Goal: Transaction & Acquisition: Purchase product/service

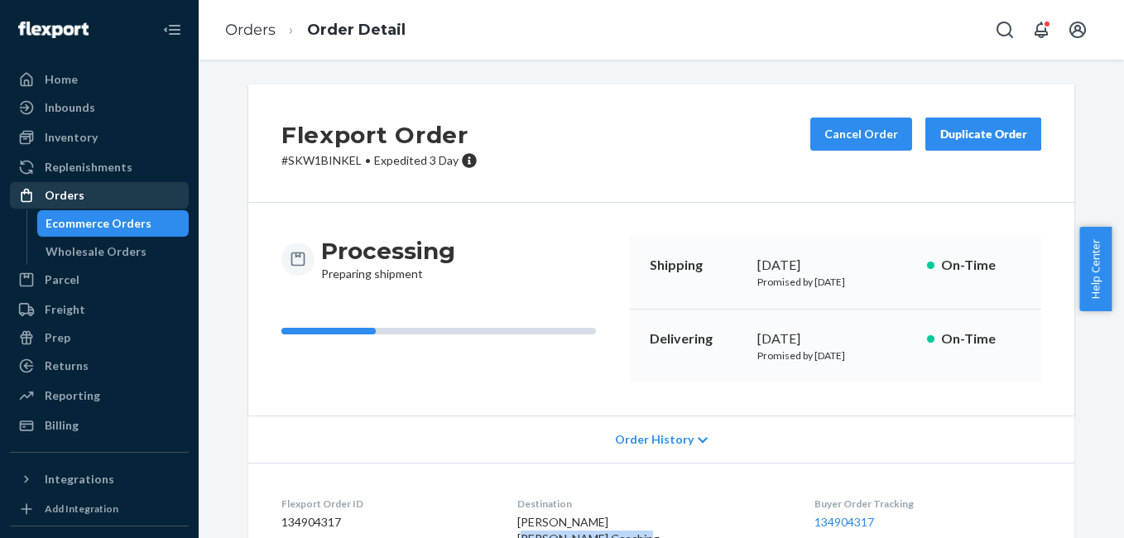
click at [86, 196] on div "Orders" at bounding box center [100, 195] width 176 height 23
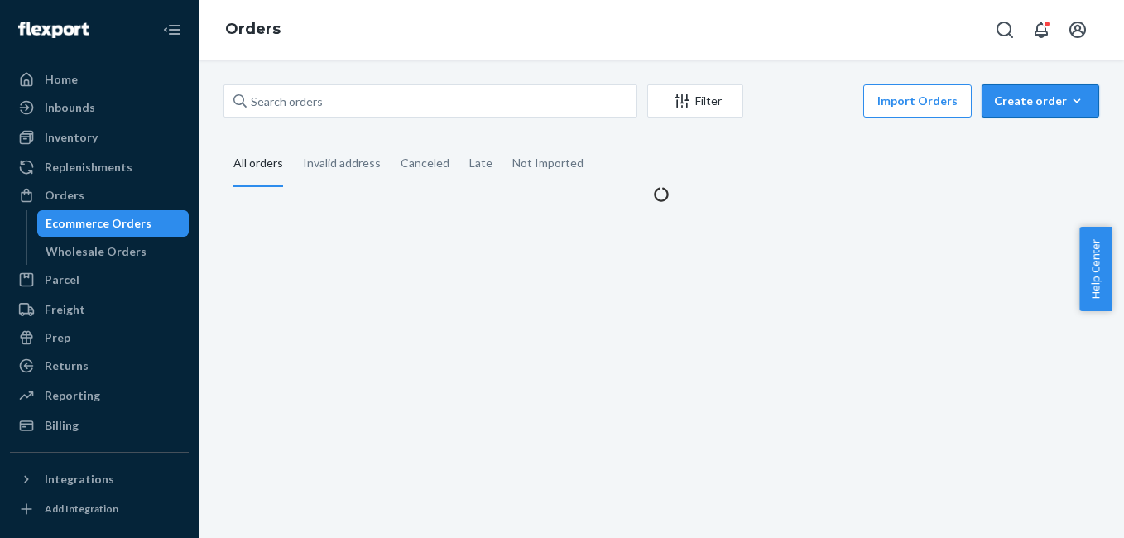
click at [1069, 99] on icon "button" at bounding box center [1077, 101] width 17 height 17
click at [1036, 141] on span "Ecommerce order" at bounding box center [1050, 141] width 103 height 12
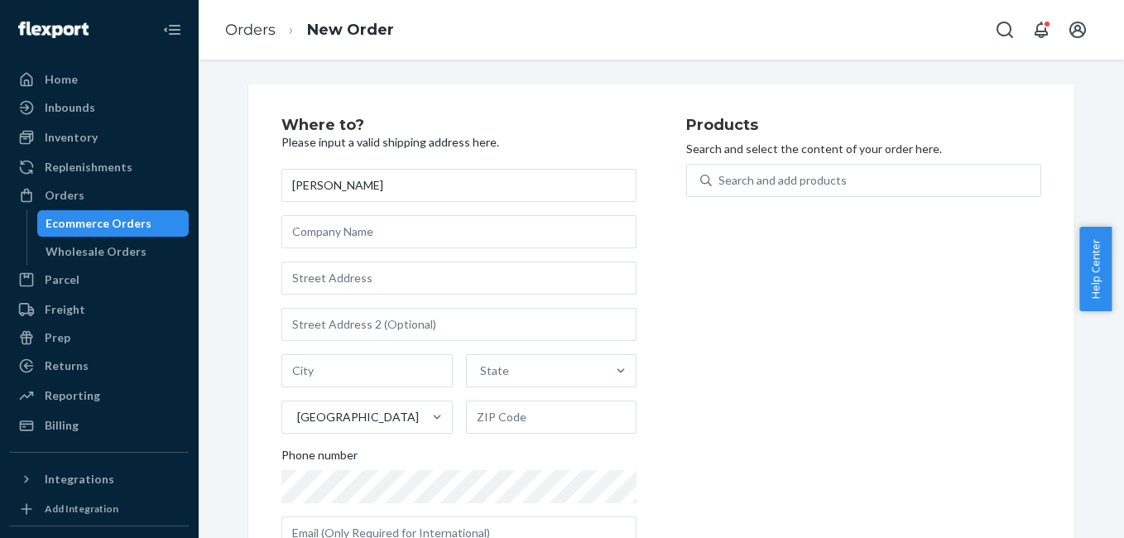
type input "Clair Kirby"
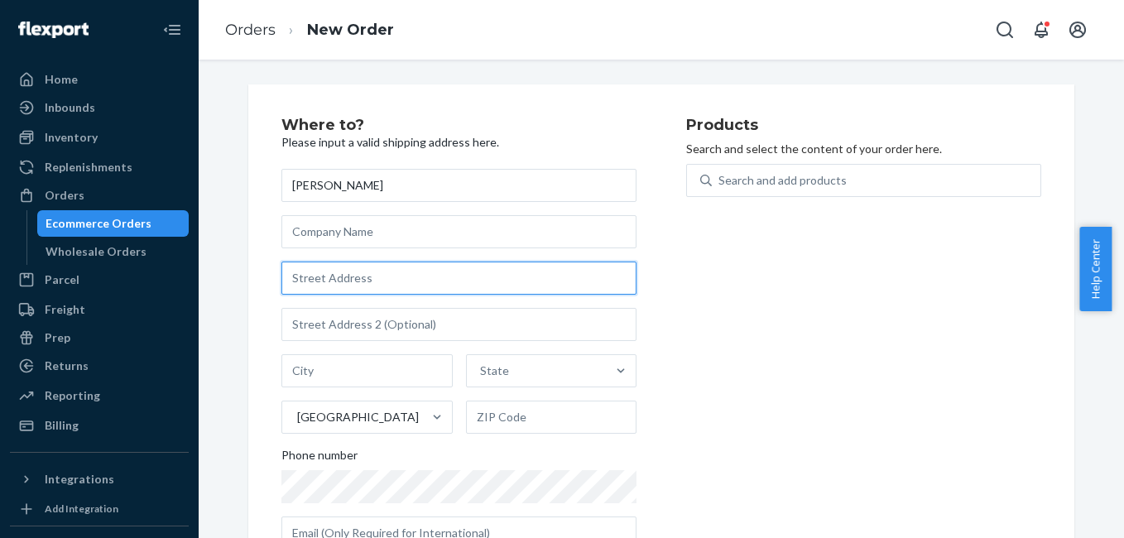
click at [387, 272] on input "text" at bounding box center [459, 278] width 355 height 33
paste input "2733 W 1950 S WEST HAVEN UT 84401"
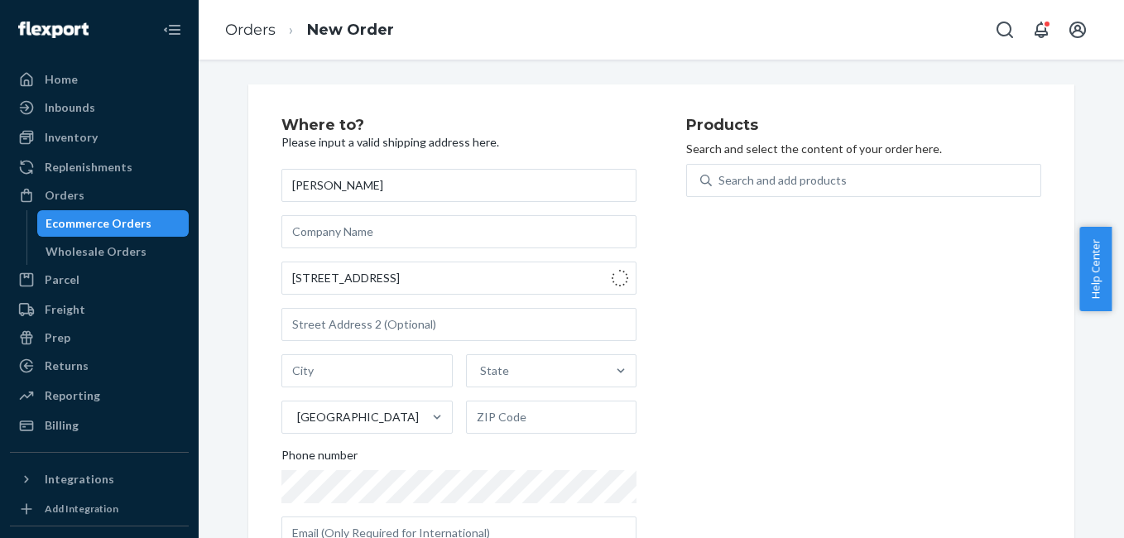
type input "2733 W 1950 S"
type input "West Haven"
type input "84401"
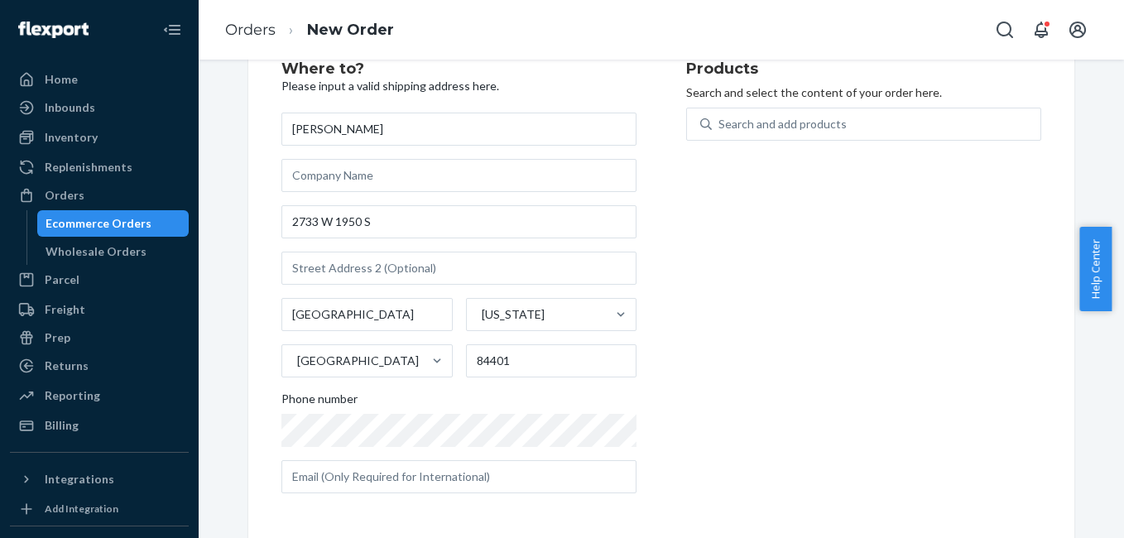
scroll to position [58, 0]
click at [346, 476] on input "text" at bounding box center [459, 475] width 355 height 33
paste input "cfloortex@gmail.com"
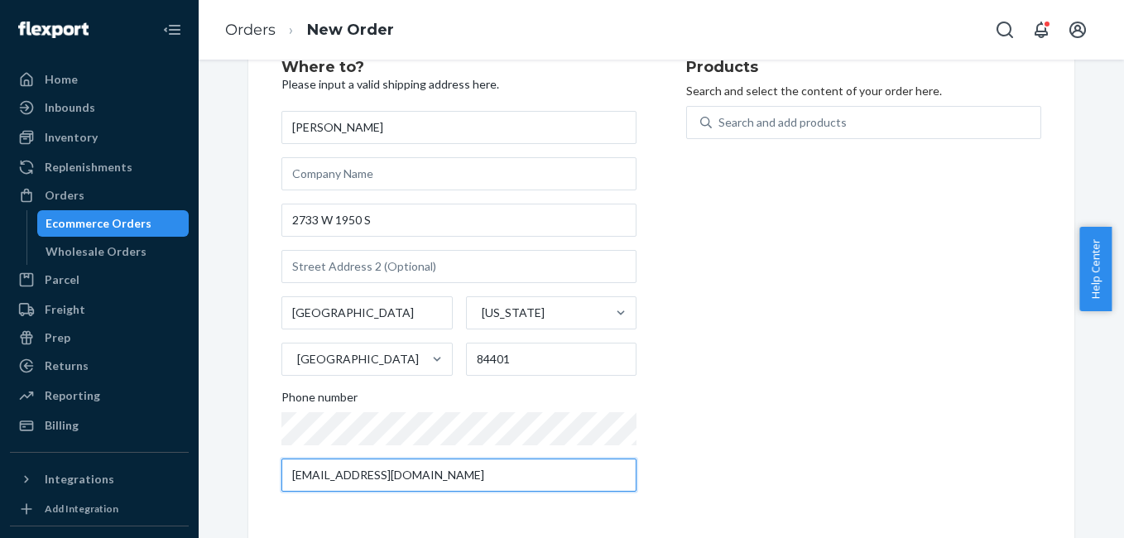
type input "cfloortex@gmail.com"
drag, startPoint x: 843, startPoint y: 306, endPoint x: 760, endPoint y: 208, distance: 128.7
click at [843, 306] on div "Products Search and select the content of your order here. Search and add produ…" at bounding box center [863, 282] width 355 height 445
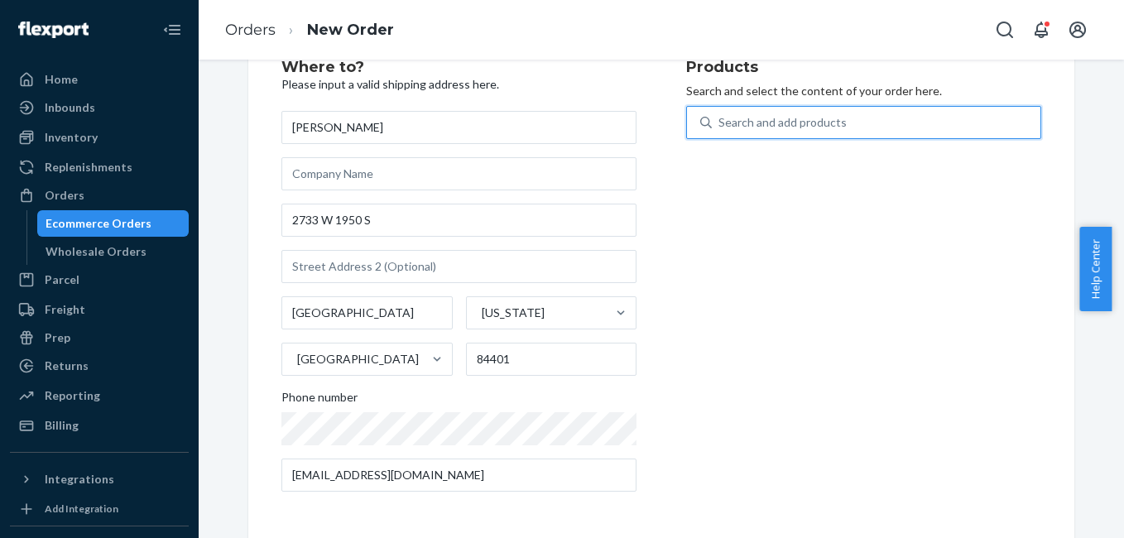
click at [732, 130] on div "Search and add products" at bounding box center [783, 122] width 128 height 17
click at [720, 130] on input "0 results available. Use Up and Down to choose options, press Enter to select t…" at bounding box center [720, 122] width 2 height 17
type input "4g"
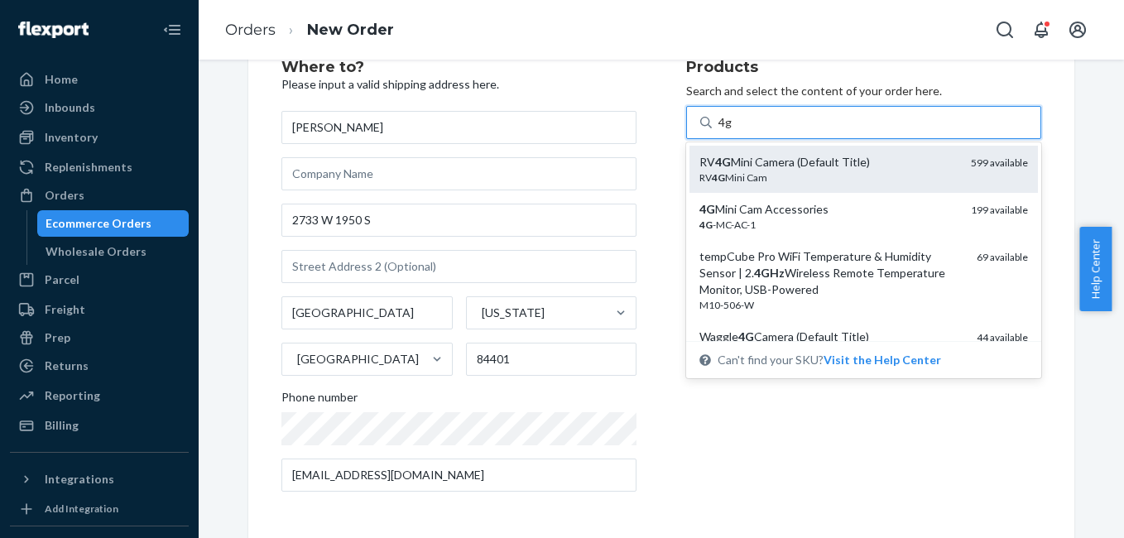
click at [742, 175] on div "RV 4G Mini Cam" at bounding box center [829, 178] width 258 height 14
click at [733, 131] on input "4g" at bounding box center [726, 122] width 14 height 17
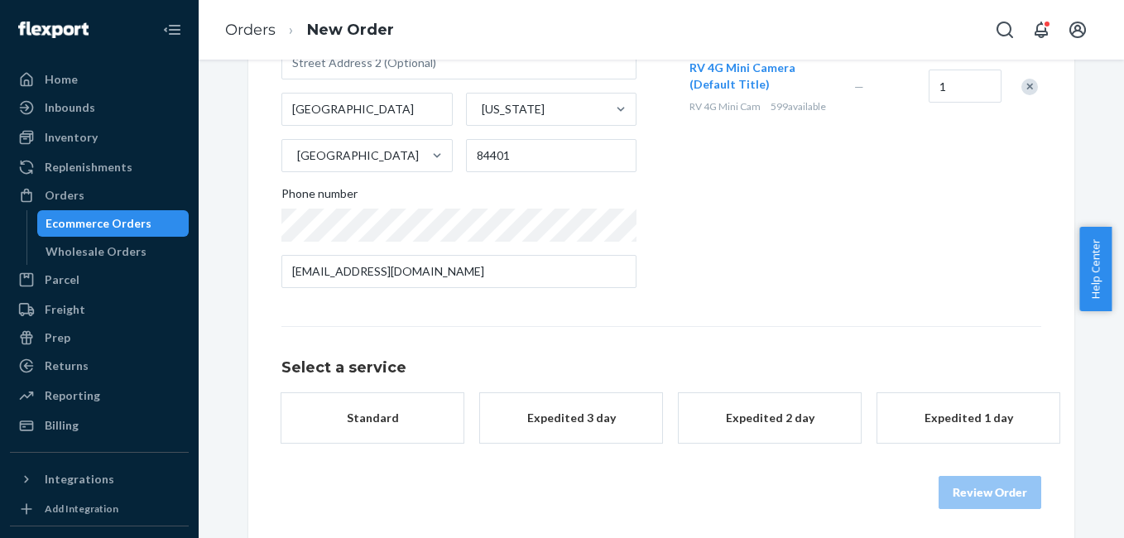
scroll to position [266, 0]
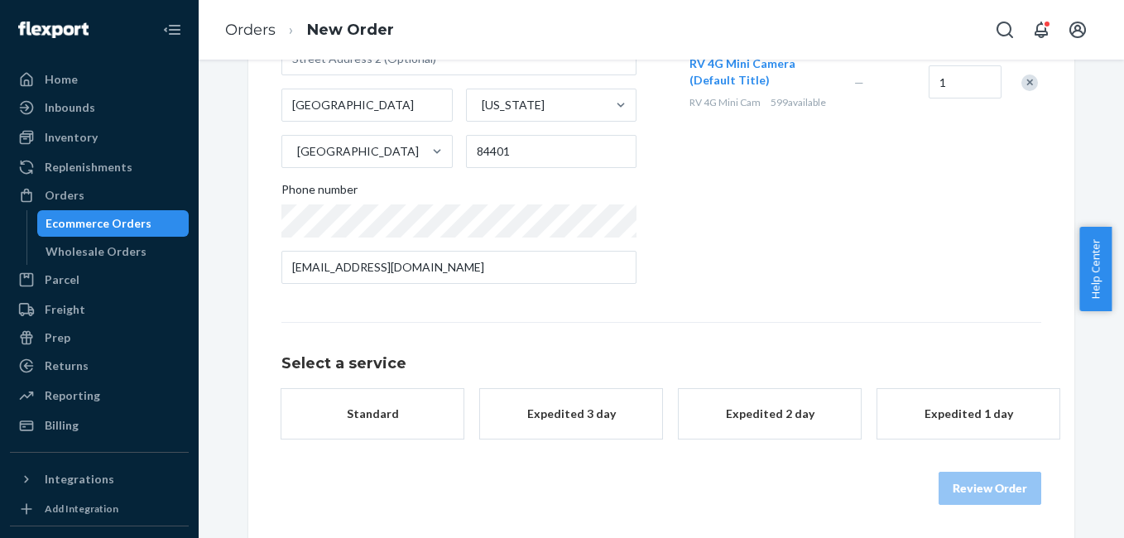
click at [558, 404] on button "Expedited 3 day" at bounding box center [571, 414] width 182 height 50
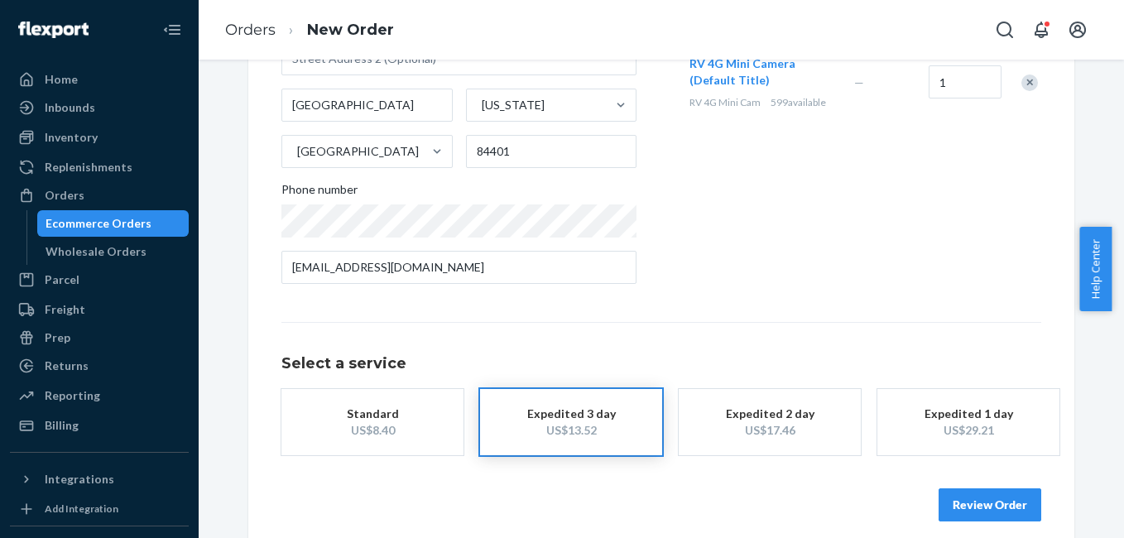
click at [972, 512] on button "Review Order" at bounding box center [990, 505] width 103 height 33
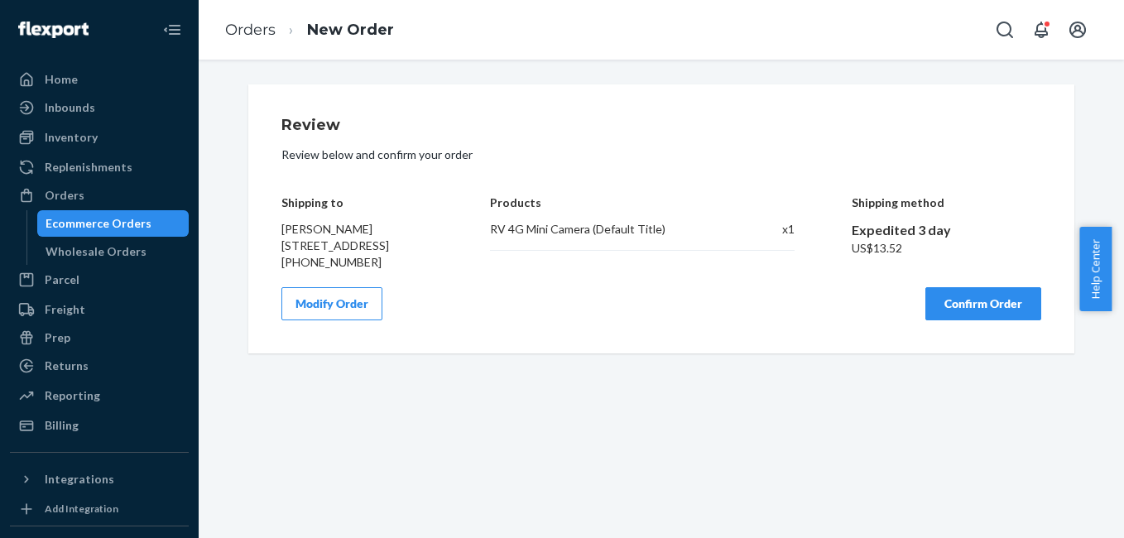
click at [972, 320] on button "Confirm Order" at bounding box center [984, 303] width 116 height 33
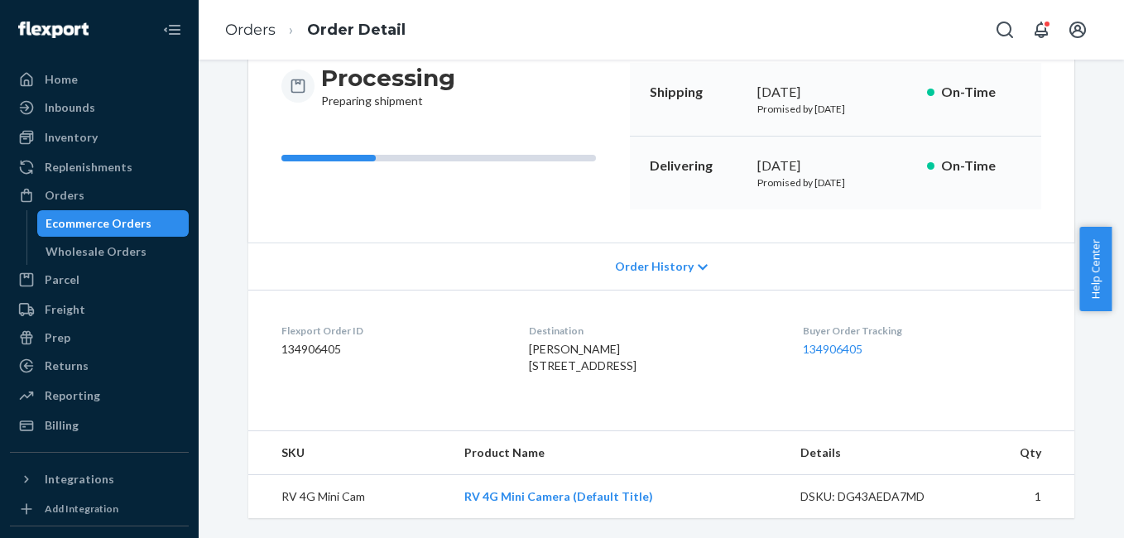
scroll to position [206, 0]
drag, startPoint x: 893, startPoint y: 333, endPoint x: 907, endPoint y: 334, distance: 14.1
click at [907, 334] on dl "Flexport Order ID 134906405 Destination Clair Kirby 2733 W 1950 S West Haven, U…" at bounding box center [661, 352] width 826 height 124
click at [135, 190] on div "Orders" at bounding box center [100, 195] width 176 height 23
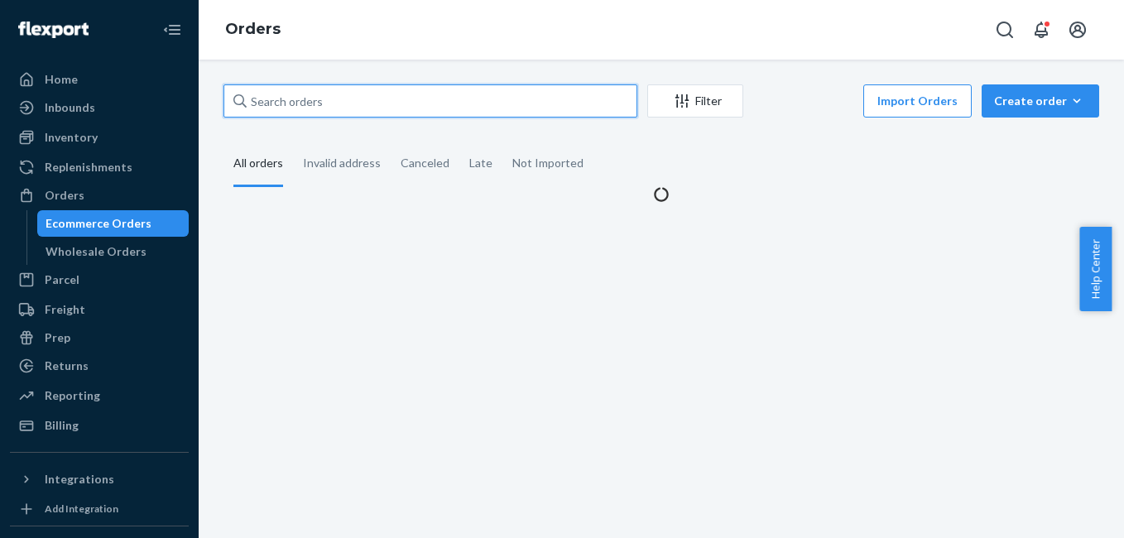
click at [343, 110] on input "text" at bounding box center [431, 100] width 414 height 33
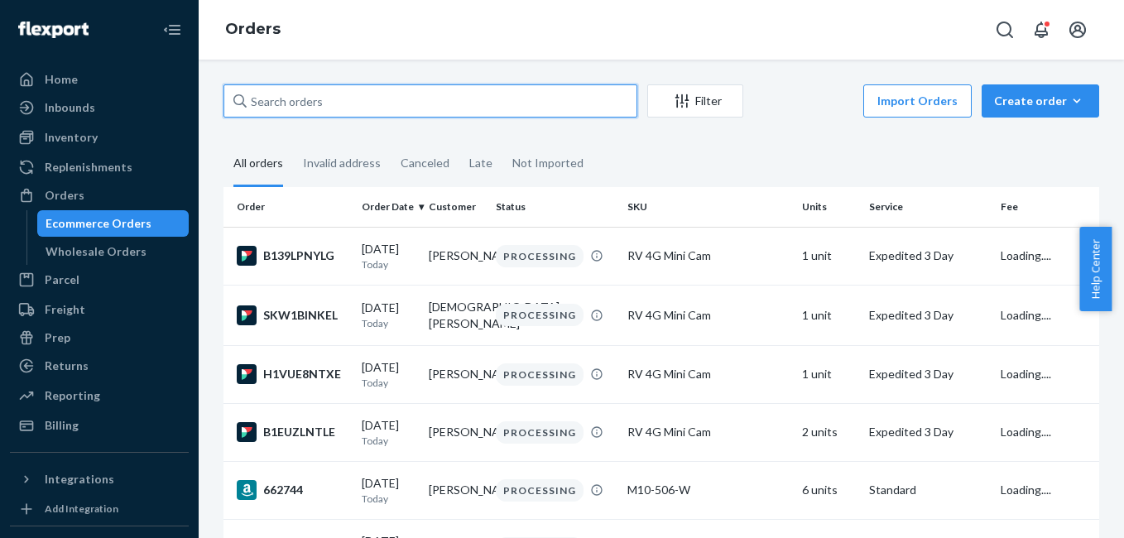
paste input "134390869"
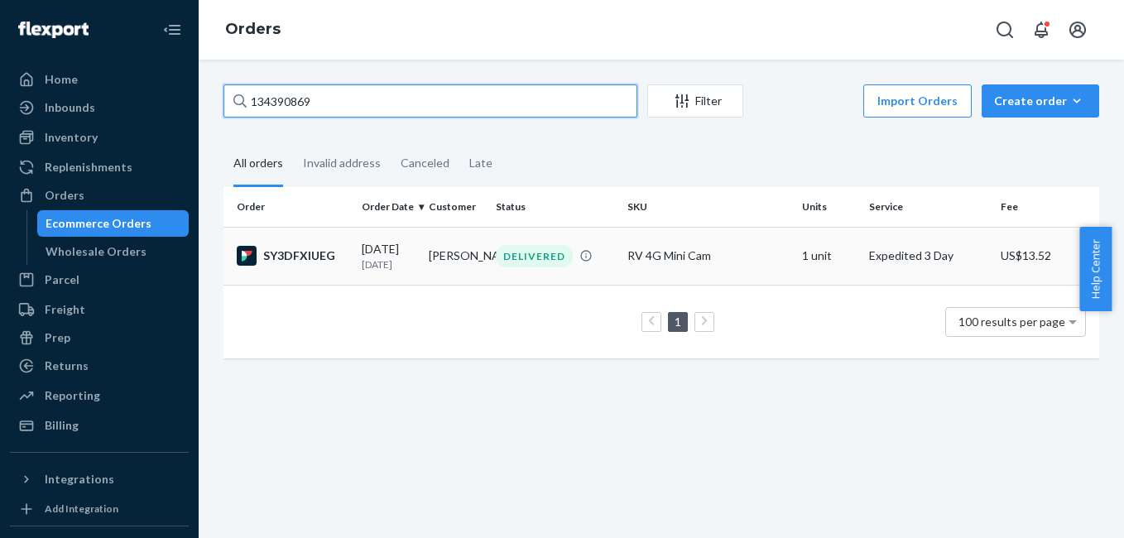
type input "134390869"
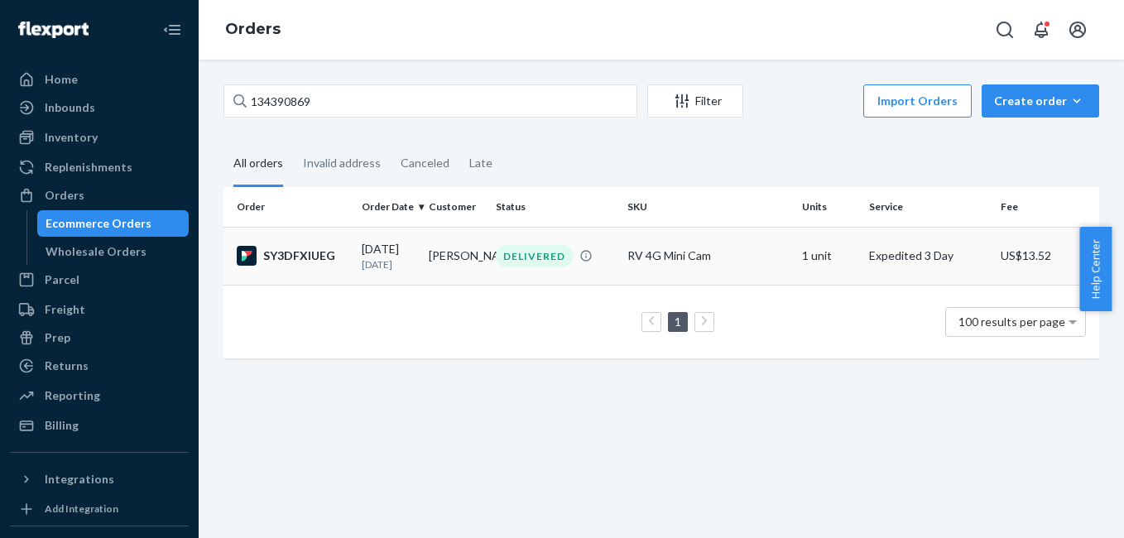
click at [309, 254] on div "SY3DFXIUEG" at bounding box center [293, 256] width 112 height 20
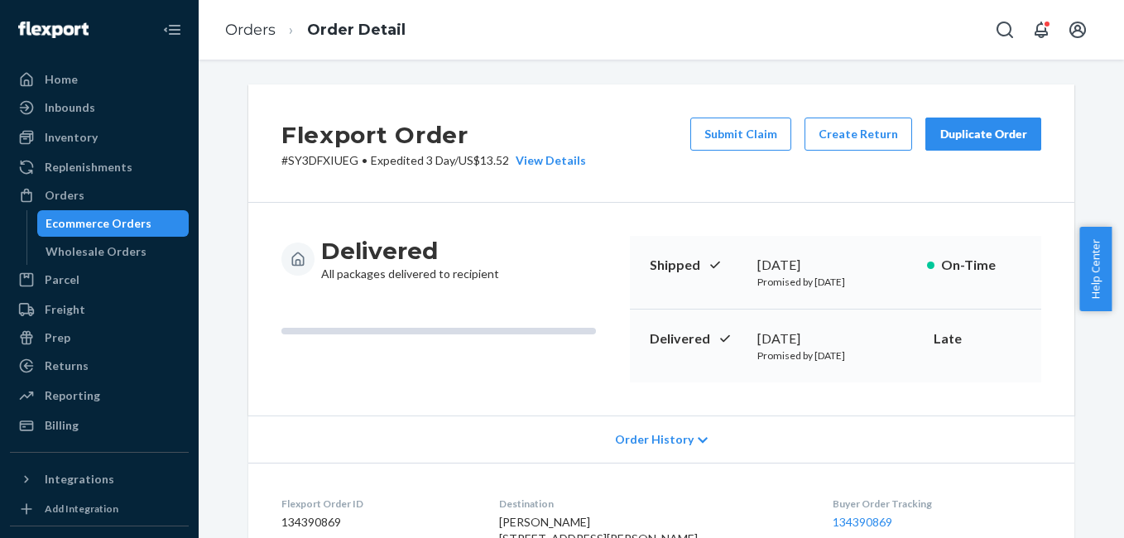
click at [977, 131] on div "Duplicate Order" at bounding box center [984, 134] width 88 height 17
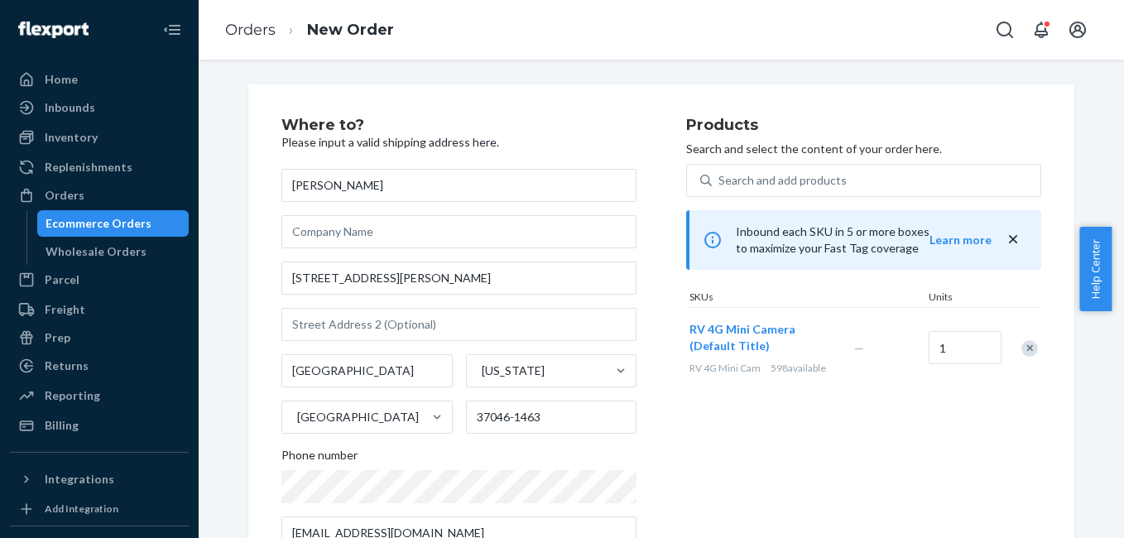
scroll to position [299, 0]
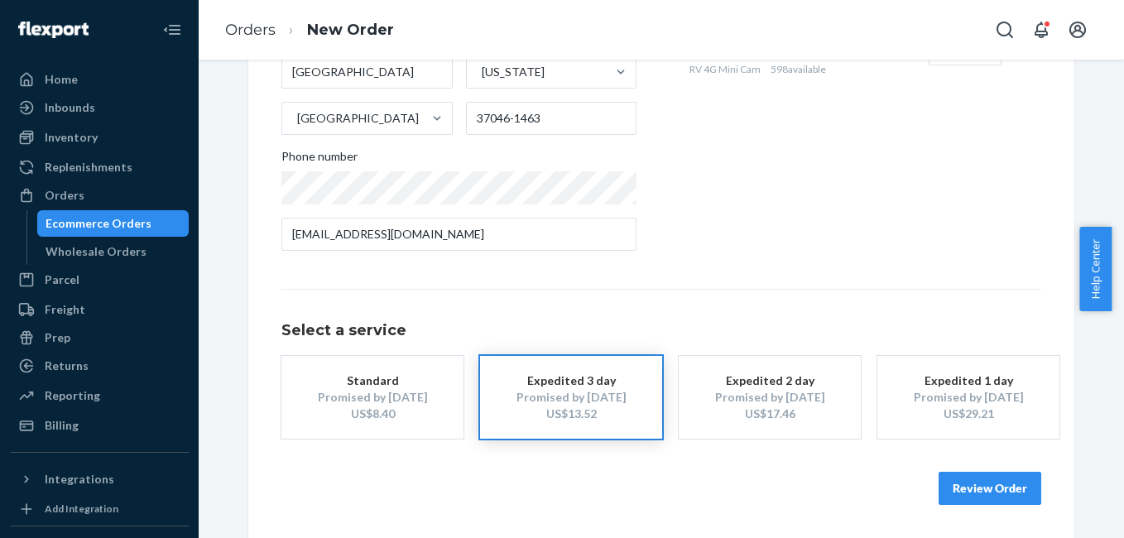
click at [963, 486] on button "Review Order" at bounding box center [990, 488] width 103 height 33
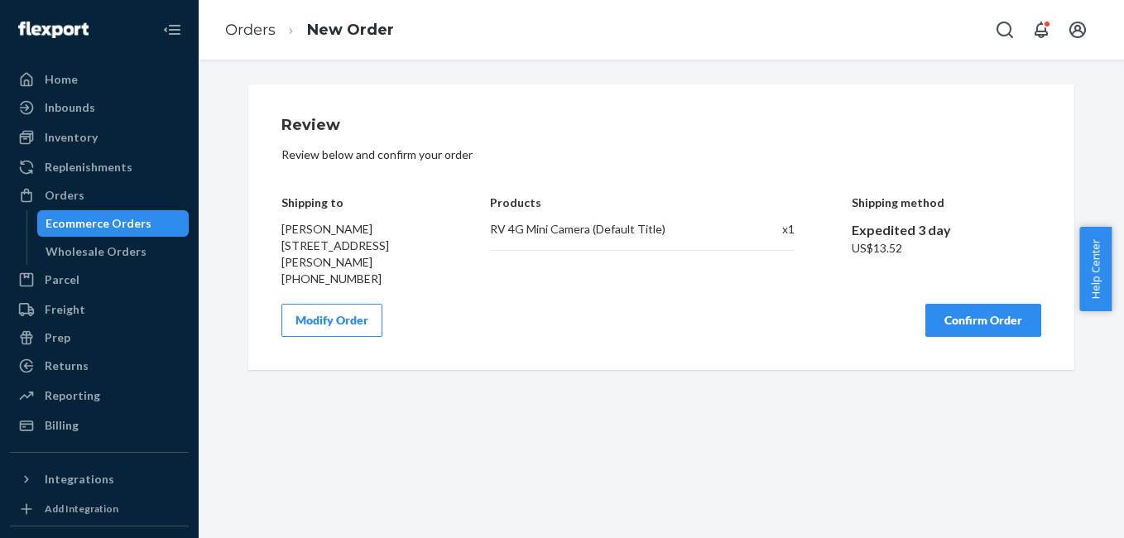
scroll to position [0, 0]
click at [970, 337] on button "Confirm Order" at bounding box center [984, 320] width 116 height 33
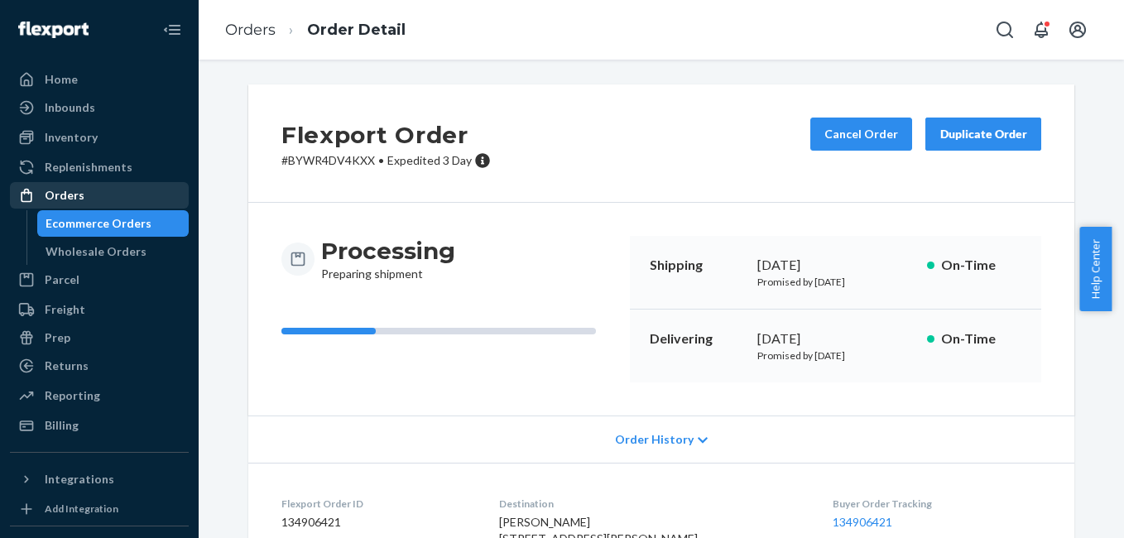
click at [119, 203] on div "Orders" at bounding box center [100, 195] width 176 height 23
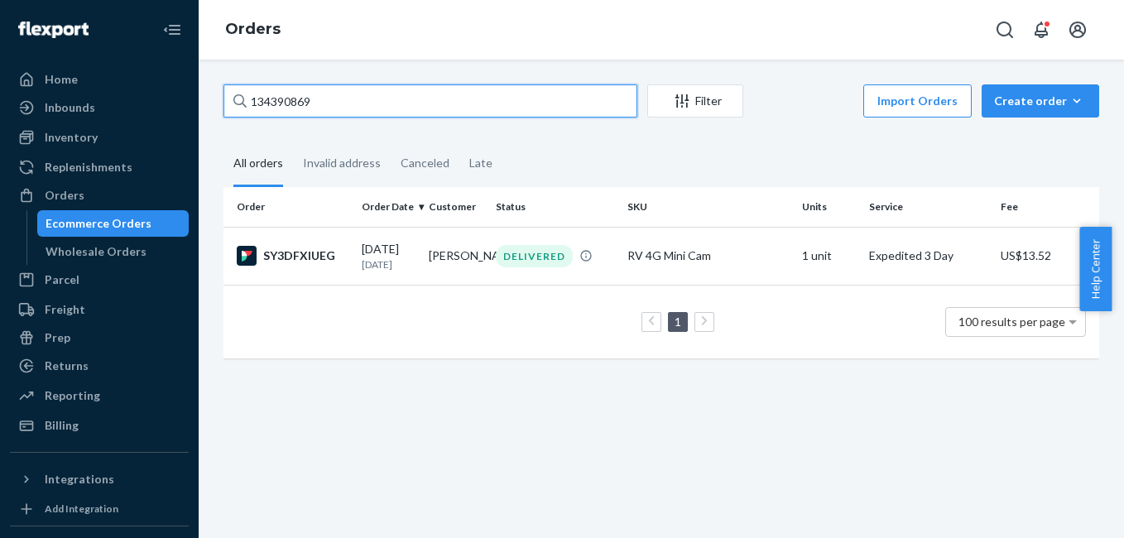
click at [304, 113] on input "134390869" at bounding box center [431, 100] width 414 height 33
paste input "3346923"
type input "3346923"
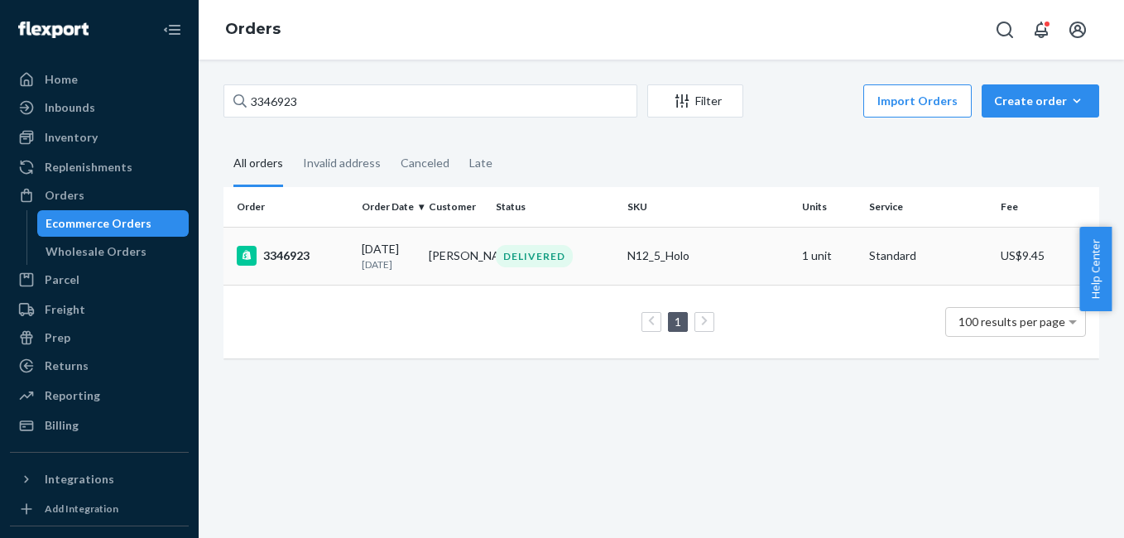
click at [287, 262] on div "3346923" at bounding box center [293, 256] width 112 height 20
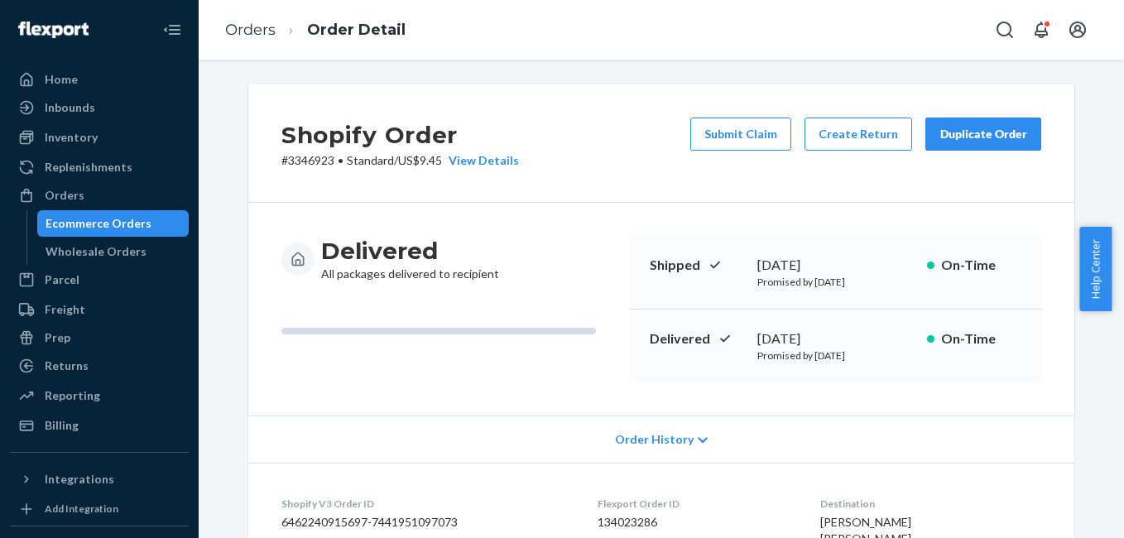
click at [991, 141] on div "Duplicate Order" at bounding box center [984, 134] width 88 height 17
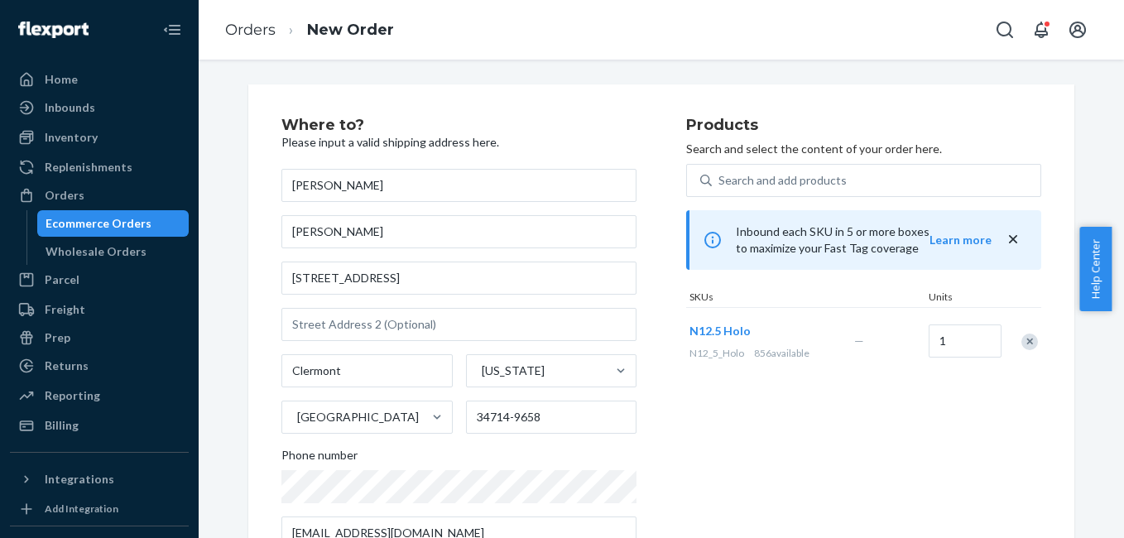
click at [1026, 349] on div "Remove Item" at bounding box center [1030, 342] width 17 height 17
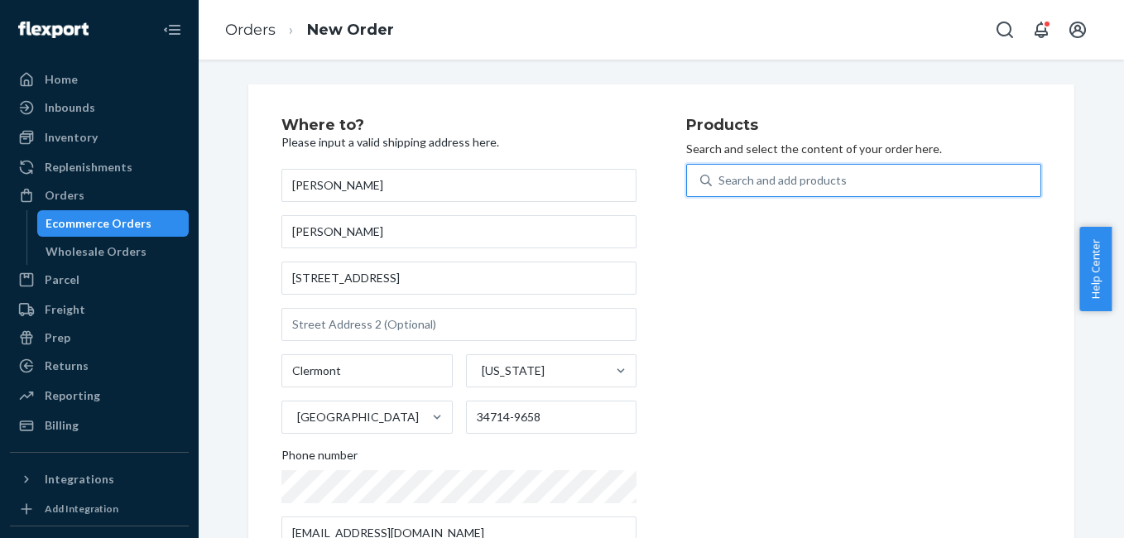
click at [758, 183] on div "Search and add products" at bounding box center [783, 180] width 128 height 17
click at [720, 183] on input "0 results available. Use Up and Down to choose options, press Enter to select t…" at bounding box center [720, 180] width 2 height 17
type input "4g"
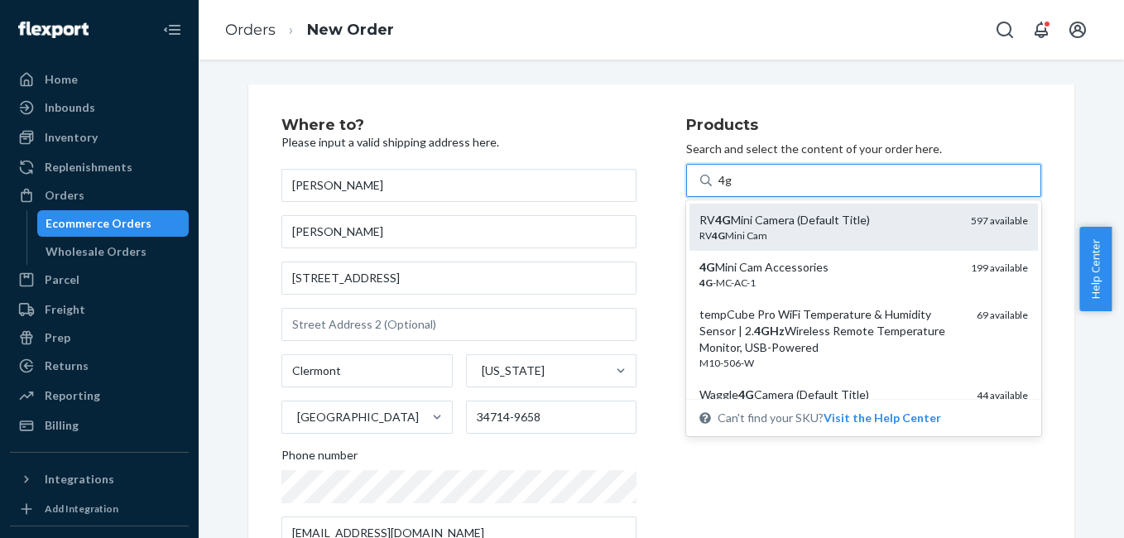
click at [784, 218] on div "RV 4G Mini Camera (Default Title)" at bounding box center [829, 220] width 258 height 17
click at [733, 189] on input "4g" at bounding box center [726, 180] width 14 height 17
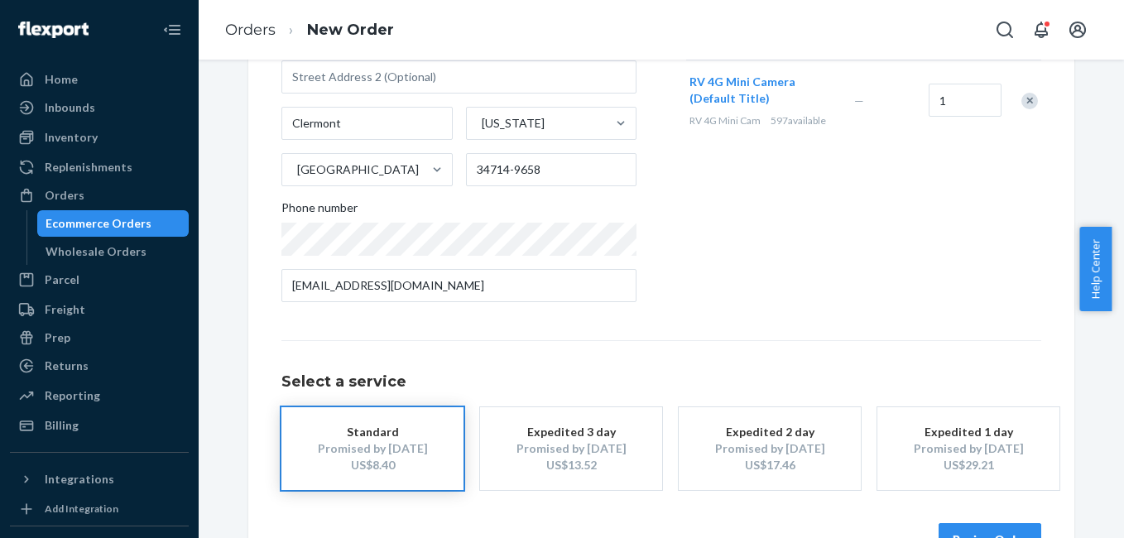
scroll to position [282, 0]
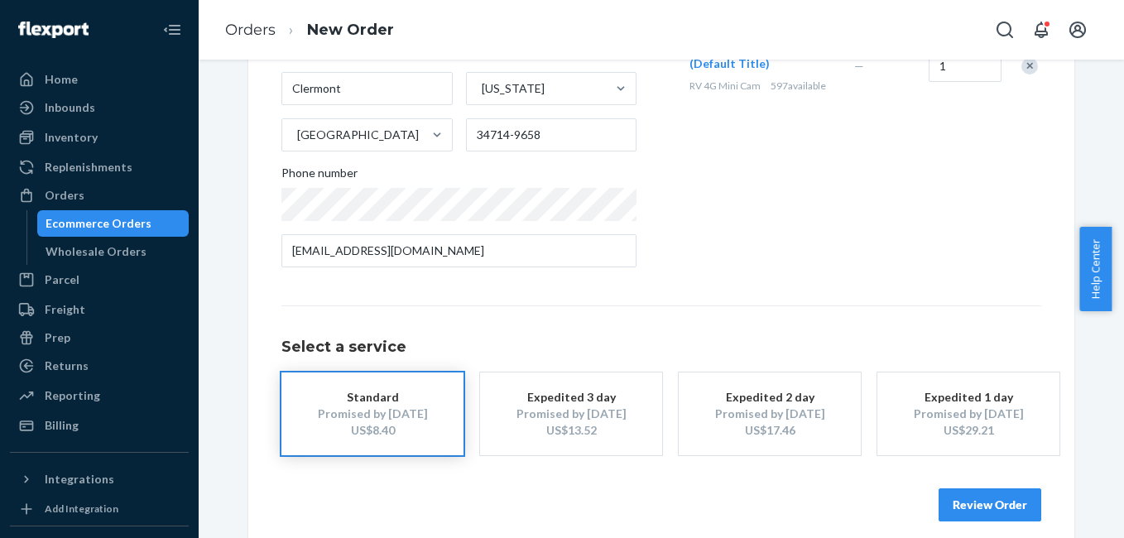
click at [493, 403] on button "Expedited 3 day Promised by Aug 26, 2025 US$13.52" at bounding box center [571, 414] width 182 height 83
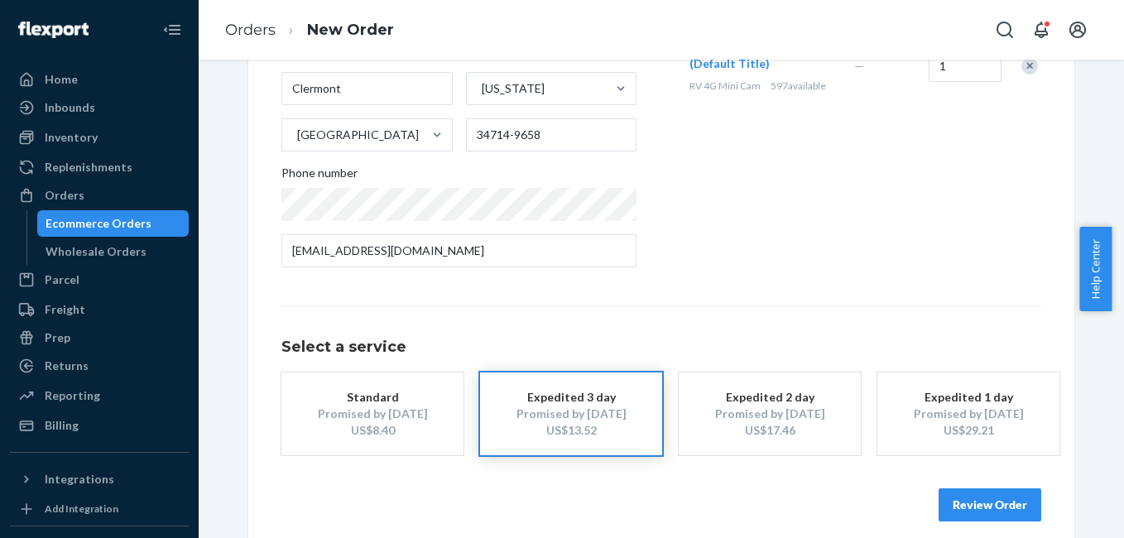
click at [1021, 505] on button "Review Order" at bounding box center [990, 505] width 103 height 33
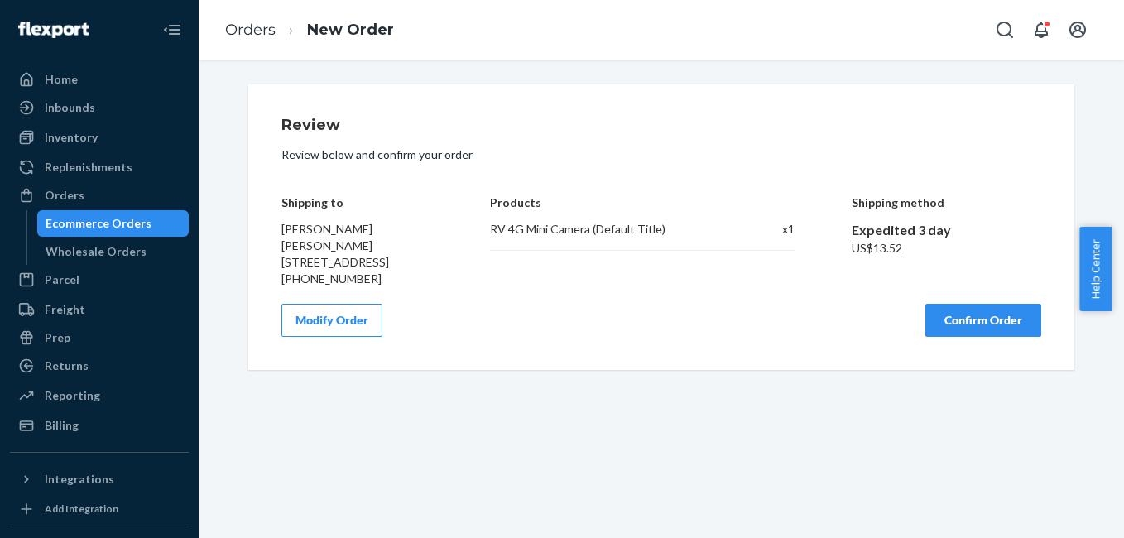
scroll to position [0, 0]
click at [970, 337] on button "Confirm Order" at bounding box center [984, 320] width 116 height 33
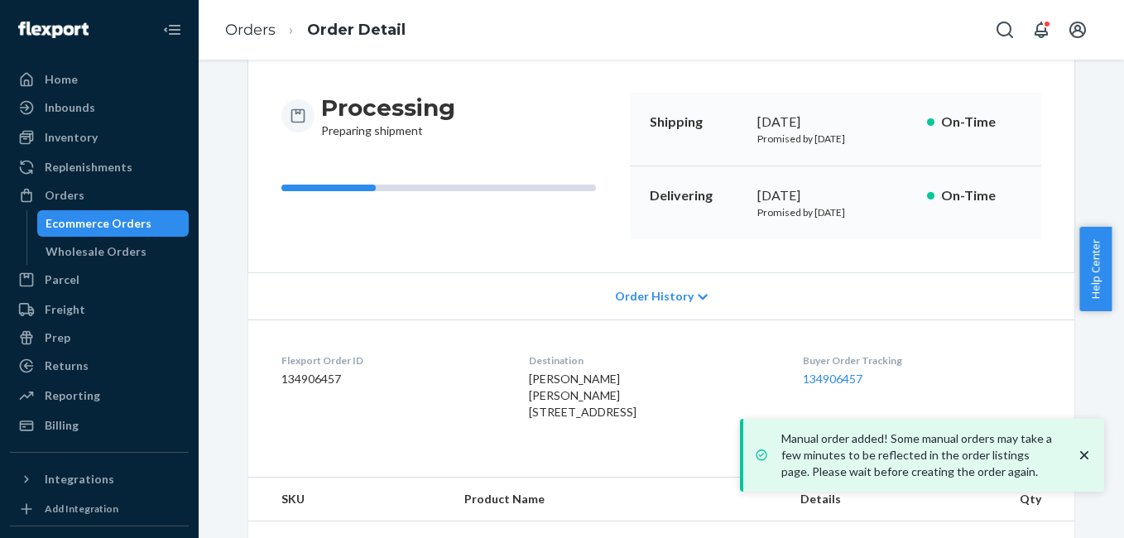
scroll to position [155, 0]
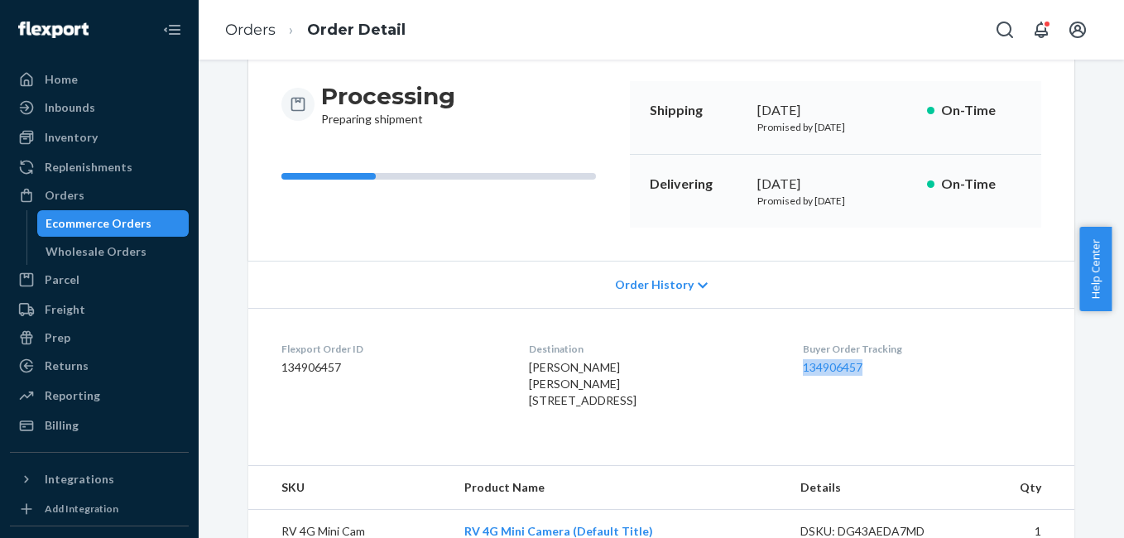
copy link "134906457"
drag, startPoint x: 801, startPoint y: 372, endPoint x: 868, endPoint y: 378, distance: 67.3
click at [868, 378] on dl "Flexport Order ID 134906457 Destination Kirk Bonhard Jr Kirk Bonhard Jr 2110 Th…" at bounding box center [661, 378] width 826 height 141
click at [116, 198] on div "Orders" at bounding box center [100, 195] width 176 height 23
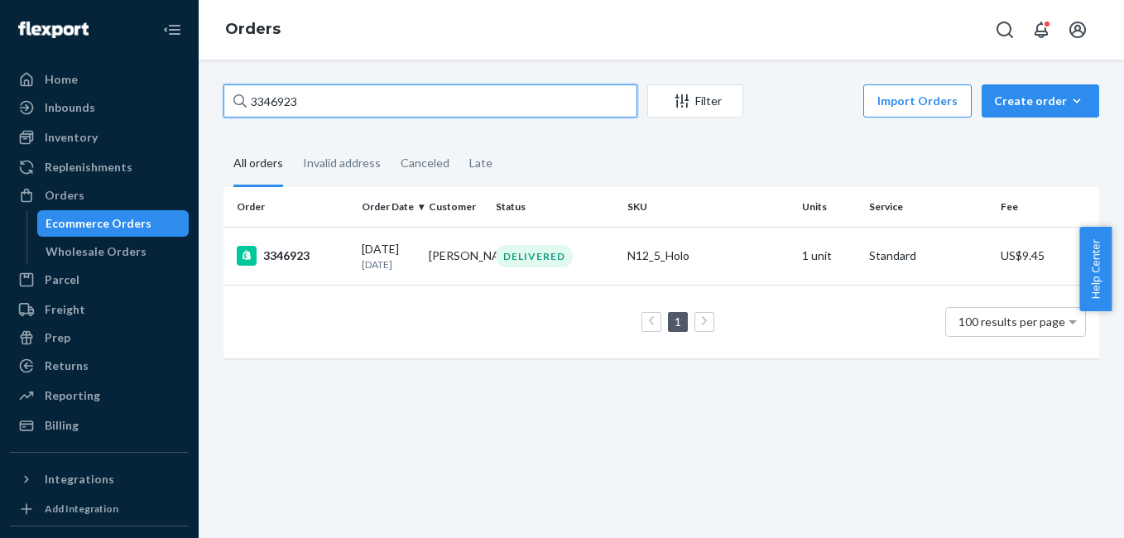
click at [384, 98] on input "3346923" at bounding box center [431, 100] width 414 height 33
paste input "7337"
type input "3347337"
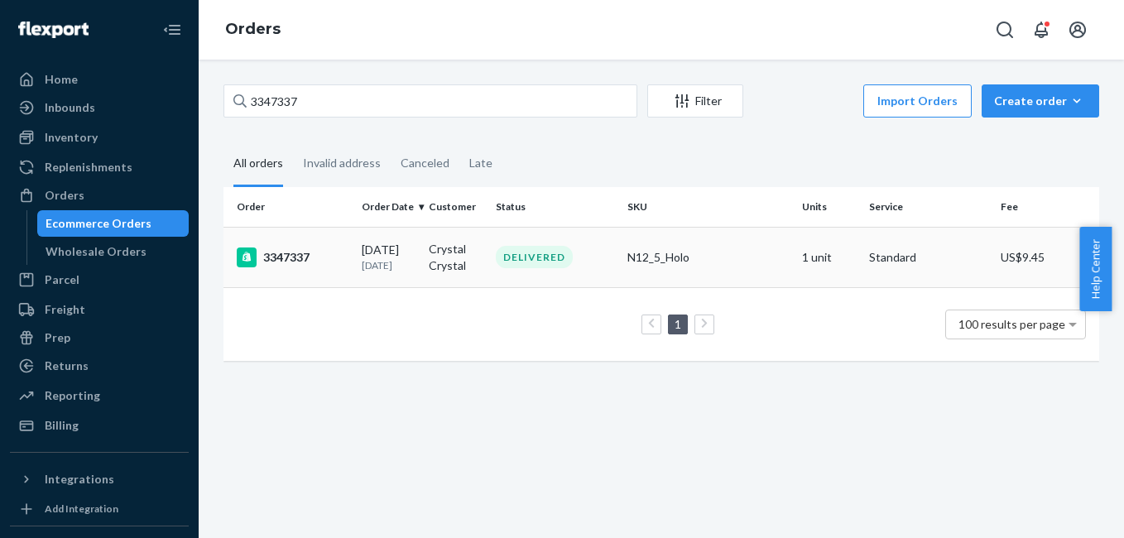
click at [284, 259] on div "3347337" at bounding box center [293, 258] width 112 height 20
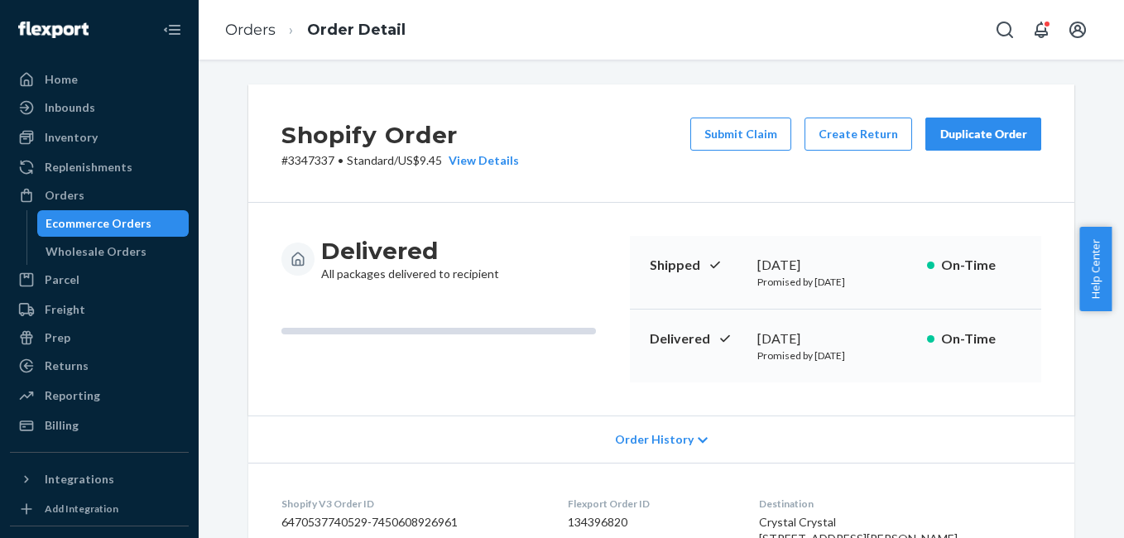
click at [995, 132] on div "Duplicate Order" at bounding box center [984, 134] width 88 height 17
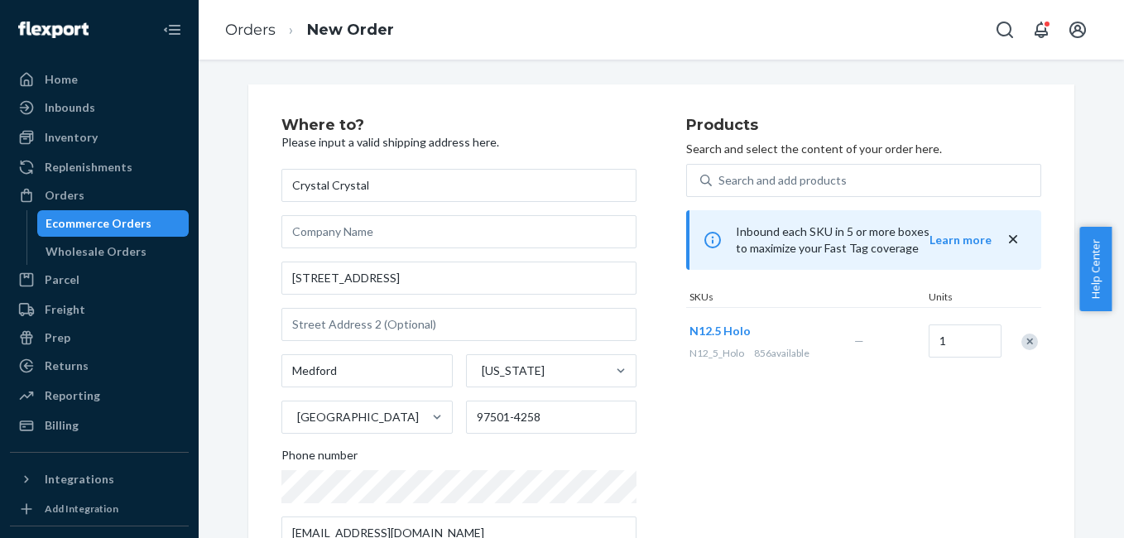
click at [1029, 343] on div "Remove Item" at bounding box center [1030, 342] width 17 height 17
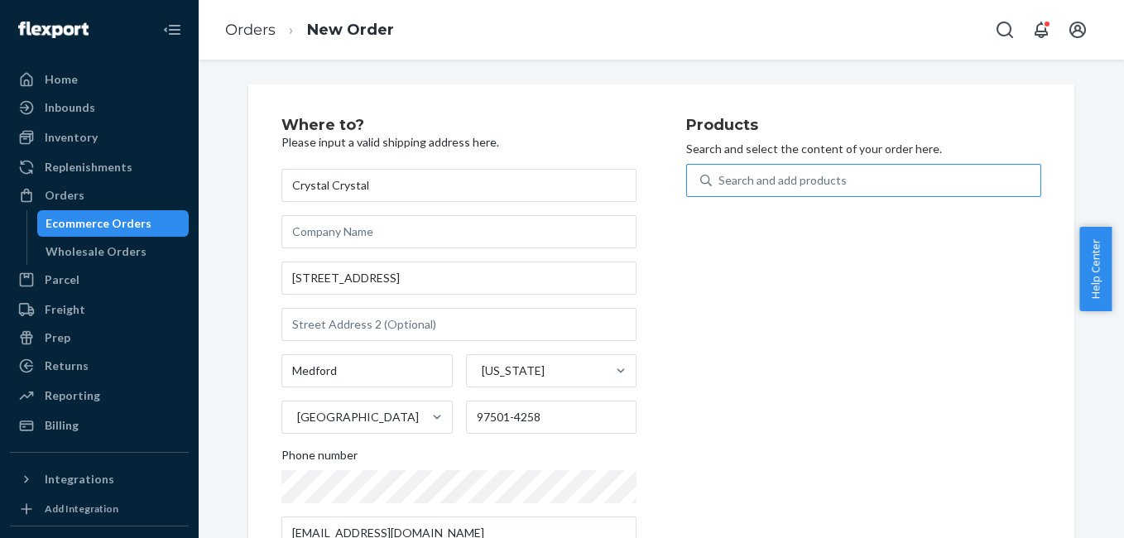
click at [816, 179] on div "Search and add products" at bounding box center [783, 180] width 128 height 17
click at [720, 179] on input "Search and add products" at bounding box center [720, 180] width 2 height 17
type input "4g"
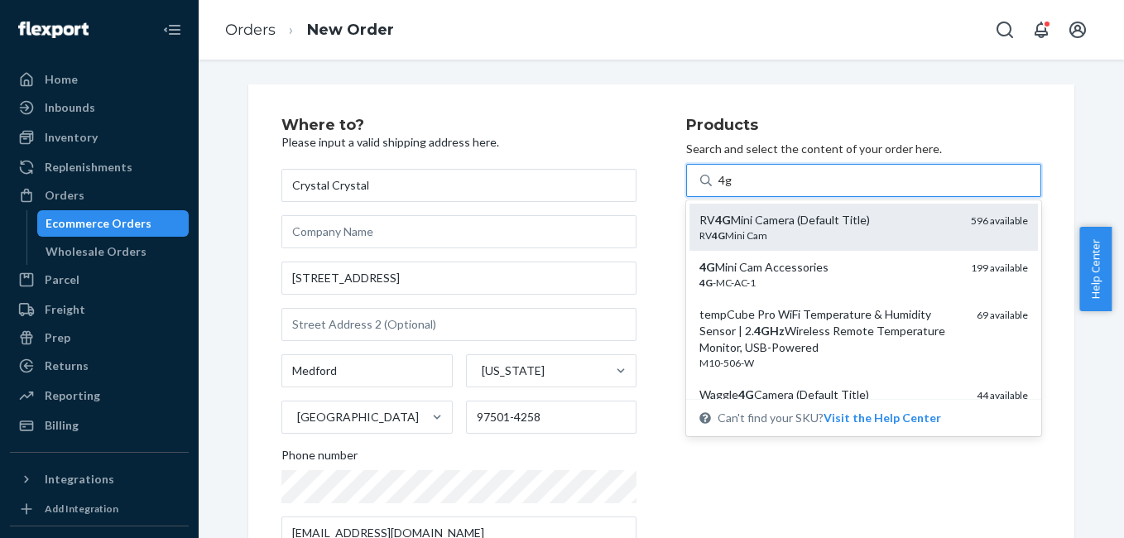
click at [867, 234] on div "RV 4G Mini Cam" at bounding box center [829, 236] width 258 height 14
click at [733, 189] on input "4g" at bounding box center [726, 180] width 14 height 17
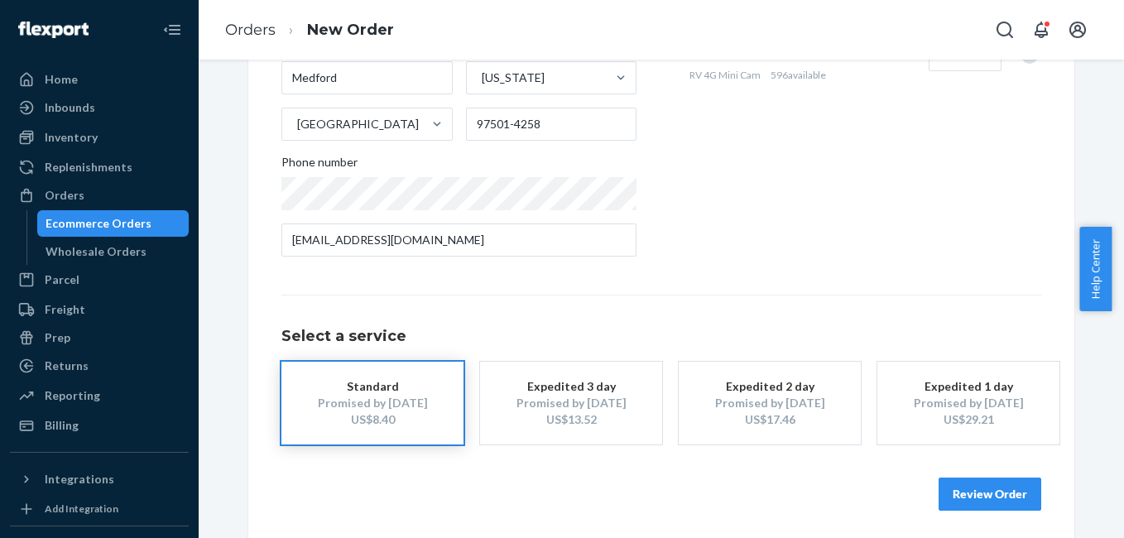
scroll to position [299, 0]
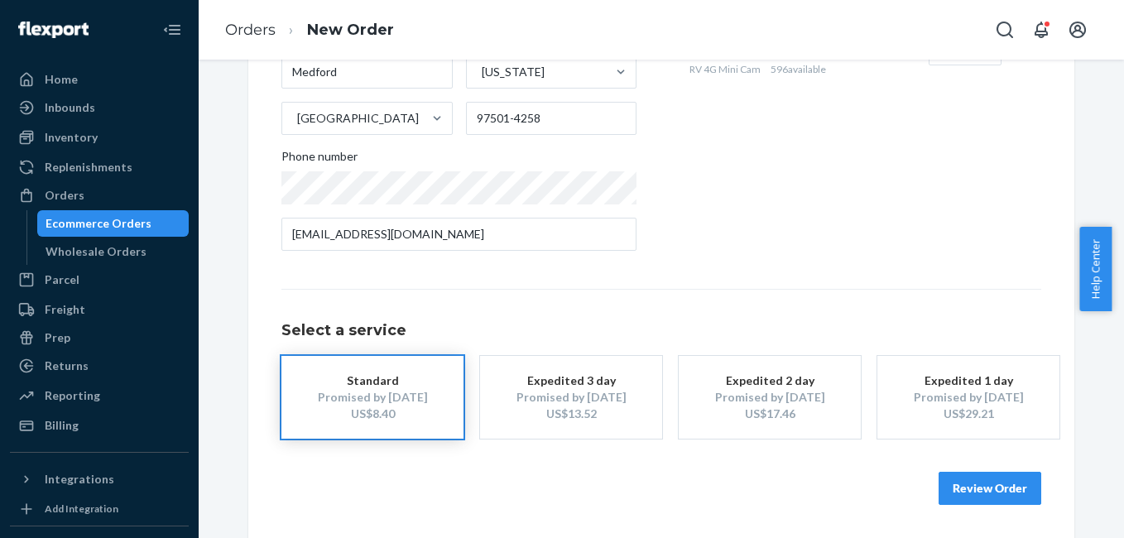
click at [592, 413] on div "US$13.52" at bounding box center [571, 414] width 132 height 17
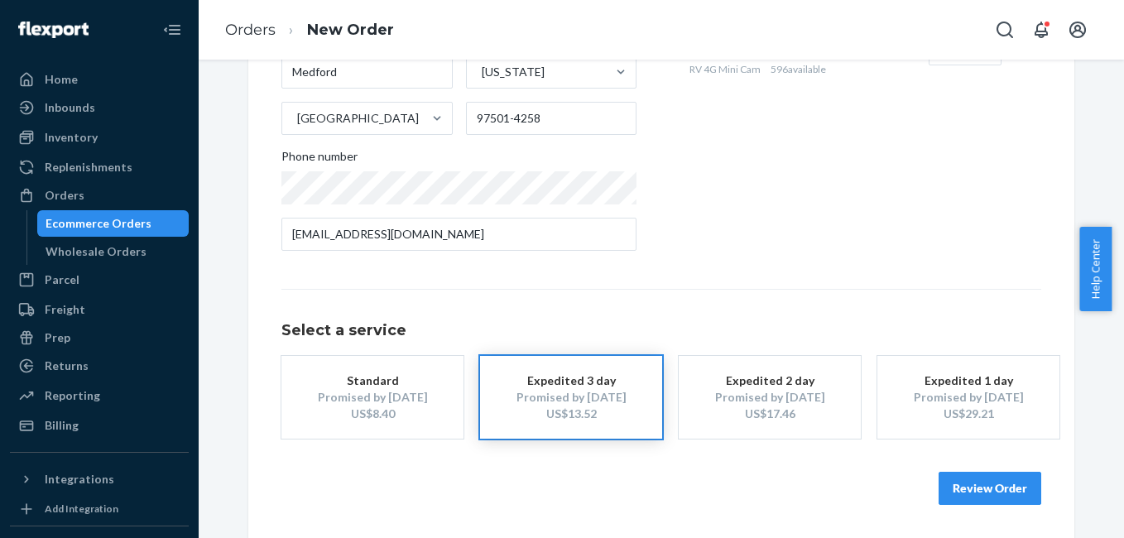
click at [951, 497] on button "Review Order" at bounding box center [990, 488] width 103 height 33
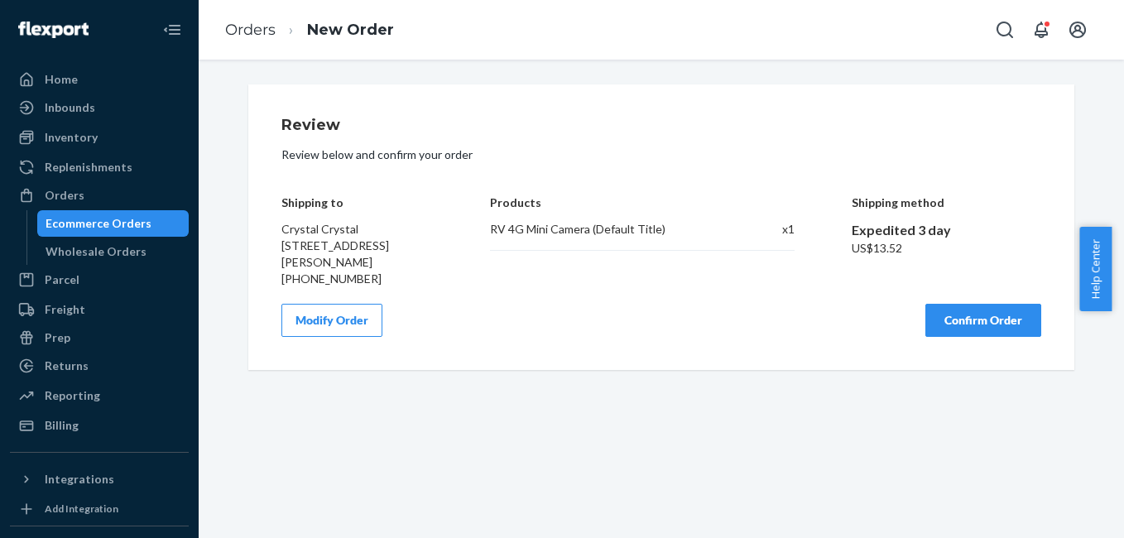
scroll to position [0, 0]
click at [979, 325] on button "Confirm Order" at bounding box center [984, 320] width 116 height 33
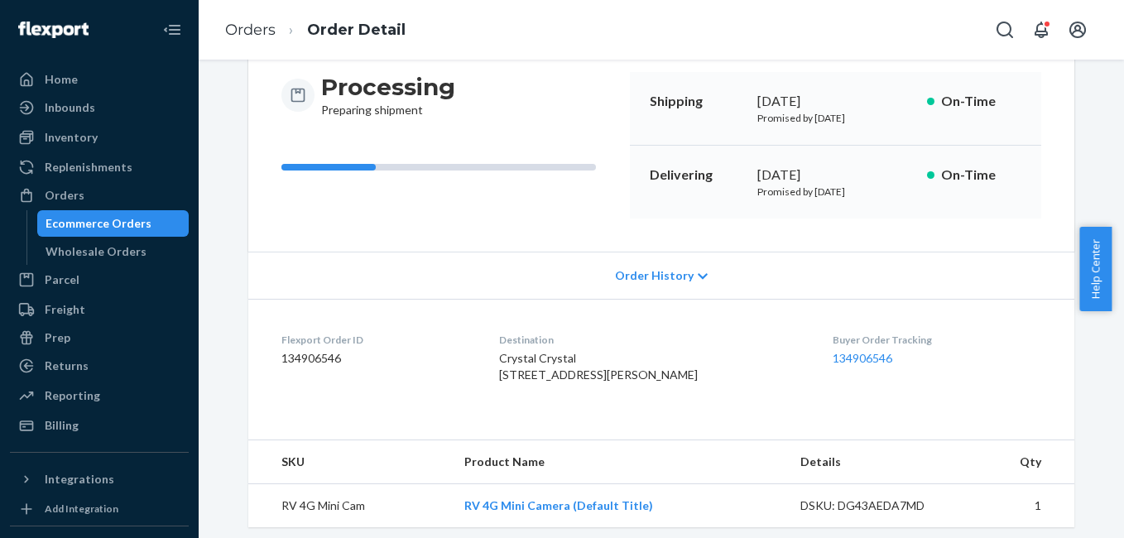
scroll to position [206, 0]
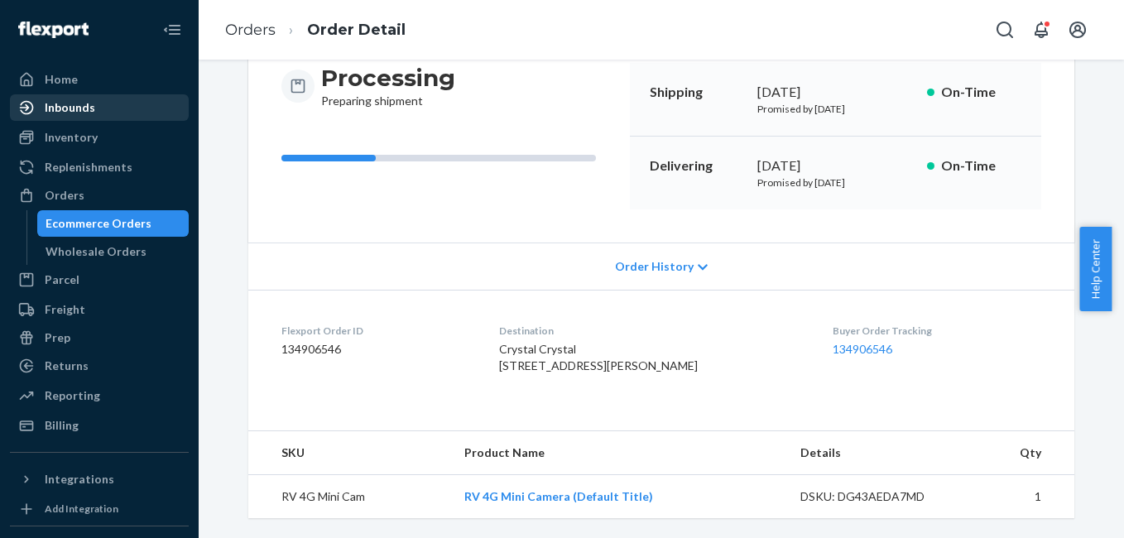
click at [96, 114] on div "Inbounds" at bounding box center [100, 107] width 176 height 23
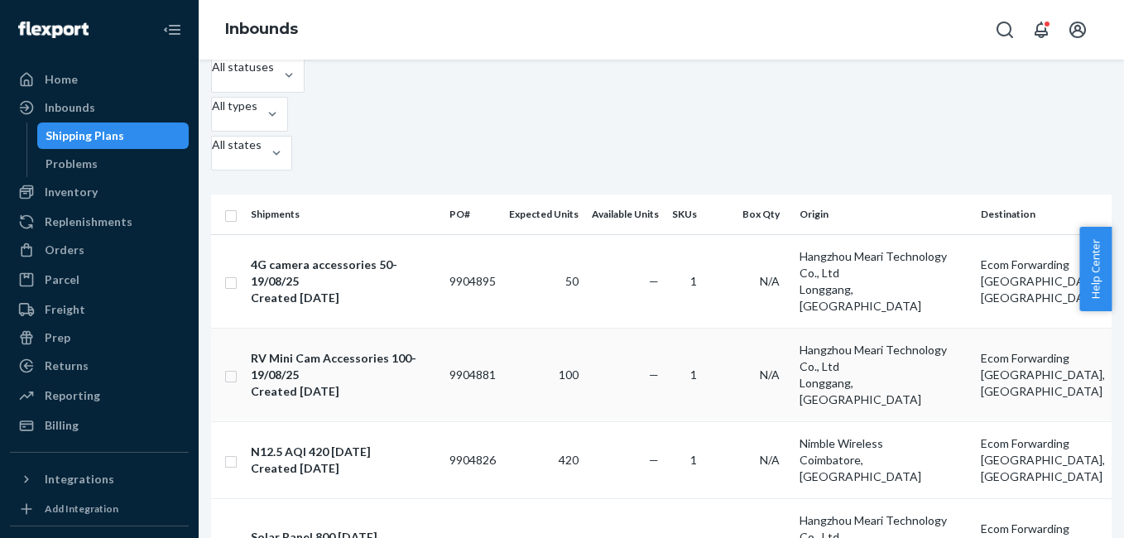
scroll to position [77, 0]
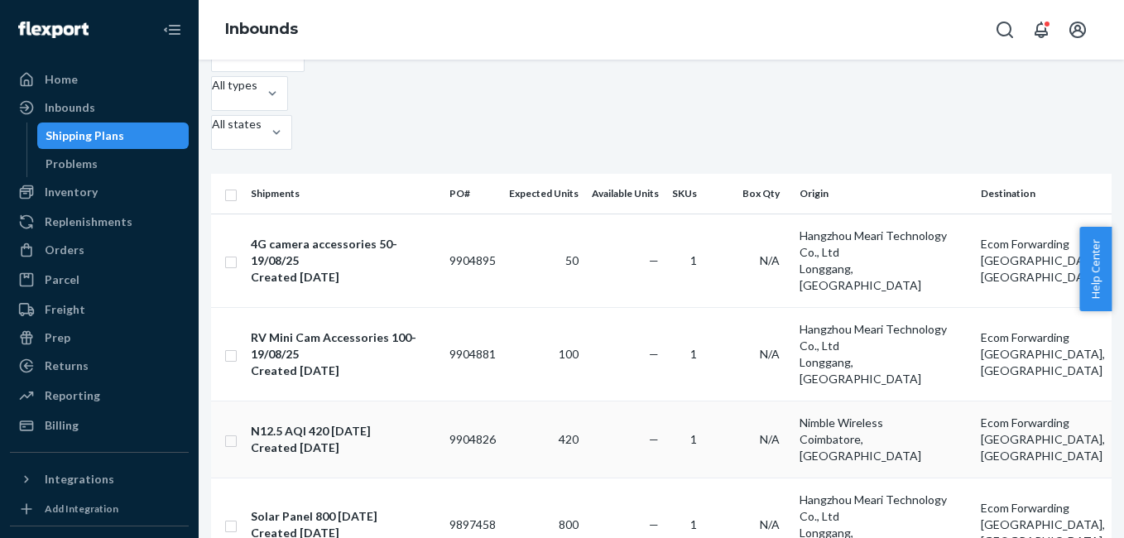
click at [371, 423] on div "N12.5 AQI 420 [DATE]" at bounding box center [343, 431] width 185 height 17
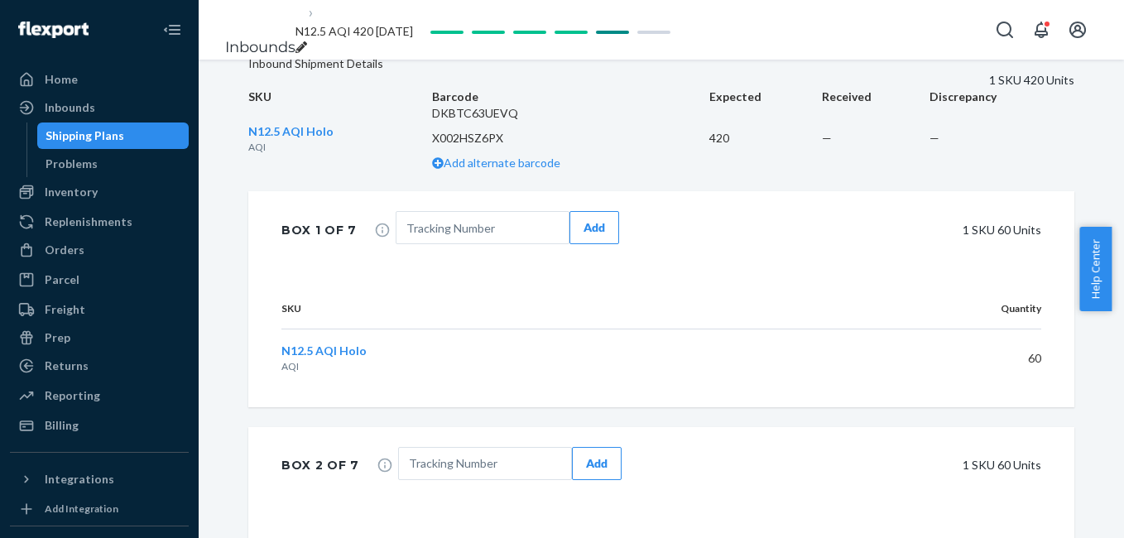
scroll to position [574, 0]
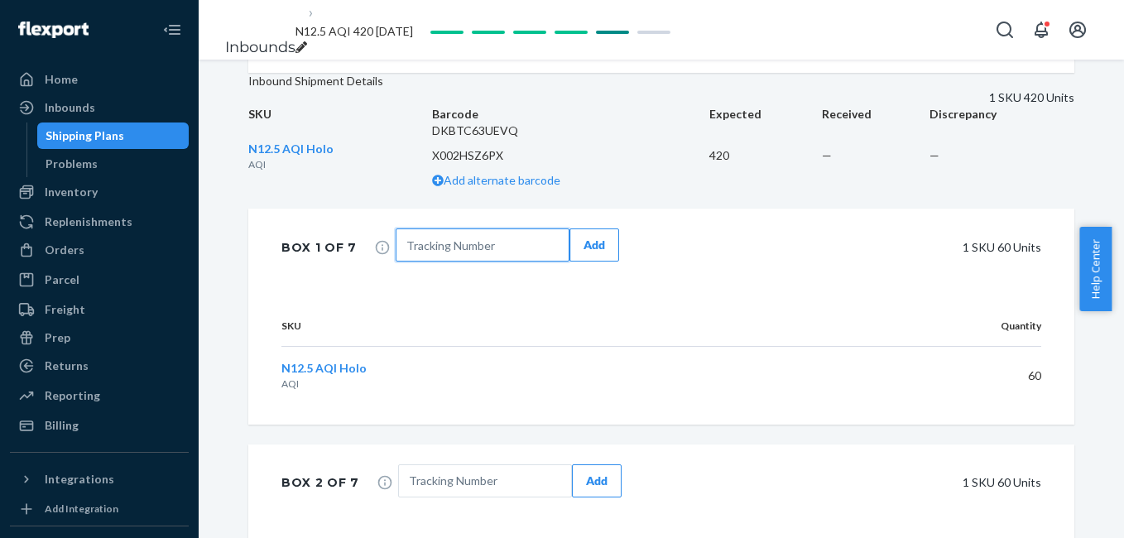
click at [469, 262] on input "text" at bounding box center [483, 245] width 174 height 33
paste input "JD014600012200235311"
type input "JD014600012200235311"
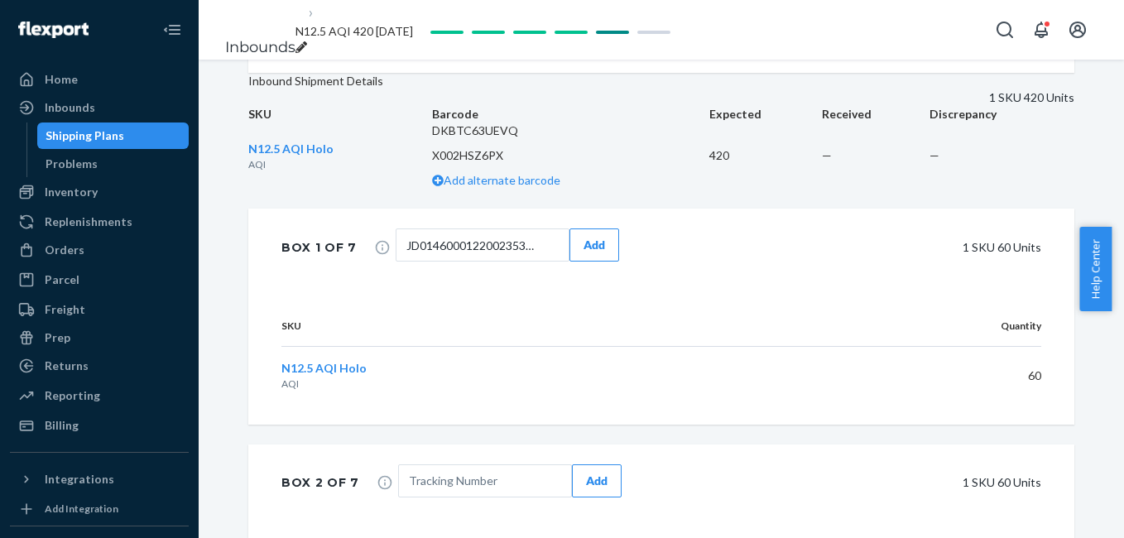
click at [601, 253] on div "Add" at bounding box center [595, 245] width 22 height 17
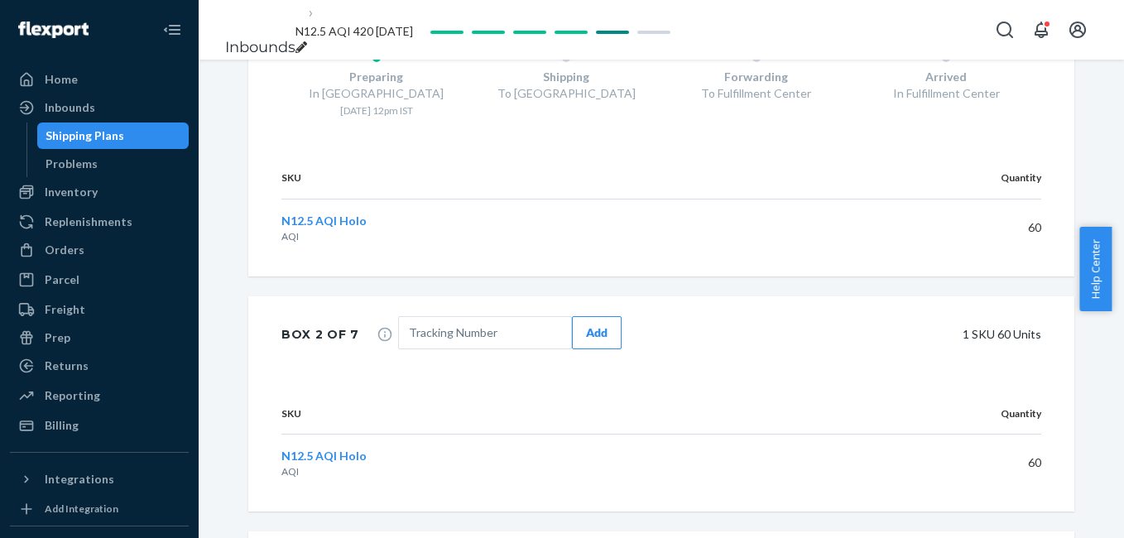
scroll to position [960, 0]
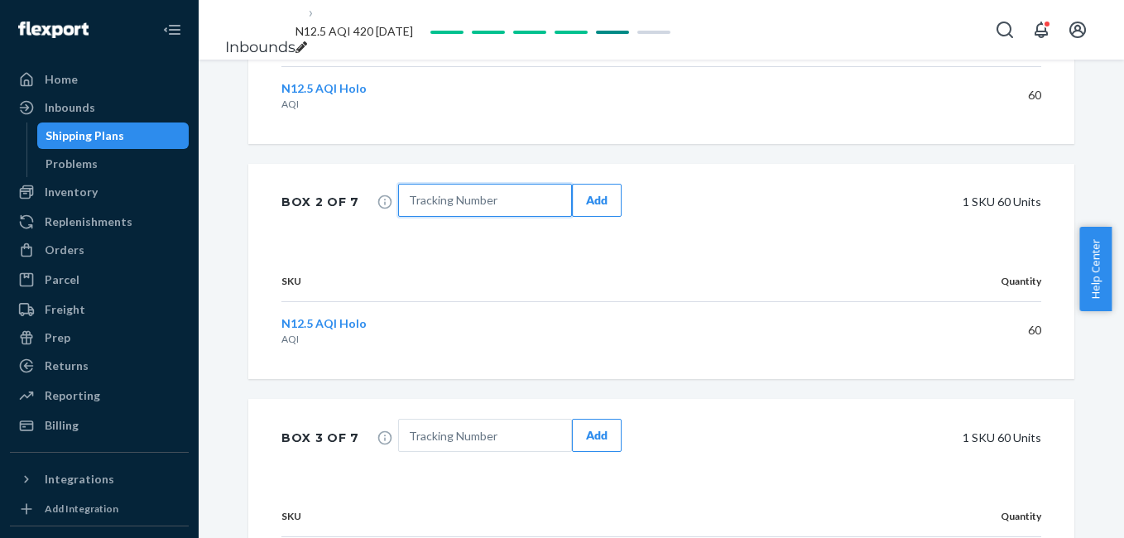
click at [461, 217] on input "text" at bounding box center [485, 200] width 174 height 33
paste input "JD014600012200235312"
type input "JD014600012200235312"
click at [596, 217] on button "Add" at bounding box center [597, 200] width 50 height 33
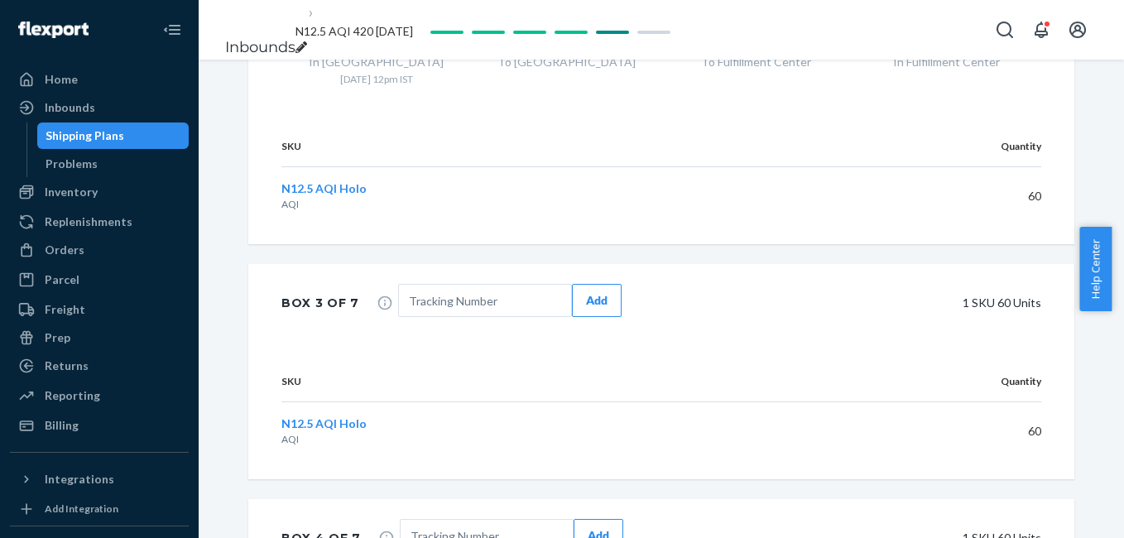
scroll to position [1203, 0]
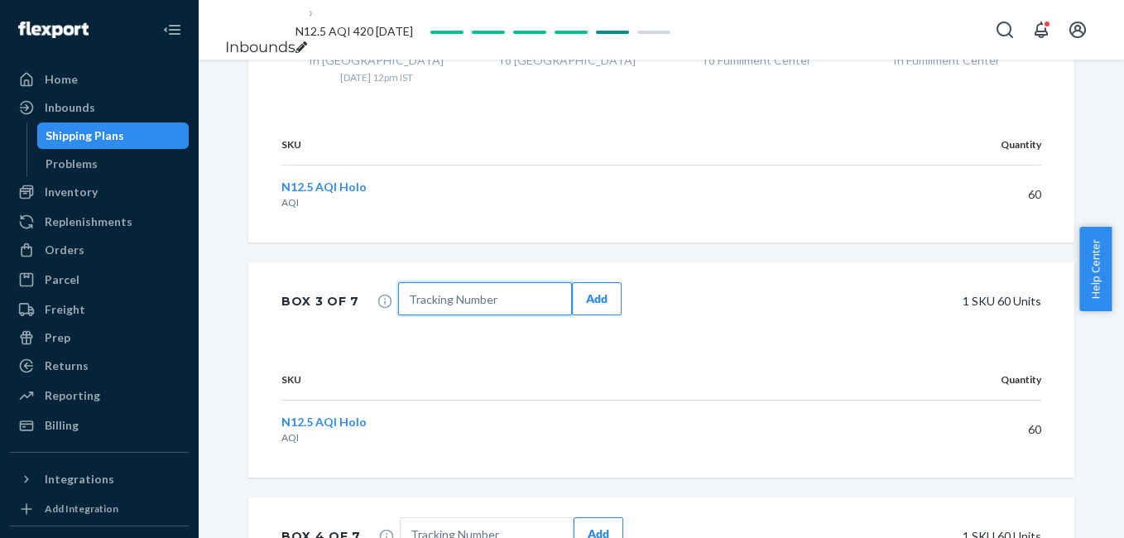
click at [461, 315] on input "text" at bounding box center [485, 298] width 174 height 33
paste input "JD014600012200235313"
type input "JD014600012200235313"
click at [582, 315] on button "Add" at bounding box center [597, 298] width 50 height 33
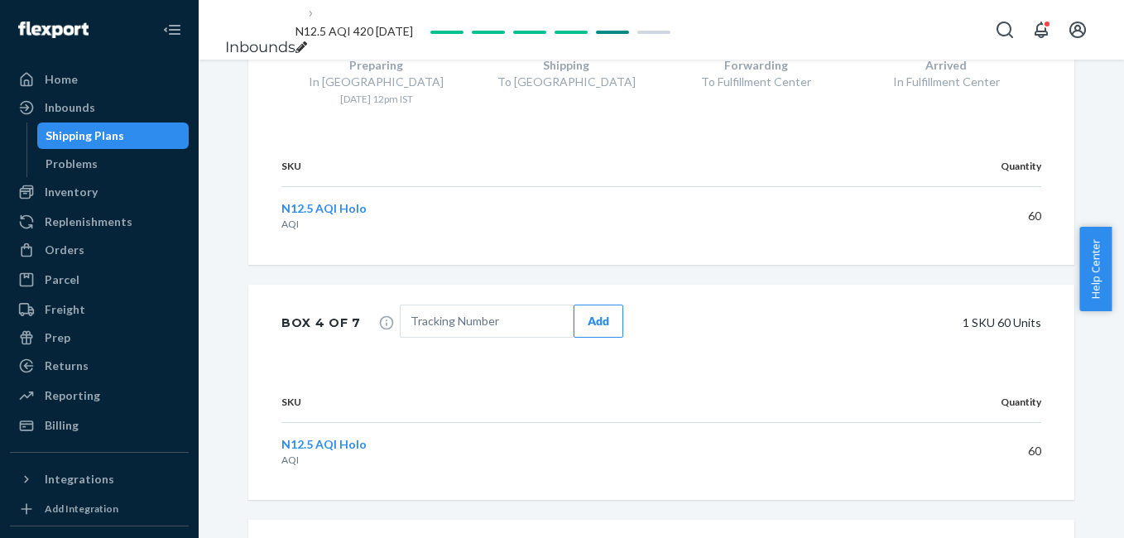
scroll to position [1601, 0]
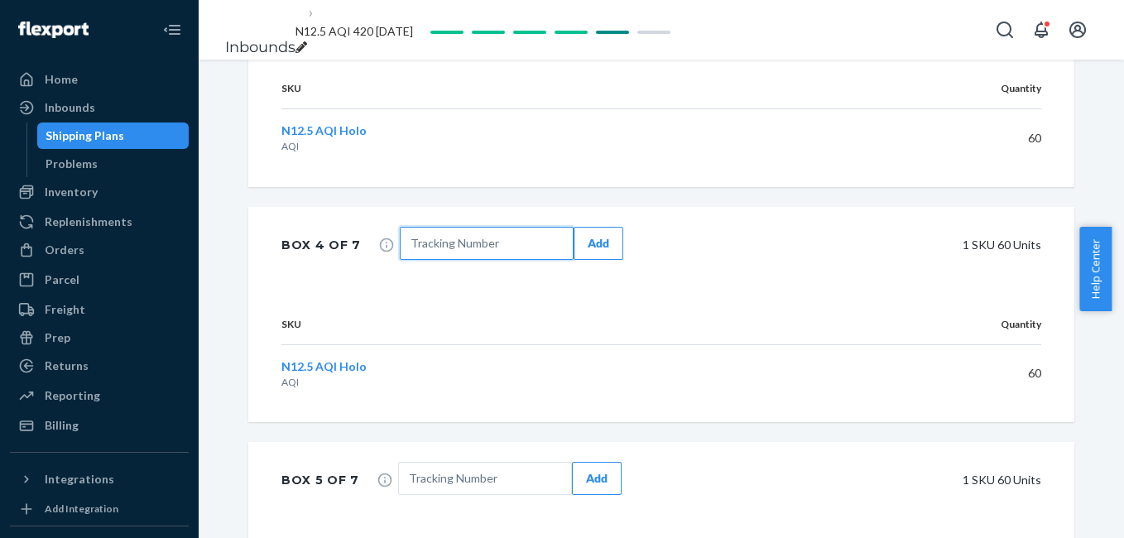
click at [491, 260] on input "text" at bounding box center [487, 243] width 174 height 33
paste input "JD014600012200235314"
type input "JD014600012200235314"
click at [591, 252] on div "Add" at bounding box center [599, 243] width 22 height 17
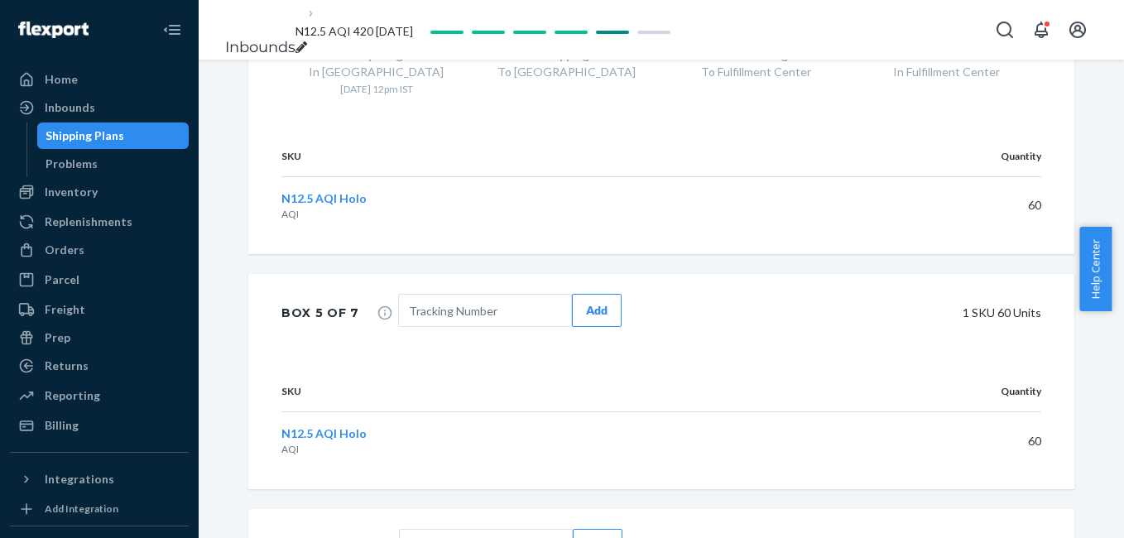
scroll to position [1899, 0]
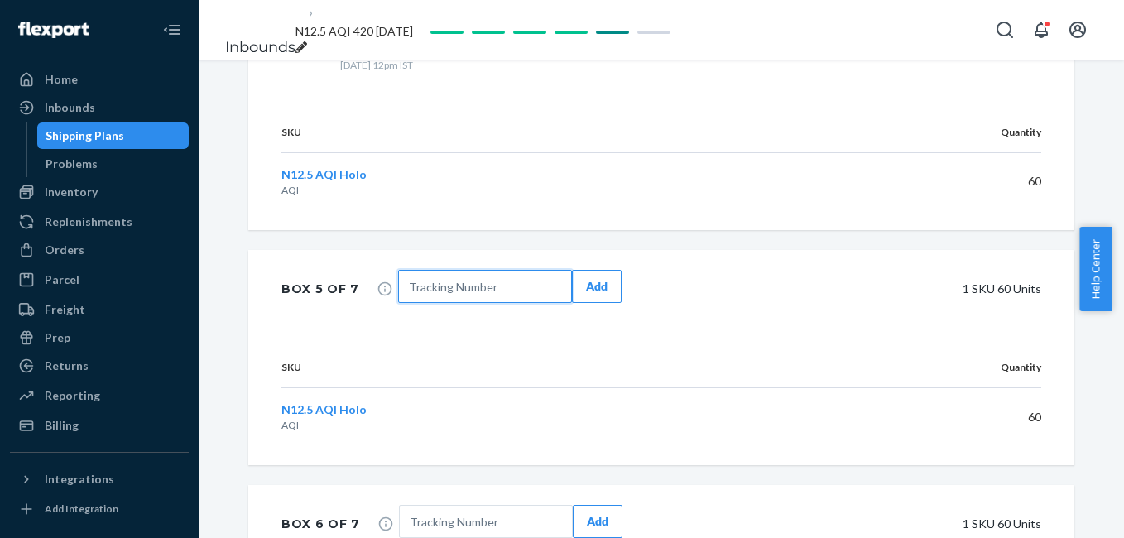
click at [528, 303] on input "text" at bounding box center [485, 286] width 174 height 33
paste input "JD014600012200235315"
type input "JD014600012200235315"
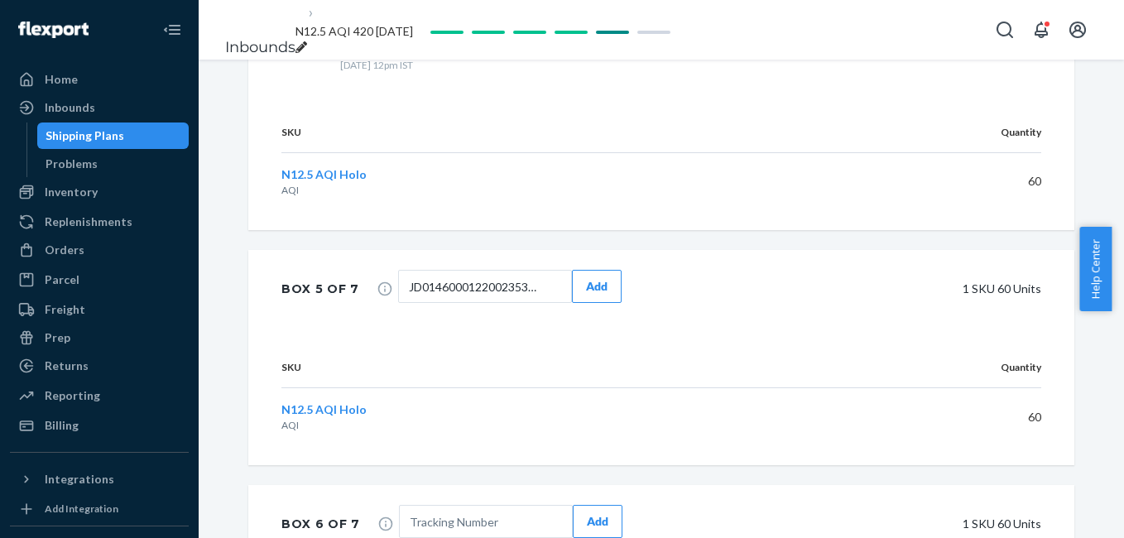
click at [599, 295] on div "Add" at bounding box center [597, 286] width 22 height 17
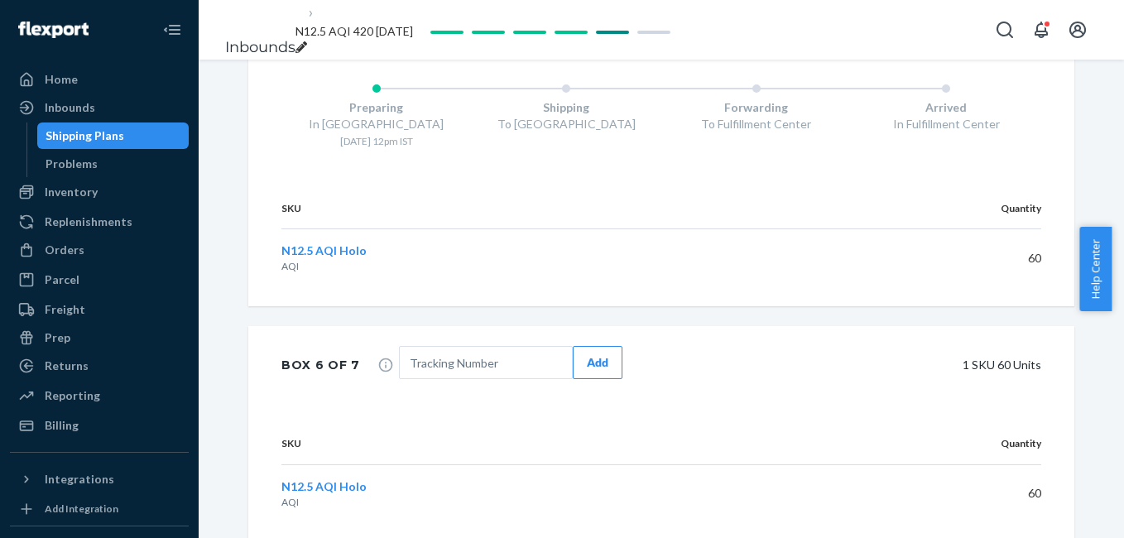
scroll to position [2186, 0]
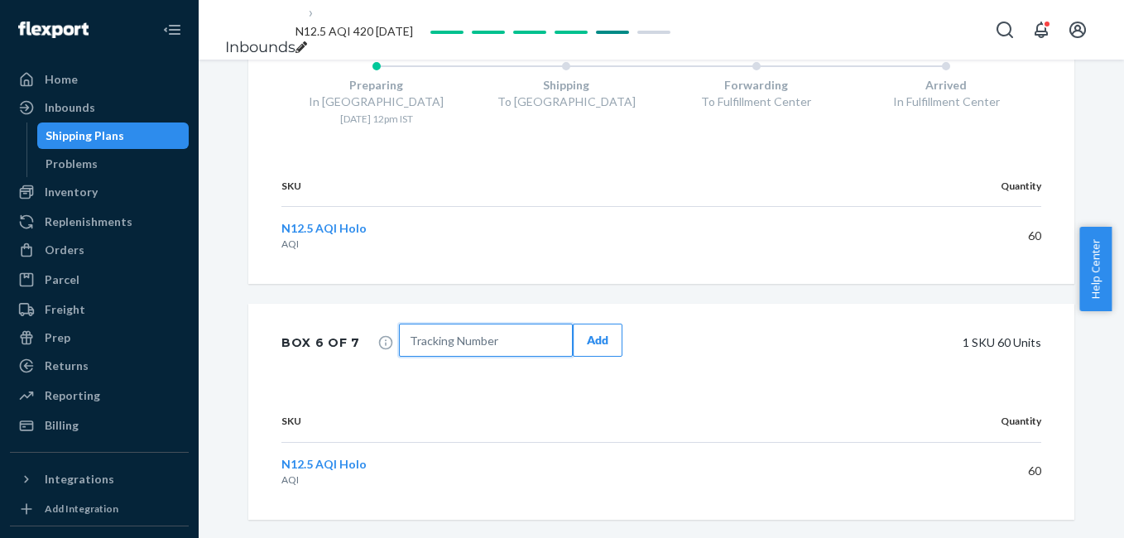
click at [437, 353] on input "text" at bounding box center [486, 340] width 174 height 33
paste input "JD014600012200235316"
type input "JD014600012200235316"
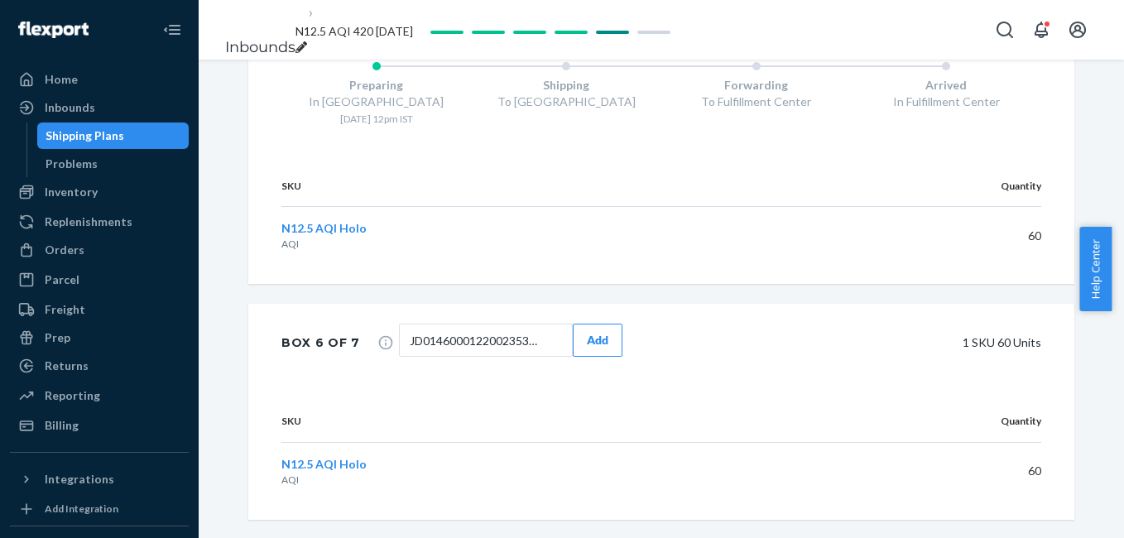
click at [601, 354] on button "Add" at bounding box center [598, 340] width 50 height 33
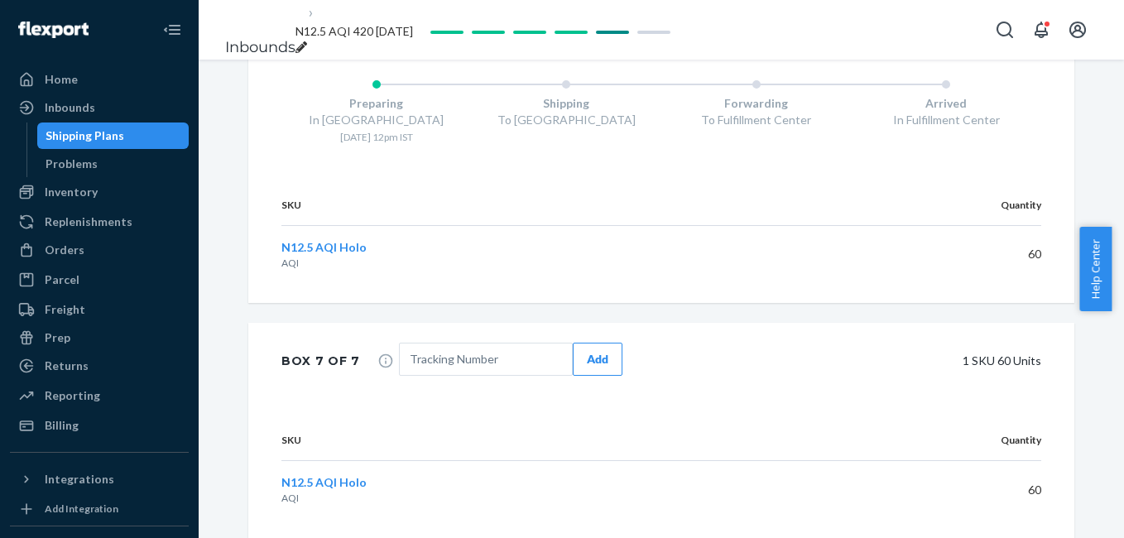
scroll to position [2540, 0]
click at [453, 343] on input "text" at bounding box center [486, 359] width 174 height 33
paste input "JD014600012200235317"
type input "JD014600012200235317"
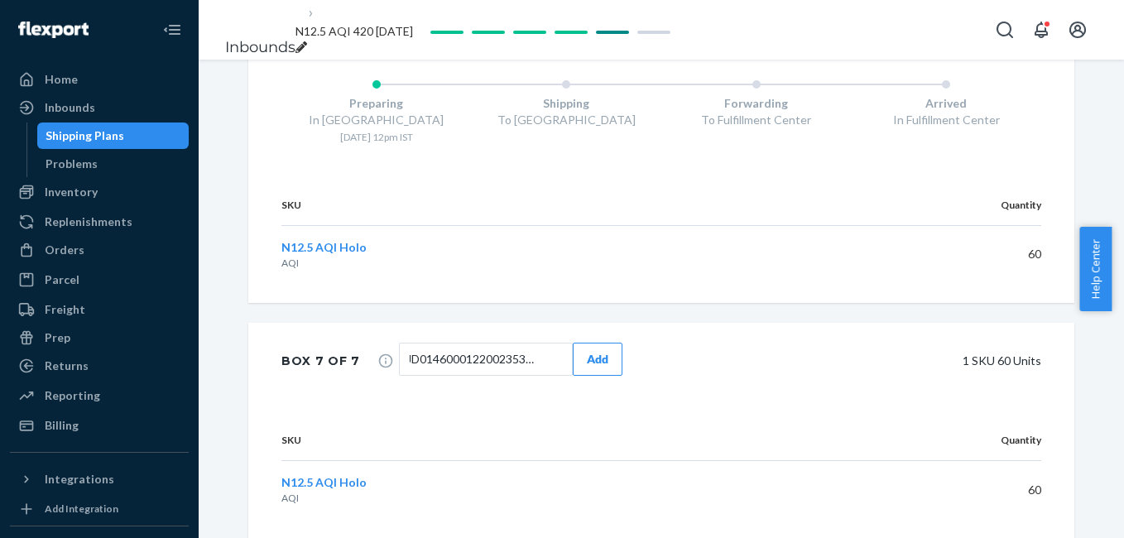
scroll to position [0, 0]
click at [598, 343] on button "Add" at bounding box center [598, 359] width 50 height 33
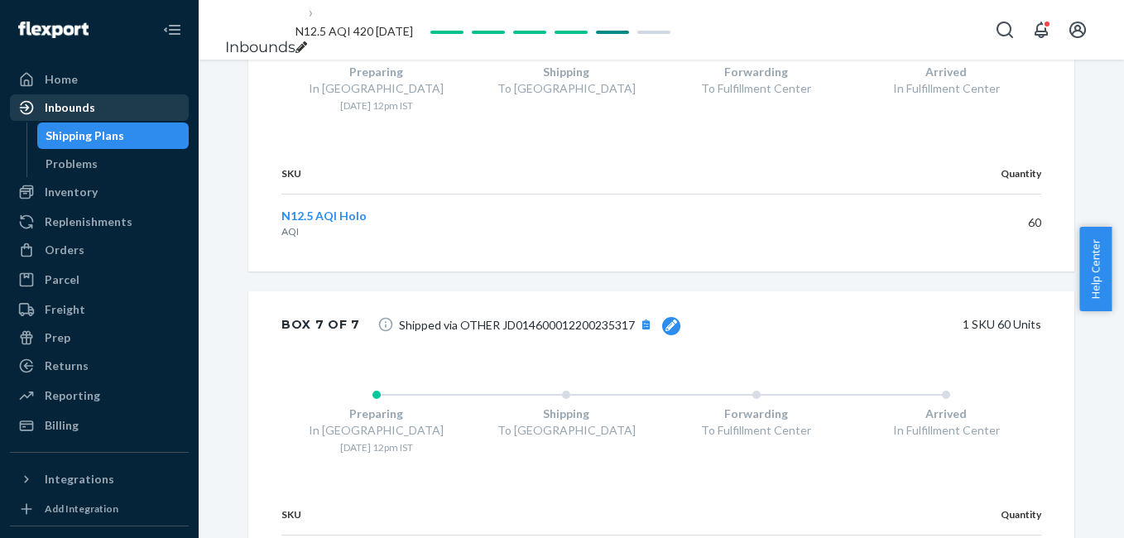
click at [109, 108] on div "Inbounds" at bounding box center [100, 107] width 176 height 23
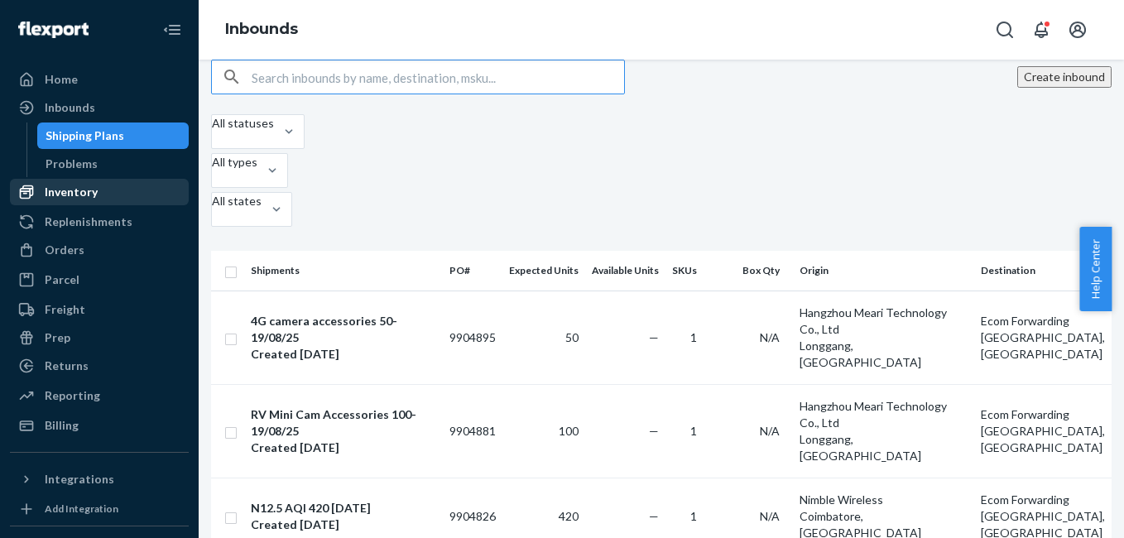
click at [89, 185] on div "Inventory" at bounding box center [71, 192] width 53 height 17
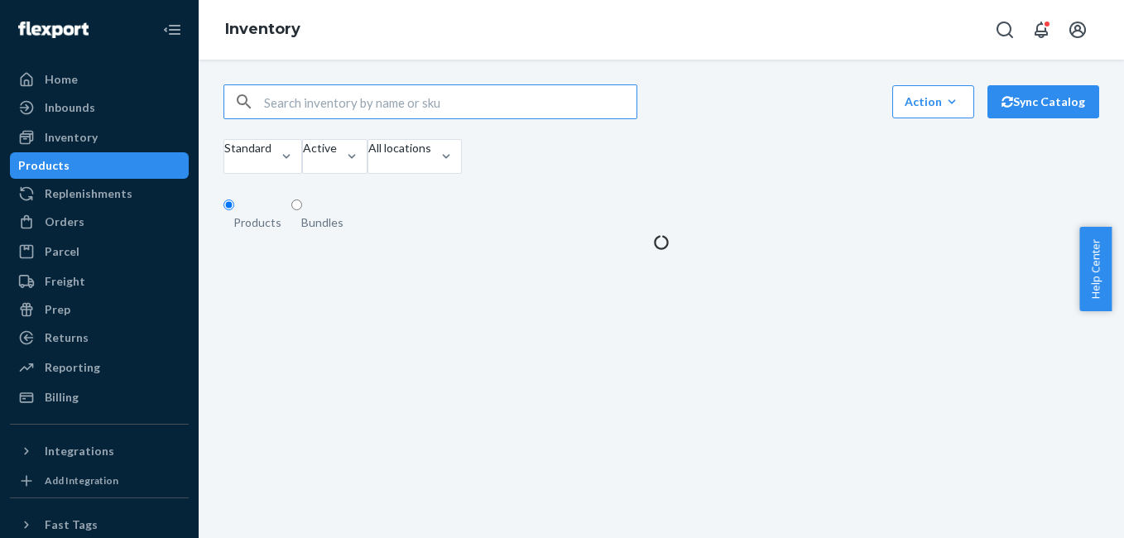
click at [323, 109] on input "text" at bounding box center [450, 101] width 373 height 33
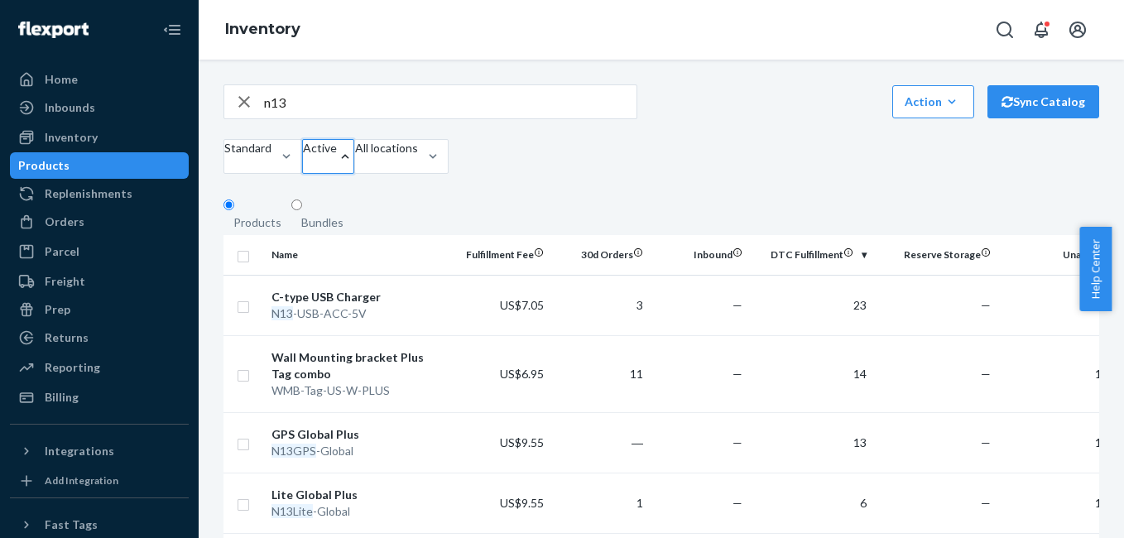
click at [354, 157] on div at bounding box center [345, 156] width 17 height 17
click at [305, 157] on input "option Active focused, 1 of 2. 2 results available. Use Up and Down to choose o…" at bounding box center [304, 164] width 2 height 17
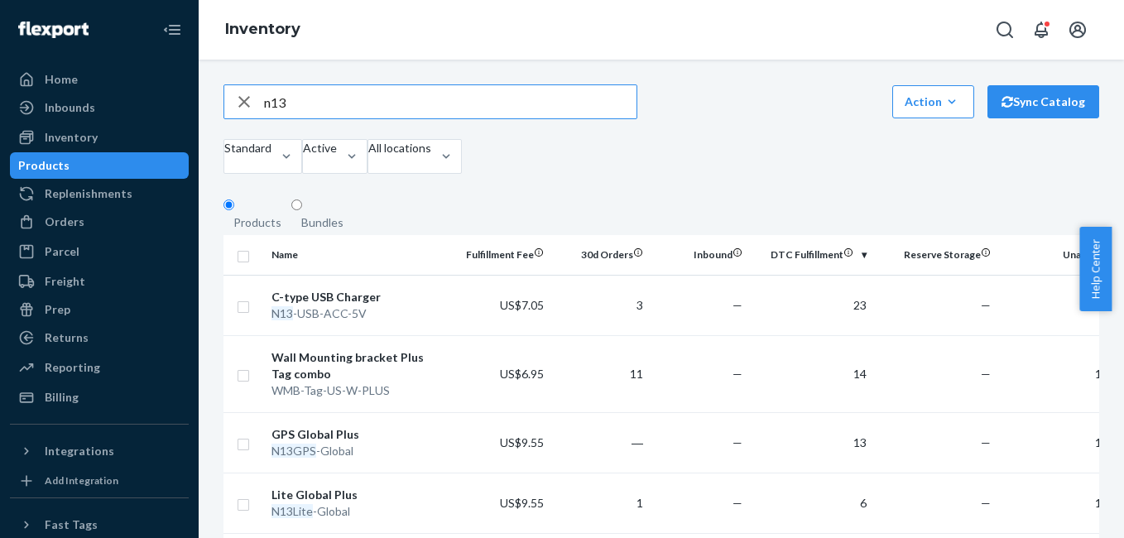
click at [327, 111] on input "n13" at bounding box center [450, 101] width 373 height 33
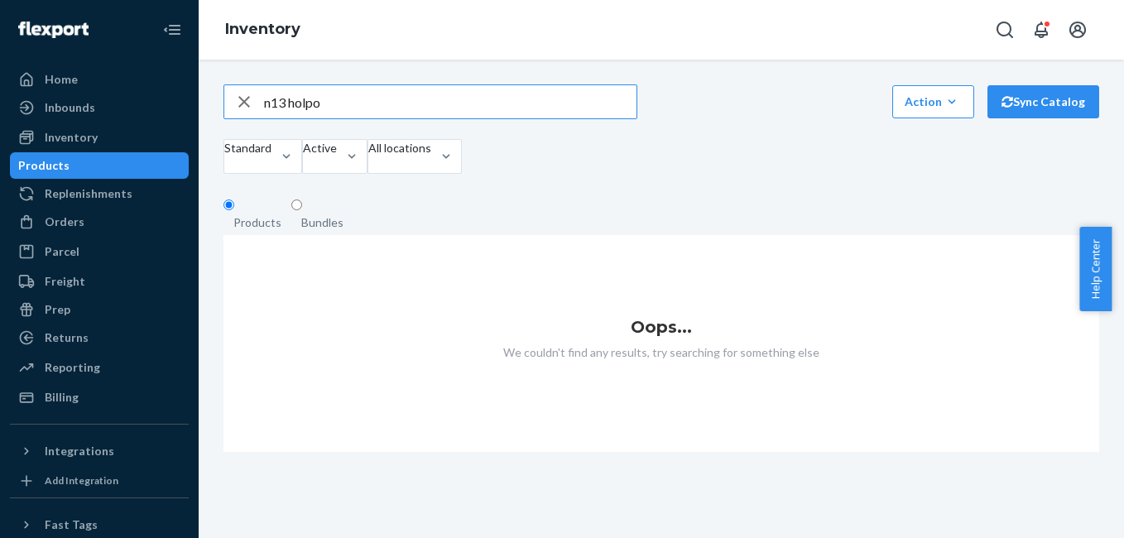
click at [355, 111] on input "n13 holpo" at bounding box center [450, 101] width 373 height 33
type input "n13 holo"
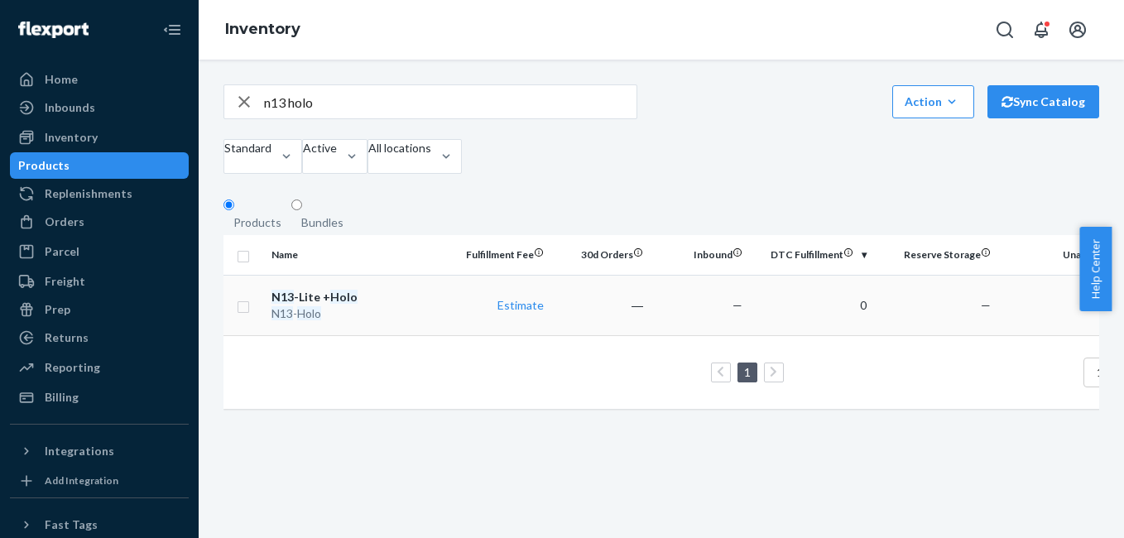
click at [326, 304] on div "N13 -Lite + Holo" at bounding box center [358, 297] width 173 height 17
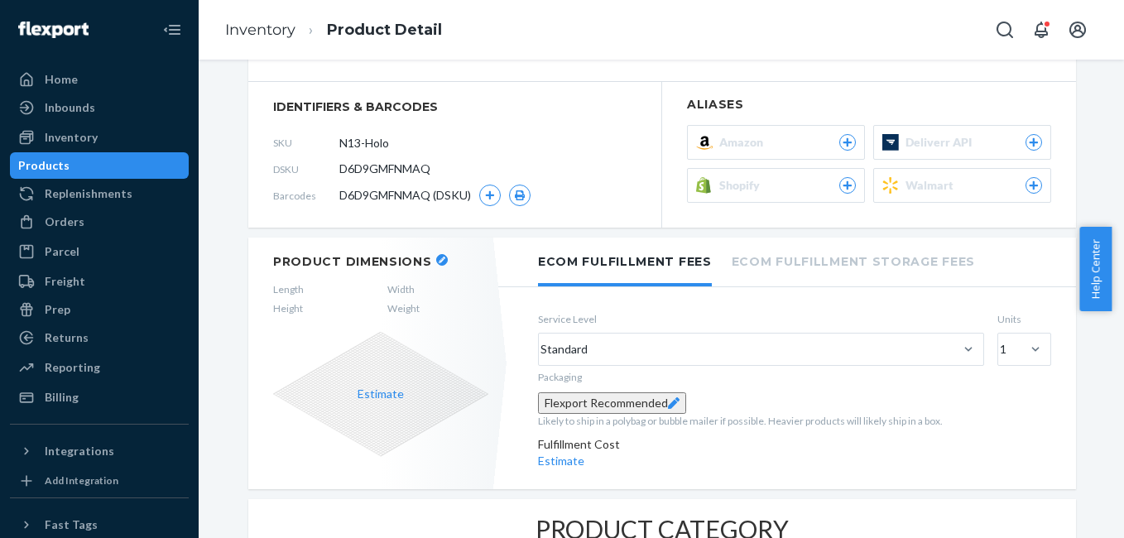
scroll to position [188, 0]
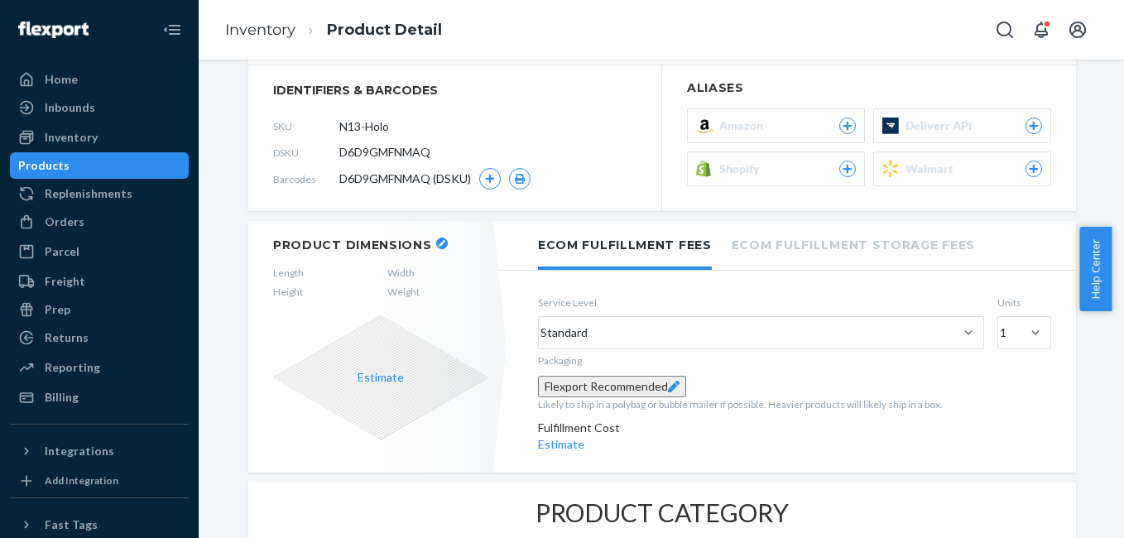
click at [285, 274] on span "Length" at bounding box center [288, 273] width 31 height 14
click at [436, 238] on button "button" at bounding box center [442, 244] width 12 height 12
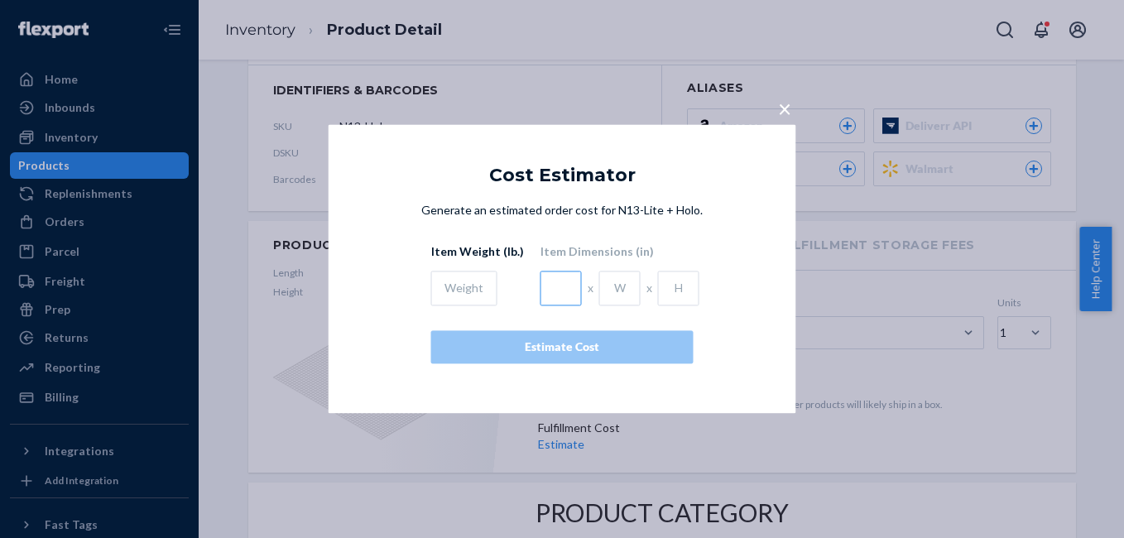
click at [546, 297] on input "text" at bounding box center [561, 289] width 41 height 35
paste input "6.69"
type input "6.69"
click at [614, 289] on input "text" at bounding box center [619, 289] width 41 height 35
paste input "4.02"
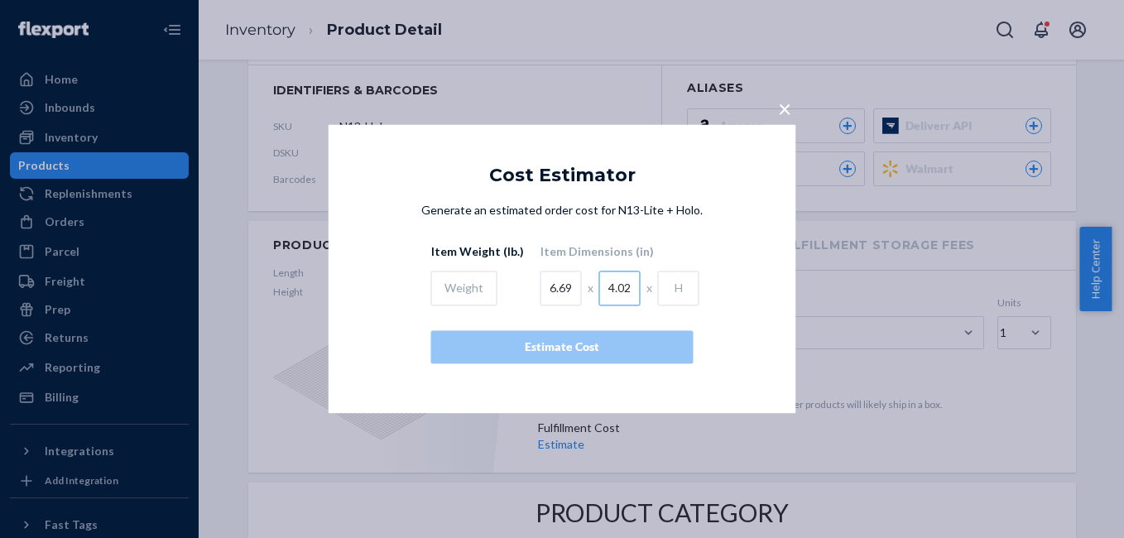
type input "4.02"
click at [670, 297] on input "text" at bounding box center [678, 289] width 41 height 35
paste input "1.85"
type input "1.85"
click at [467, 292] on input "text" at bounding box center [464, 289] width 66 height 35
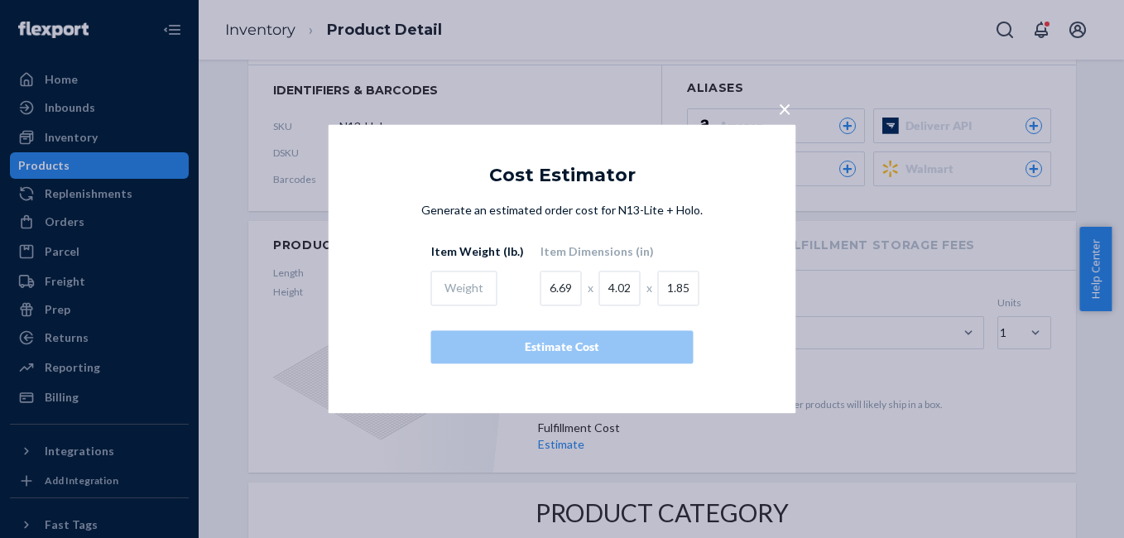
click at [782, 113] on span "×" at bounding box center [784, 108] width 13 height 28
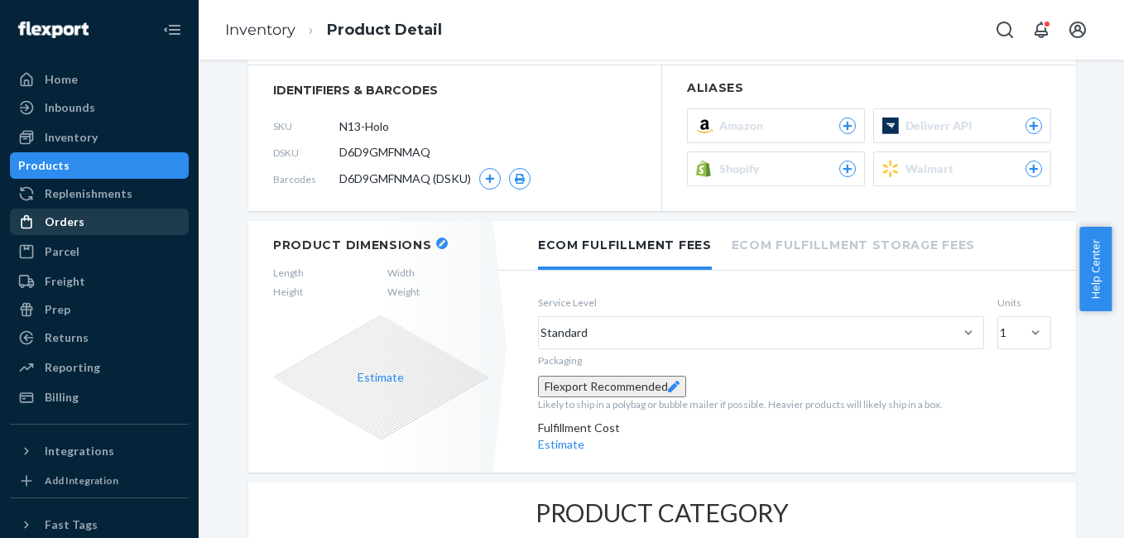
click at [72, 226] on div "Orders" at bounding box center [65, 222] width 40 height 17
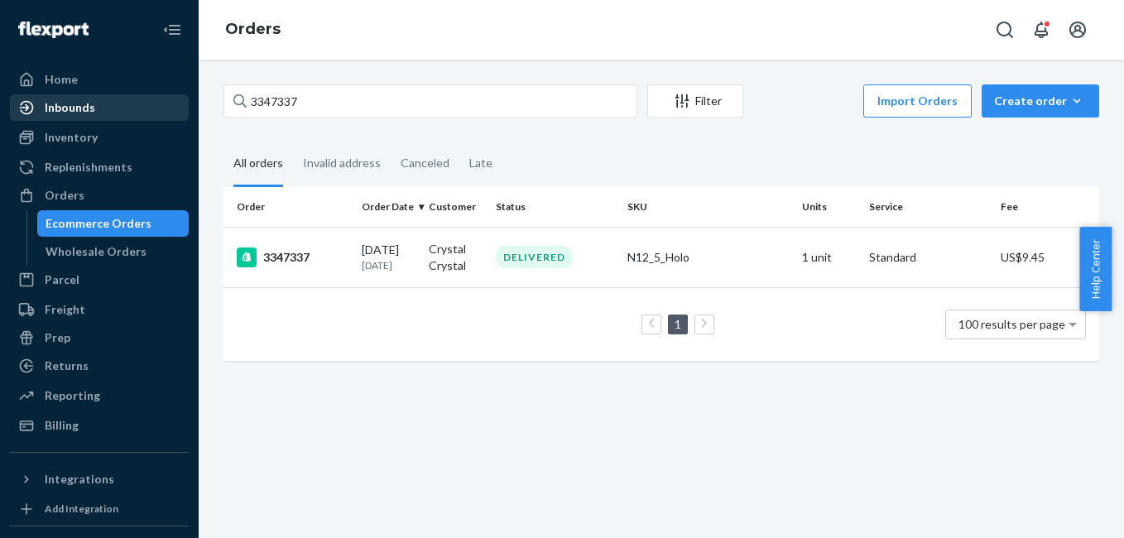
click at [110, 110] on div "Inbounds" at bounding box center [100, 107] width 176 height 23
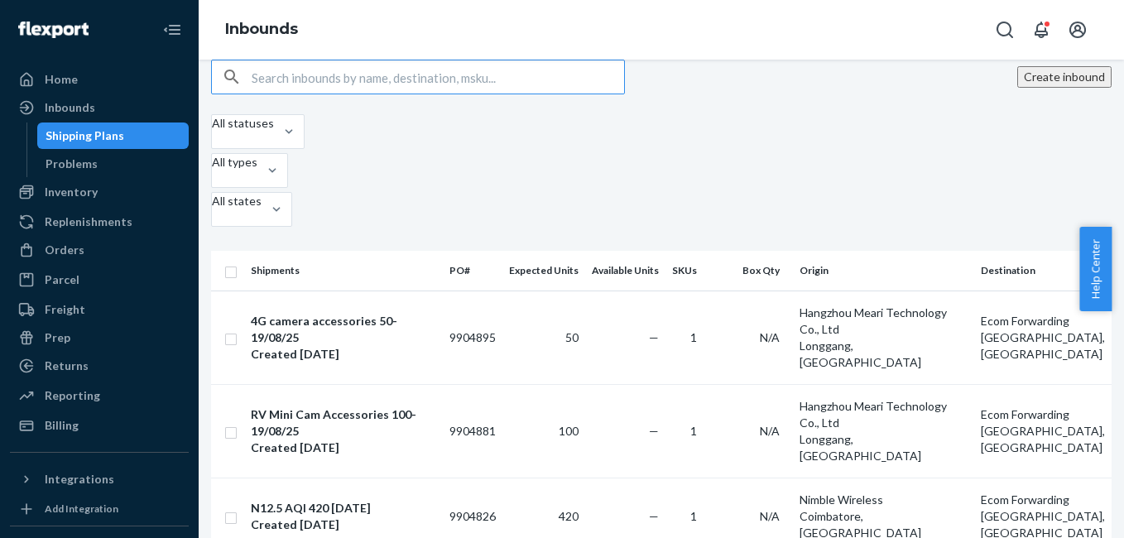
click at [331, 94] on input "text" at bounding box center [438, 76] width 373 height 33
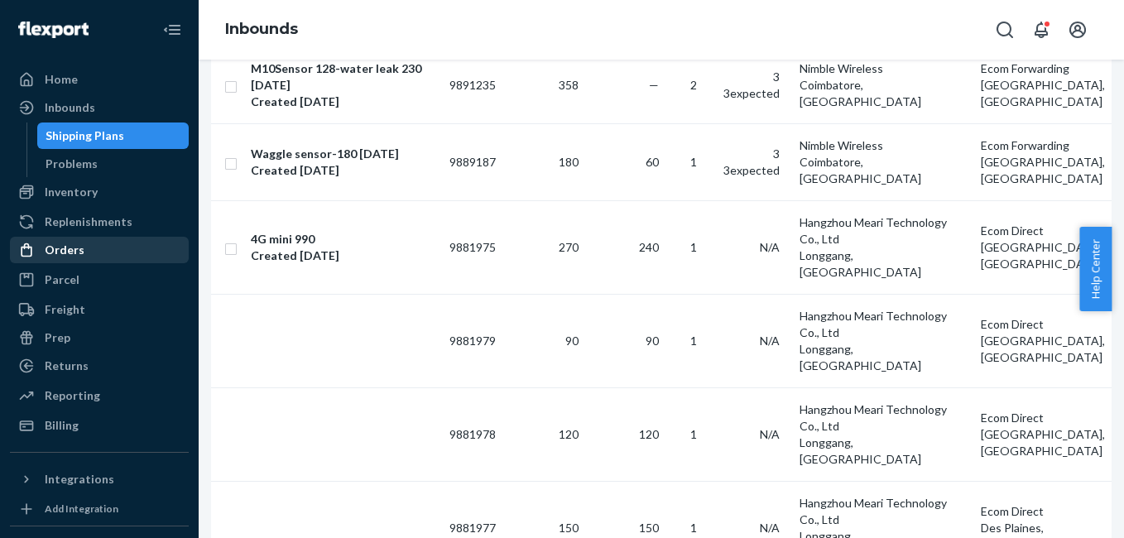
click at [79, 248] on div "Orders" at bounding box center [65, 250] width 40 height 17
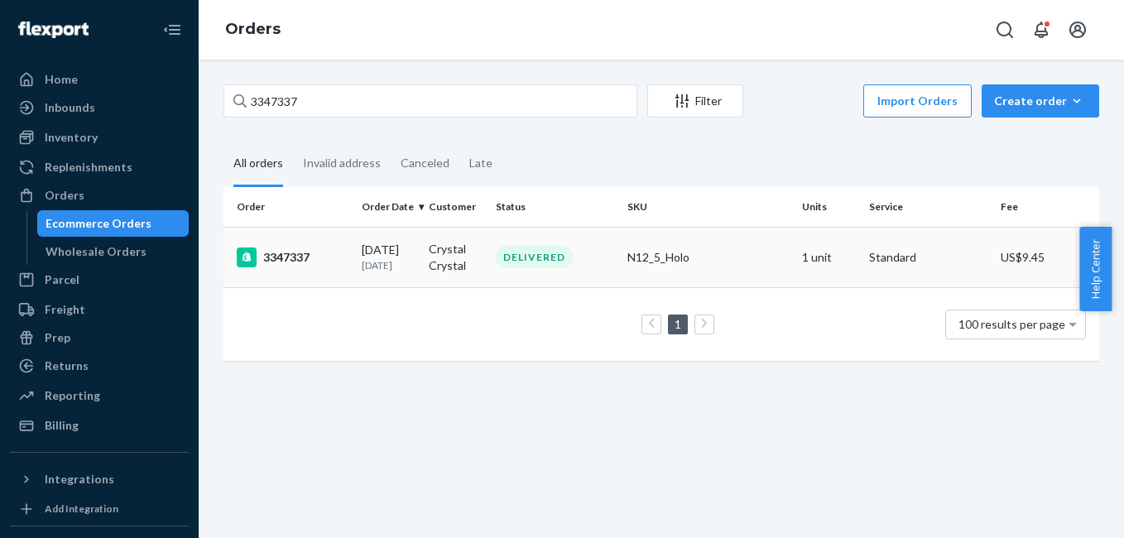
click at [289, 254] on div "3347337" at bounding box center [293, 258] width 112 height 20
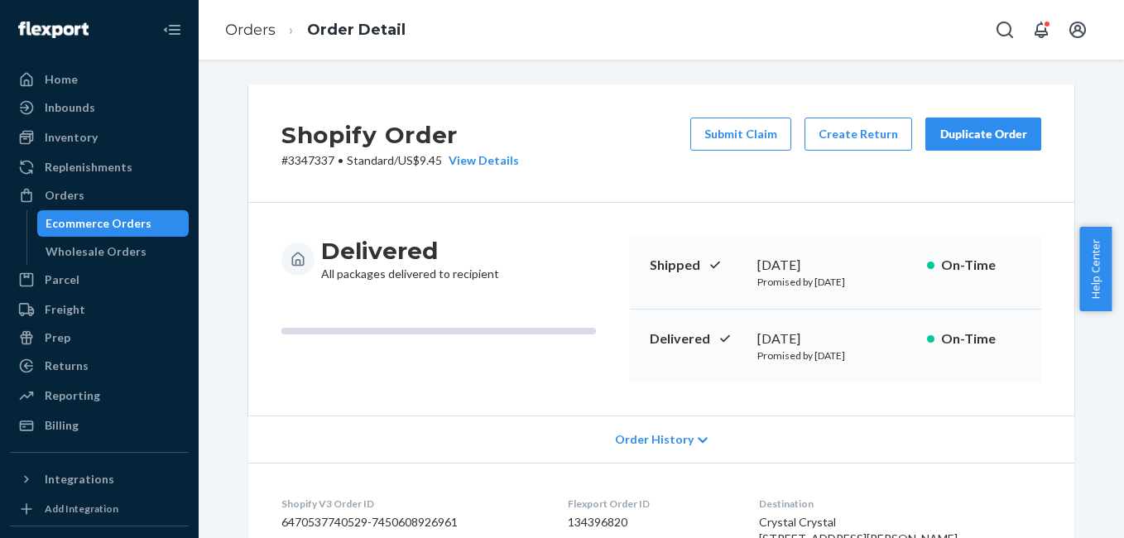
click at [989, 142] on div "Duplicate Order" at bounding box center [984, 134] width 88 height 17
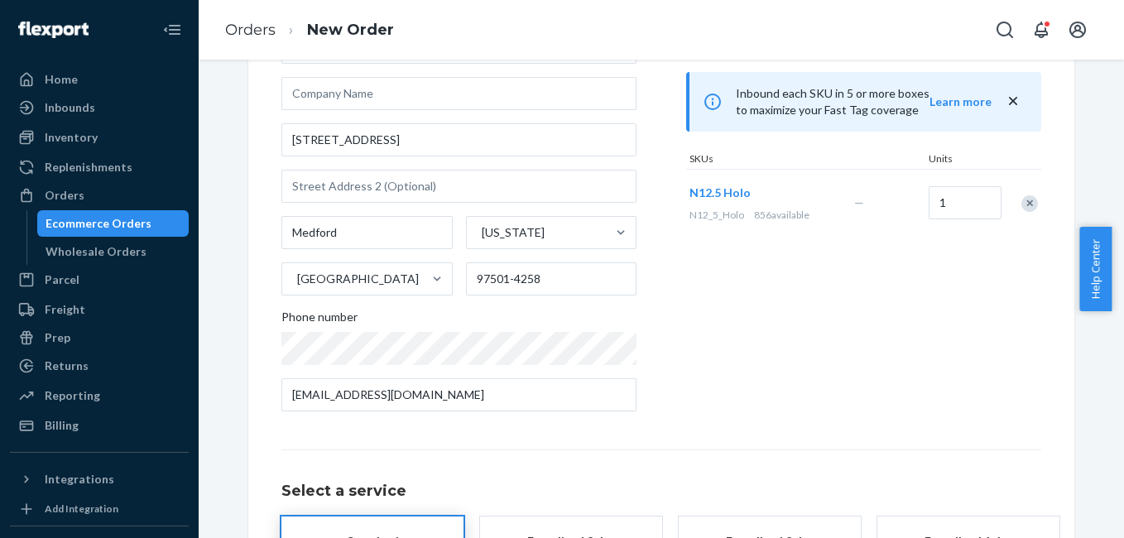
click at [1023, 206] on div "Remove Item" at bounding box center [1030, 203] width 17 height 17
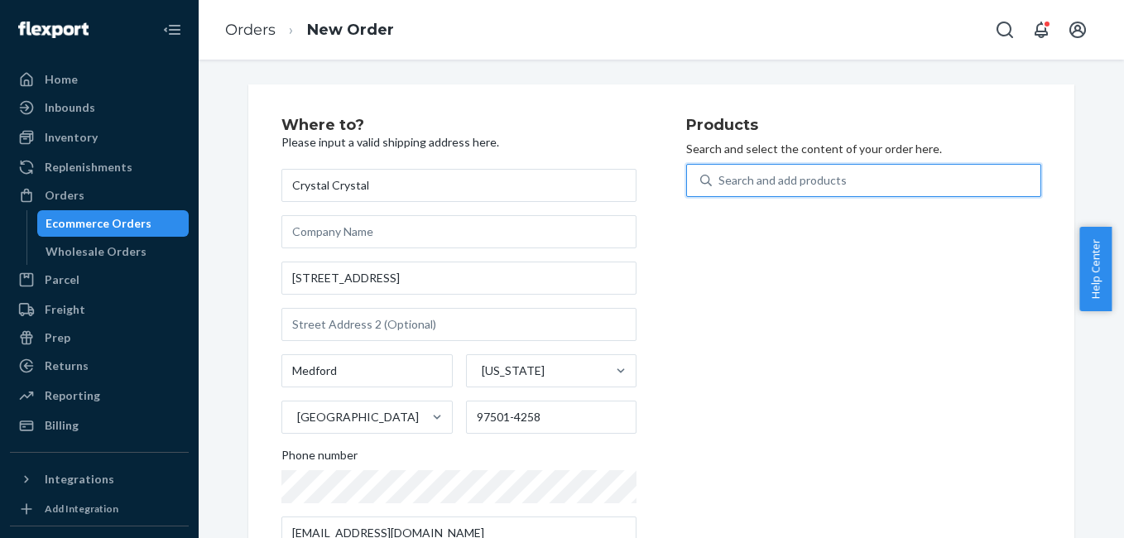
click at [802, 172] on div "Search and add products" at bounding box center [783, 180] width 128 height 17
click at [720, 172] on input "0 results available. Use Up and Down to choose options, press Enter to select t…" at bounding box center [720, 180] width 2 height 17
type input "4g"
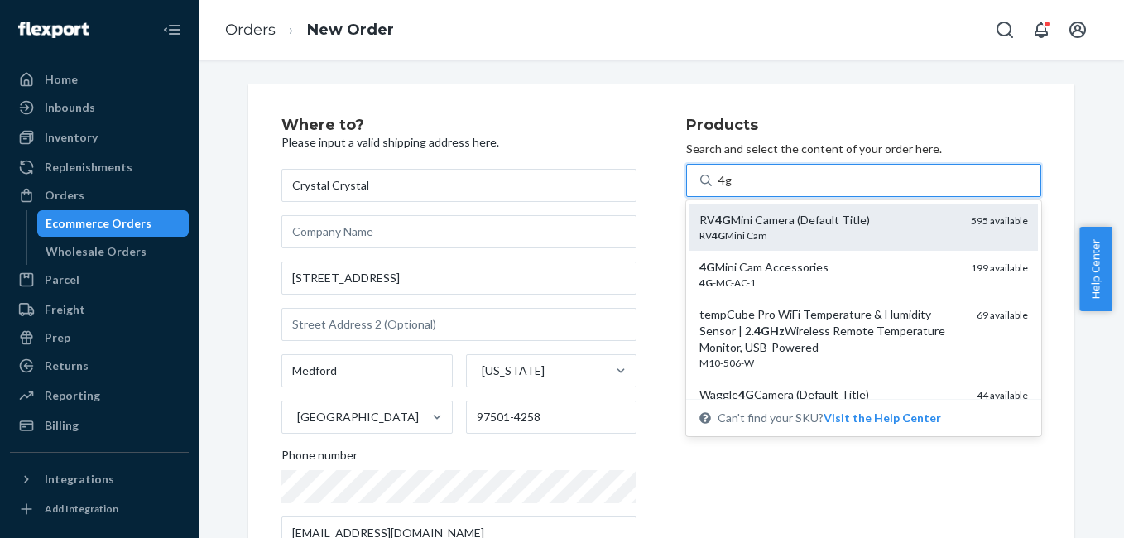
click at [796, 231] on div "RV 4G Mini Cam" at bounding box center [829, 236] width 258 height 14
click at [733, 189] on input "4g" at bounding box center [726, 180] width 14 height 17
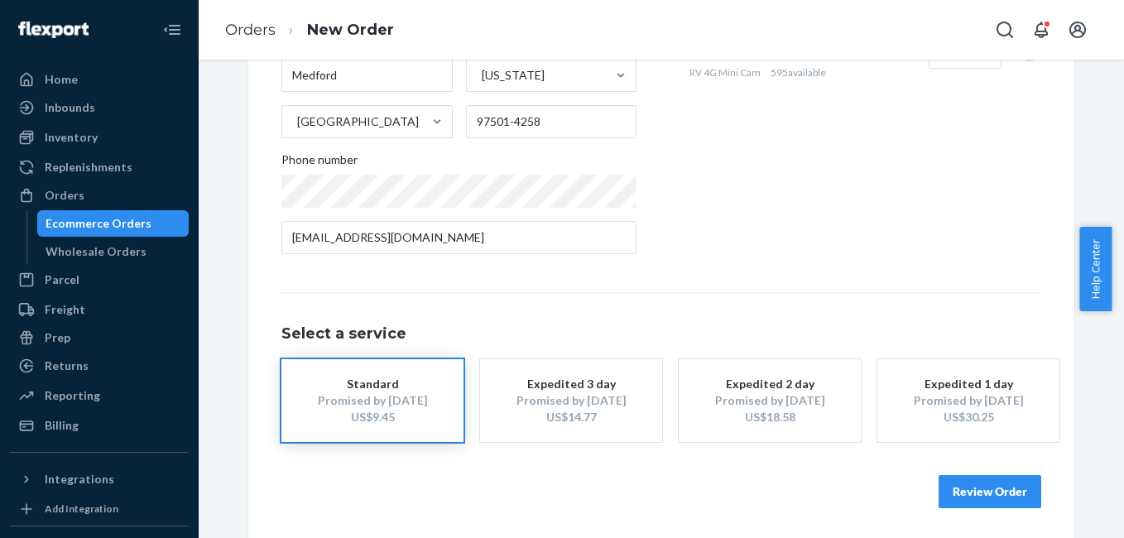
scroll to position [299, 0]
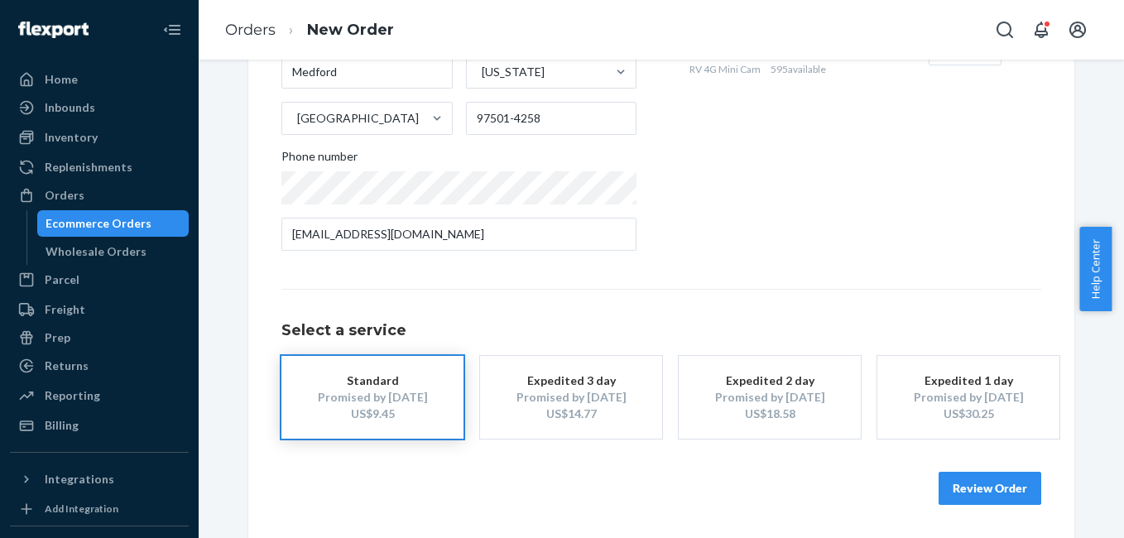
click at [604, 403] on div "Promised by Aug 26, 2025" at bounding box center [571, 397] width 132 height 17
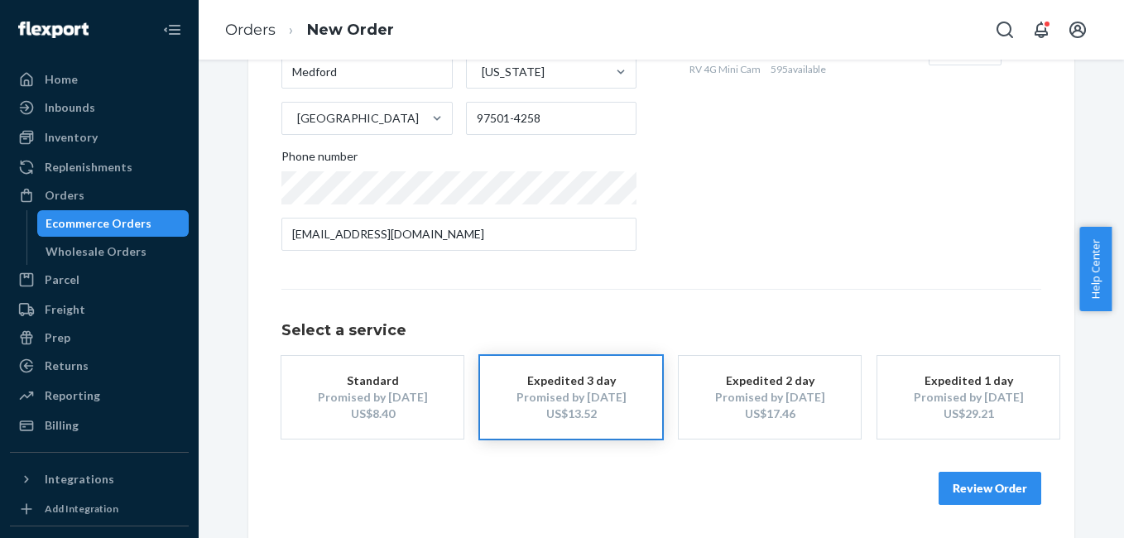
click at [1012, 485] on button "Review Order" at bounding box center [990, 488] width 103 height 33
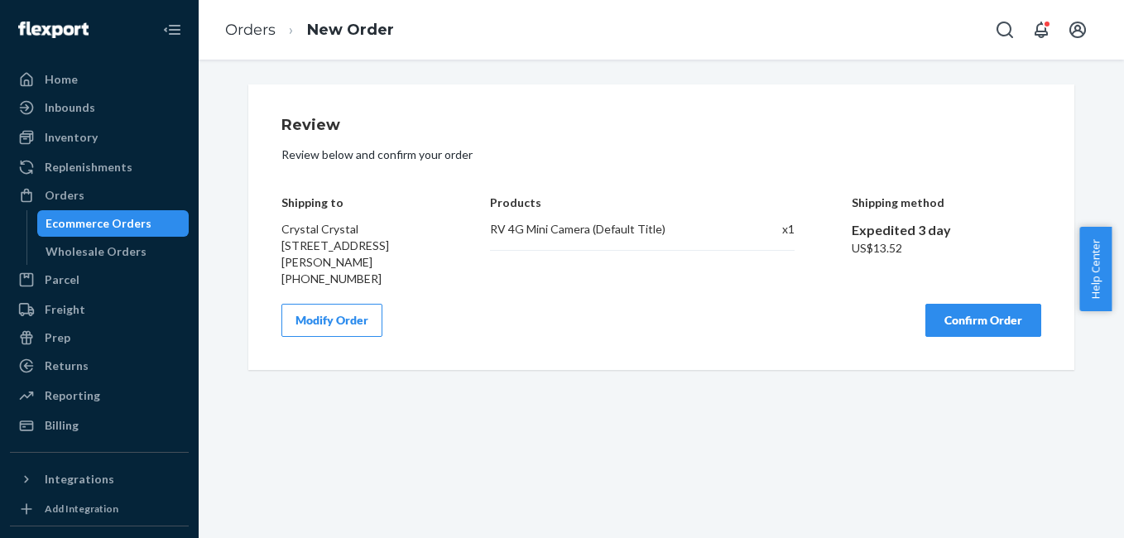
click at [954, 320] on button "Confirm Order" at bounding box center [984, 320] width 116 height 33
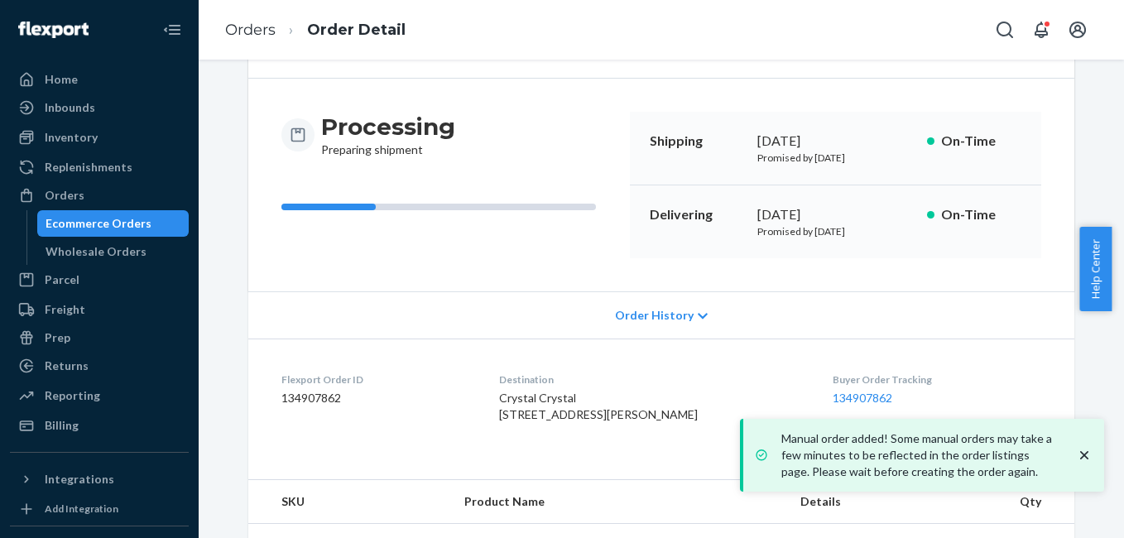
scroll to position [206, 0]
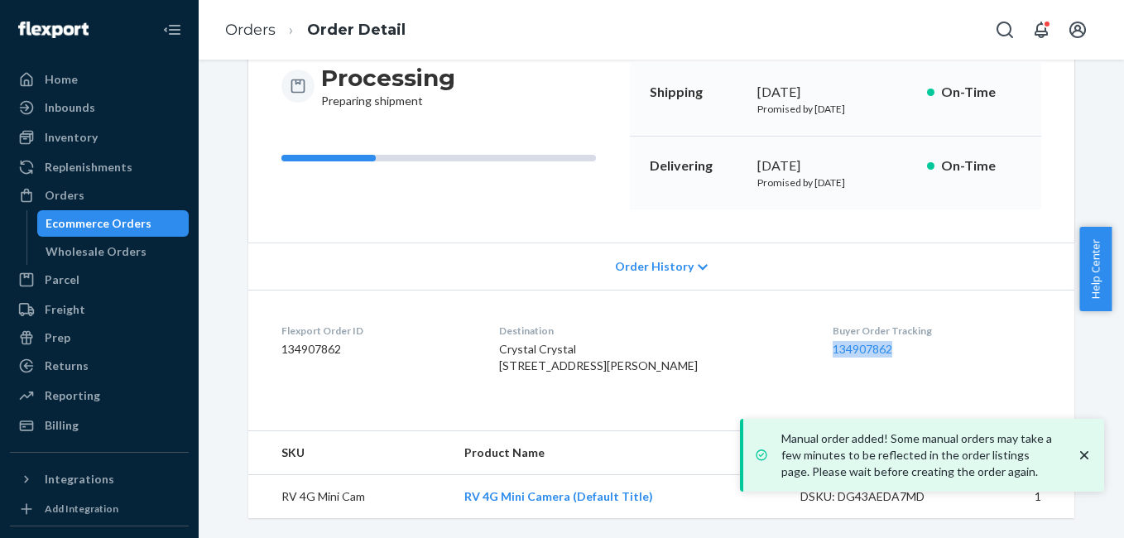
drag, startPoint x: 799, startPoint y: 327, endPoint x: 875, endPoint y: 323, distance: 76.3
click at [875, 323] on dl "Flexport Order ID 134907862 Destination Crystal Crystal 2823 Orchard Home Dr Me…" at bounding box center [661, 352] width 826 height 124
copy link "134907862"
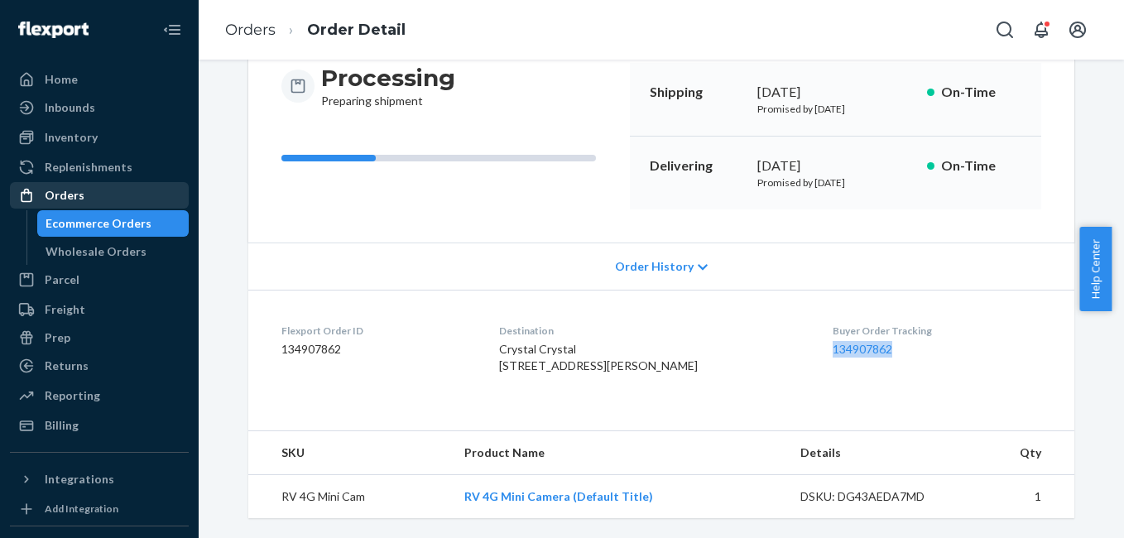
click at [75, 194] on div "Orders" at bounding box center [65, 195] width 40 height 17
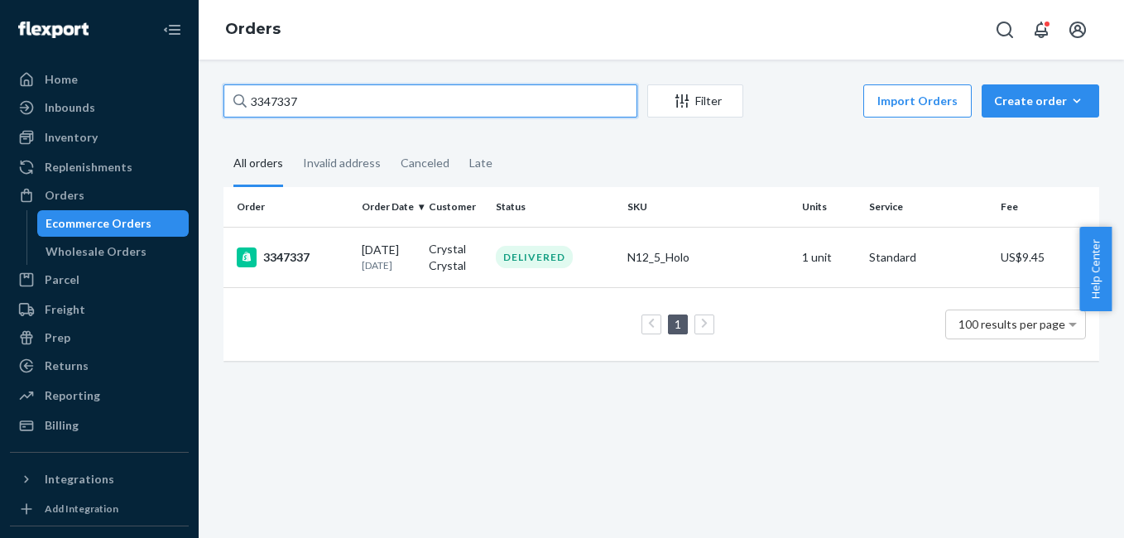
click at [352, 101] on input "3347337" at bounding box center [431, 100] width 414 height 33
paste input "6948"
type input "3346948"
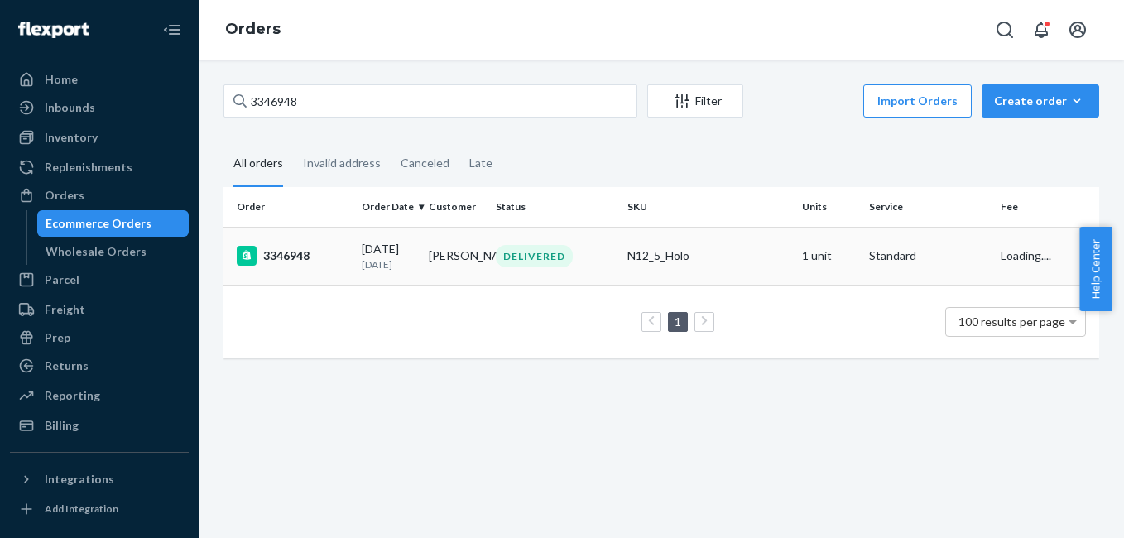
click at [296, 249] on div "3346948" at bounding box center [293, 256] width 112 height 20
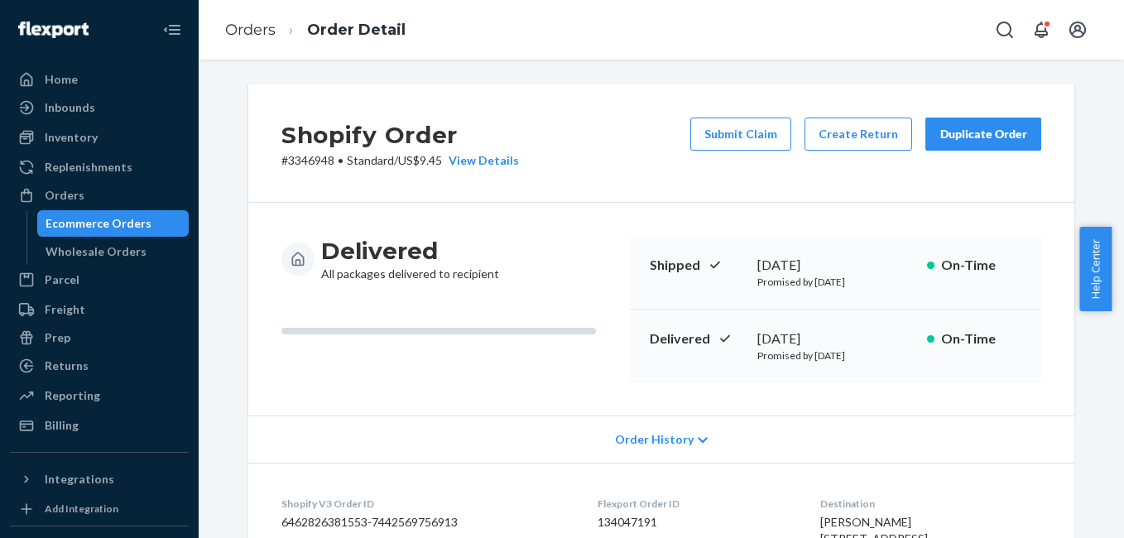
click at [952, 147] on button "Duplicate Order" at bounding box center [984, 134] width 116 height 33
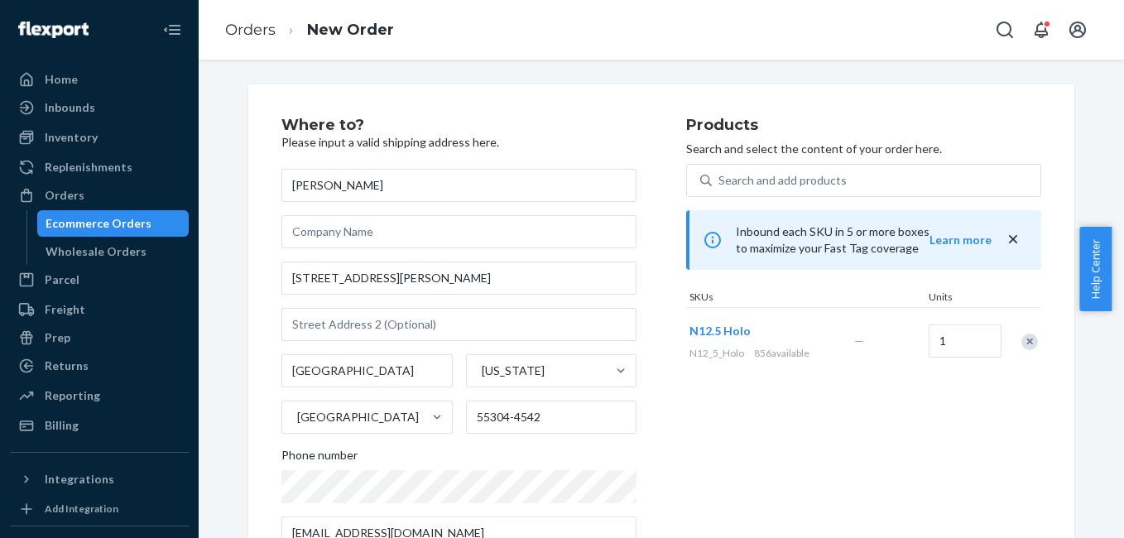
click at [1024, 349] on div "Remove Item" at bounding box center [1030, 342] width 17 height 17
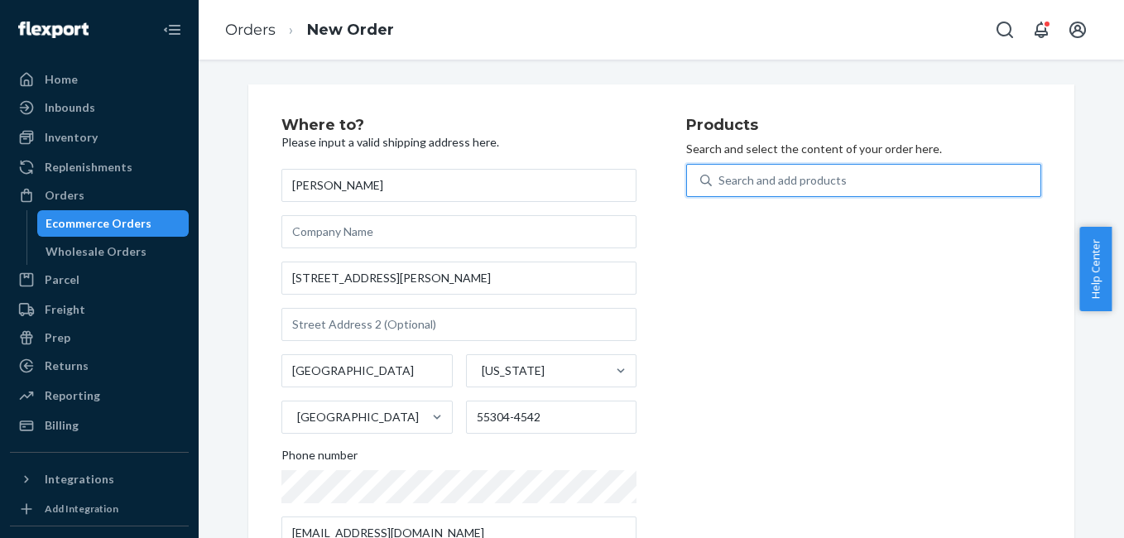
click at [845, 176] on div "Search and add products" at bounding box center [876, 181] width 329 height 30
click at [720, 176] on input "0 results available. Use Up and Down to choose options, press Enter to select t…" at bounding box center [720, 180] width 2 height 17
type input "4g"
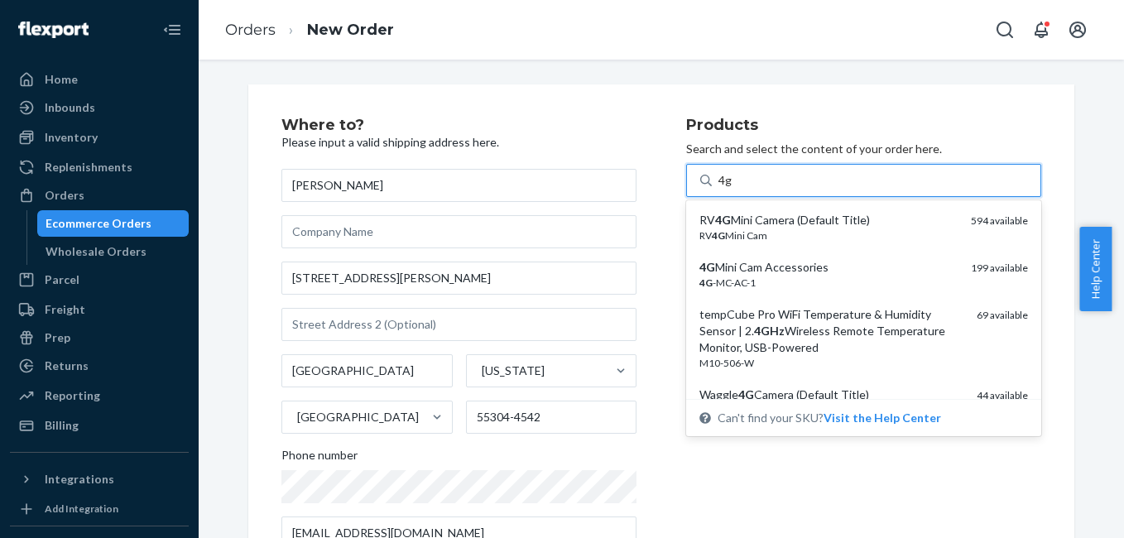
click at [836, 236] on div "RV 4G Mini Cam" at bounding box center [829, 236] width 258 height 14
click at [733, 189] on input "4g" at bounding box center [726, 180] width 14 height 17
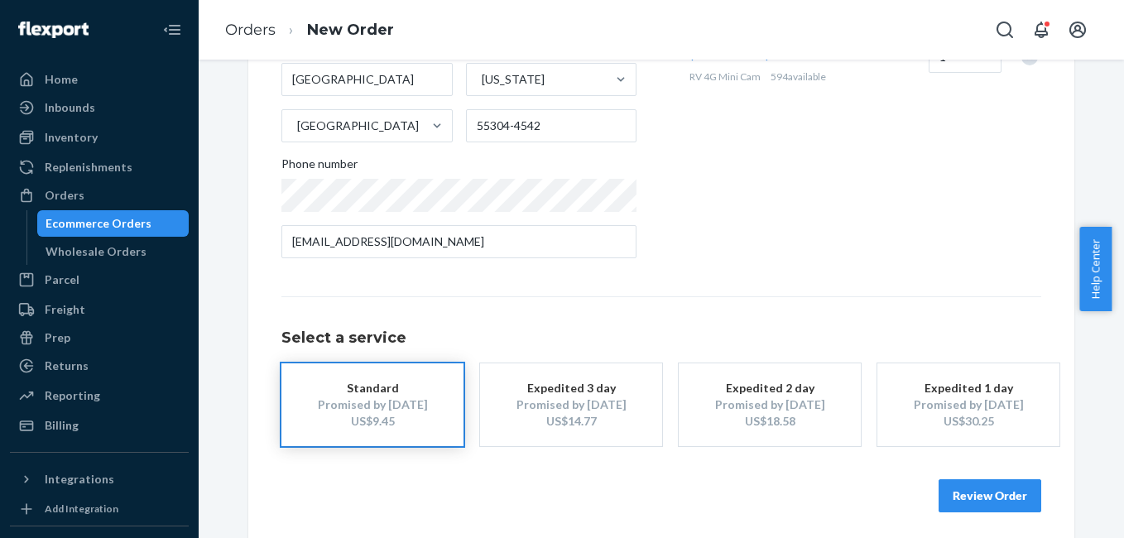
scroll to position [299, 0]
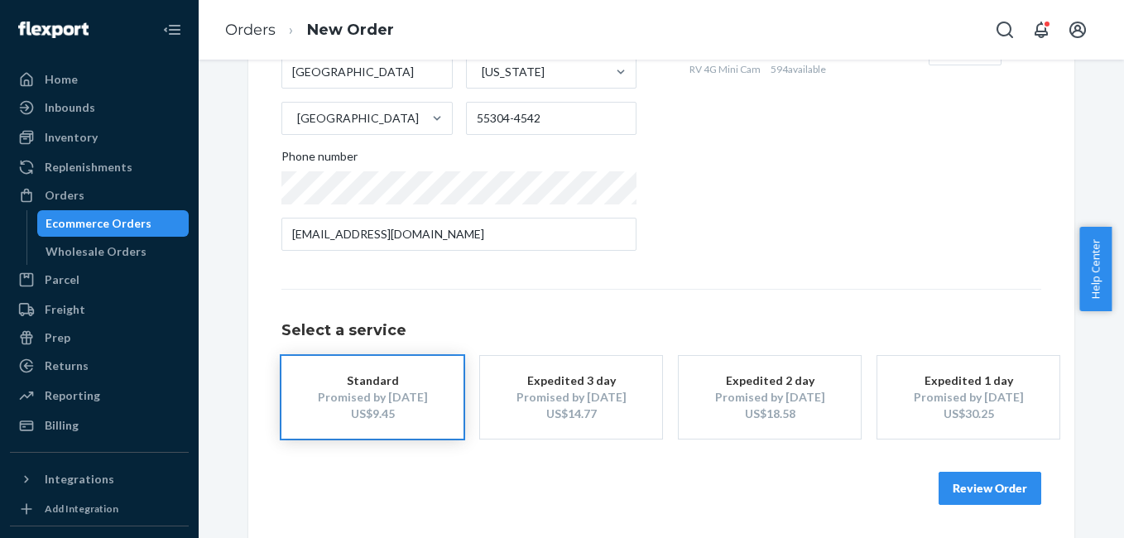
click at [631, 403] on div "Promised by Aug 26, 2025" at bounding box center [571, 397] width 132 height 17
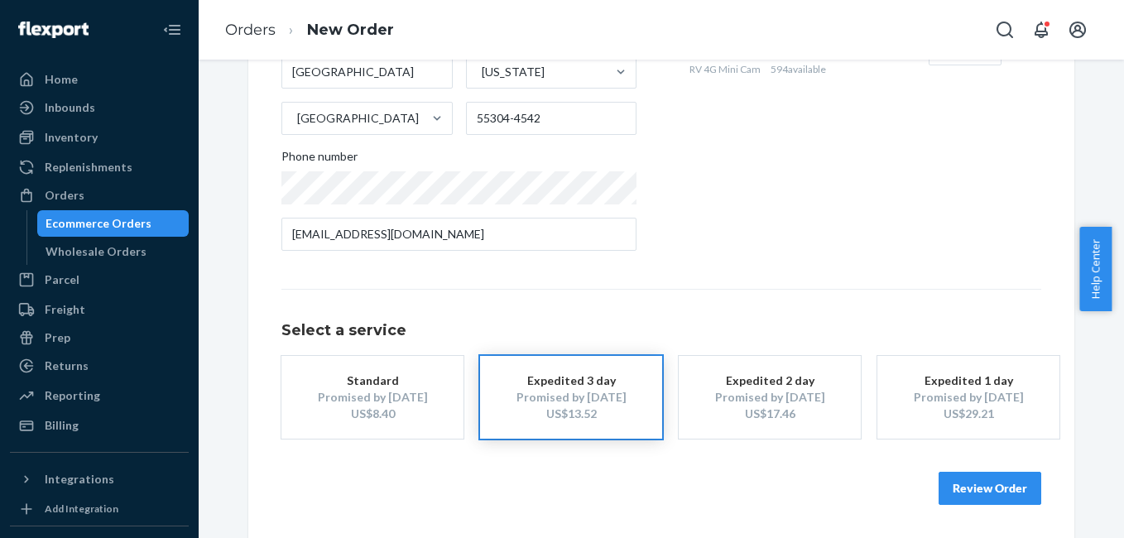
click at [985, 498] on button "Review Order" at bounding box center [990, 488] width 103 height 33
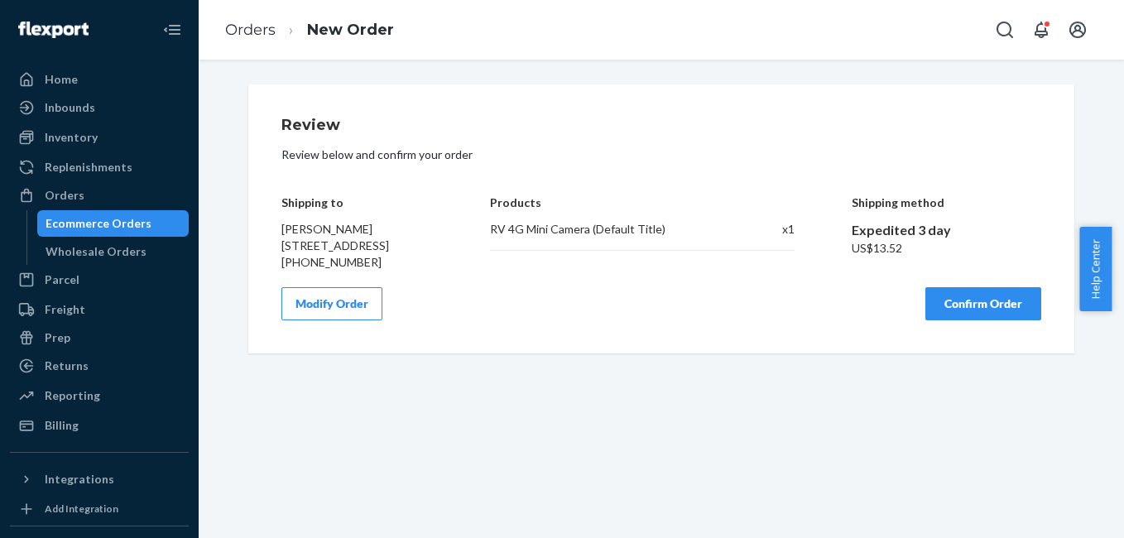
scroll to position [0, 0]
click at [971, 315] on button "Confirm Order" at bounding box center [984, 303] width 116 height 33
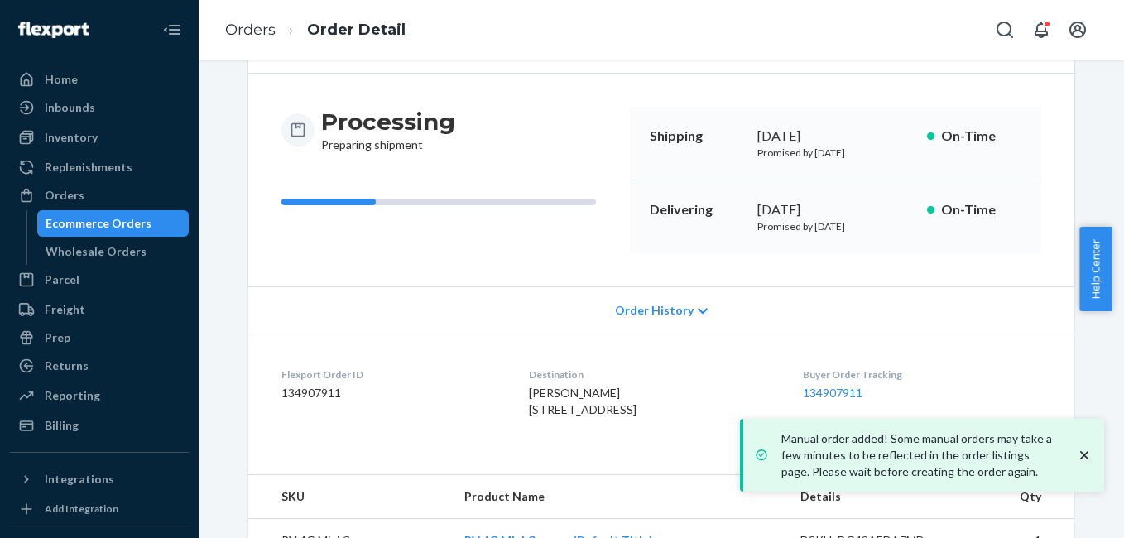
scroll to position [206, 0]
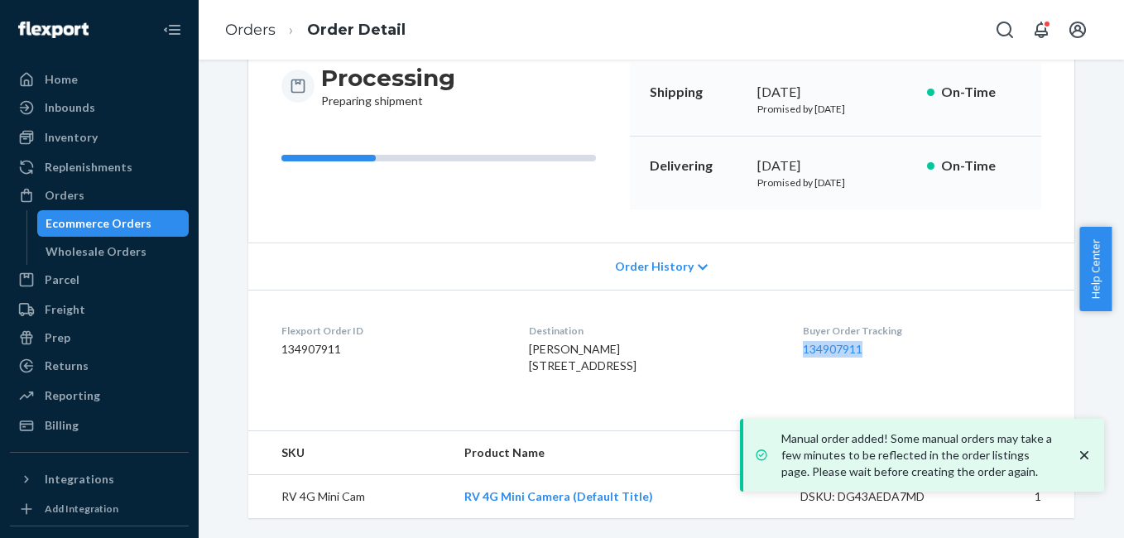
drag, startPoint x: 834, startPoint y: 323, endPoint x: 894, endPoint y: 320, distance: 60.5
click at [894, 320] on dl "Flexport Order ID 134907911 Destination Patricia Rasmussen 3517 Interlachen Dr …" at bounding box center [661, 352] width 826 height 124
copy link "134907911"
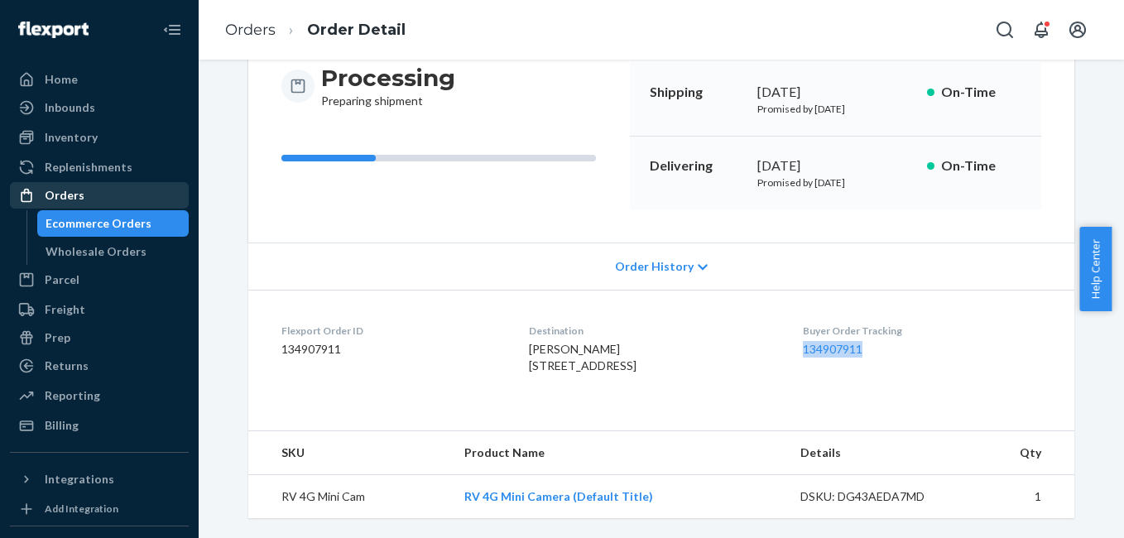
click at [86, 194] on div "Orders" at bounding box center [100, 195] width 176 height 23
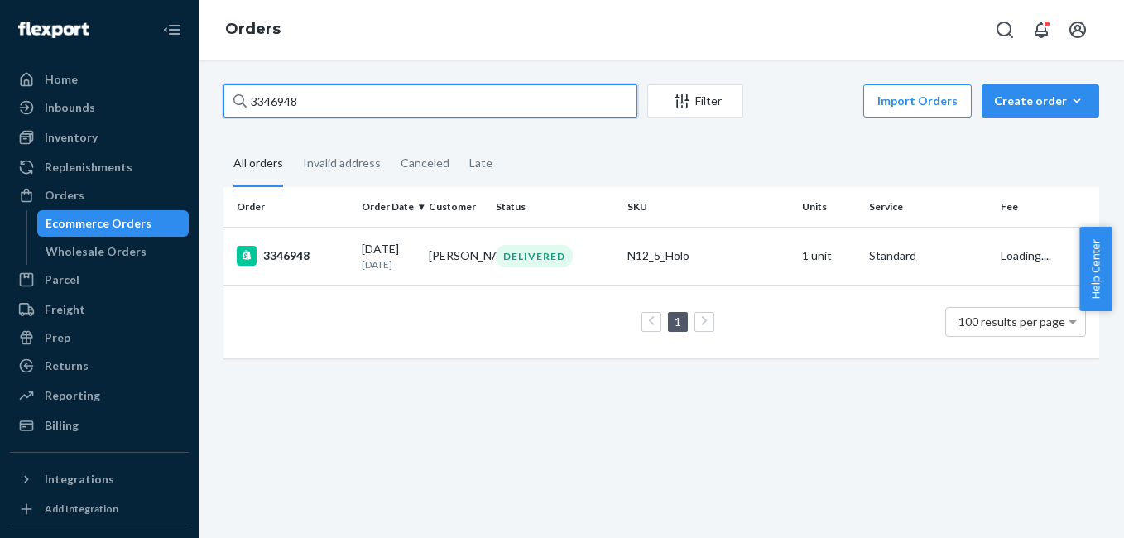
click at [371, 109] on input "3346948" at bounding box center [431, 100] width 414 height 33
paste input "134903863"
click at [329, 103] on input "134903863" at bounding box center [431, 100] width 414 height 33
paste input "3346349"
type input "3346349"
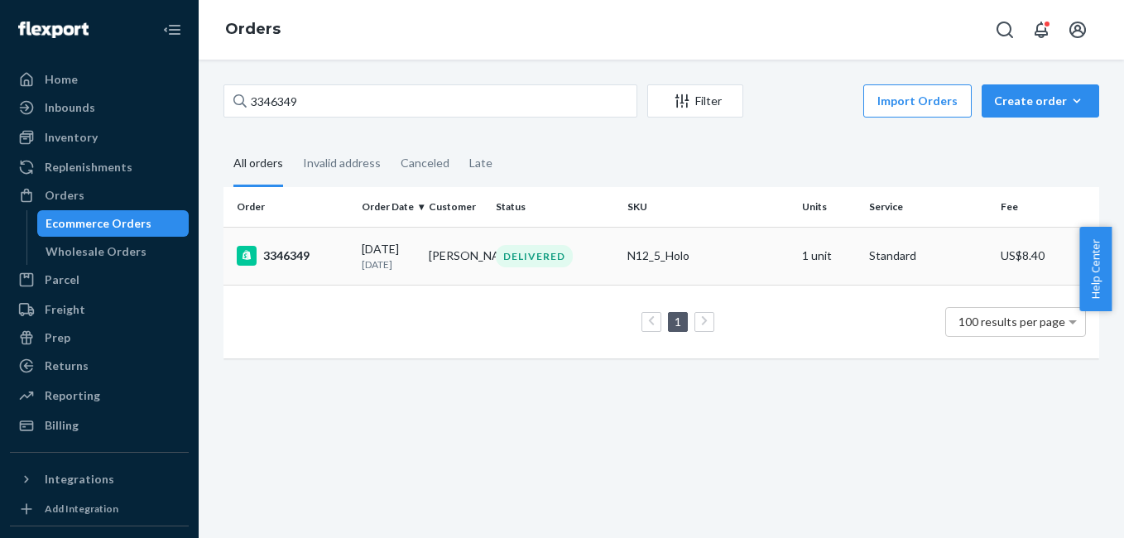
click at [302, 260] on div "3346349" at bounding box center [293, 256] width 112 height 20
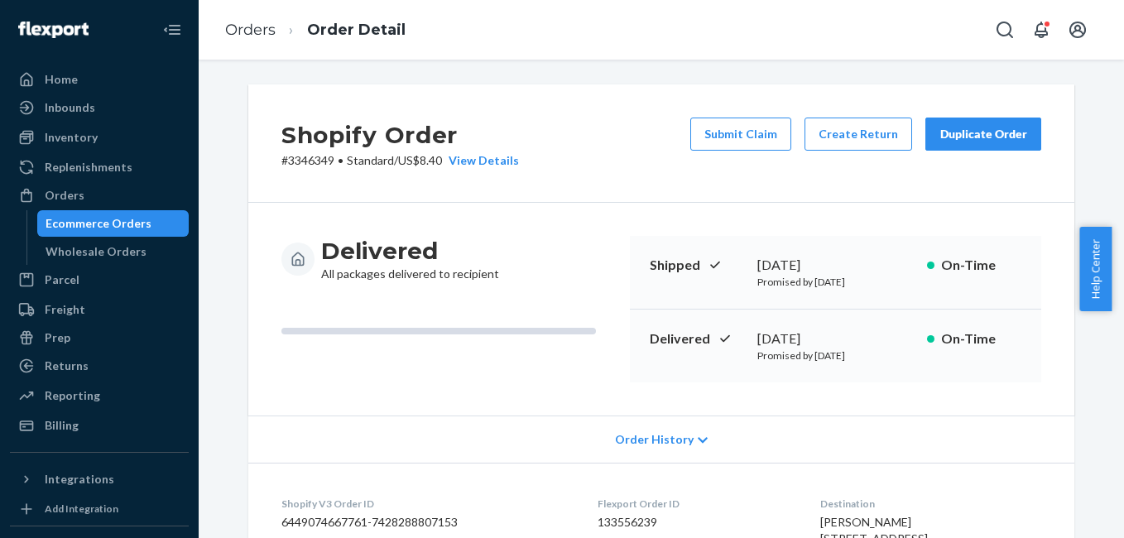
click at [988, 142] on button "Duplicate Order" at bounding box center [984, 134] width 116 height 33
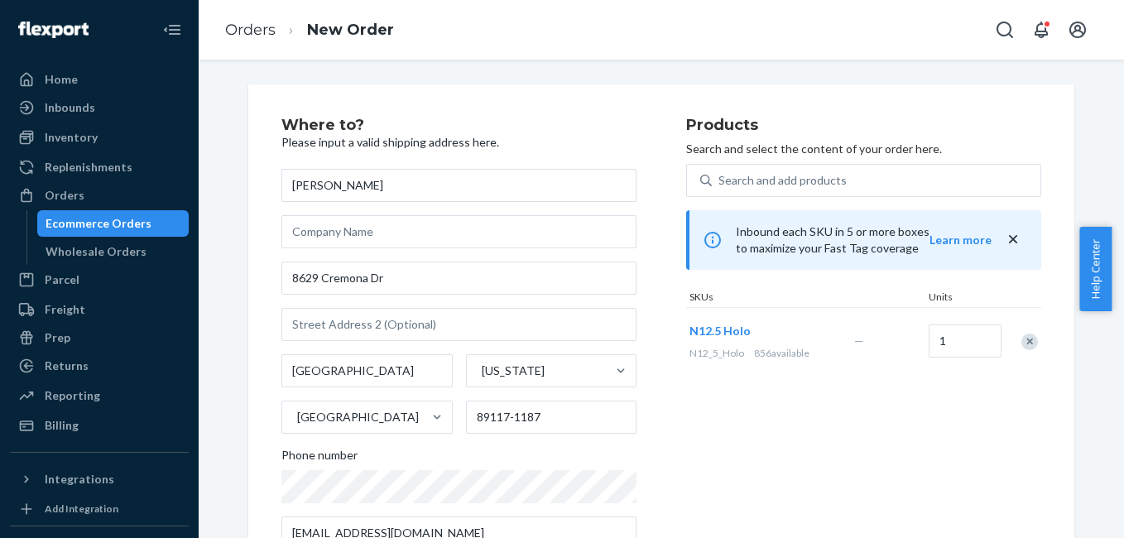
click at [1026, 348] on div "Remove Item" at bounding box center [1030, 342] width 17 height 17
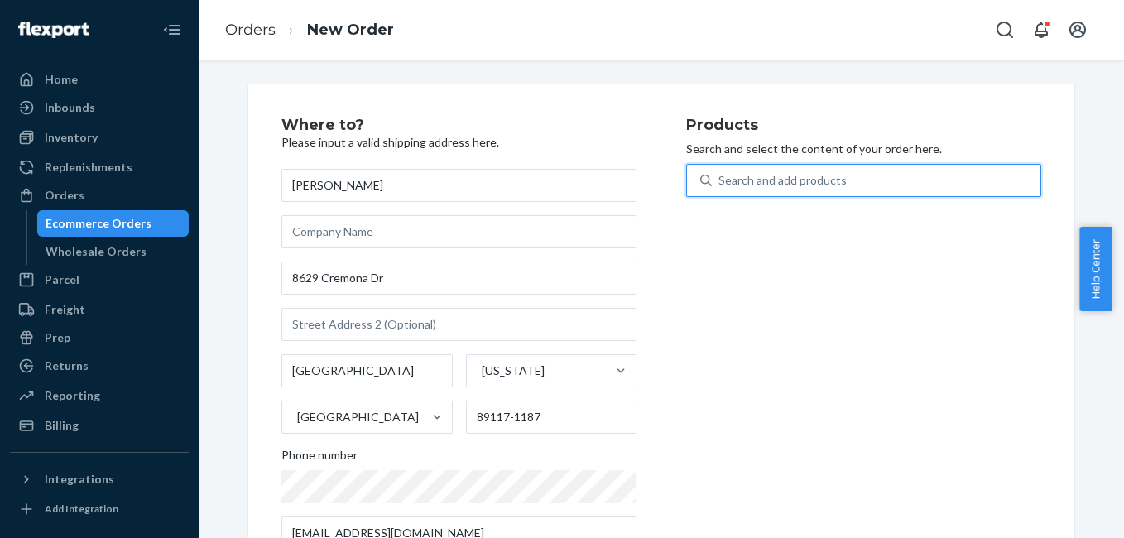
click at [783, 176] on div "Search and add products" at bounding box center [783, 180] width 128 height 17
click at [720, 176] on input "0 results available. Use Up and Down to choose options, press Enter to select t…" at bounding box center [720, 180] width 2 height 17
type input "4g"
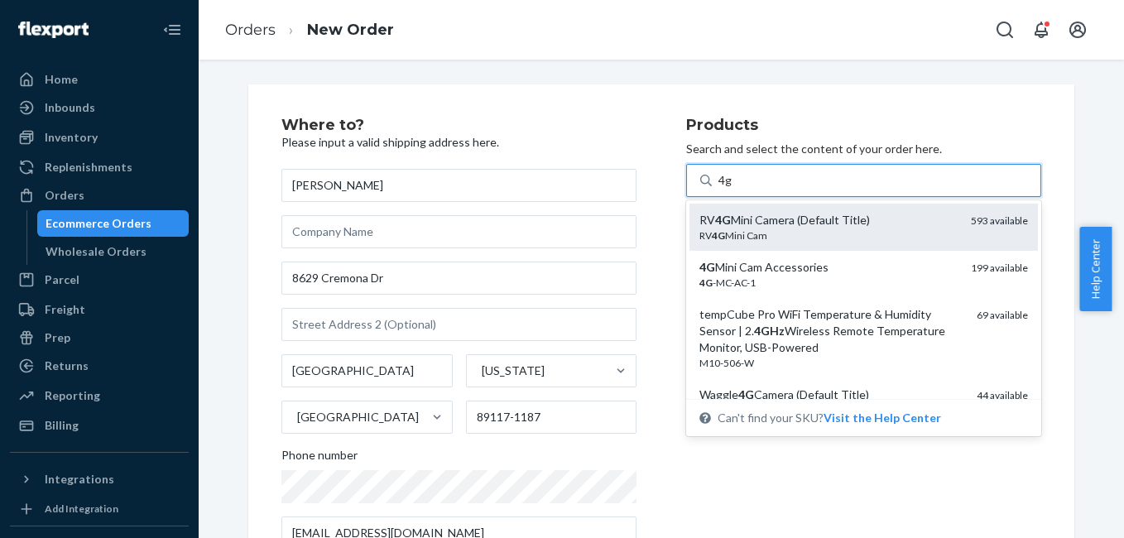
click at [785, 237] on div "RV 4G Mini Cam" at bounding box center [829, 236] width 258 height 14
click at [733, 189] on input "4g" at bounding box center [726, 180] width 14 height 17
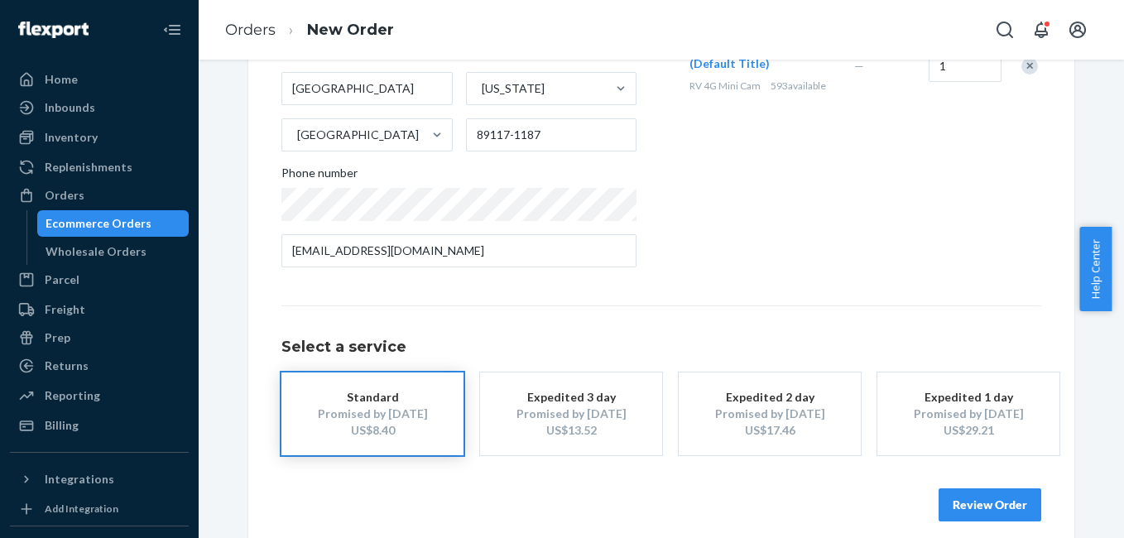
scroll to position [299, 0]
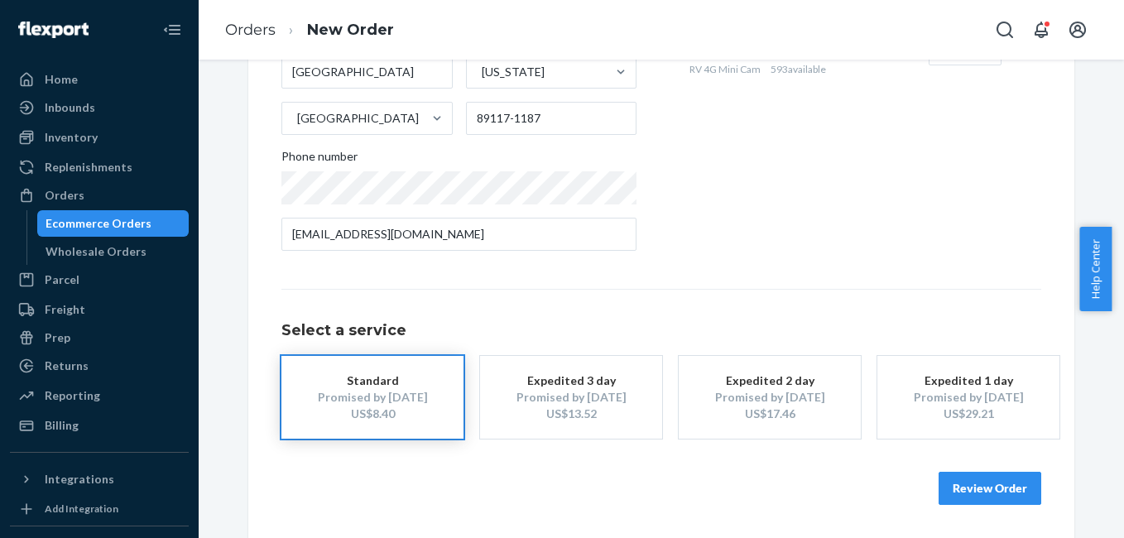
click at [581, 407] on div "US$13.52" at bounding box center [571, 414] width 132 height 17
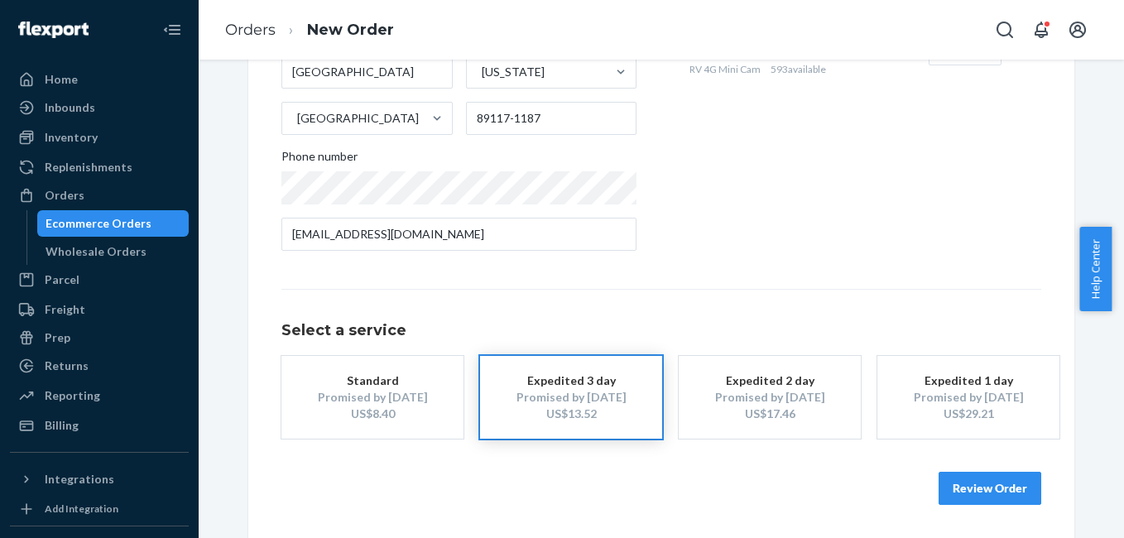
click at [980, 494] on button "Review Order" at bounding box center [990, 488] width 103 height 33
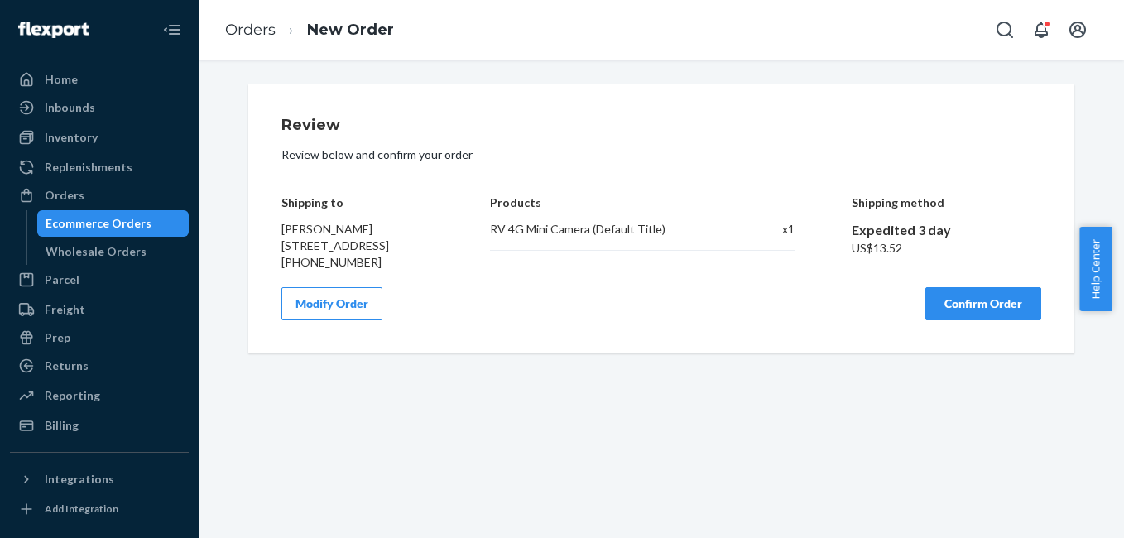
click at [965, 320] on button "Confirm Order" at bounding box center [984, 303] width 116 height 33
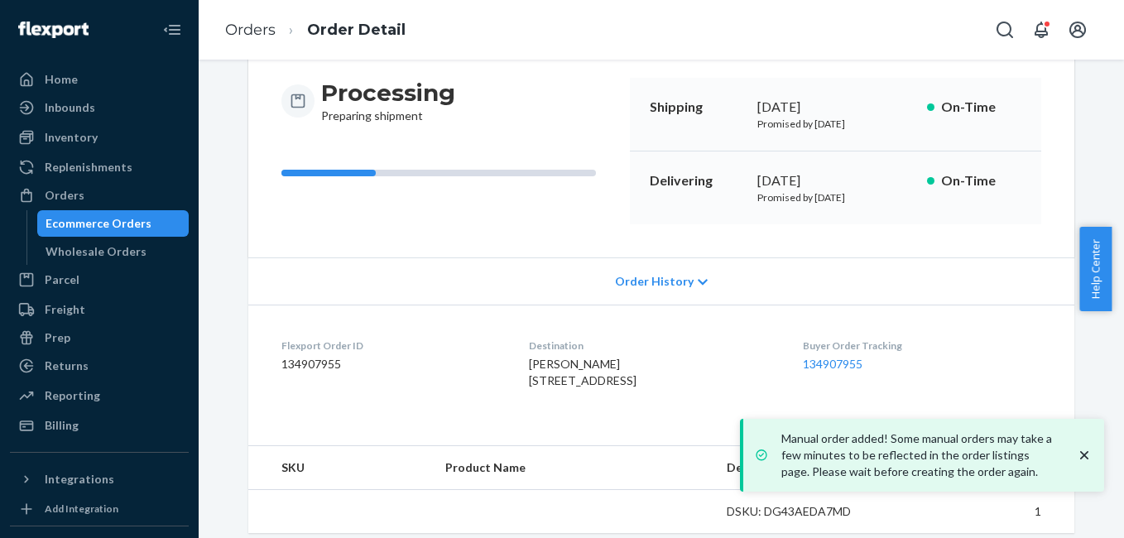
scroll to position [206, 0]
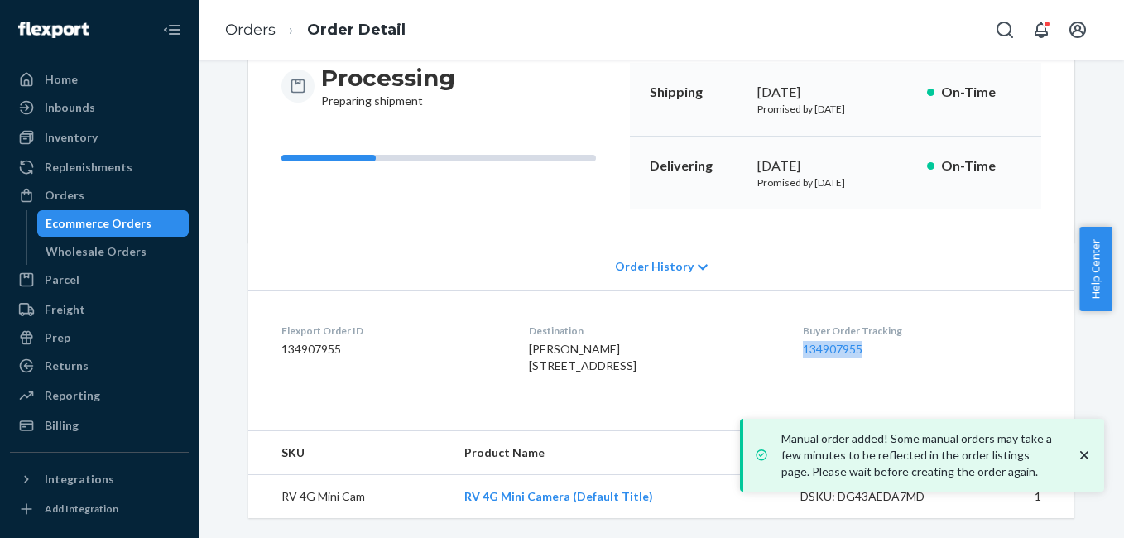
drag, startPoint x: 809, startPoint y: 329, endPoint x: 911, endPoint y: 323, distance: 102.0
click at [911, 324] on div "Buyer Order Tracking 134907955" at bounding box center [922, 352] width 238 height 57
copy link "134907955"
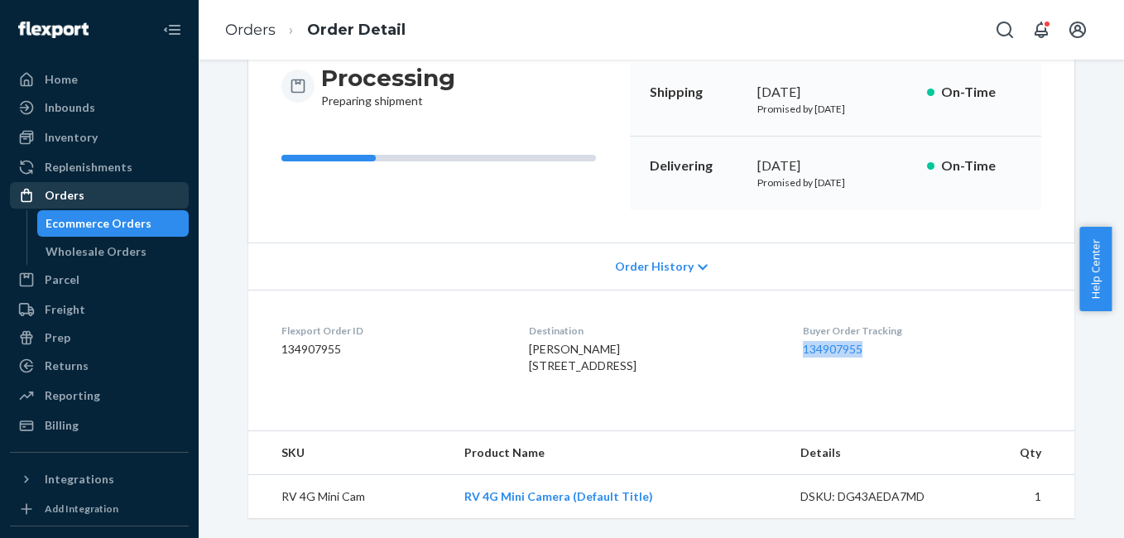
click at [47, 191] on div "Orders" at bounding box center [65, 195] width 40 height 17
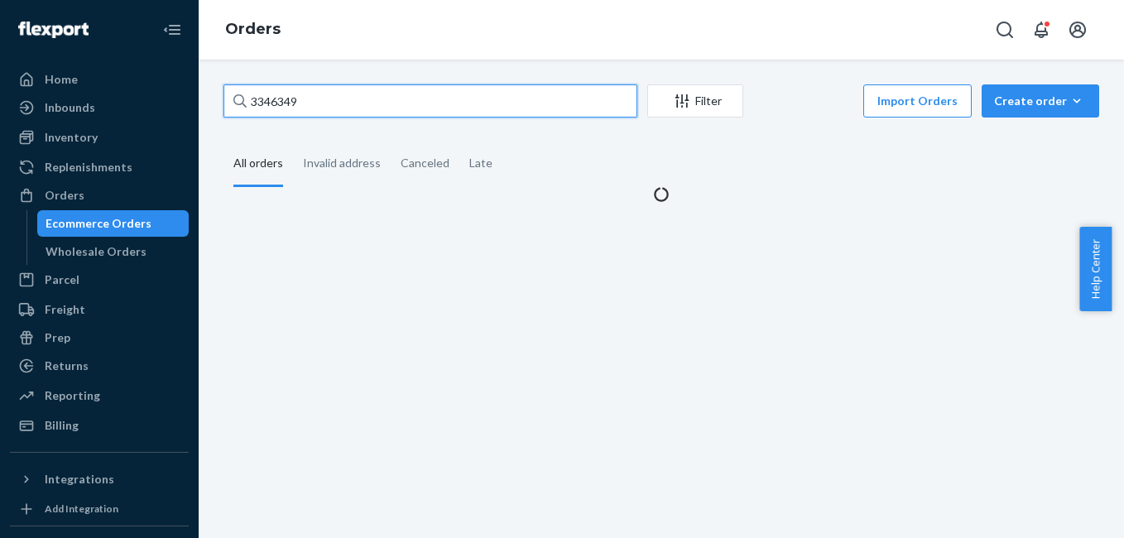
drag, startPoint x: 322, startPoint y: 112, endPoint x: 323, endPoint y: 103, distance: 8.3
click at [323, 111] on input "3346349" at bounding box center [431, 100] width 414 height 33
click at [324, 103] on input "3346349" at bounding box center [431, 100] width 414 height 33
paste input "687"
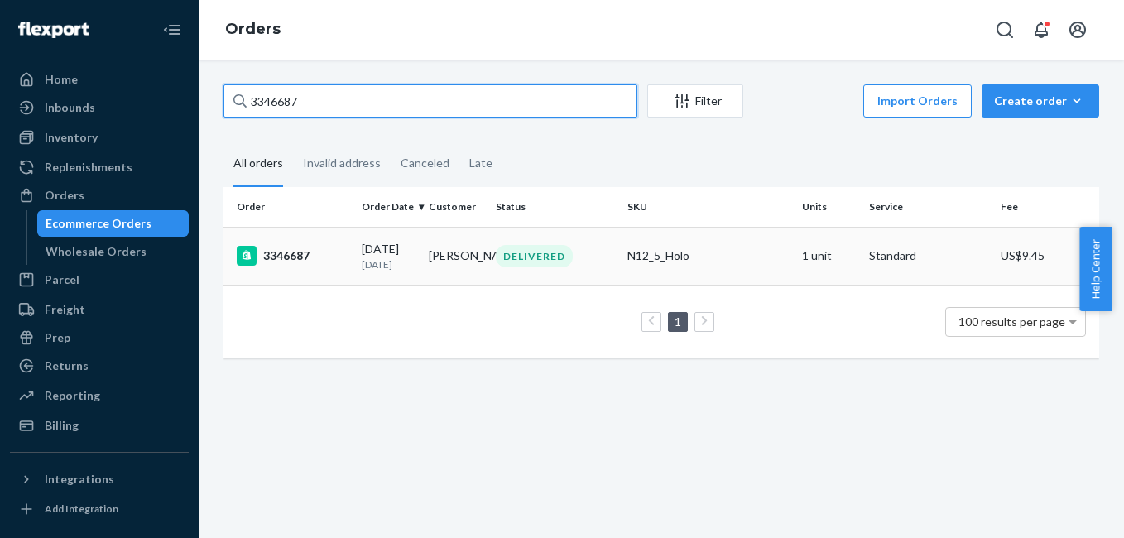
type input "3346687"
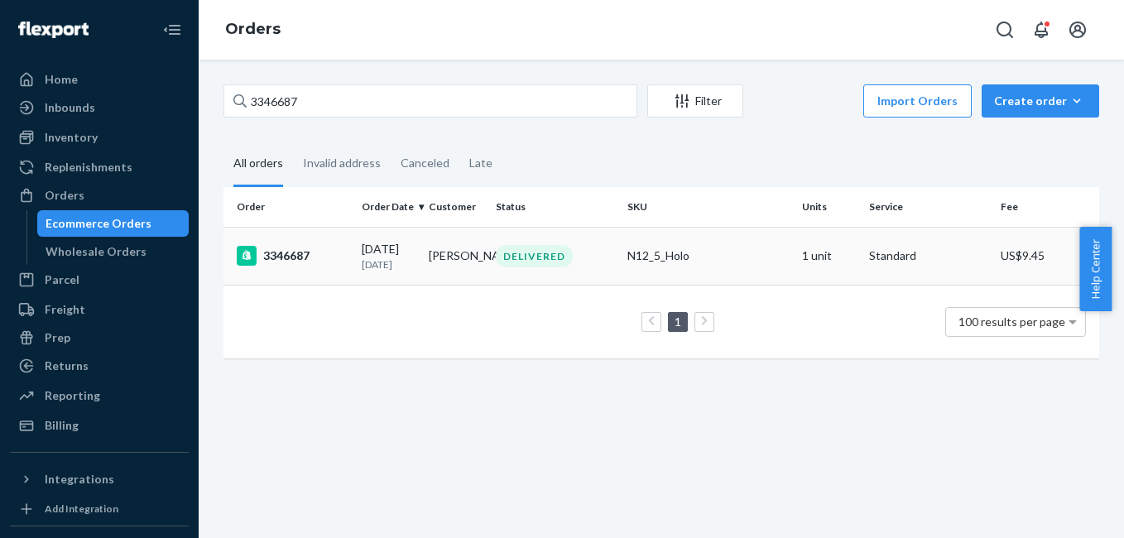
click at [281, 259] on div "3346687" at bounding box center [293, 256] width 112 height 20
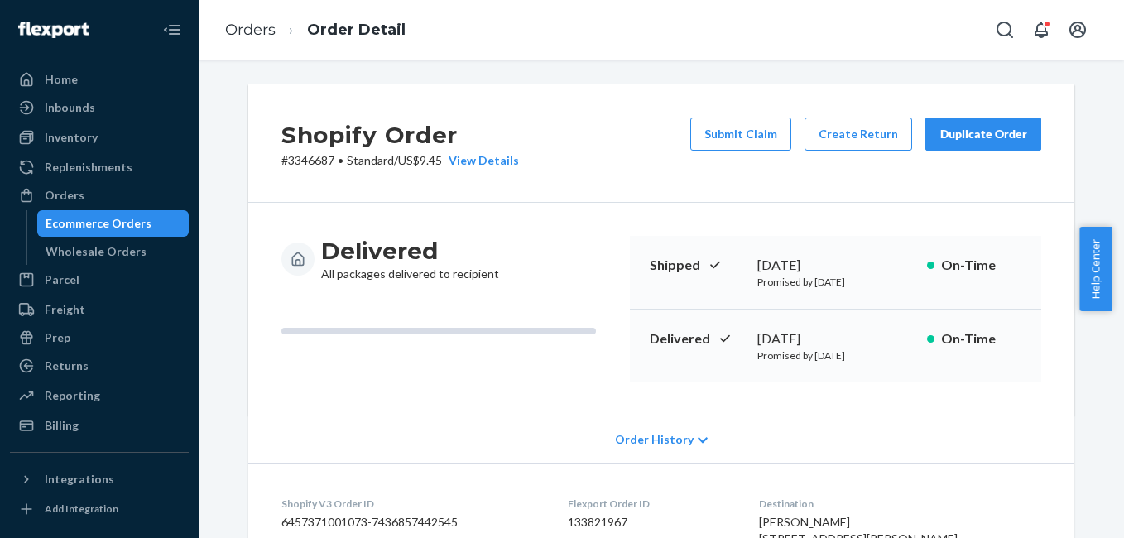
click at [960, 137] on div "Duplicate Order" at bounding box center [984, 134] width 88 height 17
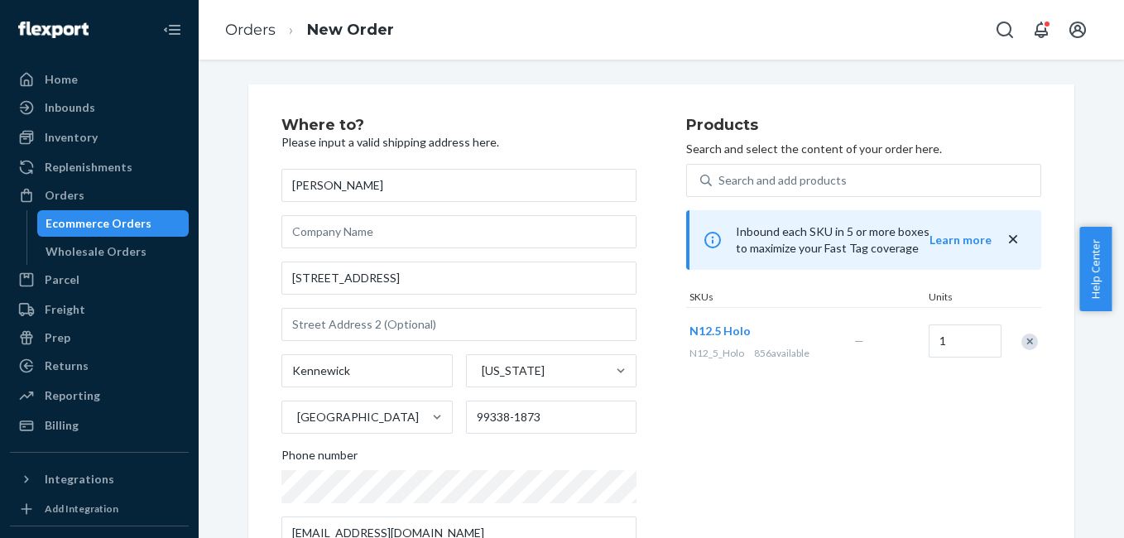
click at [1026, 349] on div "Remove Item" at bounding box center [1030, 342] width 17 height 17
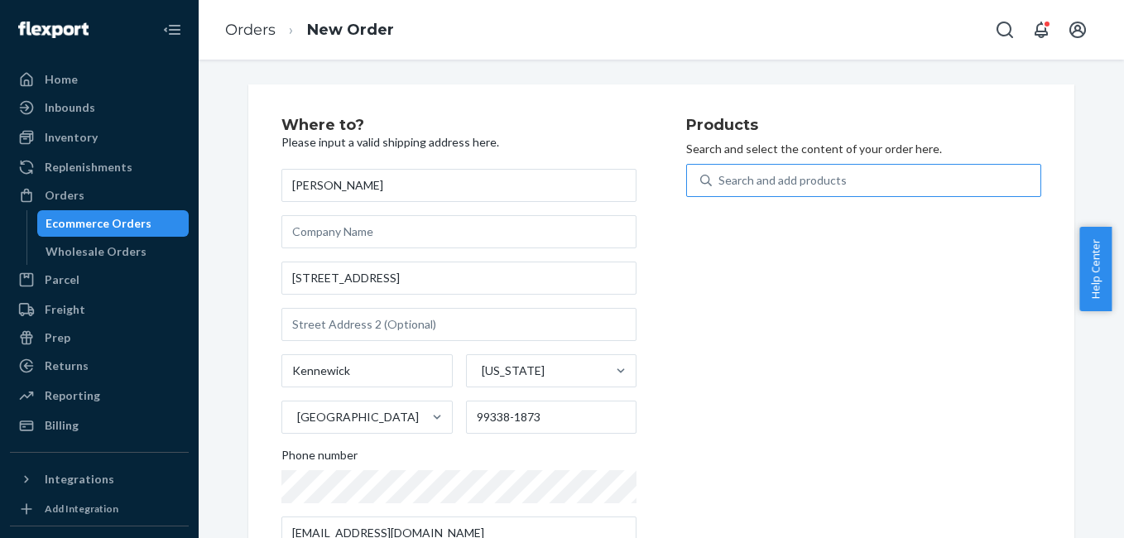
click at [719, 182] on div "Search and add products" at bounding box center [783, 180] width 128 height 17
click at [719, 182] on input "Search and add products" at bounding box center [720, 180] width 2 height 17
type input "4g"
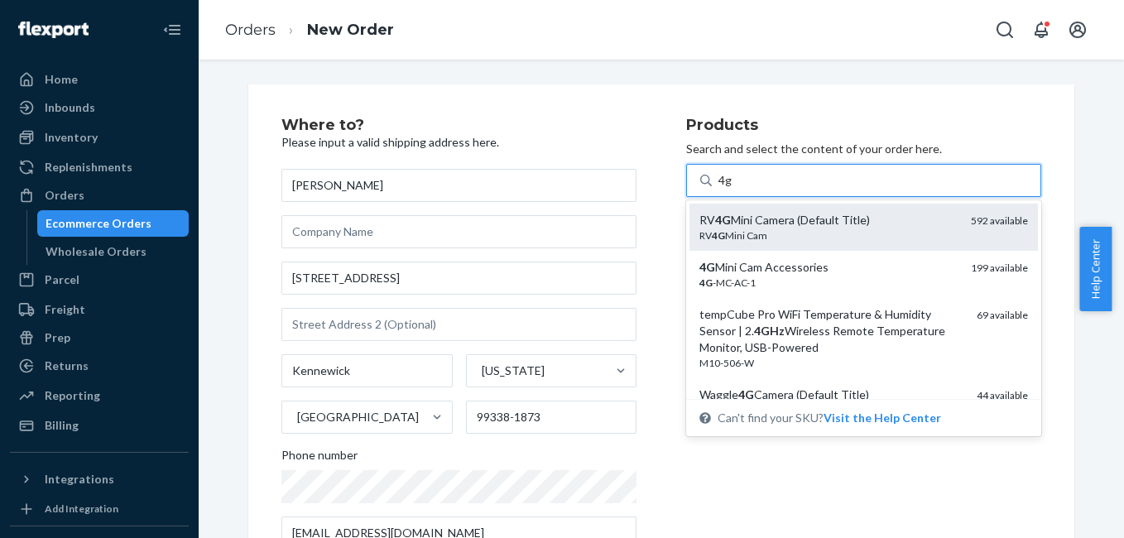
click at [773, 230] on div "RV 4G Mini Cam" at bounding box center [829, 236] width 258 height 14
click at [733, 189] on input "4g" at bounding box center [726, 180] width 14 height 17
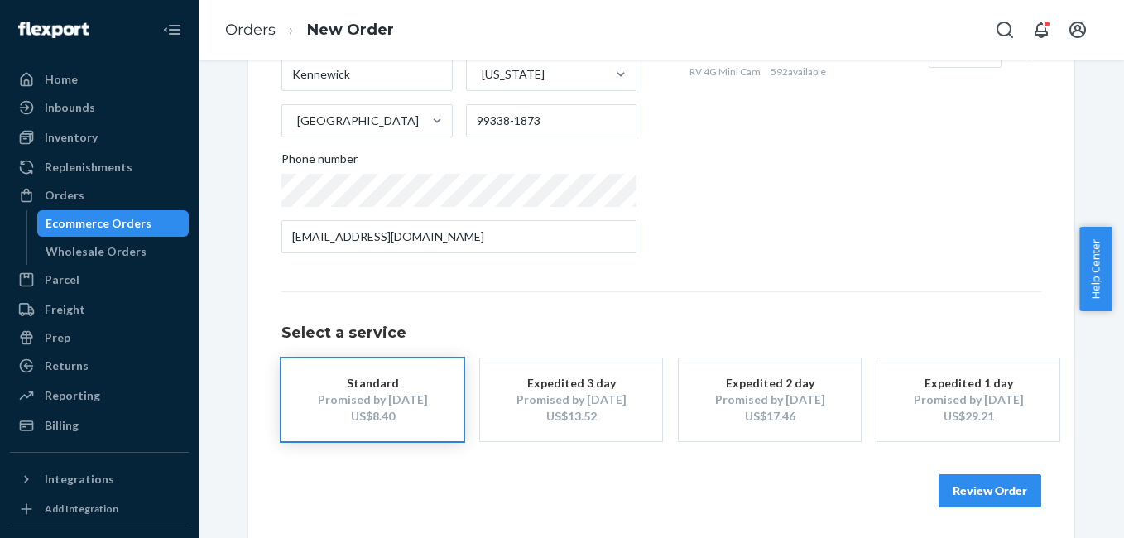
scroll to position [299, 0]
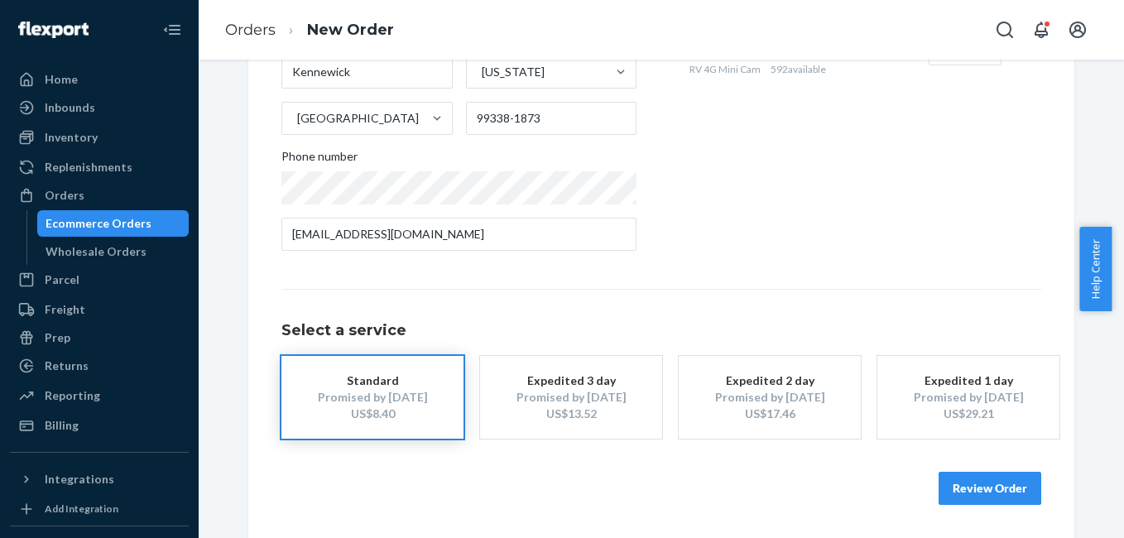
click at [573, 380] on div "Expedited 3 day" at bounding box center [571, 381] width 132 height 17
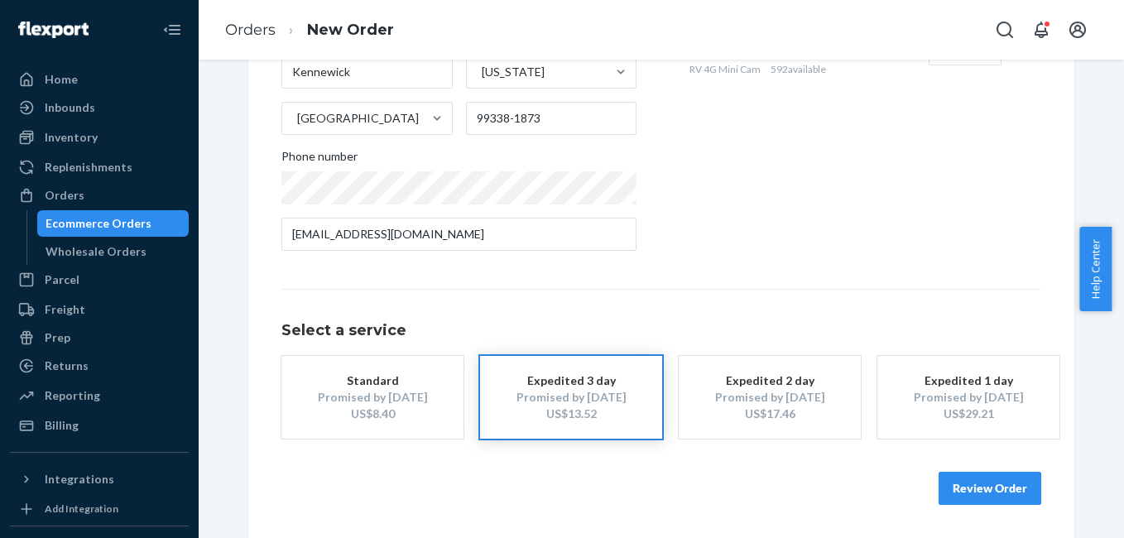
click at [959, 493] on button "Review Order" at bounding box center [990, 488] width 103 height 33
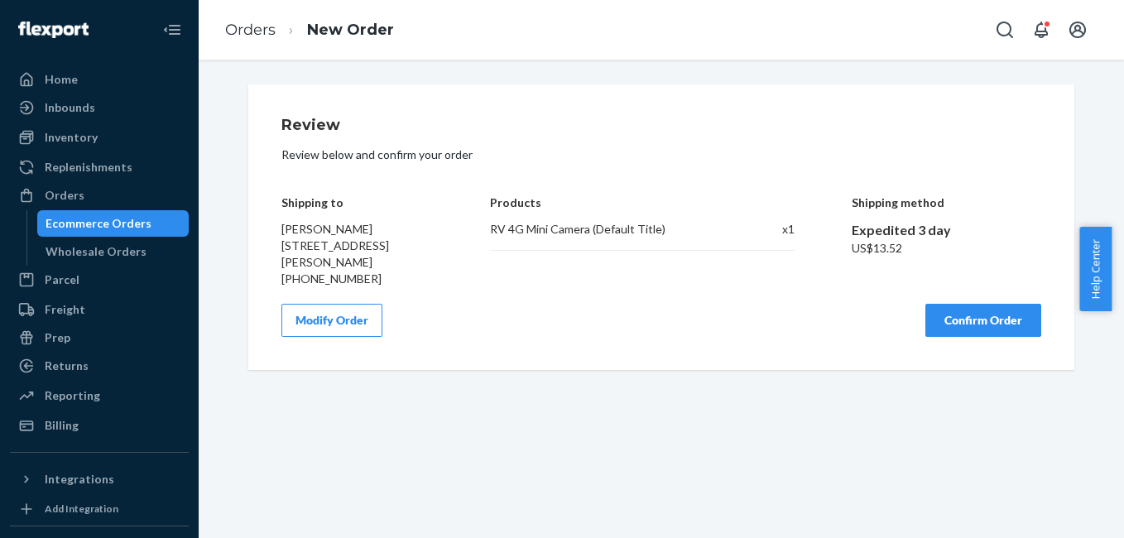
click at [983, 315] on button "Confirm Order" at bounding box center [984, 320] width 116 height 33
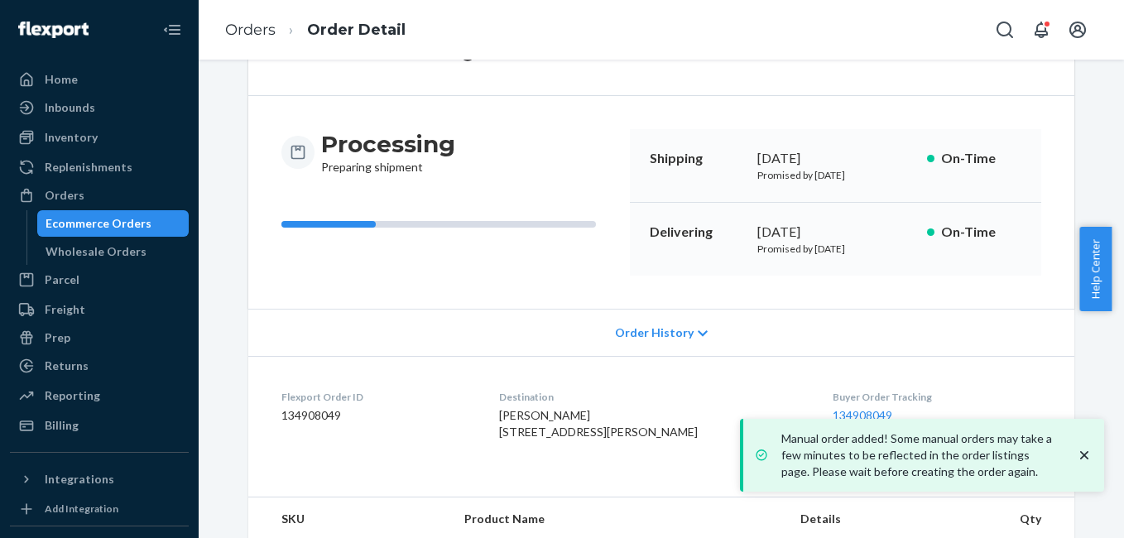
scroll to position [206, 0]
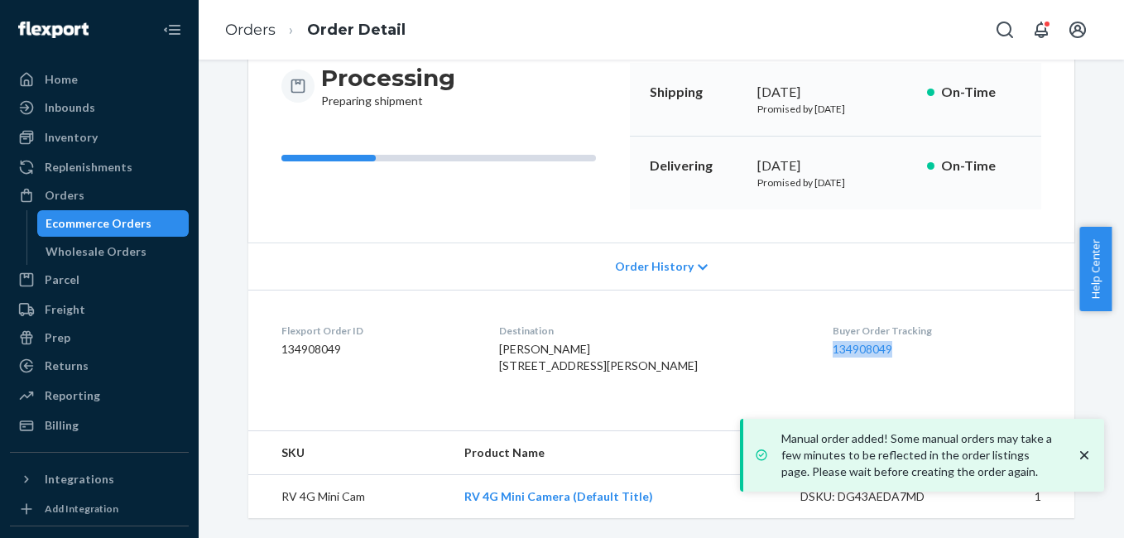
copy link "134908049"
drag, startPoint x: 811, startPoint y: 312, endPoint x: 874, endPoint y: 317, distance: 62.3
click at [874, 317] on dl "Flexport Order ID 134908049 Destination Simeon Morales 13605 S Clear View Ln Ke…" at bounding box center [661, 352] width 826 height 124
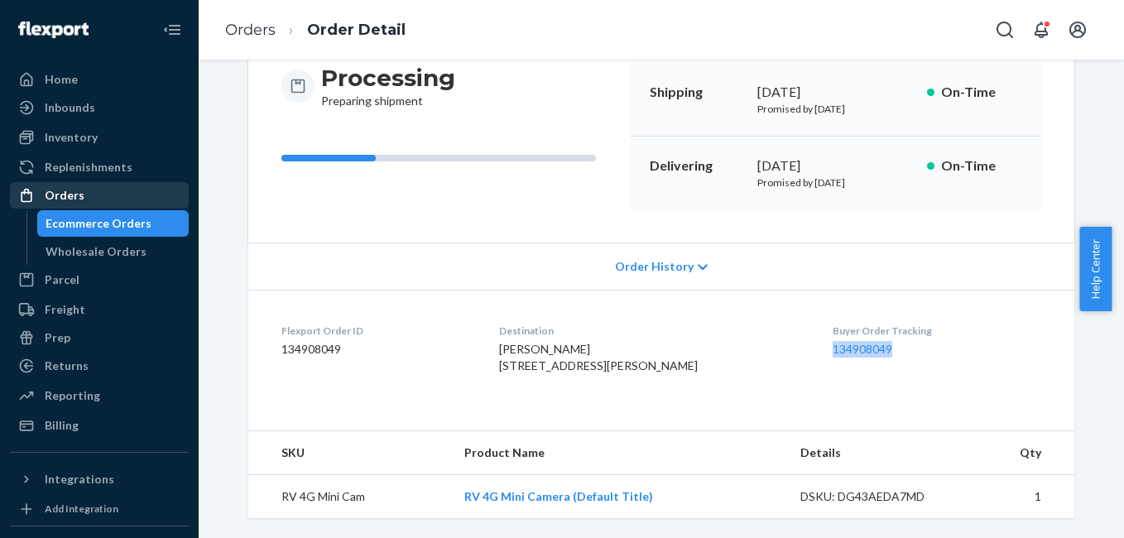
click at [139, 197] on div "Orders" at bounding box center [100, 195] width 176 height 23
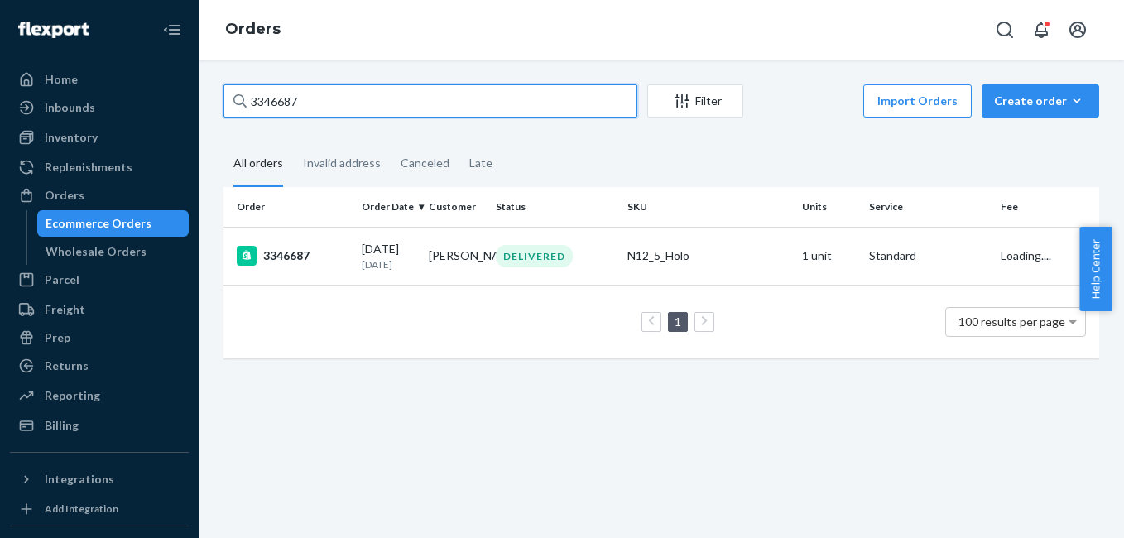
click at [337, 100] on input "3346687" at bounding box center [431, 100] width 414 height 33
paste input "599"
type input "3346599"
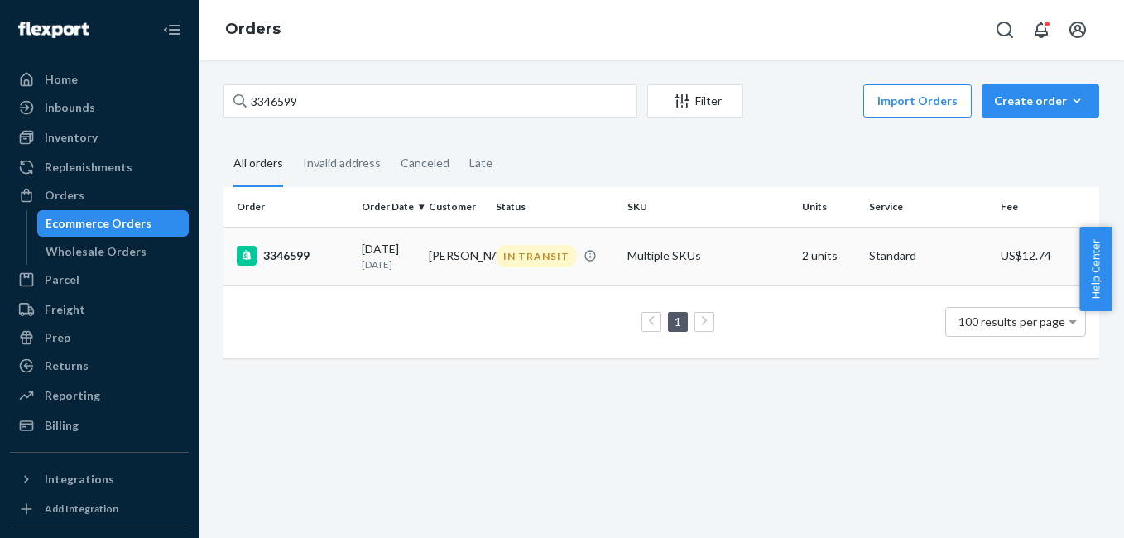
click at [288, 258] on div "3346599" at bounding box center [293, 256] width 112 height 20
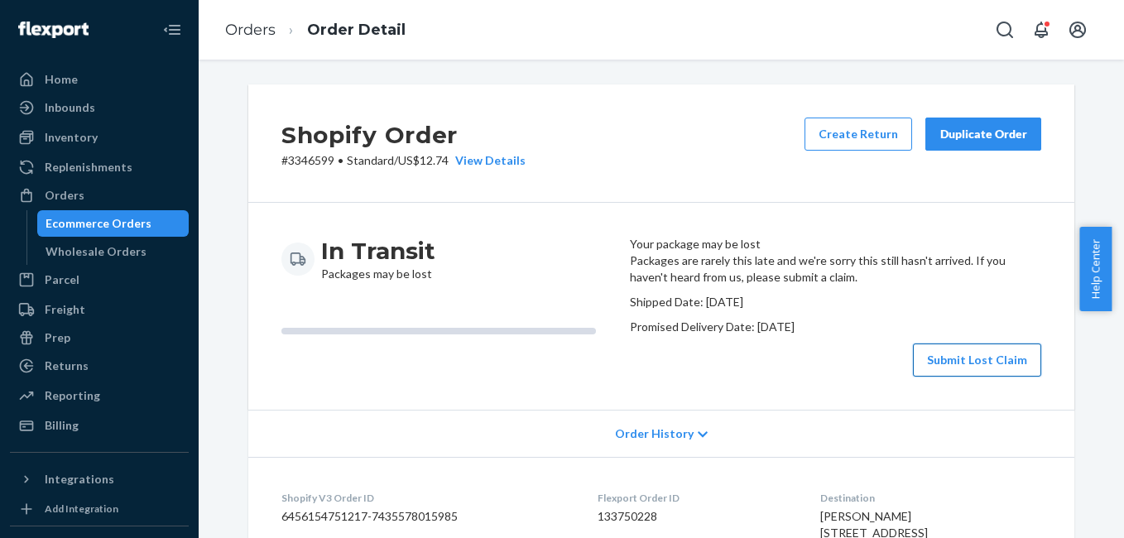
click at [966, 377] on button "Submit Lost Claim" at bounding box center [977, 360] width 128 height 33
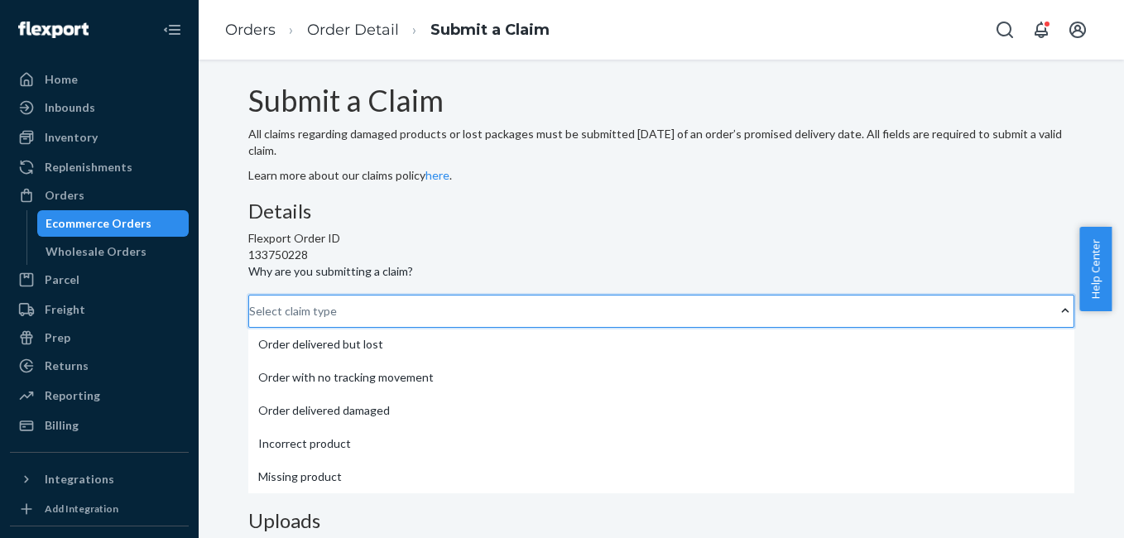
click at [251, 321] on div "Select claim type" at bounding box center [250, 311] width 2 height 20
click at [251, 320] on input "Why are you submitting a claim? option Order delivered but lost focused, 1 of 5…" at bounding box center [250, 311] width 2 height 17
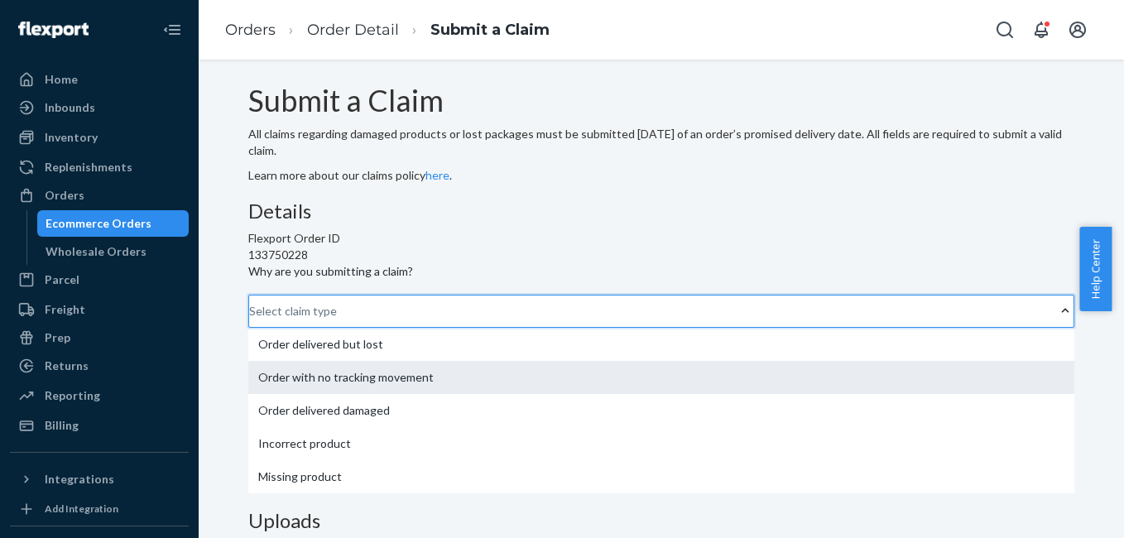
click at [476, 361] on div "Order with no tracking movement" at bounding box center [661, 377] width 826 height 33
click at [251, 303] on input "Why are you submitting a claim? option Order with no tracking movement focused,…" at bounding box center [250, 311] width 2 height 17
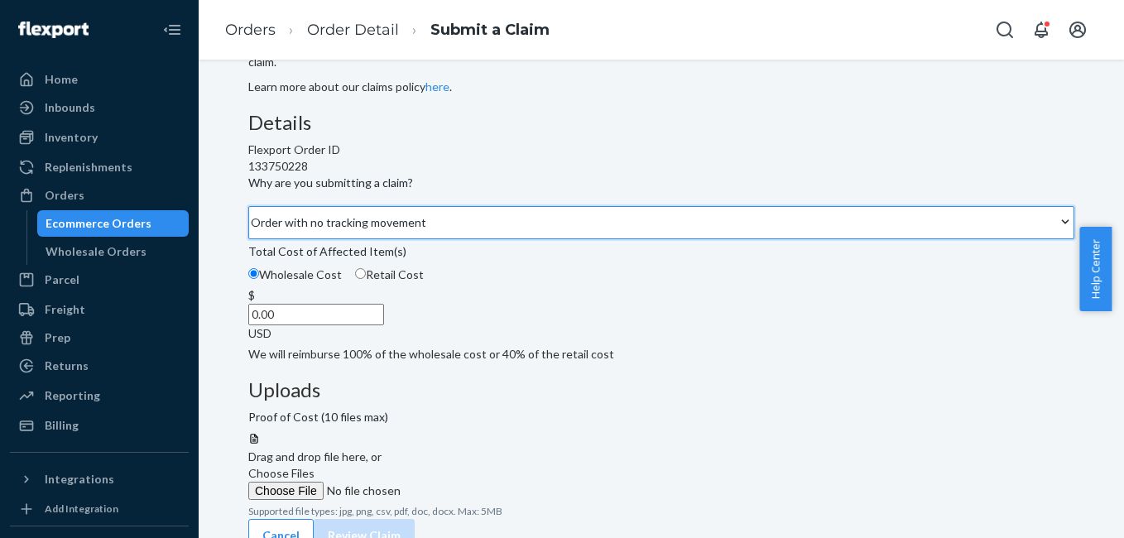
scroll to position [128, 0]
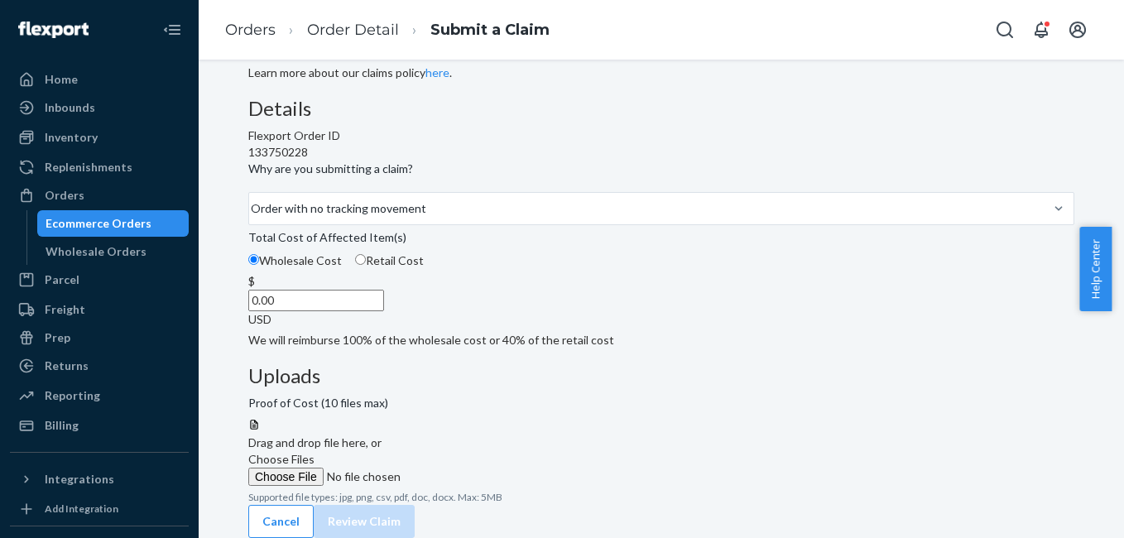
click at [366, 265] on input "Retail Cost" at bounding box center [360, 259] width 11 height 11
radio input "true"
radio input "false"
click at [474, 451] on label "Choose Files" at bounding box center [360, 468] width 225 height 35
click at [474, 468] on input "Choose Files" at bounding box center [360, 477] width 225 height 18
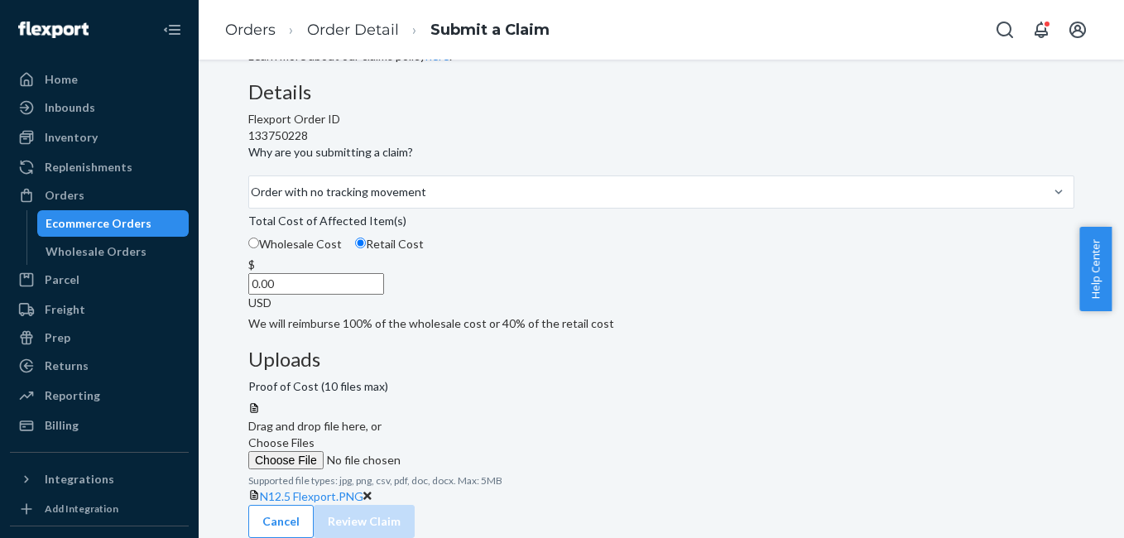
click at [474, 435] on label "Choose Files" at bounding box center [360, 452] width 225 height 35
click at [474, 451] on input "Choose Files" at bounding box center [360, 460] width 225 height 18
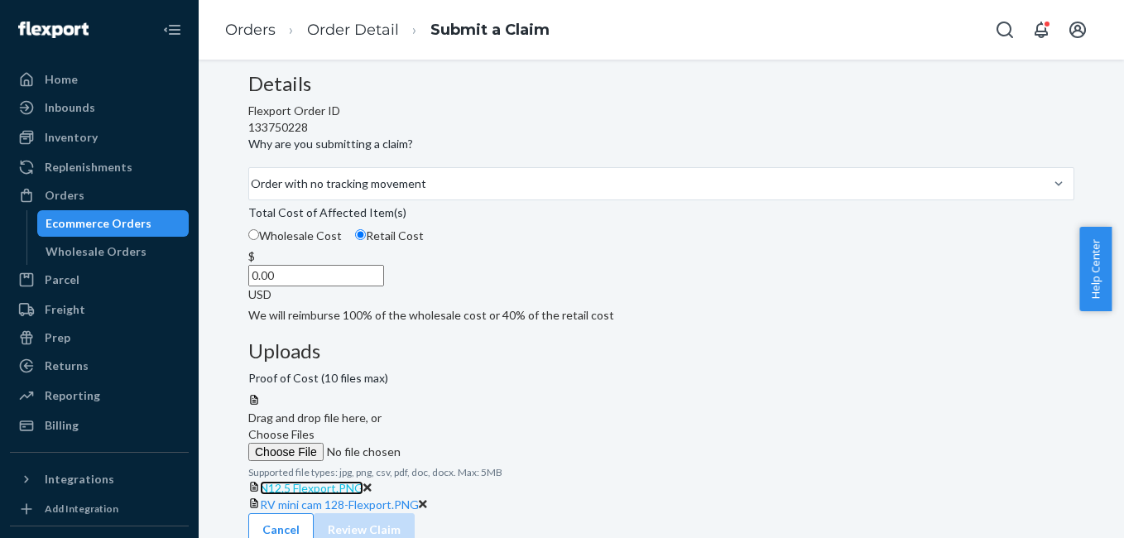
click at [363, 481] on span "N12.5 Flexport.PNG" at bounding box center [311, 488] width 103 height 14
click at [384, 286] on input "0.00" at bounding box center [316, 276] width 136 height 22
click at [419, 498] on span "RV mini cam 128-Flexport.PNG" at bounding box center [339, 505] width 159 height 14
click at [384, 286] on input "0.00" at bounding box center [316, 276] width 136 height 22
type input "498.00"
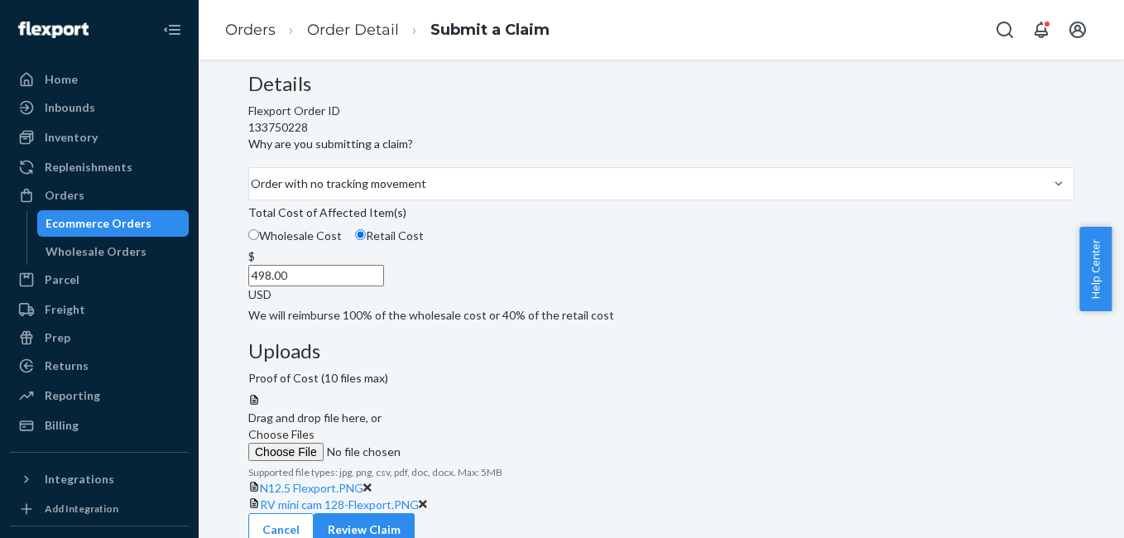
click at [583, 228] on div "Total Cost of Affected Item(s)" at bounding box center [661, 216] width 826 height 23
click at [259, 240] on input "Wholesale Cost" at bounding box center [253, 234] width 11 height 11
radio input "true"
click at [366, 240] on input "Retail Cost" at bounding box center [360, 234] width 11 height 11
radio input "true"
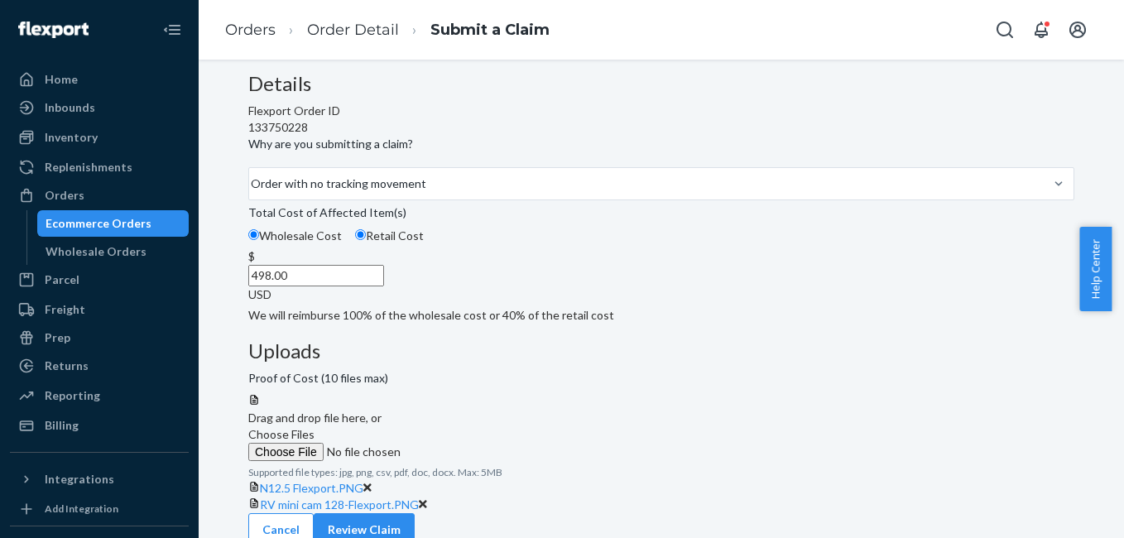
radio input "false"
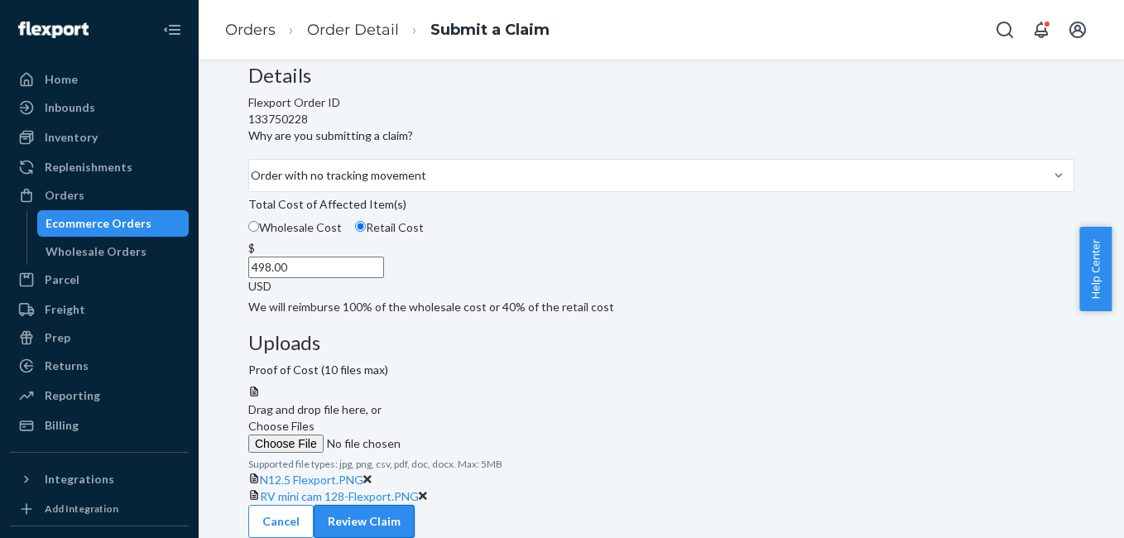
click at [415, 508] on button "Review Claim" at bounding box center [364, 521] width 101 height 33
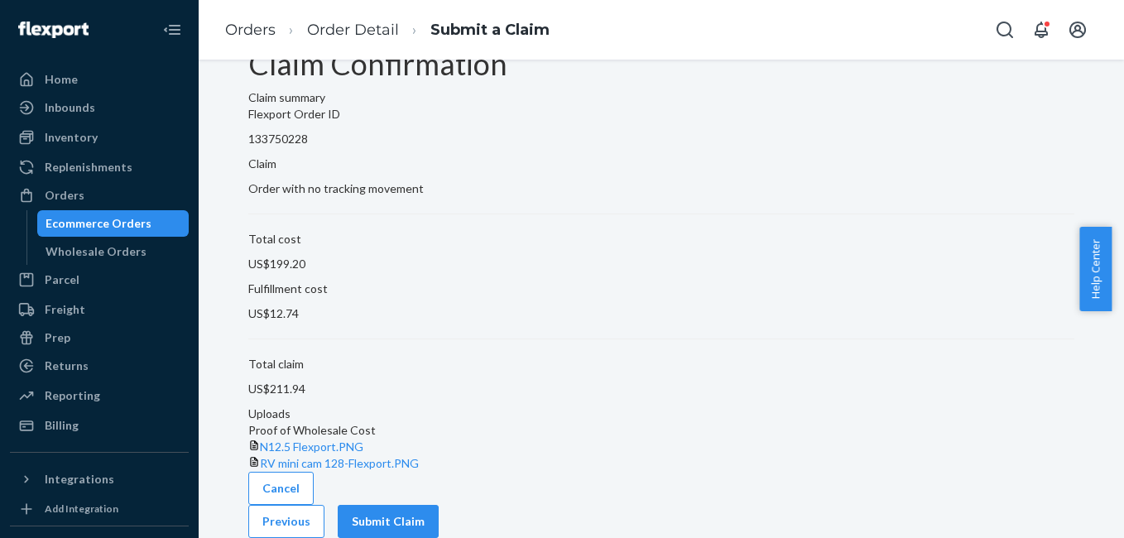
scroll to position [95, 0]
click at [439, 505] on button "Submit Claim" at bounding box center [388, 521] width 101 height 33
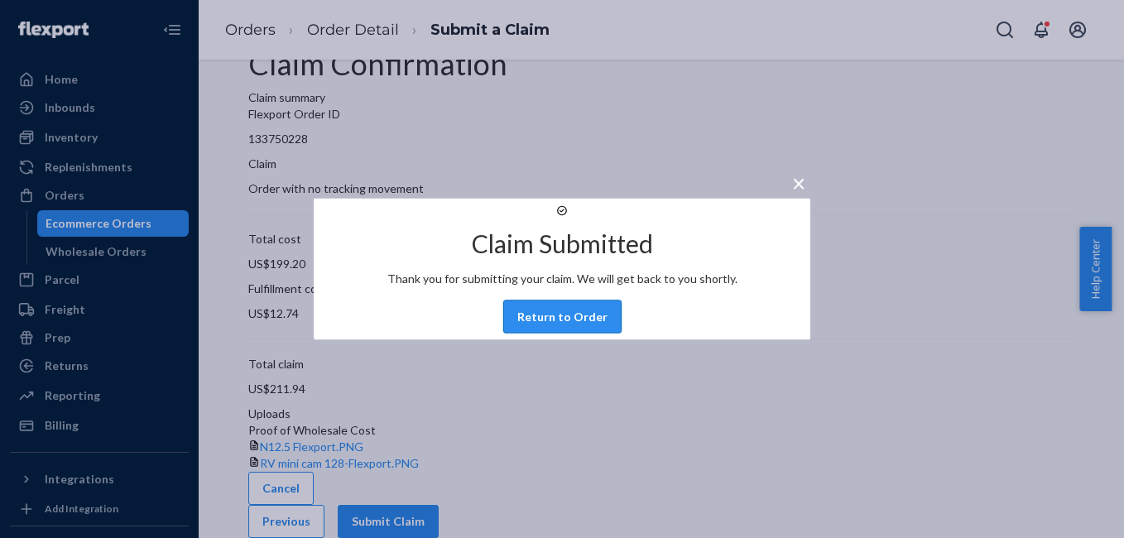
click at [552, 334] on button "Return to Order" at bounding box center [562, 317] width 118 height 33
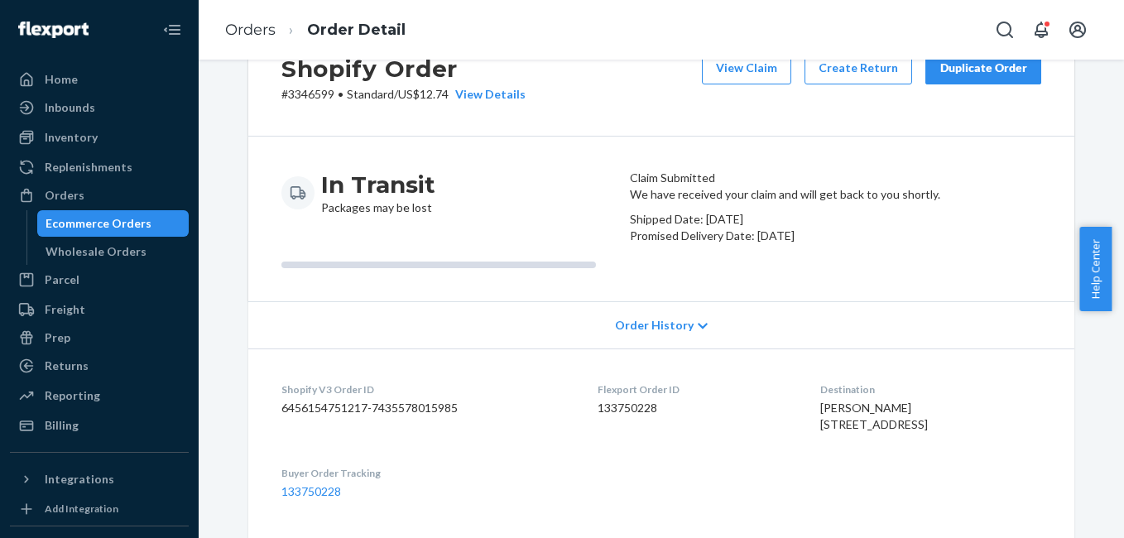
scroll to position [72, 0]
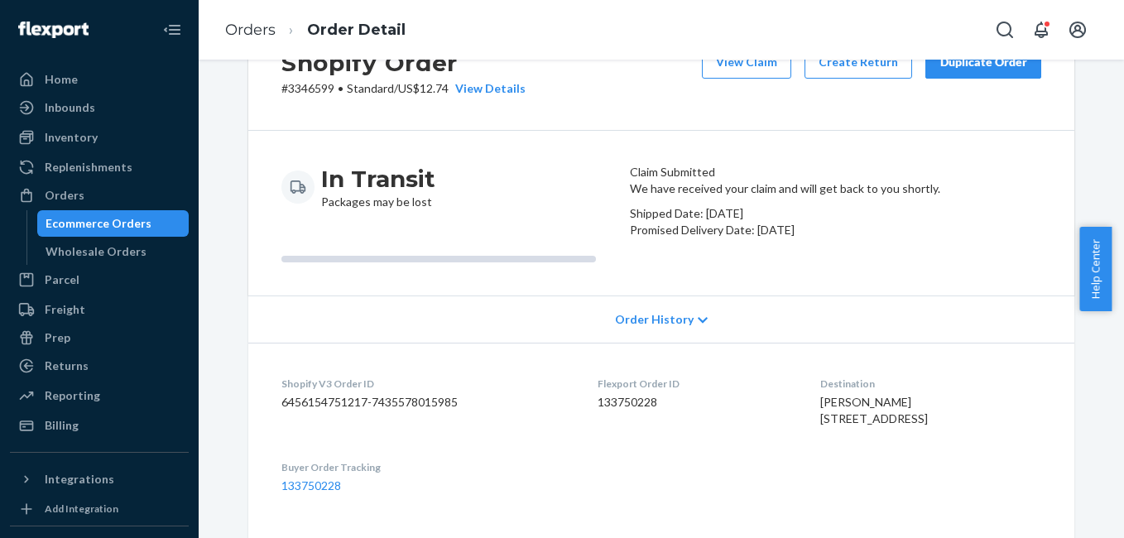
click at [299, 84] on p "# 3346599 • Standard / US$12.74 View Details" at bounding box center [404, 88] width 244 height 17
copy p "3346599"
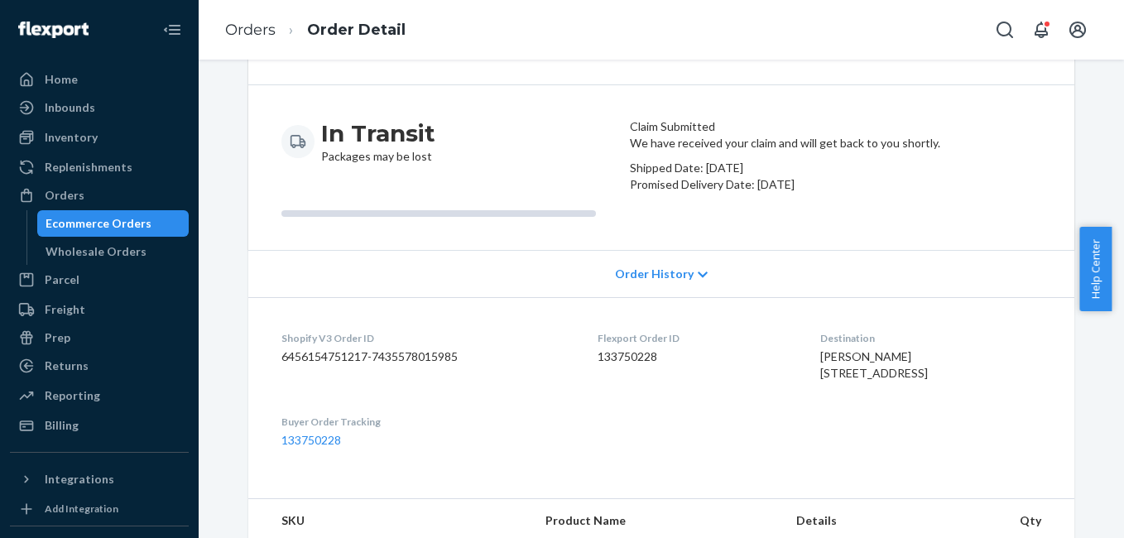
scroll to position [0, 0]
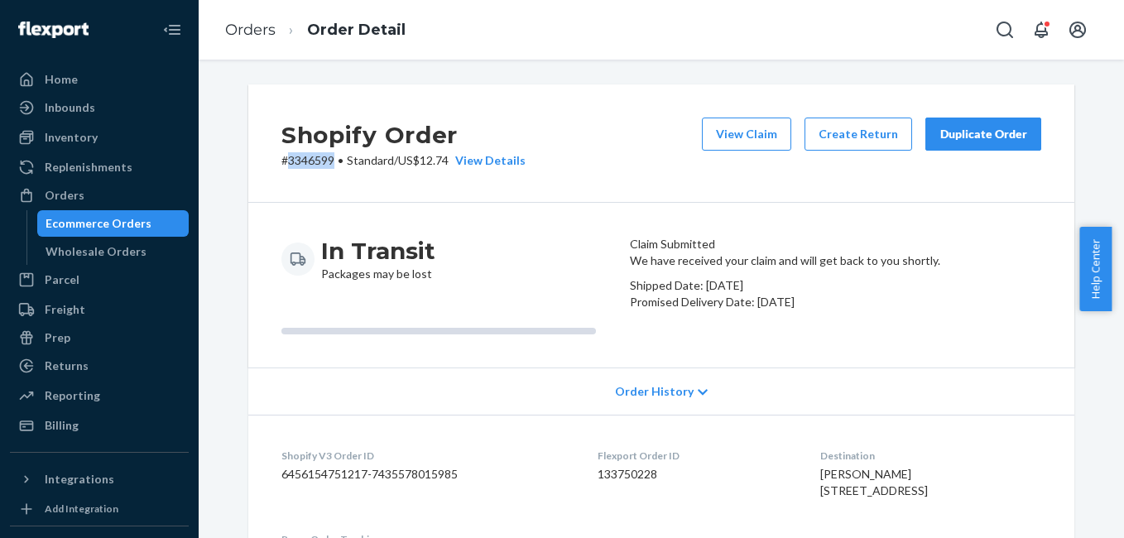
click at [1000, 140] on div "Duplicate Order" at bounding box center [984, 134] width 88 height 17
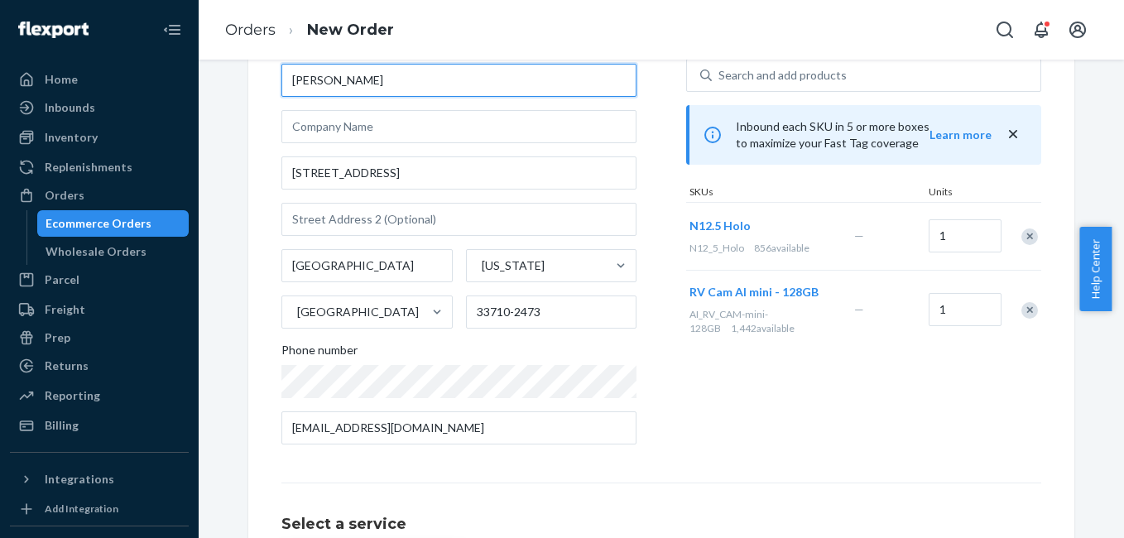
scroll to position [299, 0]
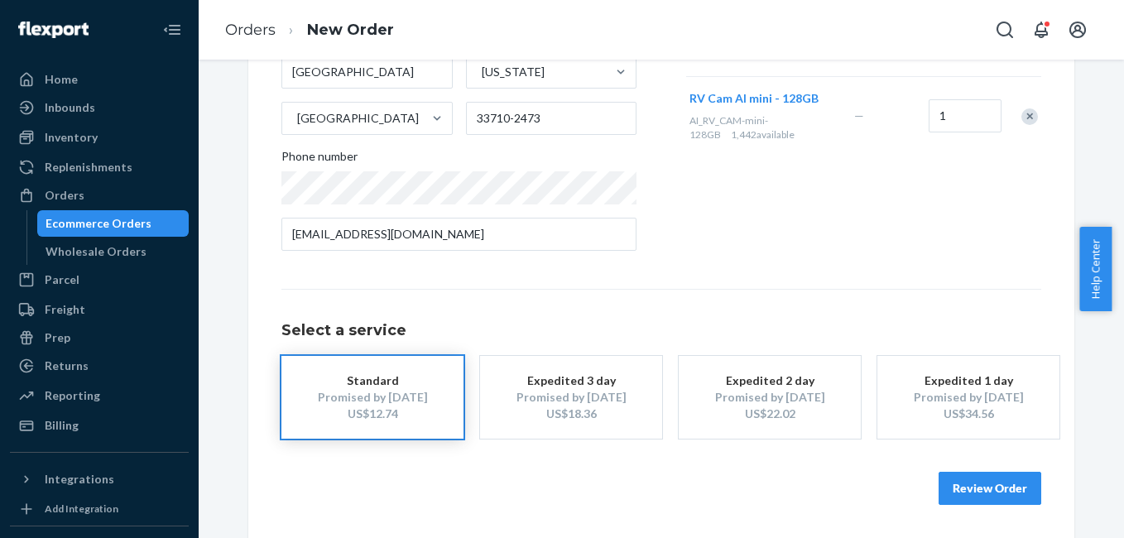
click at [581, 407] on div "US$18.36" at bounding box center [571, 414] width 132 height 17
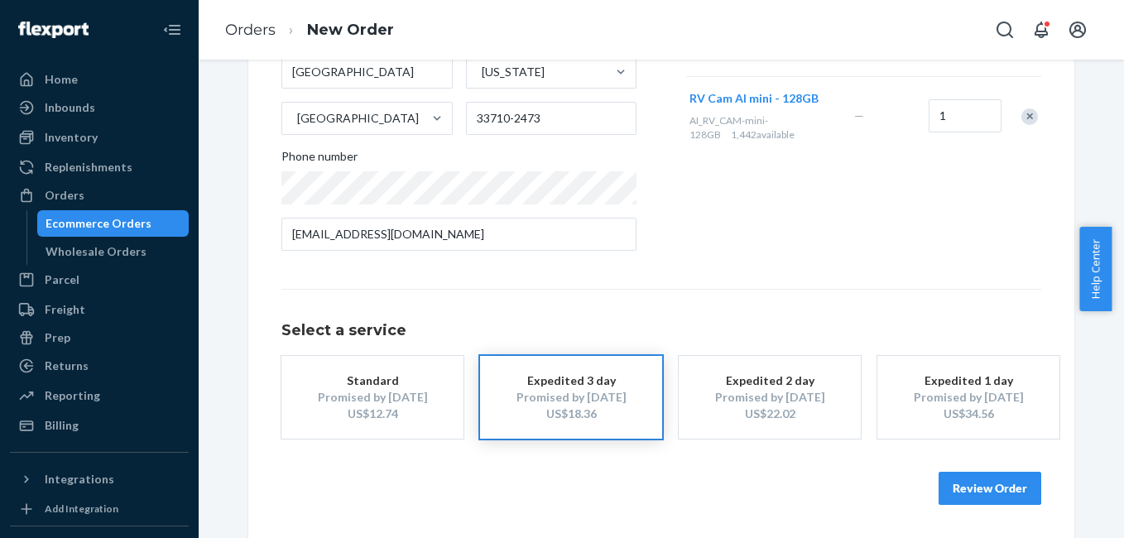
click at [968, 489] on button "Review Order" at bounding box center [990, 488] width 103 height 33
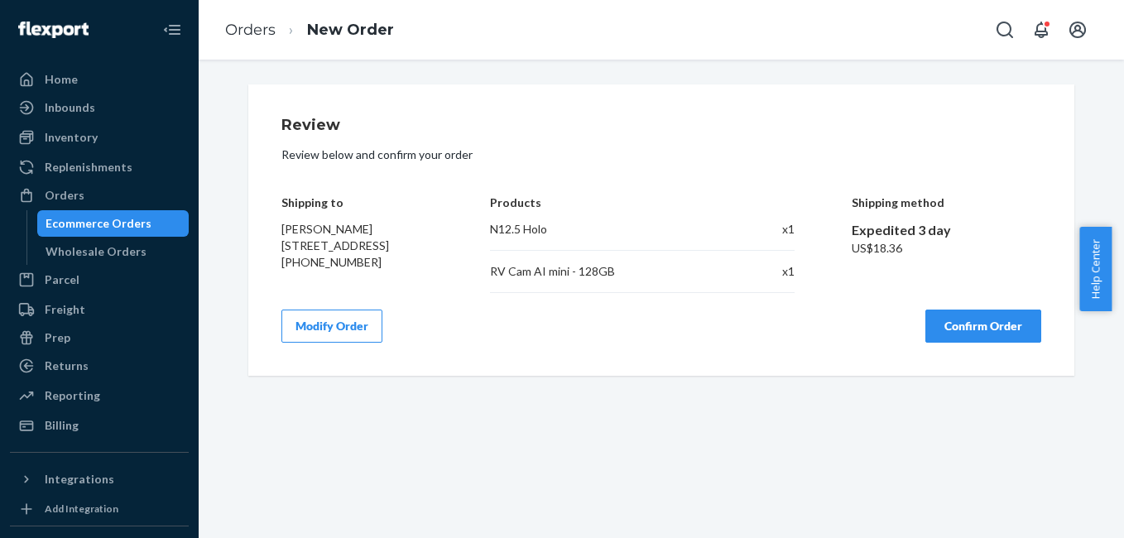
click at [976, 325] on button "Confirm Order" at bounding box center [984, 326] width 116 height 33
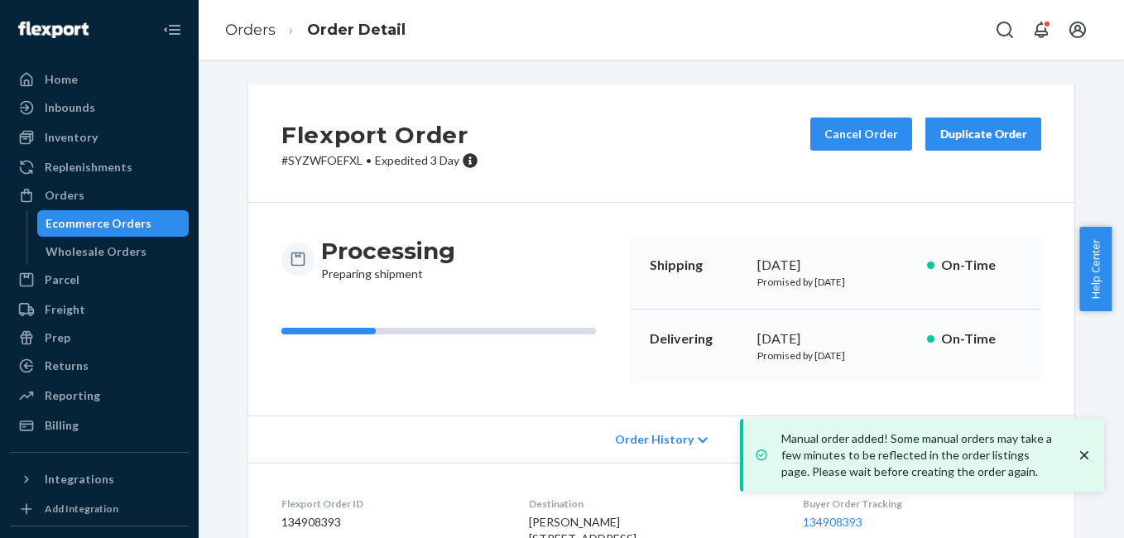
scroll to position [249, 0]
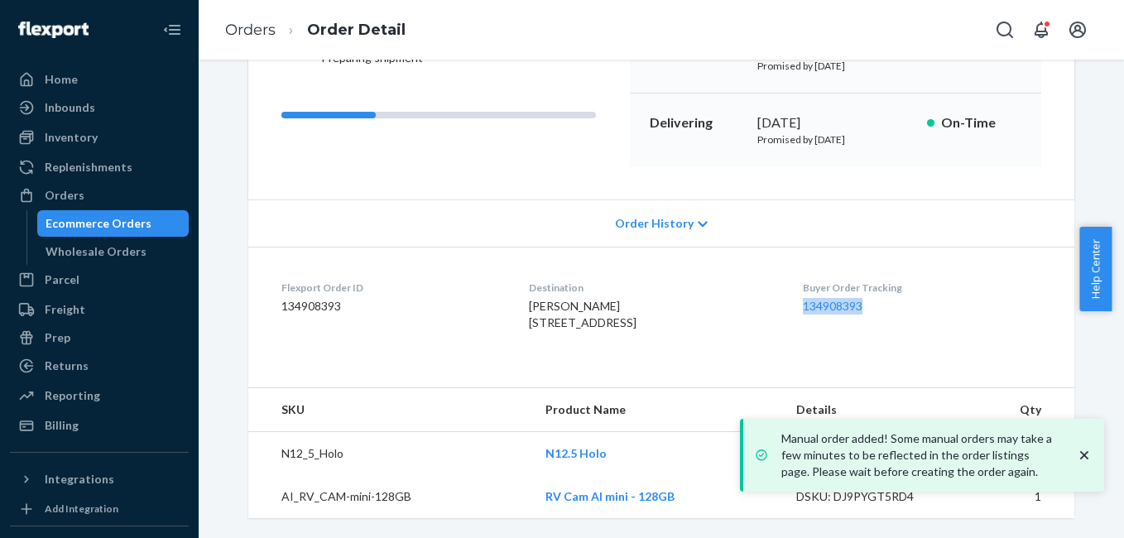
drag, startPoint x: 806, startPoint y: 289, endPoint x: 908, endPoint y: 297, distance: 103.0
click at [908, 297] on dl "Flexport Order ID 134908393 Destination Steven McCarthy 6463 34th Ave N Saint P…" at bounding box center [661, 309] width 826 height 124
copy link "134908393"
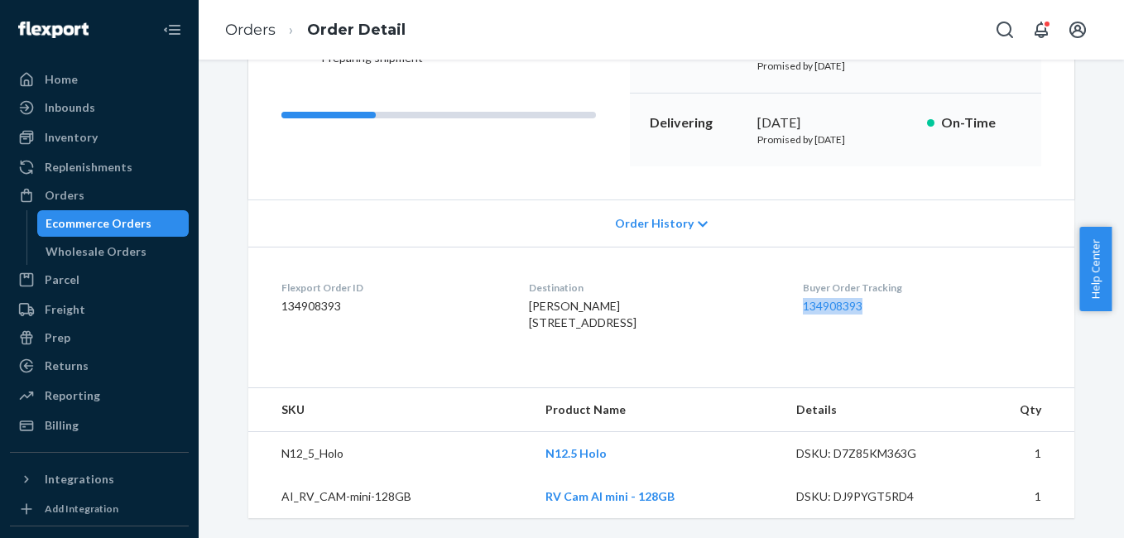
copy link "134908393"
click at [104, 190] on div "Orders" at bounding box center [100, 195] width 176 height 23
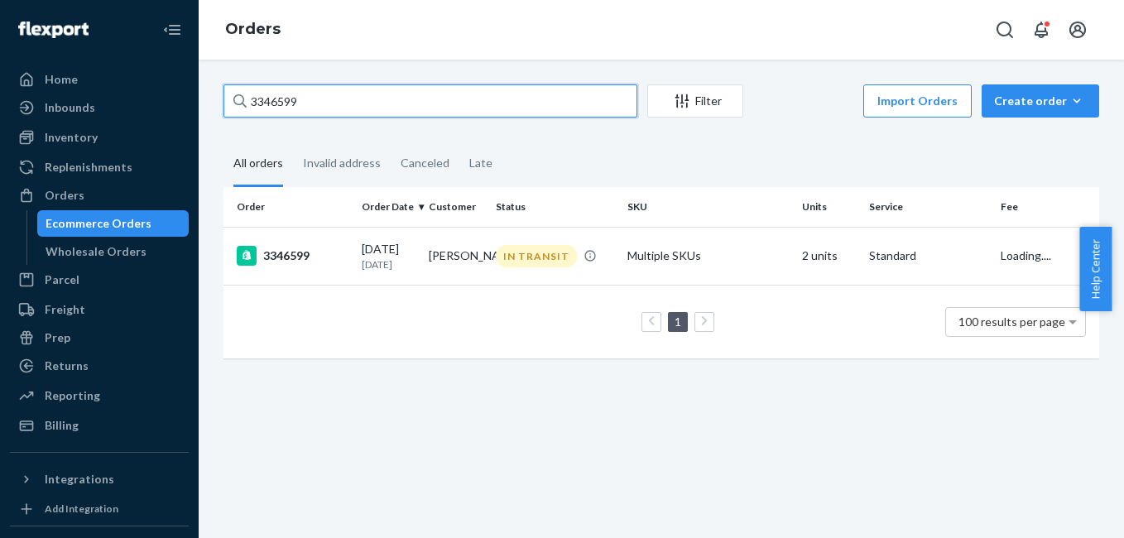
click at [314, 104] on input "3346599" at bounding box center [431, 100] width 414 height 33
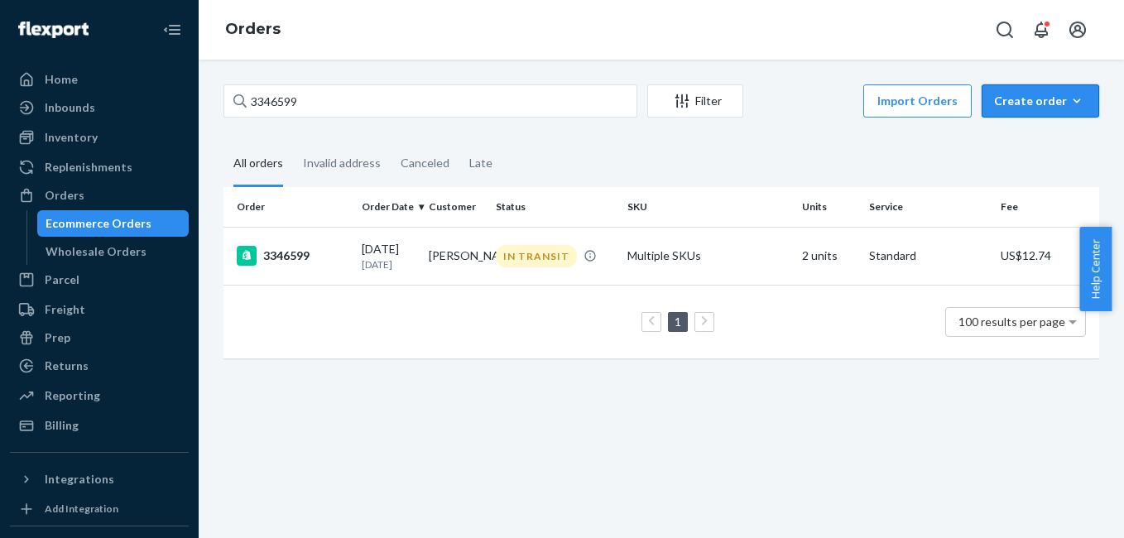
click at [1041, 99] on div "Create order" at bounding box center [1040, 101] width 93 height 17
click at [1030, 142] on span "Ecommerce order" at bounding box center [1050, 141] width 103 height 12
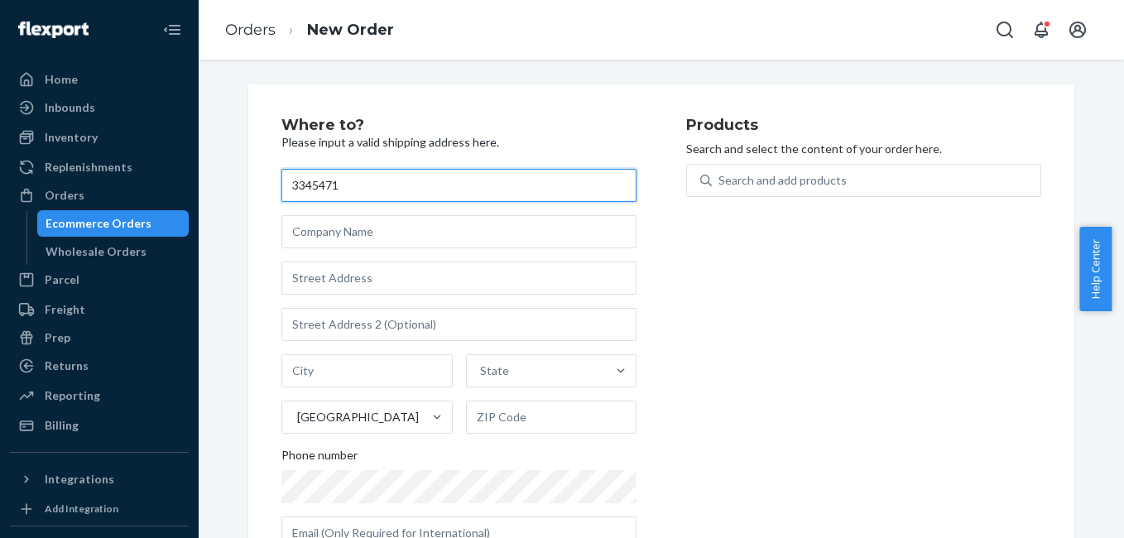
paste input "Lauren Pack"
type input "Lauren Pack"
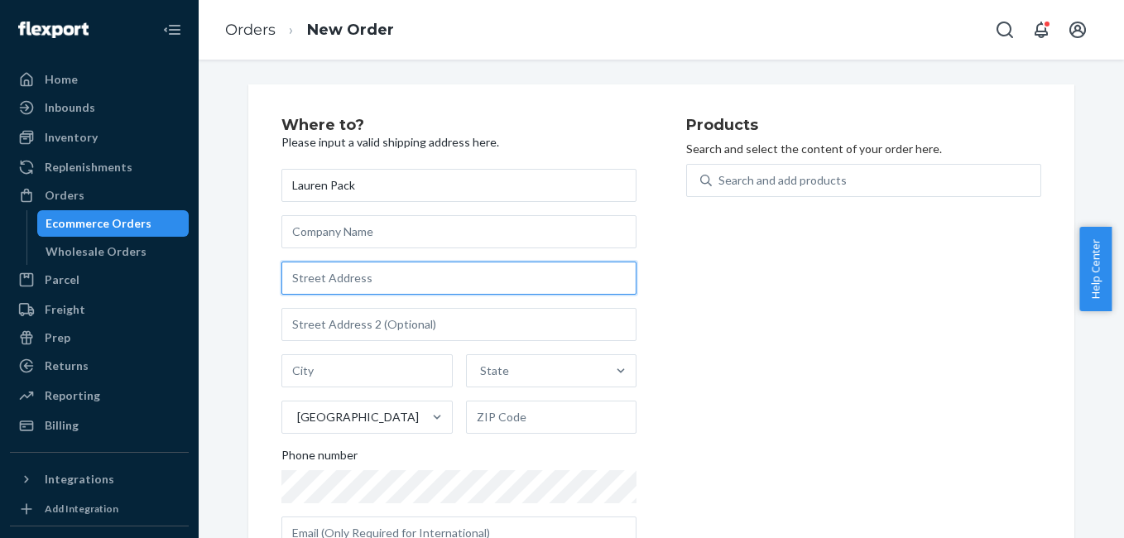
click at [369, 293] on input "text" at bounding box center [459, 278] width 355 height 33
paste input "220 Parkedge Road Pittsburgh PA 15220"
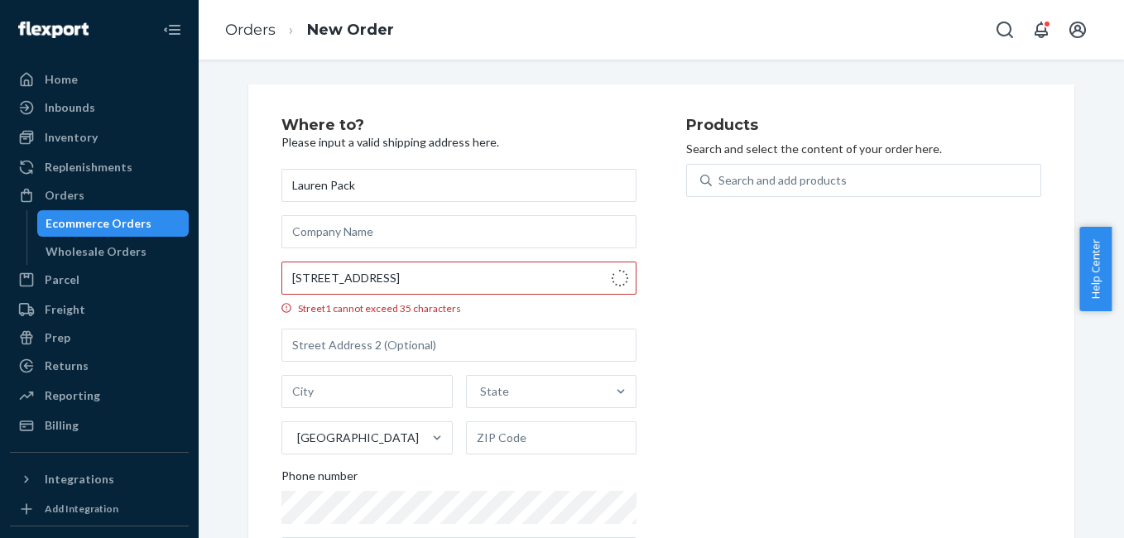
type input "220 Parkedge Rd"
type input "Pittsburgh"
type input "15220"
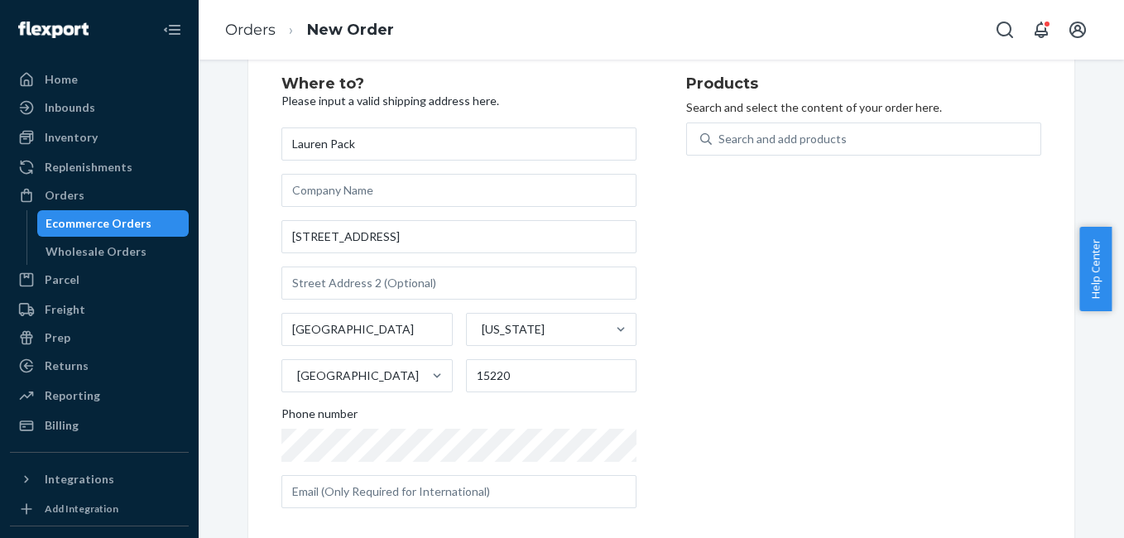
scroll to position [58, 0]
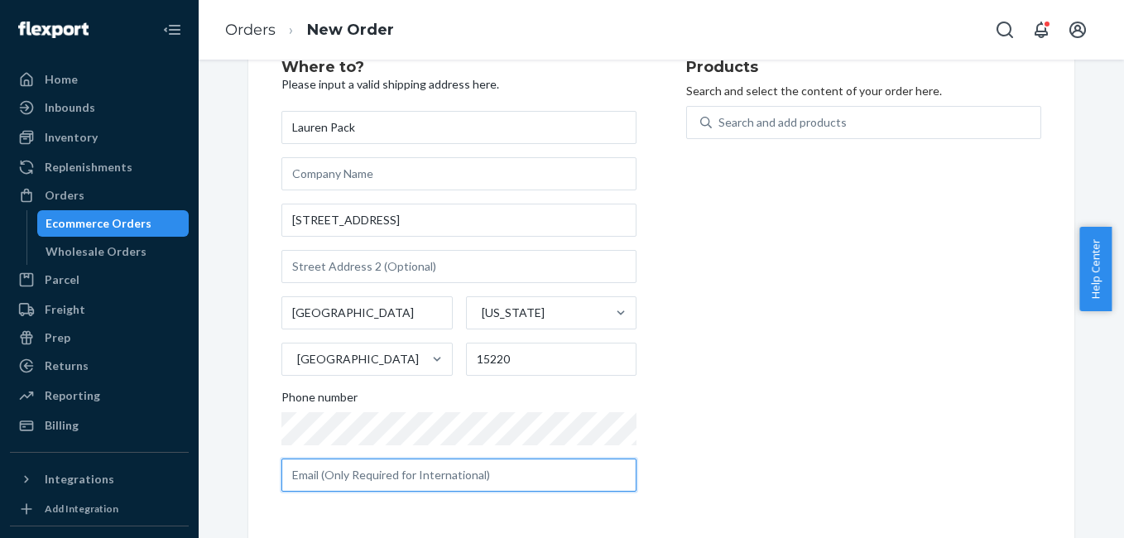
click at [315, 476] on input "text" at bounding box center [459, 475] width 355 height 33
paste input "blueeyes0613@aol.com"
type input "blueeyes0613@aol.com"
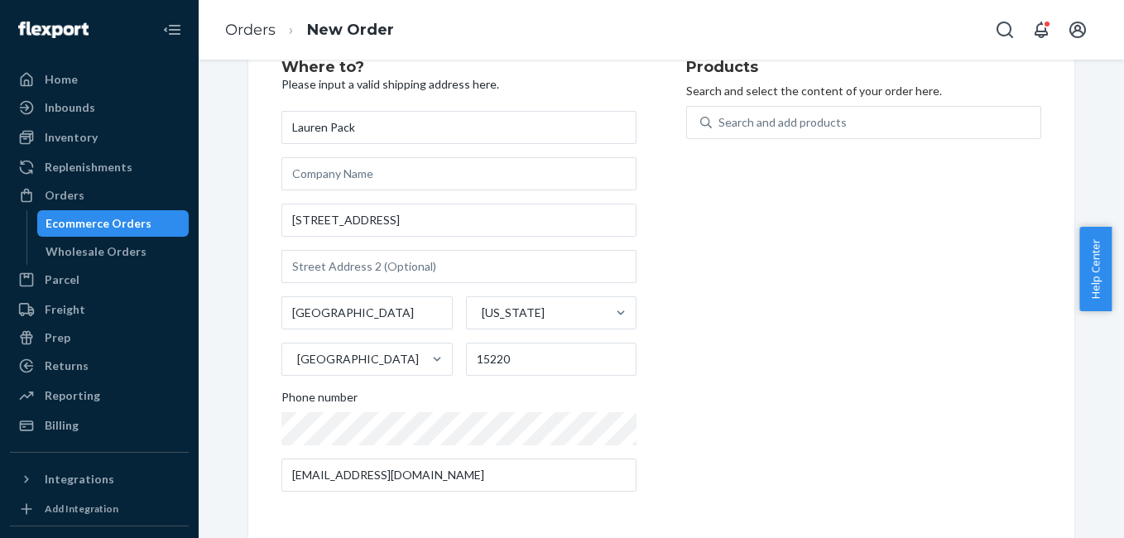
drag, startPoint x: 813, startPoint y: 319, endPoint x: 797, endPoint y: 246, distance: 74.5
click at [813, 319] on div "Products Search and select the content of your order here. Search and add produ…" at bounding box center [863, 282] width 355 height 445
click at [753, 117] on div "Search and add products" at bounding box center [783, 122] width 128 height 17
click at [720, 117] on input "Search and add products" at bounding box center [720, 122] width 2 height 17
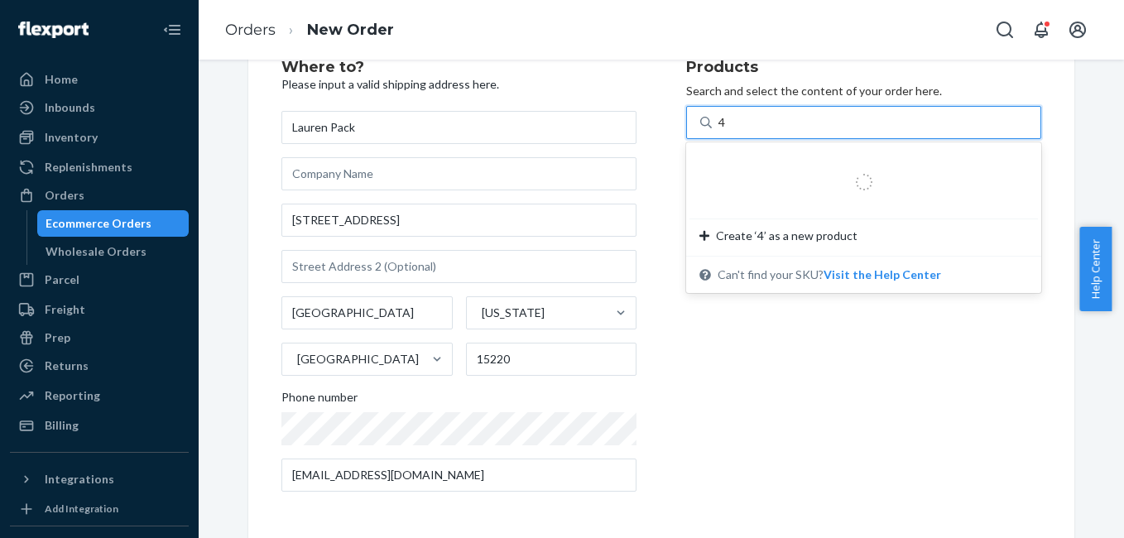
type input "4g"
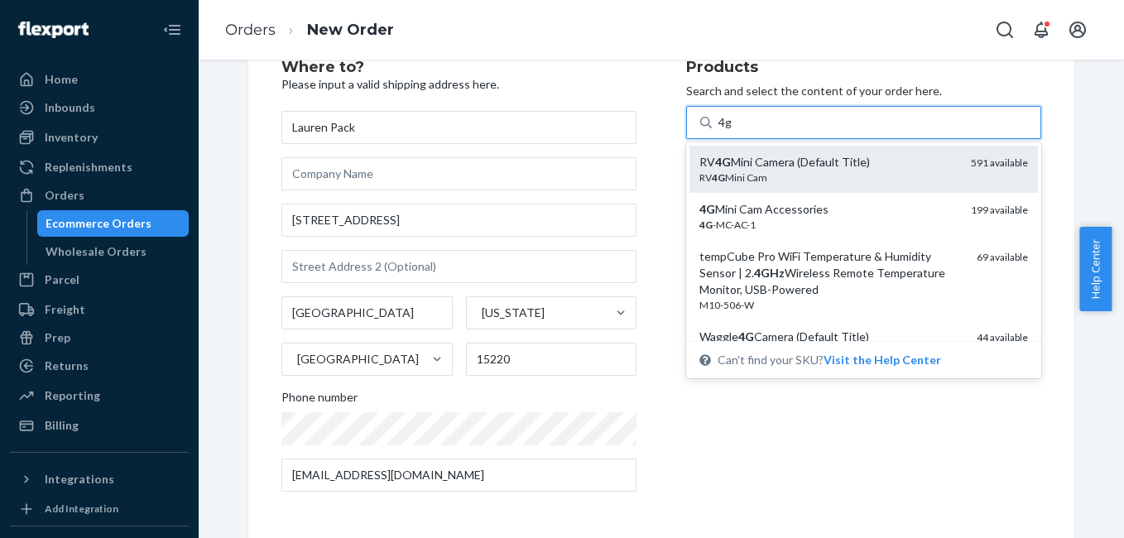
click at [760, 159] on div "RV 4G Mini Camera (Default Title)" at bounding box center [829, 162] width 258 height 17
click at [733, 131] on input "4g" at bounding box center [726, 122] width 14 height 17
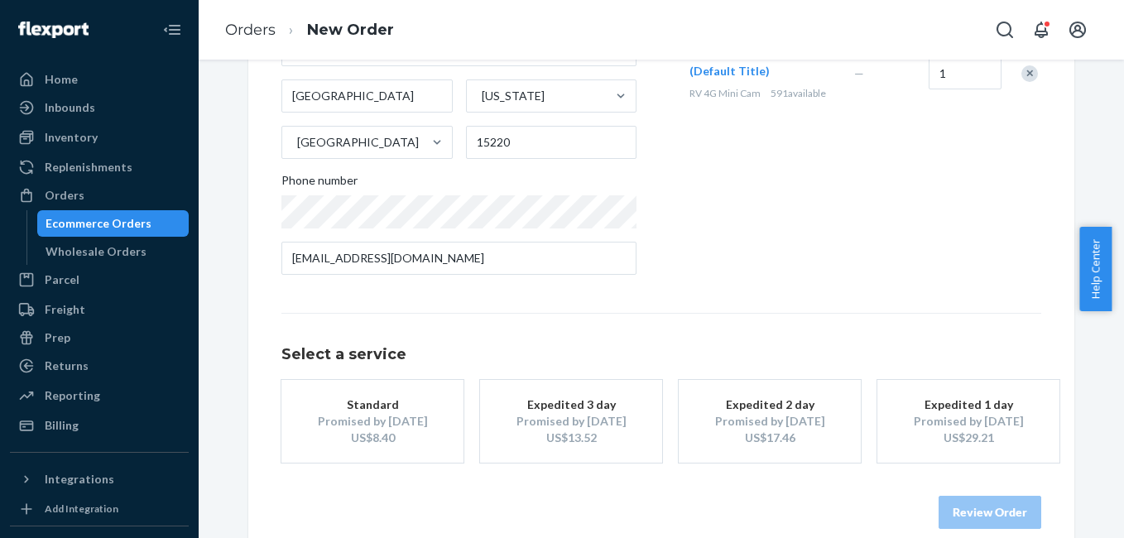
scroll to position [299, 0]
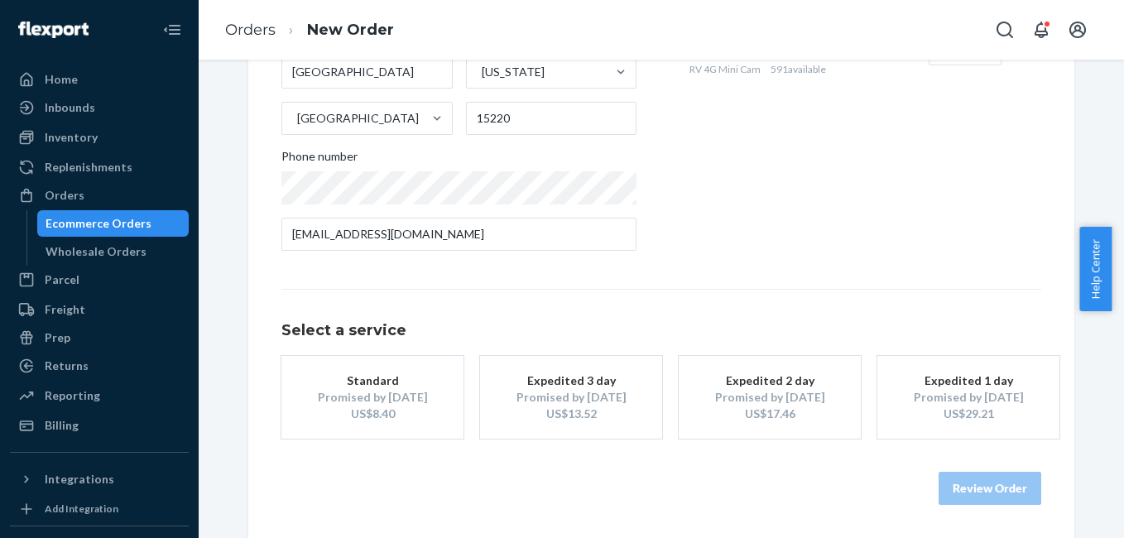
click at [585, 402] on div "Promised by Aug 26, 2025" at bounding box center [571, 397] width 132 height 17
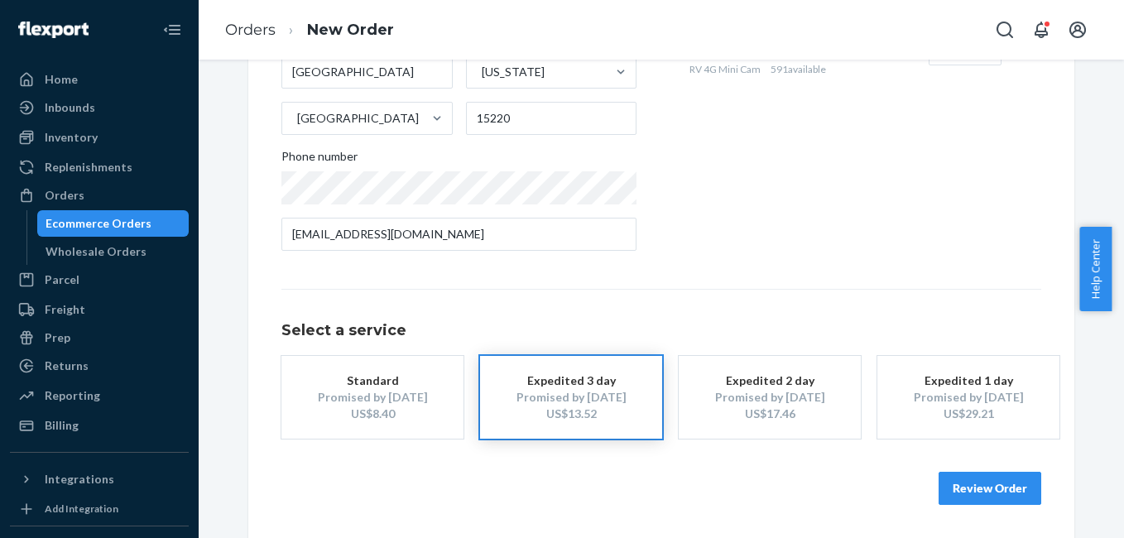
click at [1008, 489] on button "Review Order" at bounding box center [990, 488] width 103 height 33
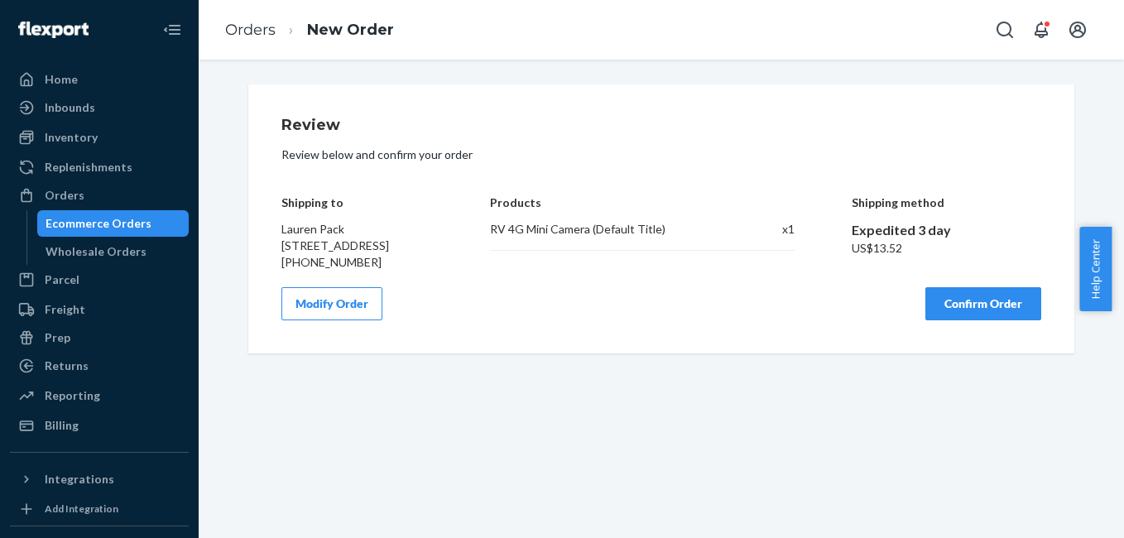
click at [953, 320] on button "Confirm Order" at bounding box center [984, 303] width 116 height 33
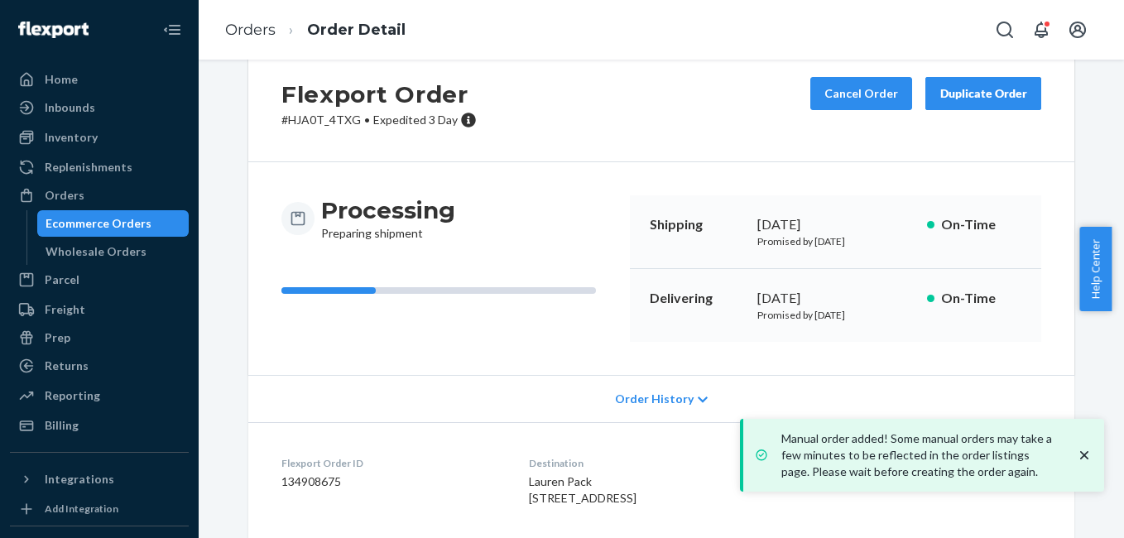
scroll to position [182, 0]
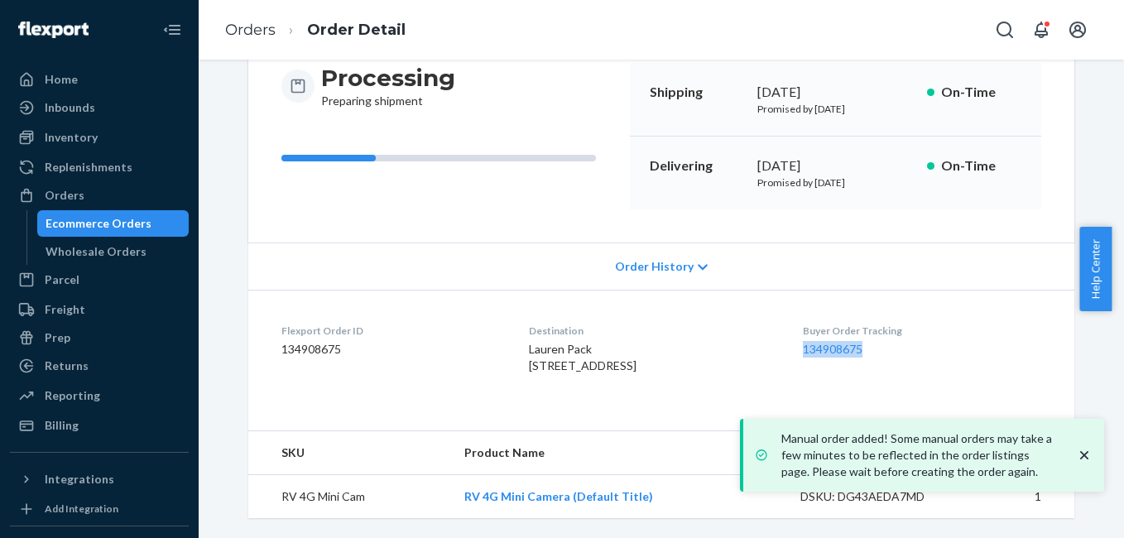
copy link "134908675"
drag, startPoint x: 808, startPoint y: 350, endPoint x: 887, endPoint y: 344, distance: 78.9
click at [887, 344] on dl "Flexport Order ID 134908675 Destination Lauren Pack 220 Parkedge Rd Pittsburgh,…" at bounding box center [661, 352] width 826 height 124
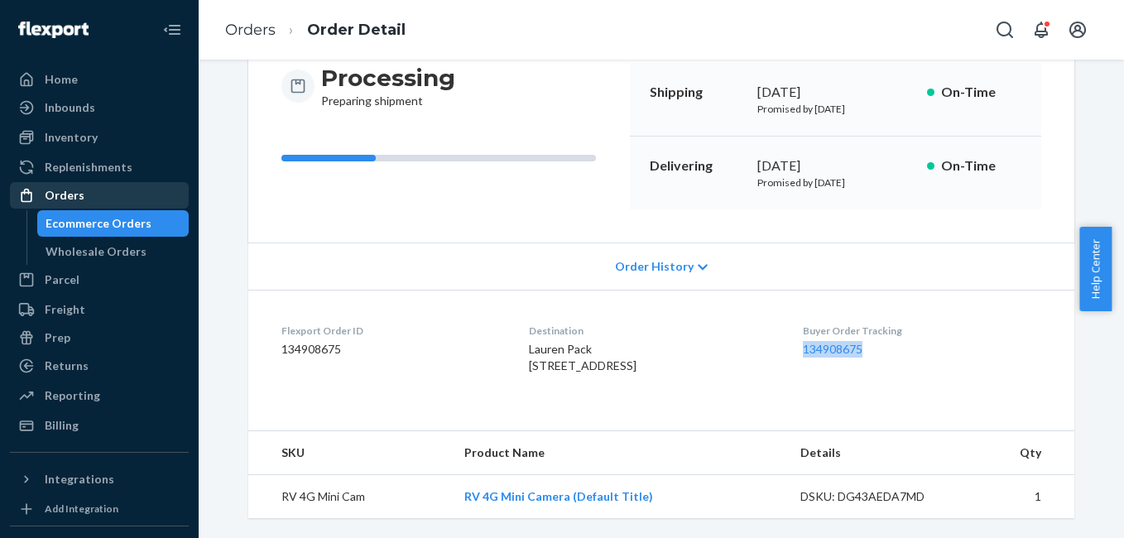
click at [54, 191] on div "Orders" at bounding box center [65, 195] width 40 height 17
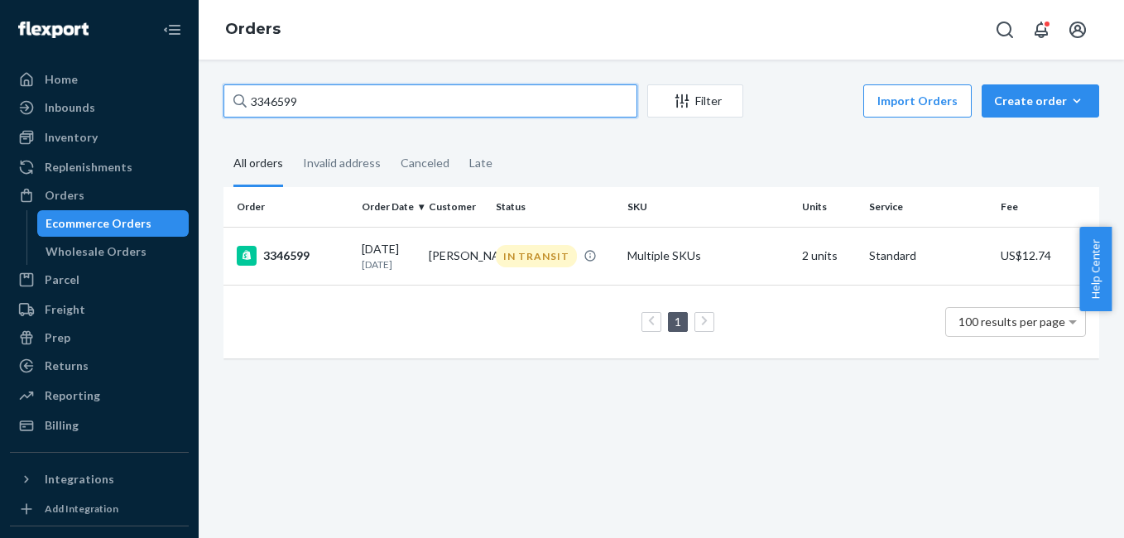
click at [362, 105] on input "3346599" at bounding box center [431, 100] width 414 height 33
paste input "844"
type input "3346844"
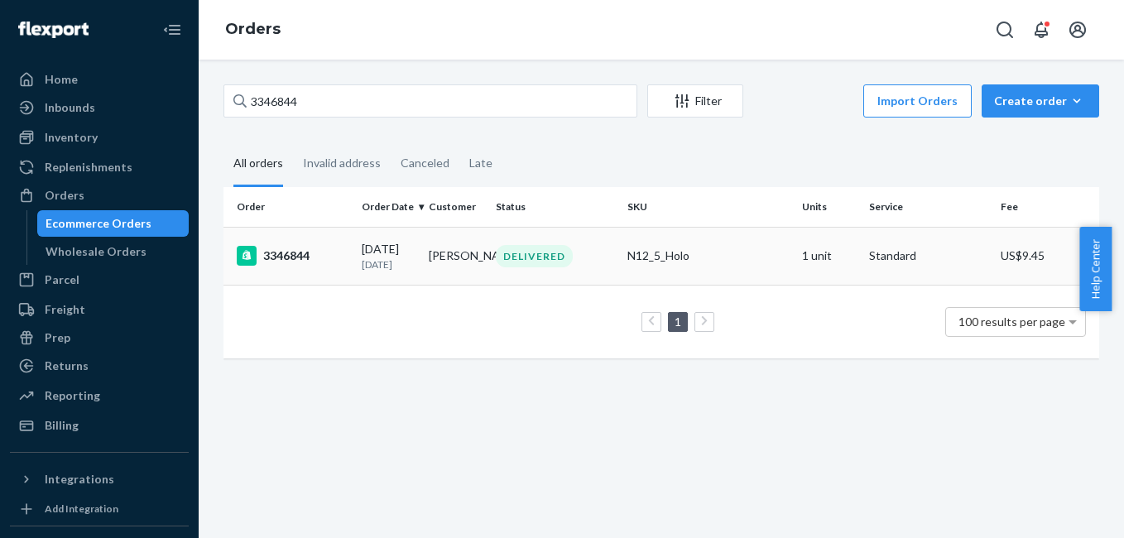
click at [285, 257] on div "3346844" at bounding box center [293, 256] width 112 height 20
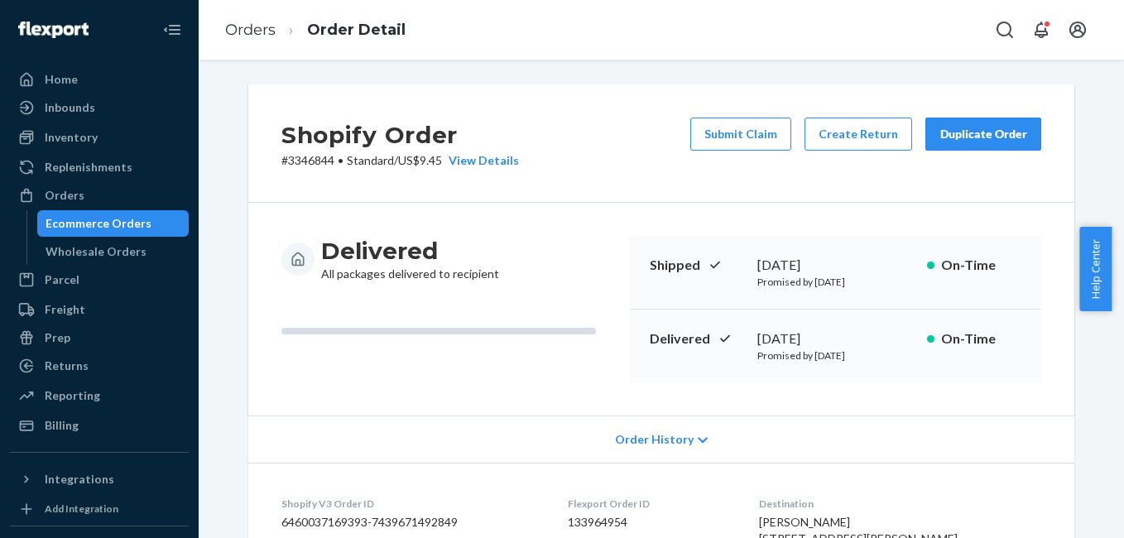
click at [959, 135] on div "Duplicate Order" at bounding box center [984, 134] width 88 height 17
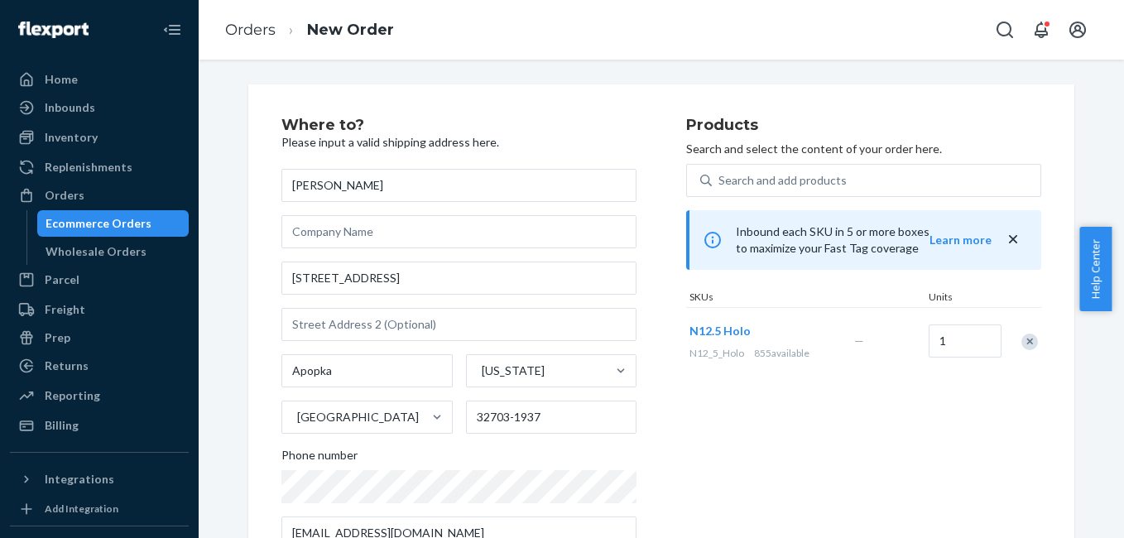
click at [1025, 338] on div "Remove Item" at bounding box center [1030, 342] width 17 height 17
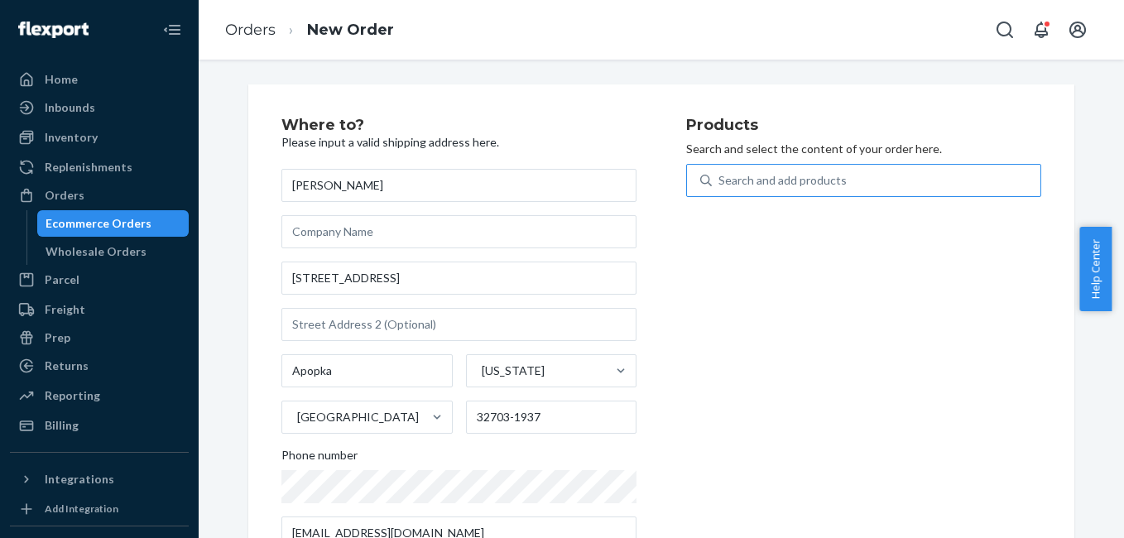
click at [762, 176] on div "Search and add products" at bounding box center [783, 180] width 128 height 17
click at [720, 176] on input "Search and add products" at bounding box center [720, 180] width 2 height 17
type input "4g mini"
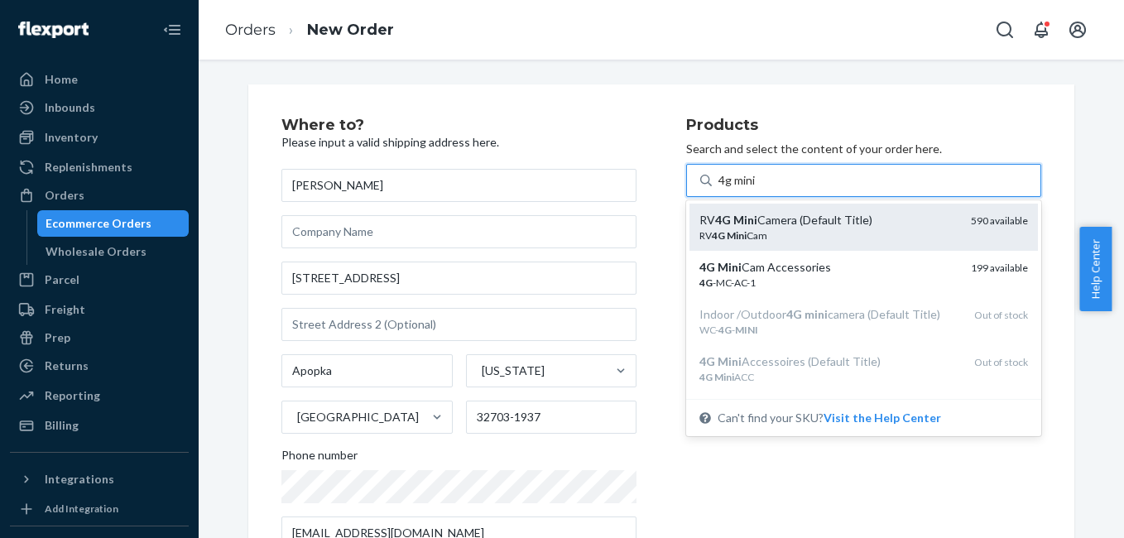
click at [858, 234] on div "RV 4G Mini Cam" at bounding box center [829, 236] width 258 height 14
click at [757, 189] on input "4g mini" at bounding box center [738, 180] width 38 height 17
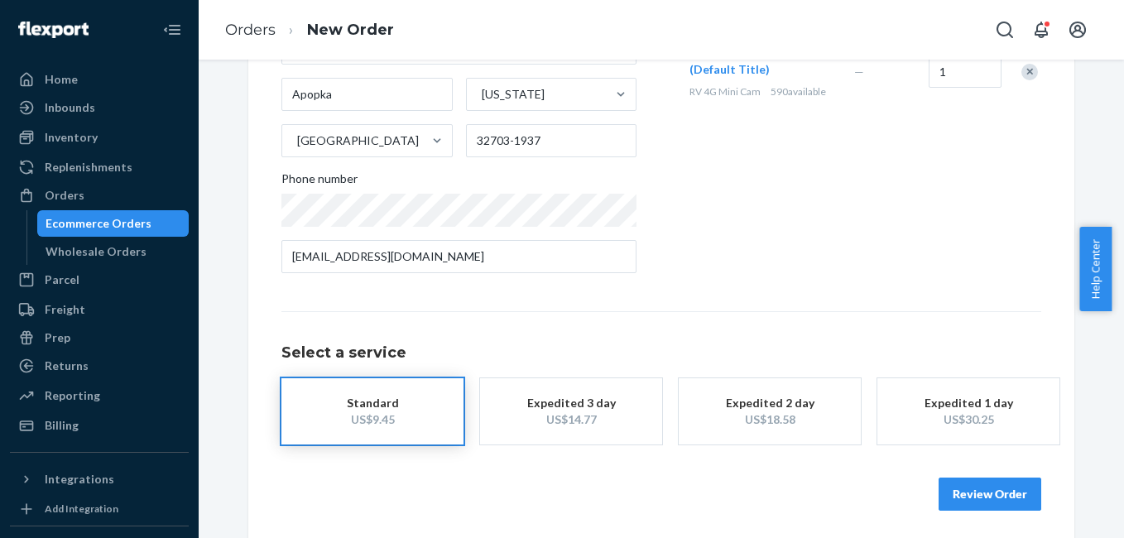
scroll to position [282, 0]
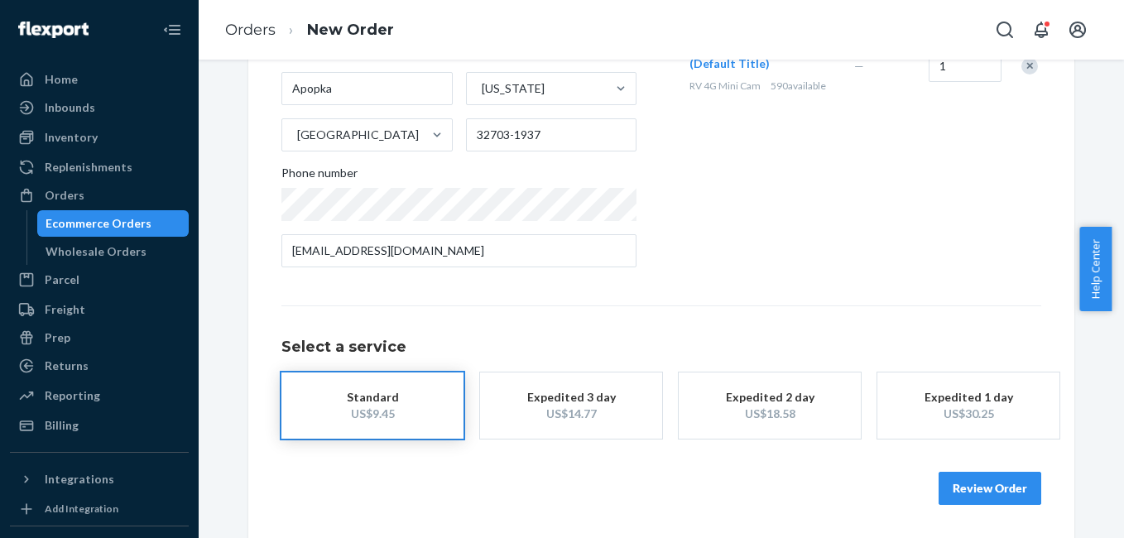
click at [553, 382] on button "Expedited 3 day US$14.77" at bounding box center [571, 406] width 182 height 66
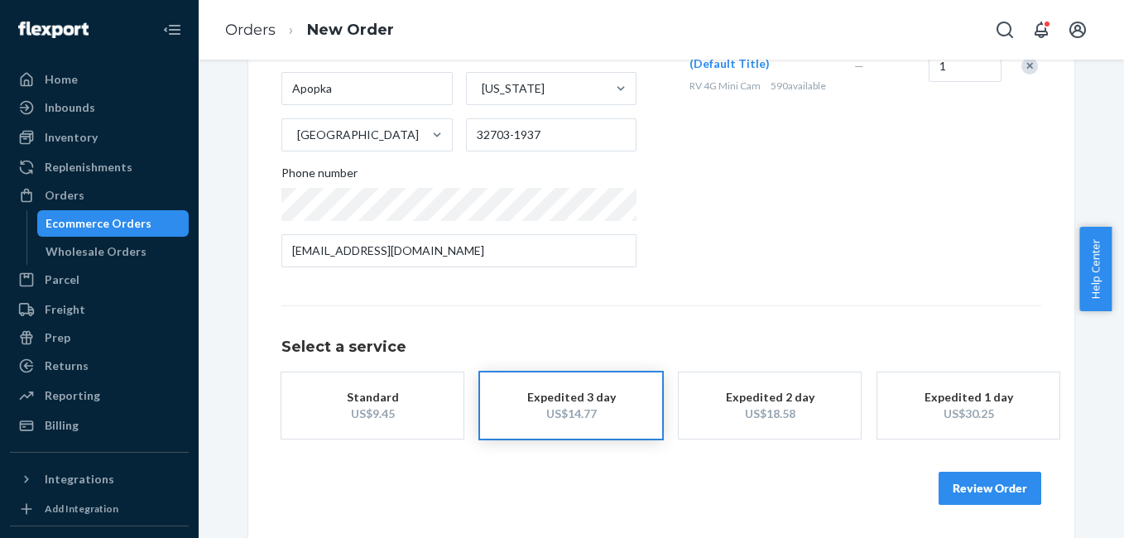
click at [941, 477] on button "Review Order" at bounding box center [990, 488] width 103 height 33
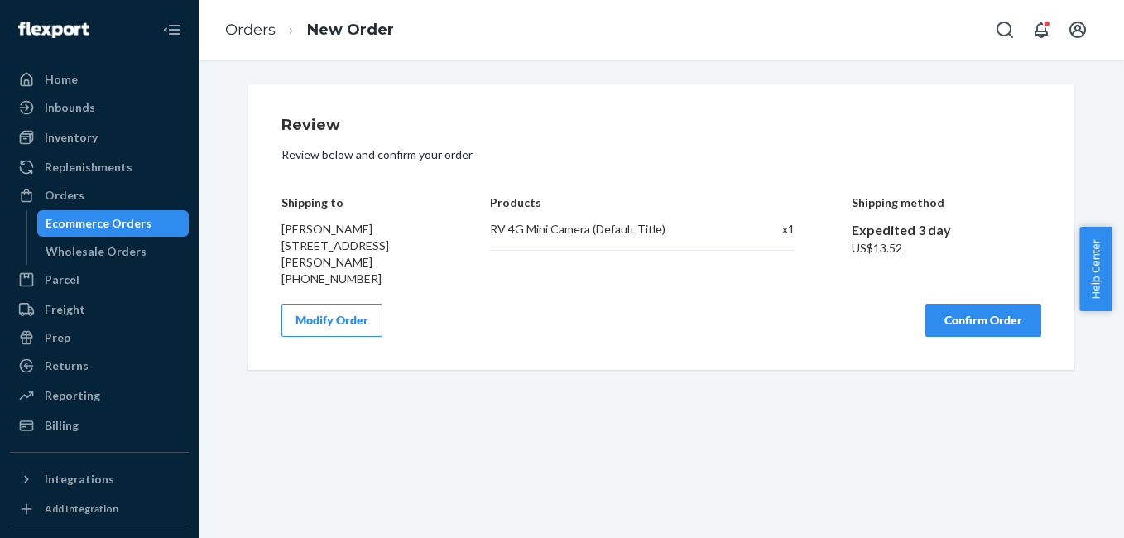
click at [970, 320] on button "Confirm Order" at bounding box center [984, 320] width 116 height 33
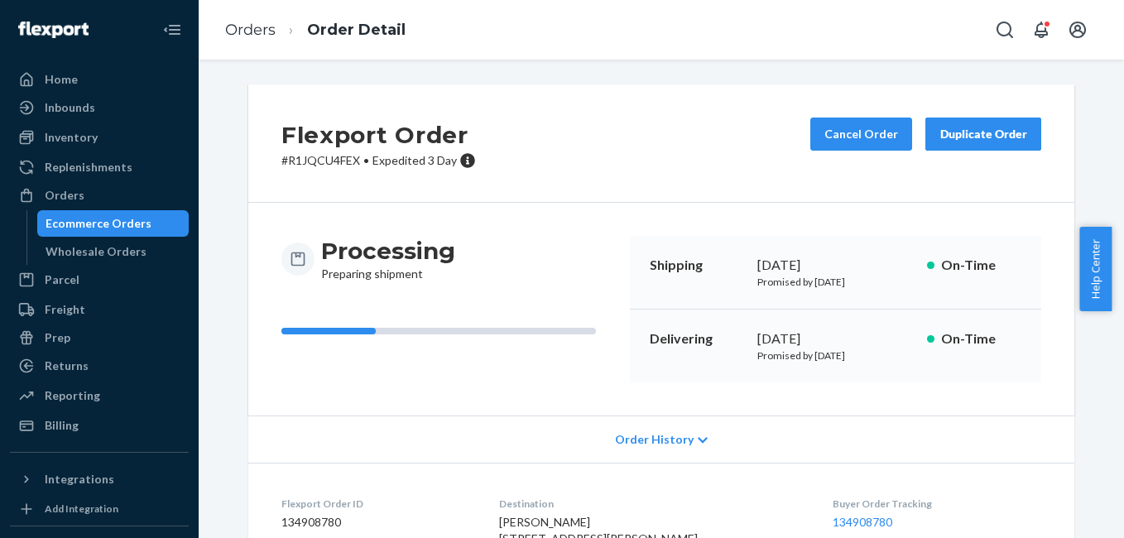
scroll to position [206, 0]
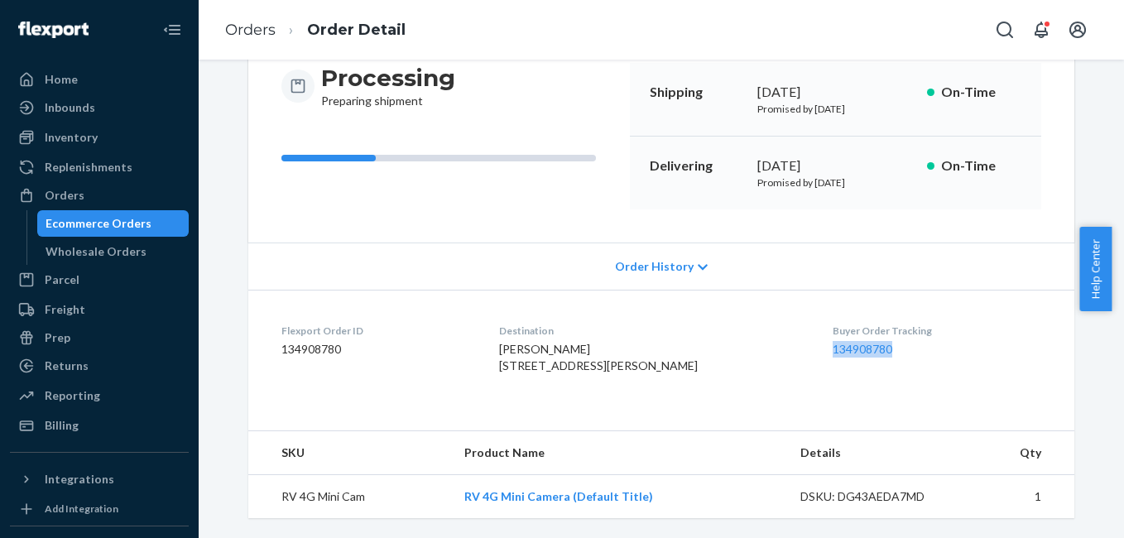
drag, startPoint x: 792, startPoint y: 331, endPoint x: 875, endPoint y: 342, distance: 84.3
click at [875, 342] on dl "Flexport Order ID 134908780 Destination Stephanie Rodriguez 6004 Linneal Beach …" at bounding box center [661, 352] width 826 height 124
copy link "134908780"
drag, startPoint x: 115, startPoint y: 194, endPoint x: 163, endPoint y: 163, distance: 57.0
click at [115, 194] on div "Orders" at bounding box center [100, 195] width 176 height 23
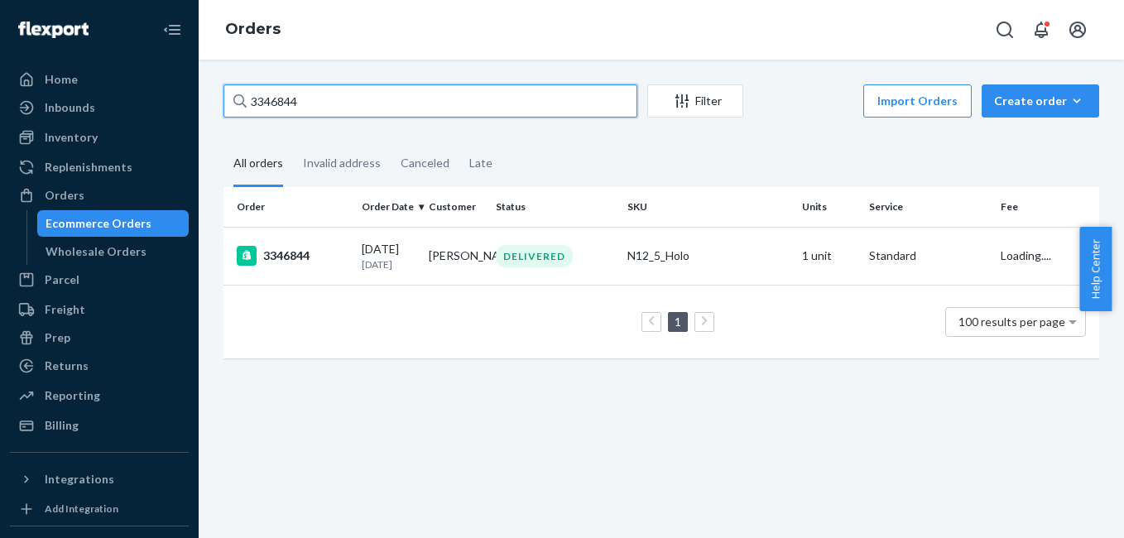
click at [307, 107] on input "3346844" at bounding box center [431, 100] width 414 height 33
click at [316, 100] on input "3346844" at bounding box center [431, 100] width 414 height 33
paste input "106"
type input "3346106"
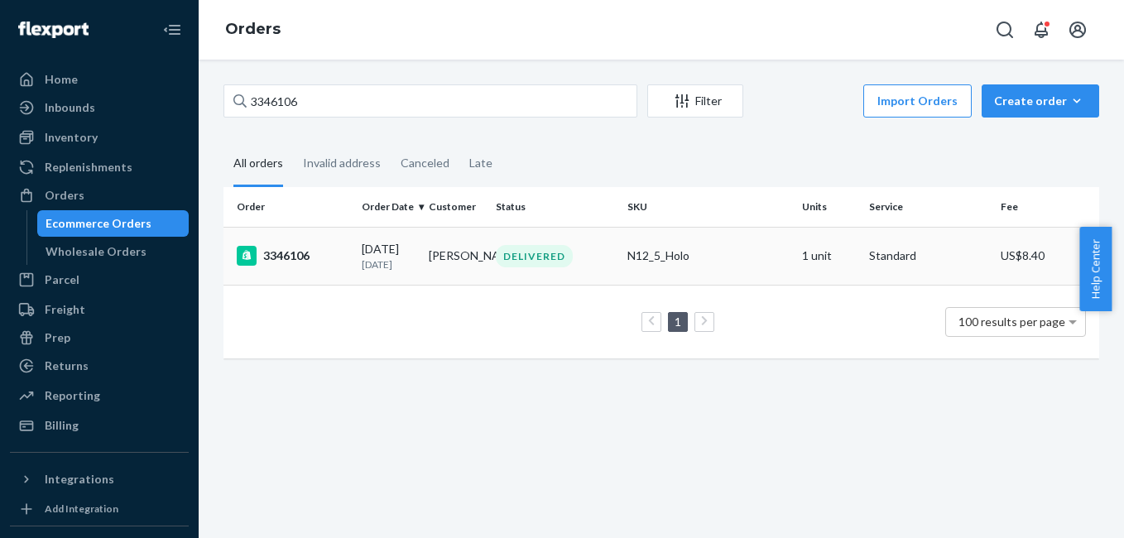
click at [293, 260] on div "3346106" at bounding box center [293, 256] width 112 height 20
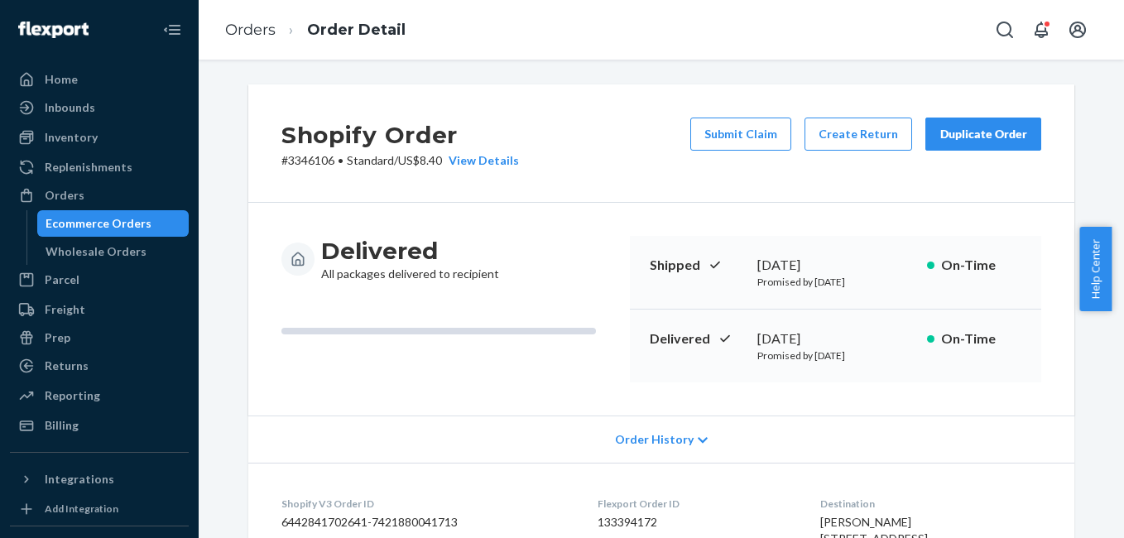
click at [967, 136] on div "Duplicate Order" at bounding box center [984, 134] width 88 height 17
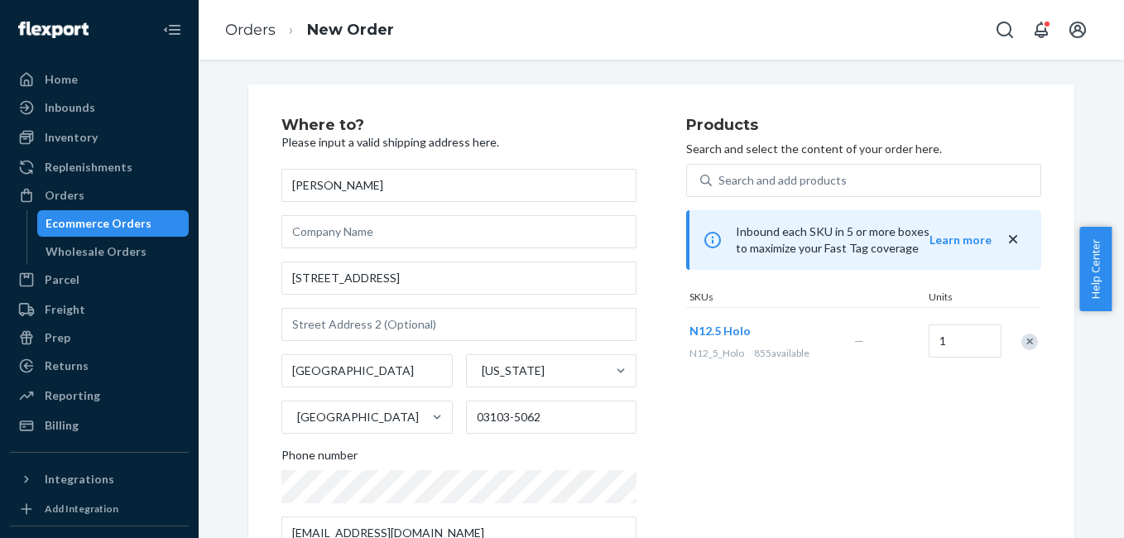
click at [1027, 344] on div "Remove Item" at bounding box center [1030, 342] width 17 height 17
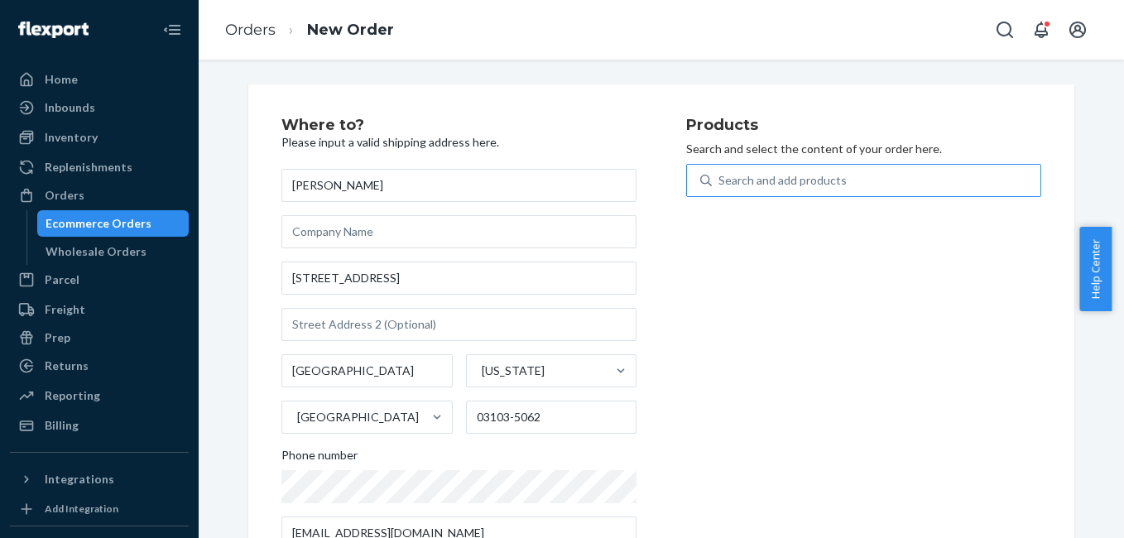
click at [801, 186] on div "Search and add products" at bounding box center [783, 180] width 128 height 17
click at [720, 186] on input "Search and add products" at bounding box center [720, 180] width 2 height 17
type input "4g"
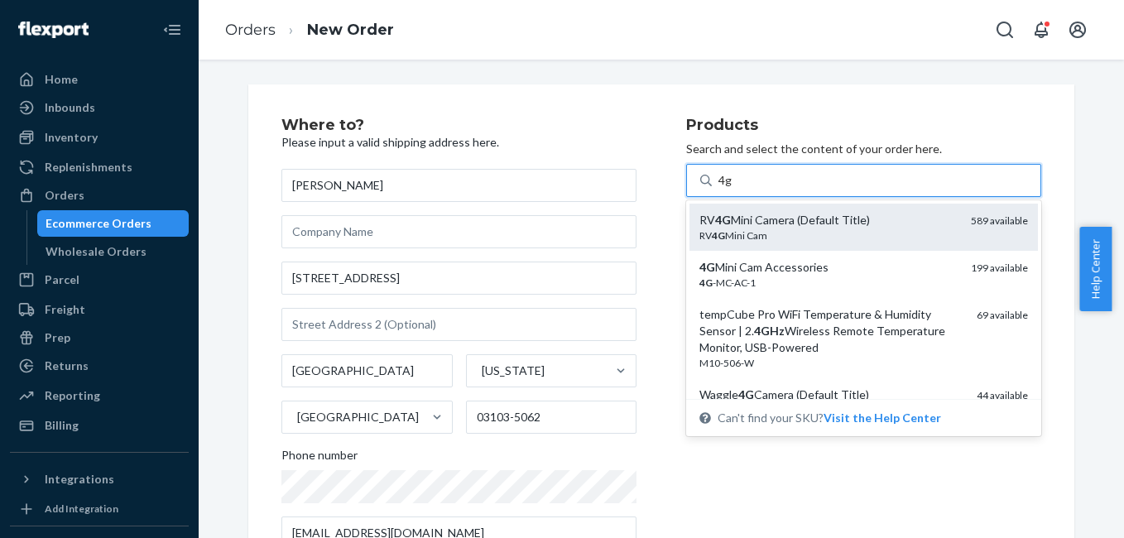
click at [803, 227] on div "RV 4G Mini Camera (Default Title)" at bounding box center [829, 220] width 258 height 17
click at [733, 189] on input "4g" at bounding box center [726, 180] width 14 height 17
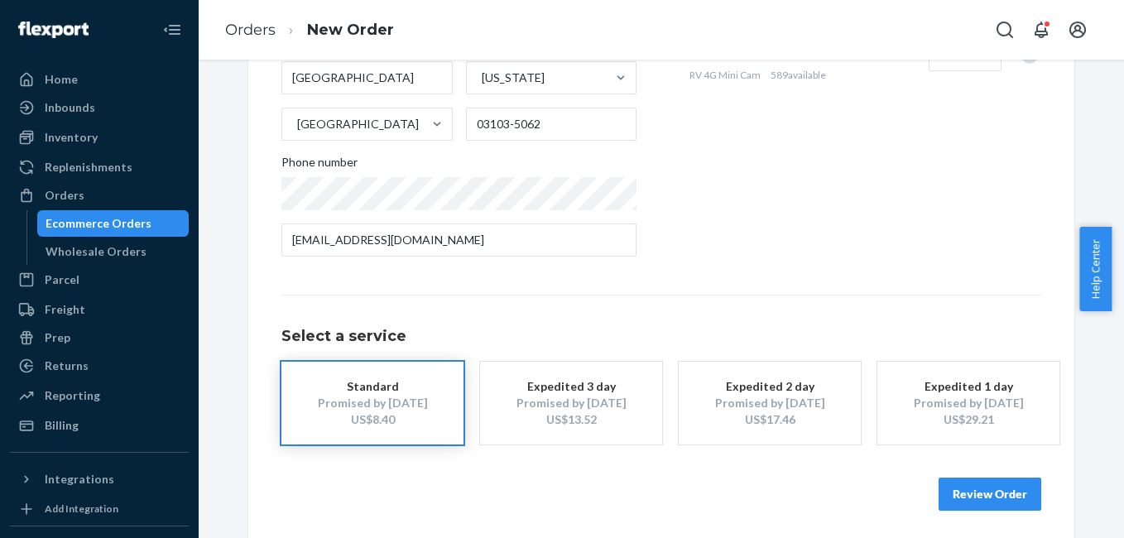
scroll to position [299, 0]
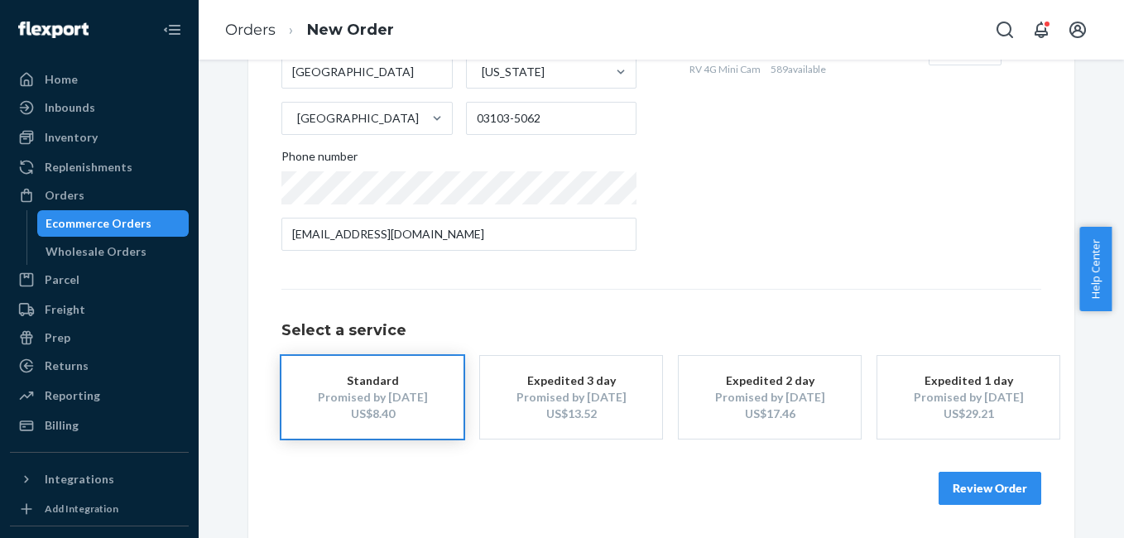
click at [599, 403] on div "Promised by Aug 26, 2025" at bounding box center [571, 397] width 132 height 17
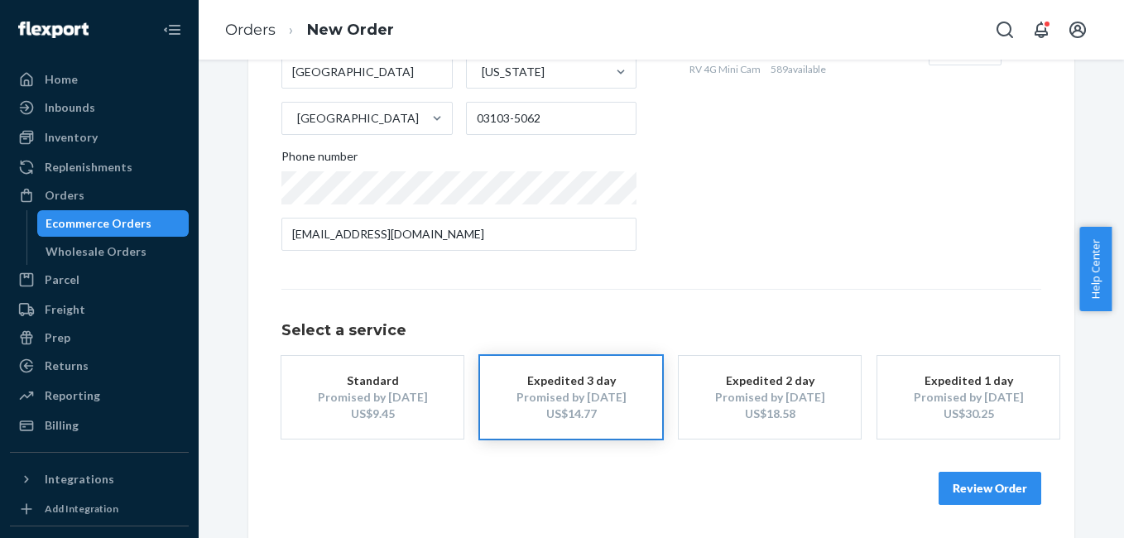
click at [945, 489] on button "Review Order" at bounding box center [990, 488] width 103 height 33
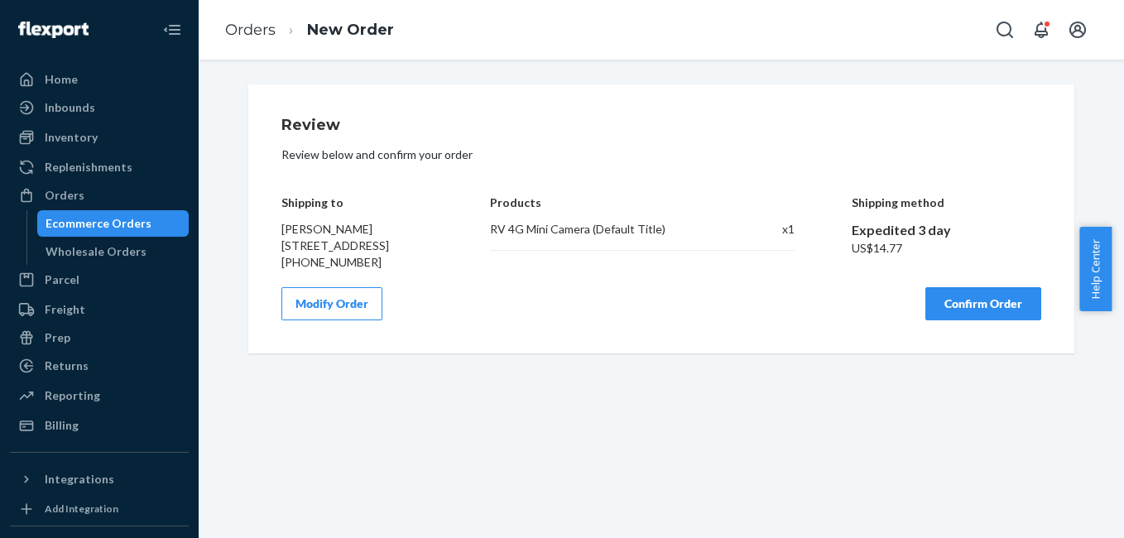
click at [989, 311] on button "Confirm Order" at bounding box center [984, 303] width 116 height 33
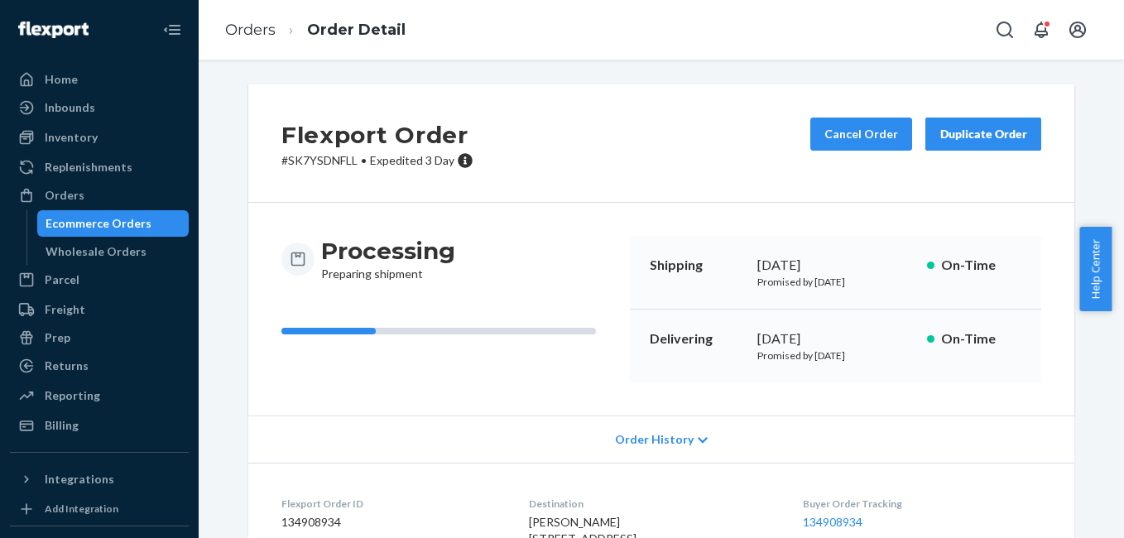
scroll to position [206, 0]
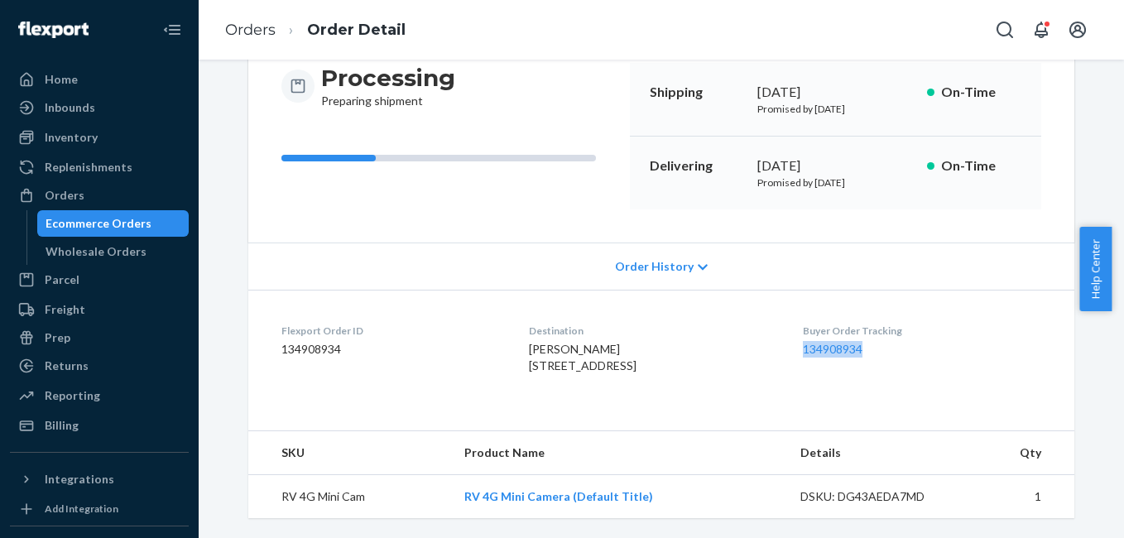
drag, startPoint x: 806, startPoint y: 325, endPoint x: 880, endPoint y: 322, distance: 73.7
click at [880, 322] on dl "Flexport Order ID 134908934 Destination Brianna Morris 471 Silver St Apt 103 Ma…" at bounding box center [661, 352] width 826 height 124
click at [94, 179] on link "Replenishments" at bounding box center [99, 167] width 179 height 26
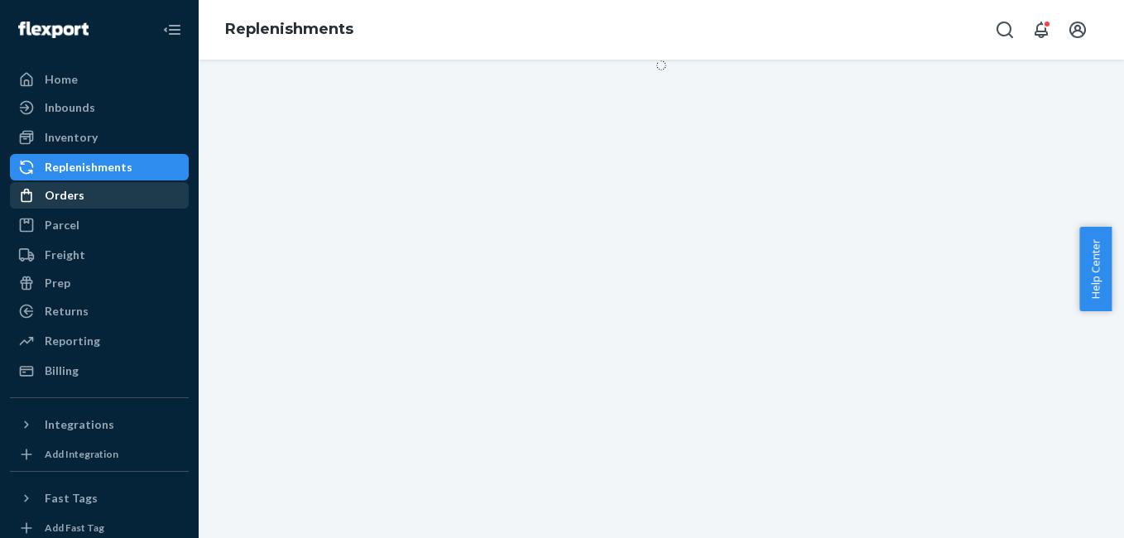
click at [82, 195] on div "Orders" at bounding box center [100, 195] width 176 height 23
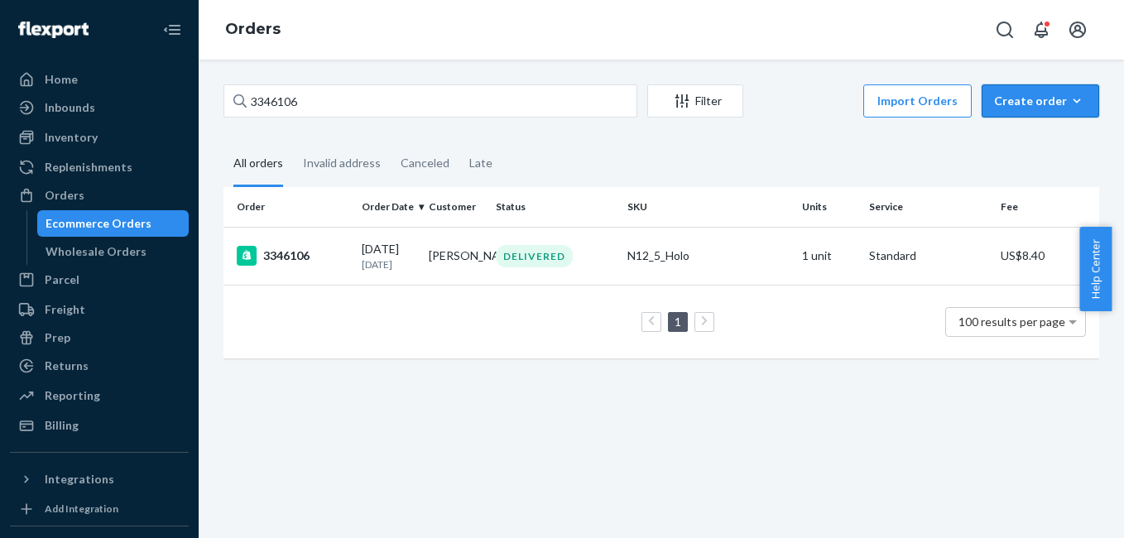
click at [1012, 101] on div "Create order" at bounding box center [1040, 101] width 93 height 17
click at [1023, 129] on button "Ecommerce order" at bounding box center [1065, 141] width 159 height 36
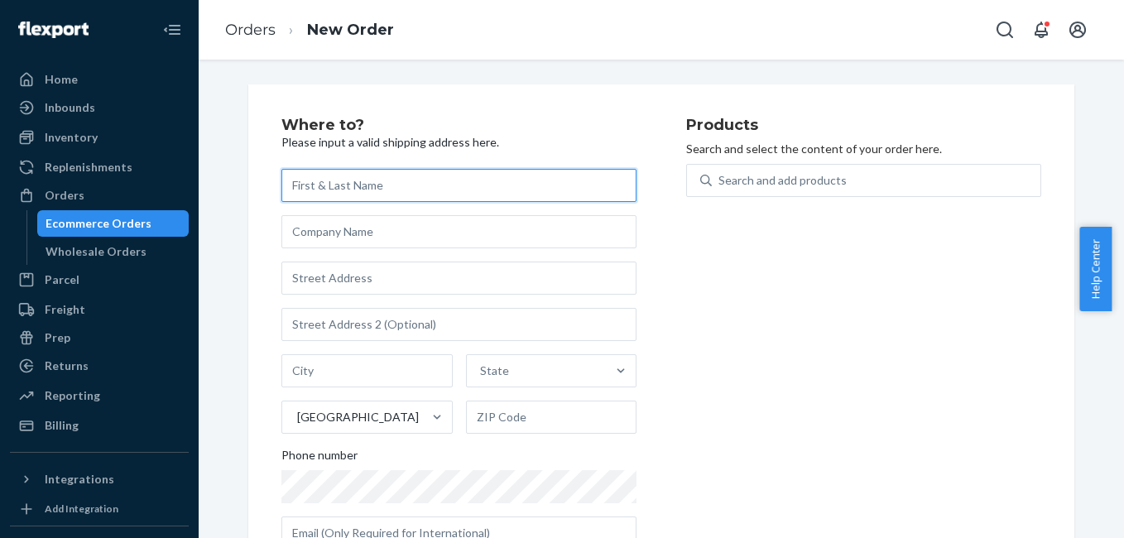
paste input "Sierra Azeltine"
type input "Sierra Azeltine"
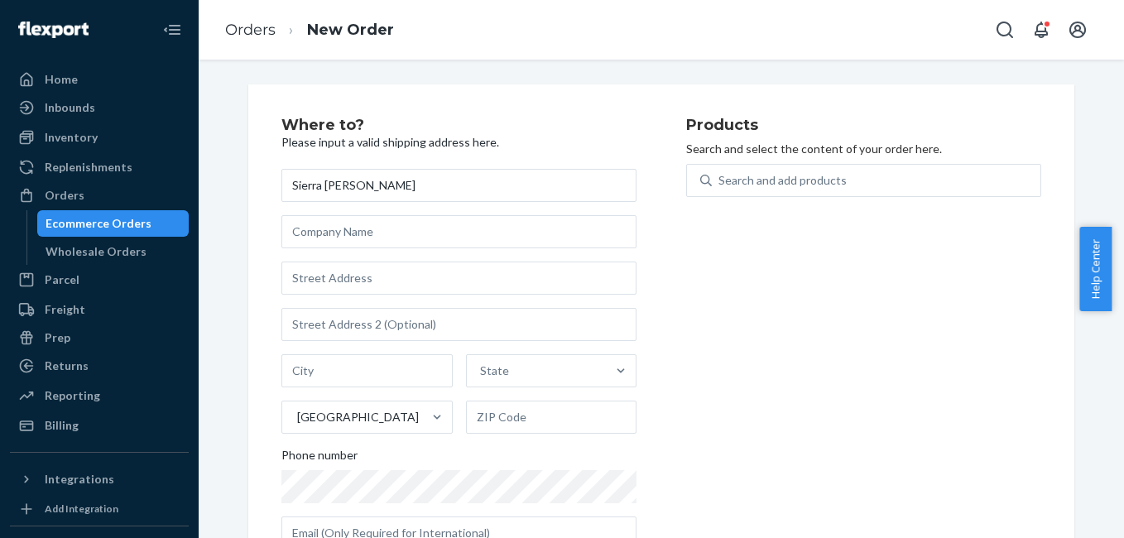
click at [309, 299] on div "Sierra Azeltine State United States Phone number" at bounding box center [459, 359] width 355 height 381
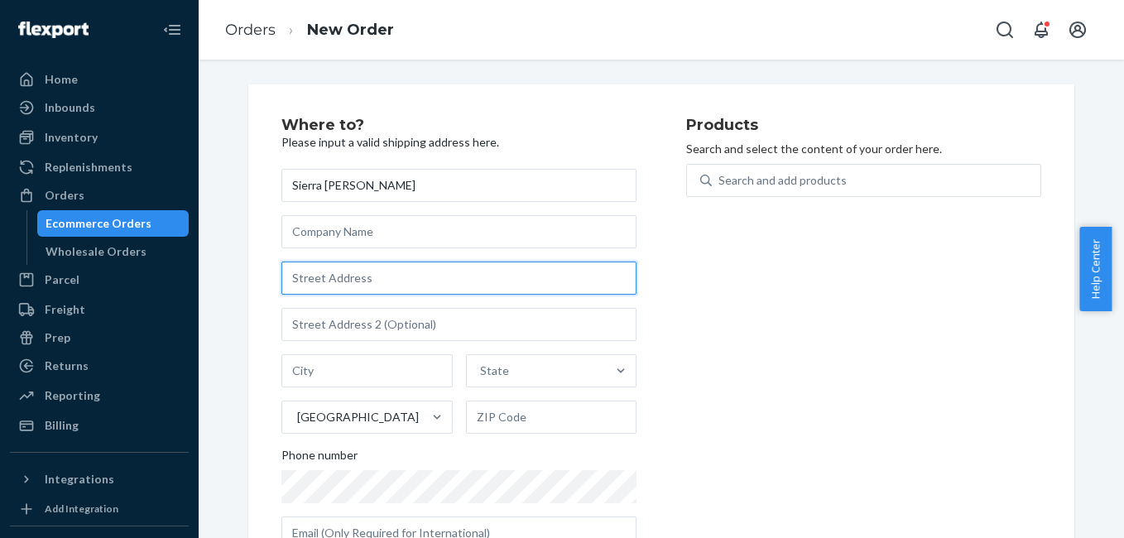
click at [307, 280] on input "text" at bounding box center [459, 278] width 355 height 33
paste input "1043 Northwest Spruce Avenue"
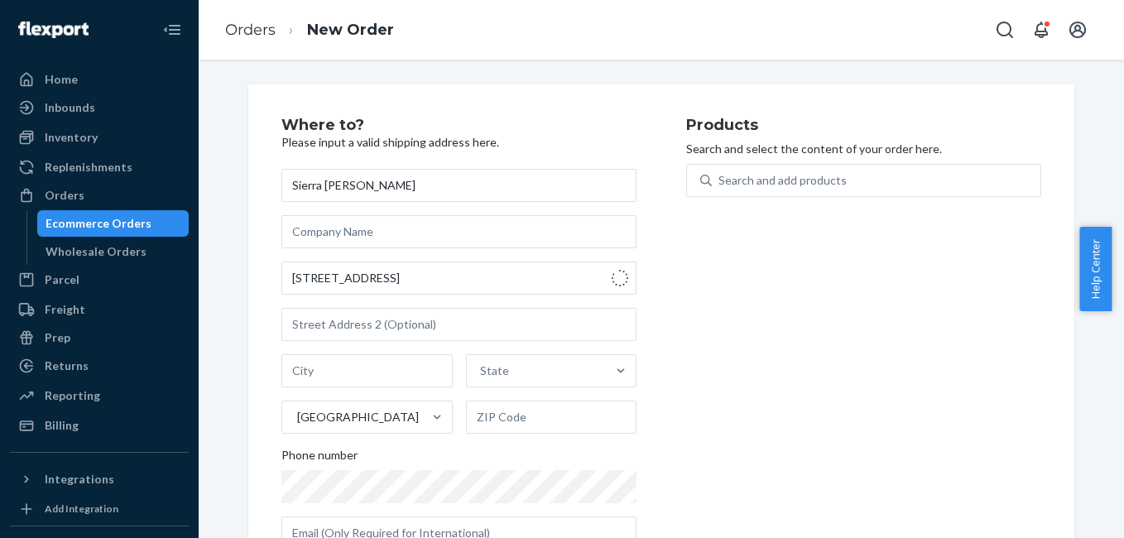
type input "1043 NW Spruce Ave"
type input "Redmond"
type input "97756"
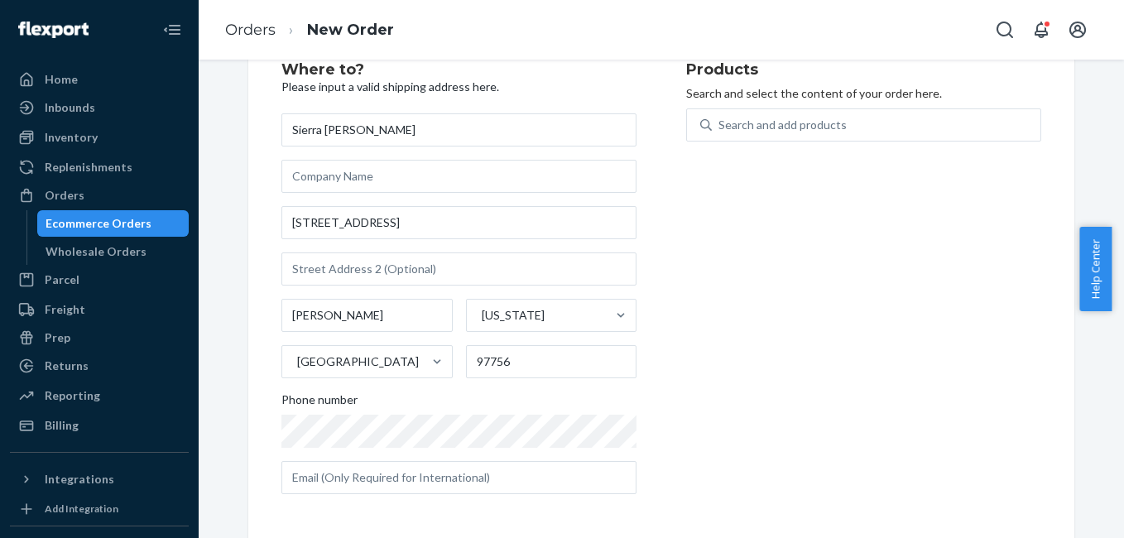
scroll to position [58, 0]
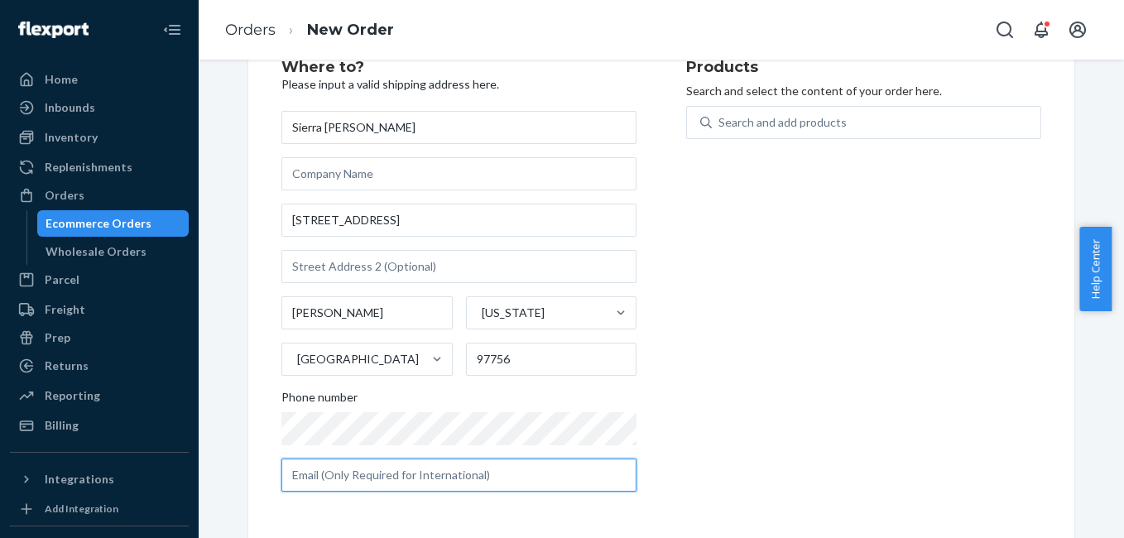
click at [356, 468] on input "text" at bounding box center [459, 475] width 355 height 33
paste input "sierranaasz@gmail.com"
type input "sierranaasz@gmail.com"
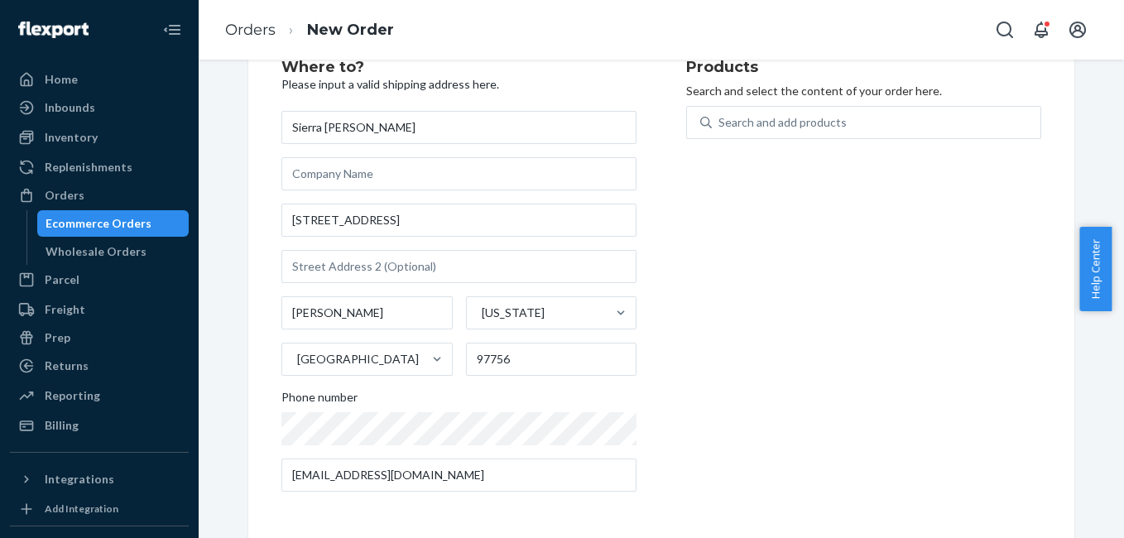
drag, startPoint x: 790, startPoint y: 338, endPoint x: 773, endPoint y: 271, distance: 69.1
click at [790, 335] on div "Products Search and select the content of your order here. Search and add produ…" at bounding box center [863, 282] width 355 height 445
click at [744, 128] on div "Search and add products" at bounding box center [783, 122] width 128 height 17
click at [720, 128] on input "0 results available. Use Up and Down to choose options, press Enter to select t…" at bounding box center [720, 122] width 2 height 17
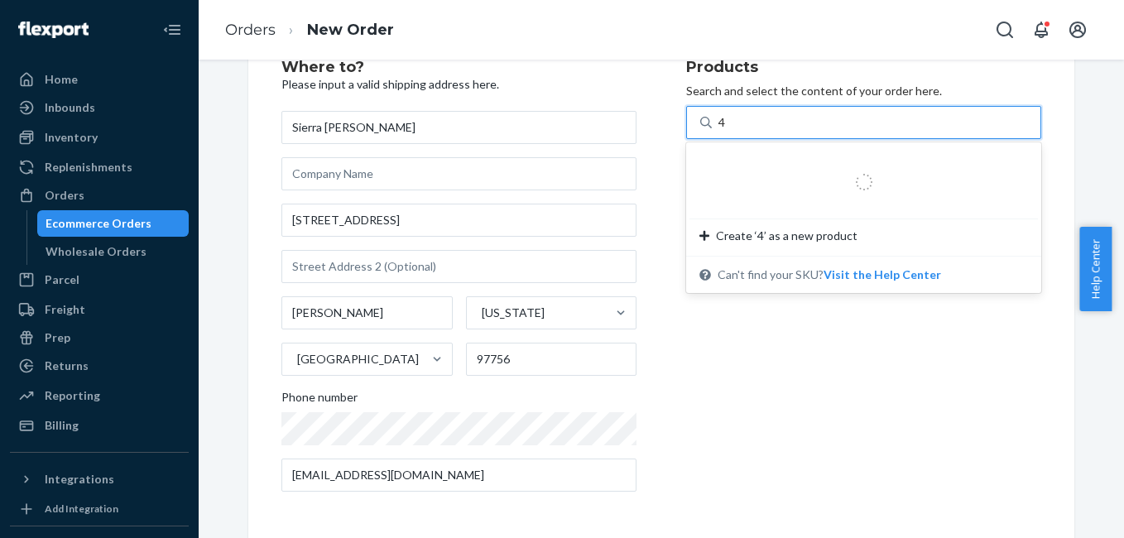
type input "4g"
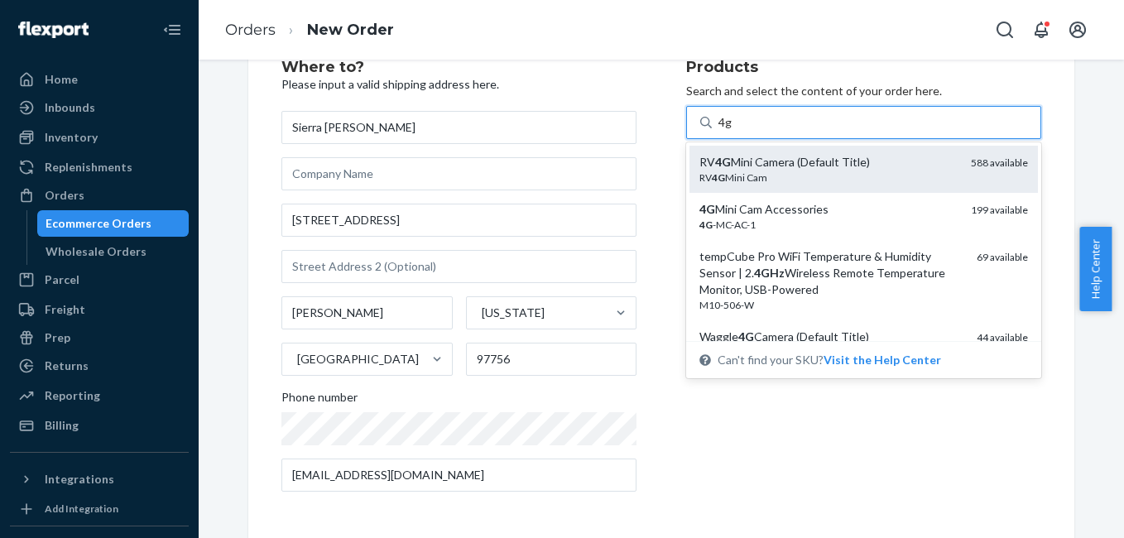
click at [754, 167] on div "RV 4G Mini Camera (Default Title)" at bounding box center [829, 162] width 258 height 17
click at [733, 131] on input "4g" at bounding box center [726, 122] width 14 height 17
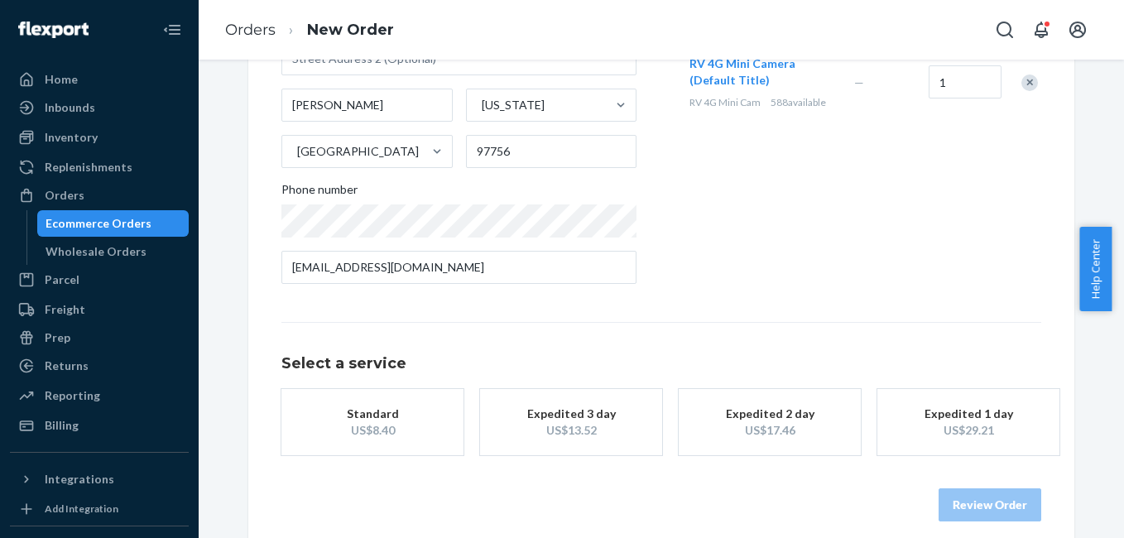
scroll to position [282, 0]
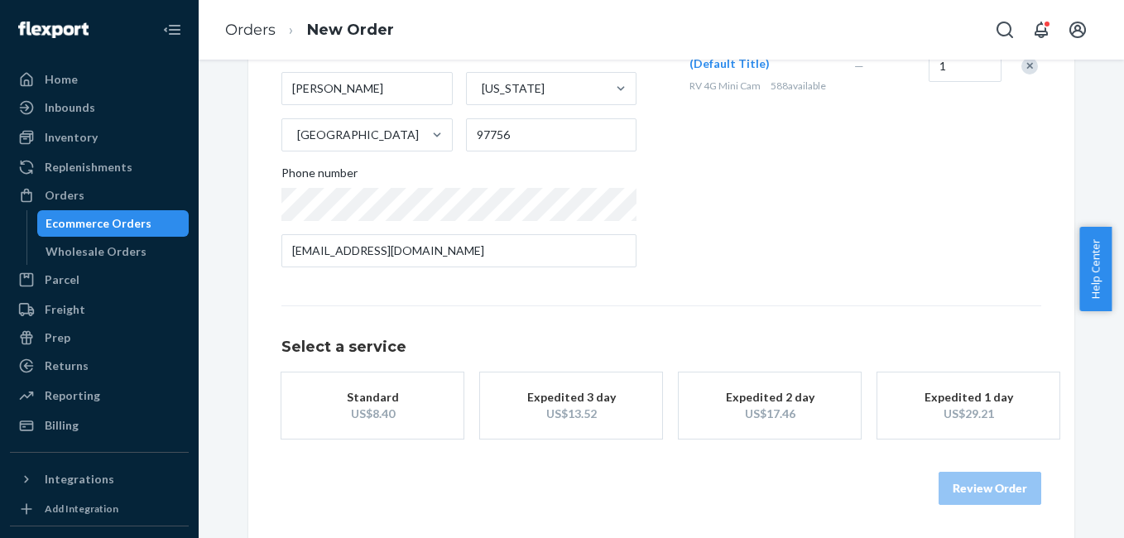
click at [599, 378] on button "Expedited 3 day US$13.52" at bounding box center [571, 406] width 182 height 66
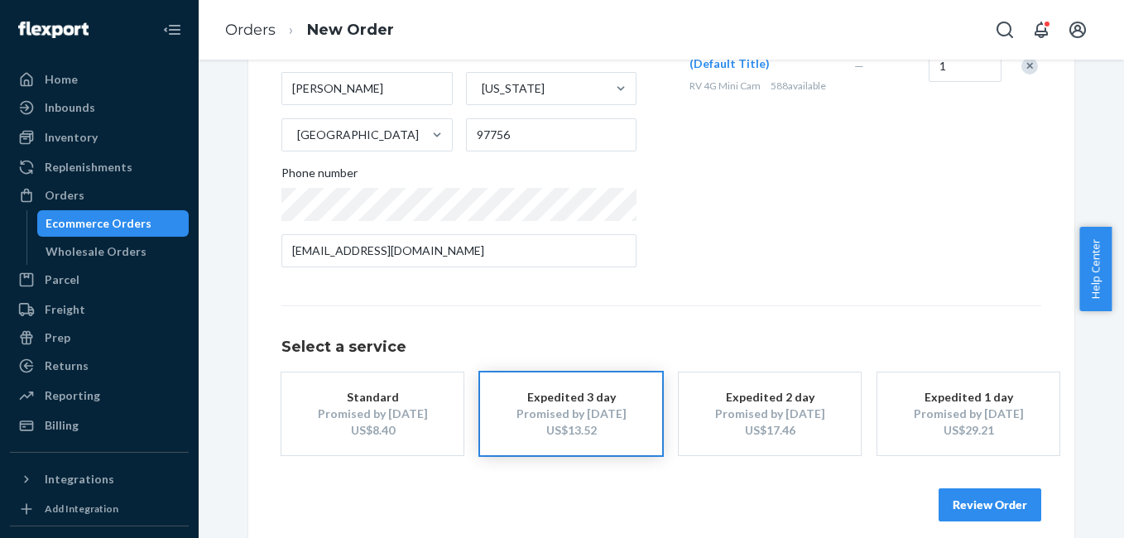
scroll to position [0, 0]
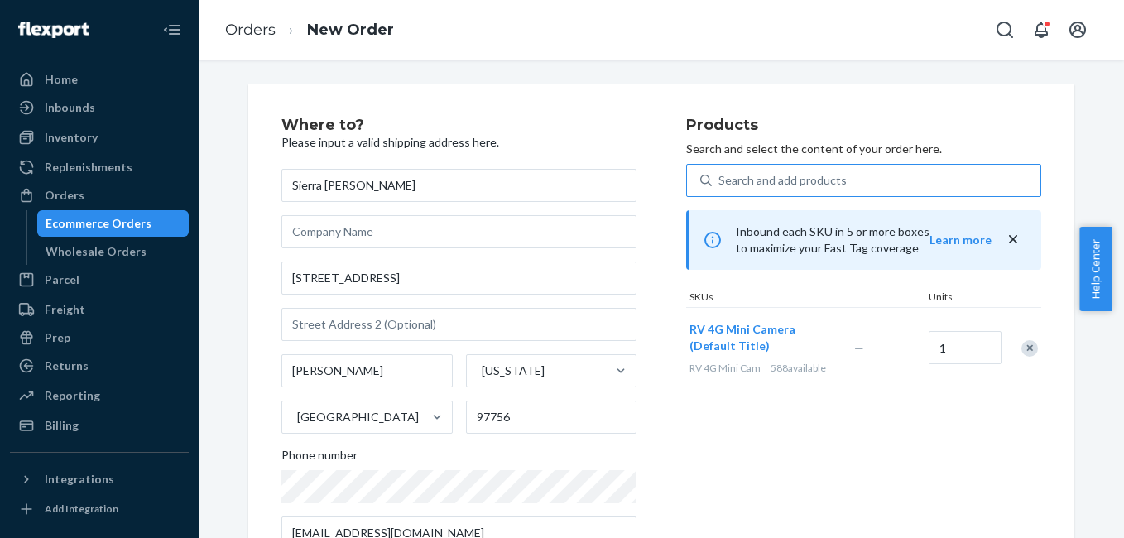
click at [778, 181] on div "Search and add products" at bounding box center [783, 180] width 128 height 17
click at [720, 181] on input "Search and add products" at bounding box center [720, 180] width 2 height 17
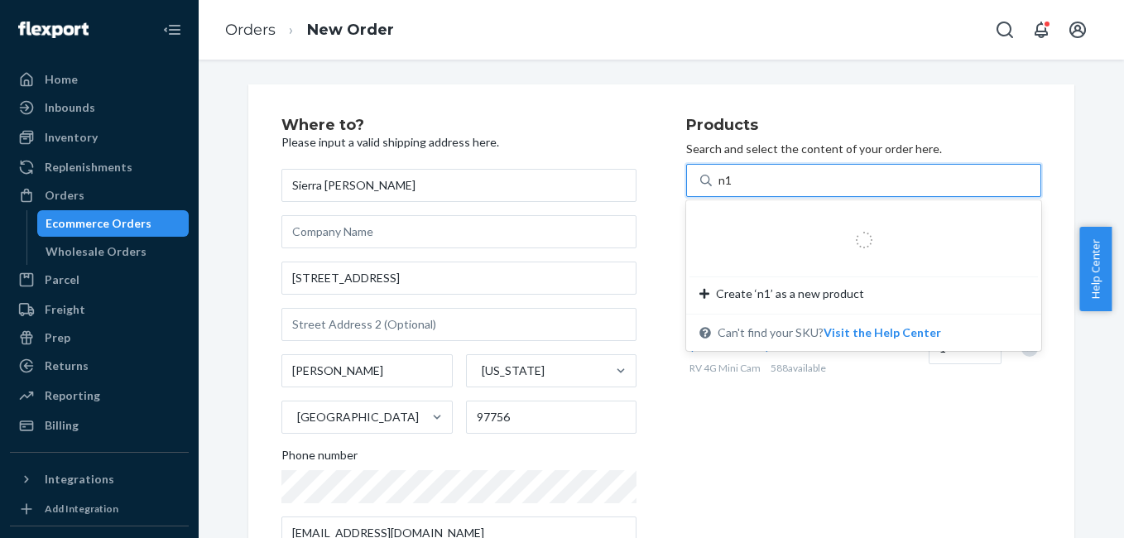
type input "n12"
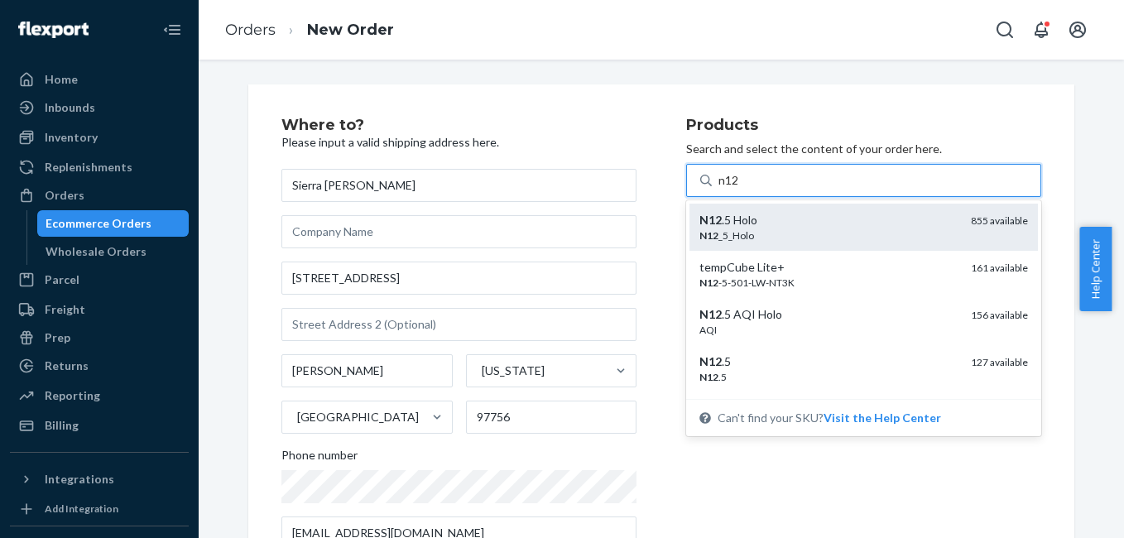
click at [782, 219] on div "N12 .5 Holo" at bounding box center [829, 220] width 258 height 17
click at [740, 189] on input "n12" at bounding box center [730, 180] width 22 height 17
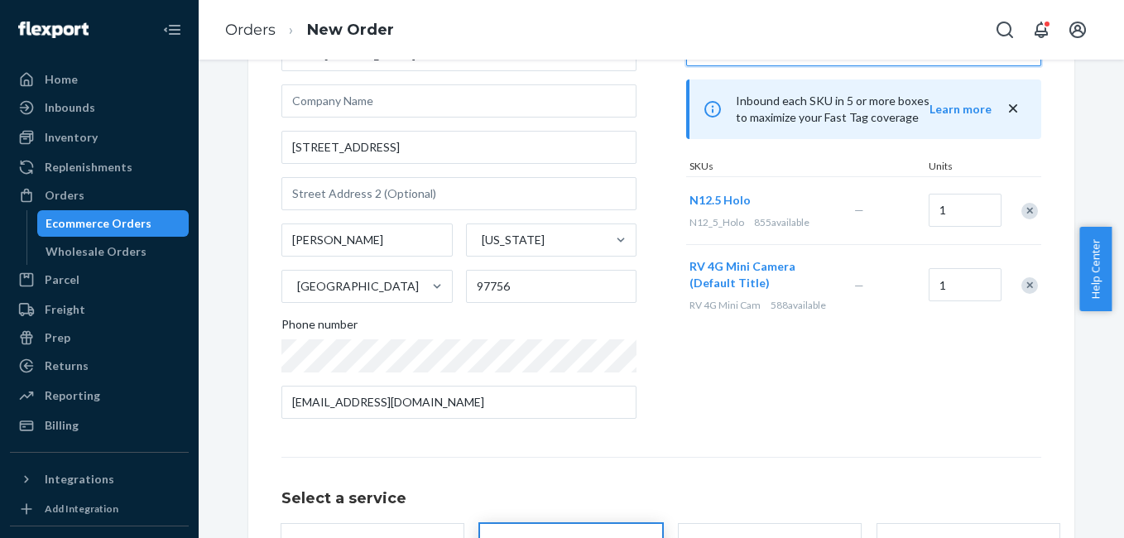
scroll to position [299, 0]
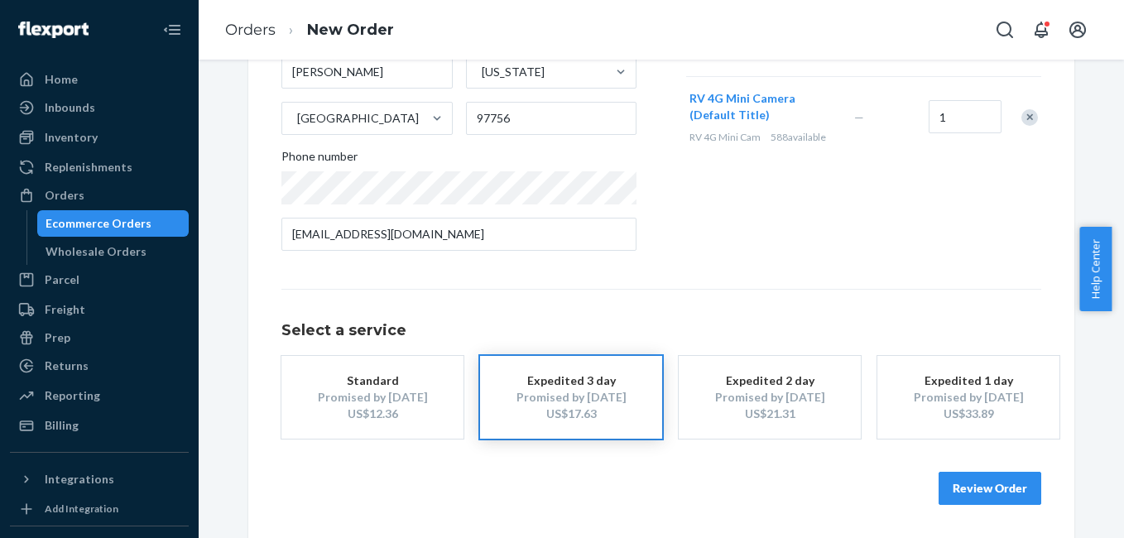
click at [955, 486] on button "Review Order" at bounding box center [990, 488] width 103 height 33
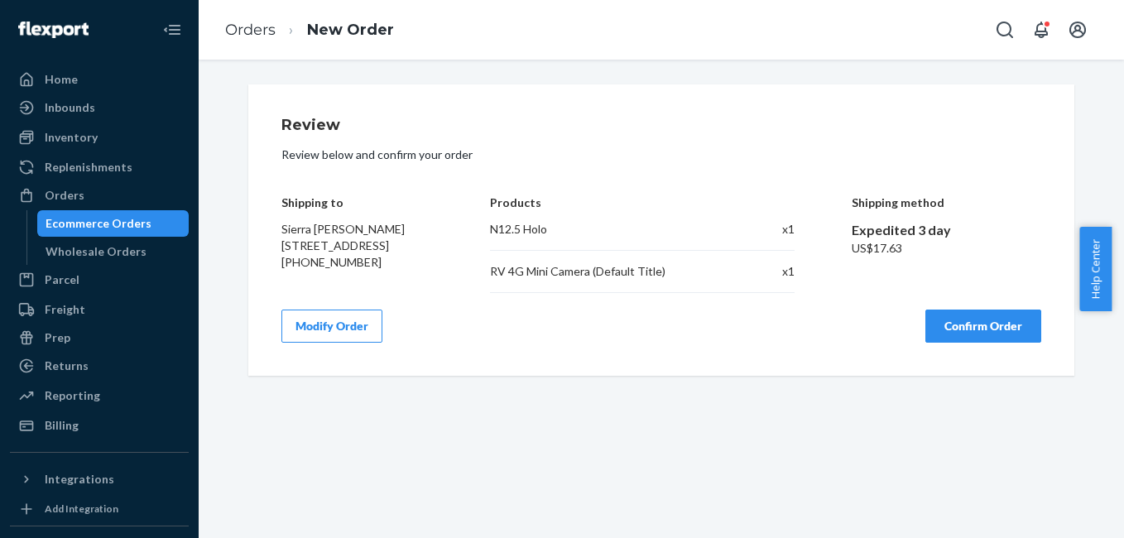
scroll to position [0, 0]
click at [989, 329] on button "Confirm Order" at bounding box center [984, 326] width 116 height 33
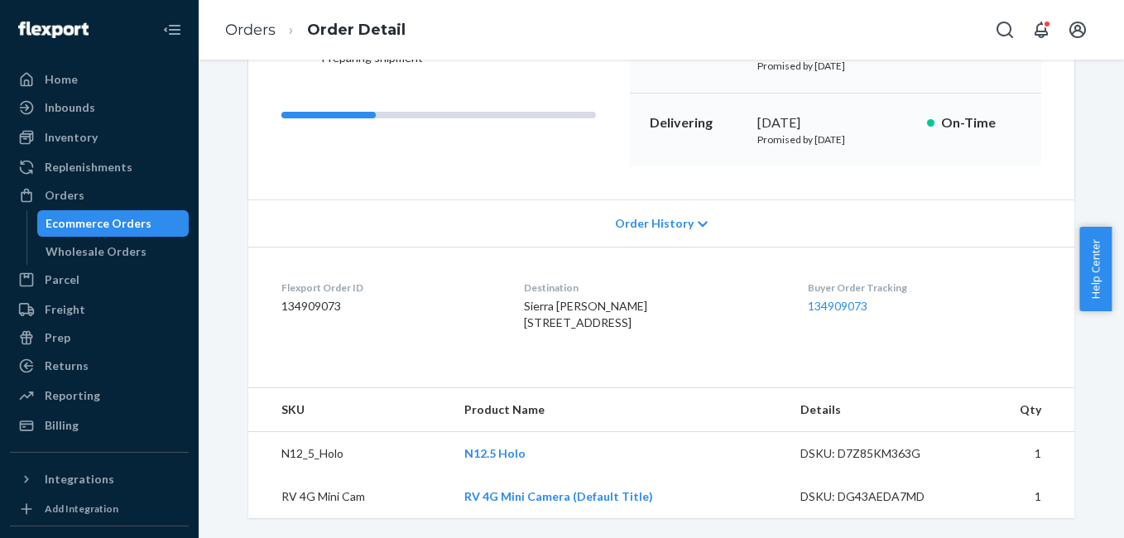
scroll to position [249, 0]
drag, startPoint x: 801, startPoint y: 288, endPoint x: 877, endPoint y: 285, distance: 76.2
click at [877, 285] on dl "Flexport Order ID 134909073 Destination Sierra Azeltine 1043 NW Spruce Ave Redm…" at bounding box center [661, 309] width 826 height 124
click at [129, 195] on div "Orders" at bounding box center [100, 195] width 176 height 23
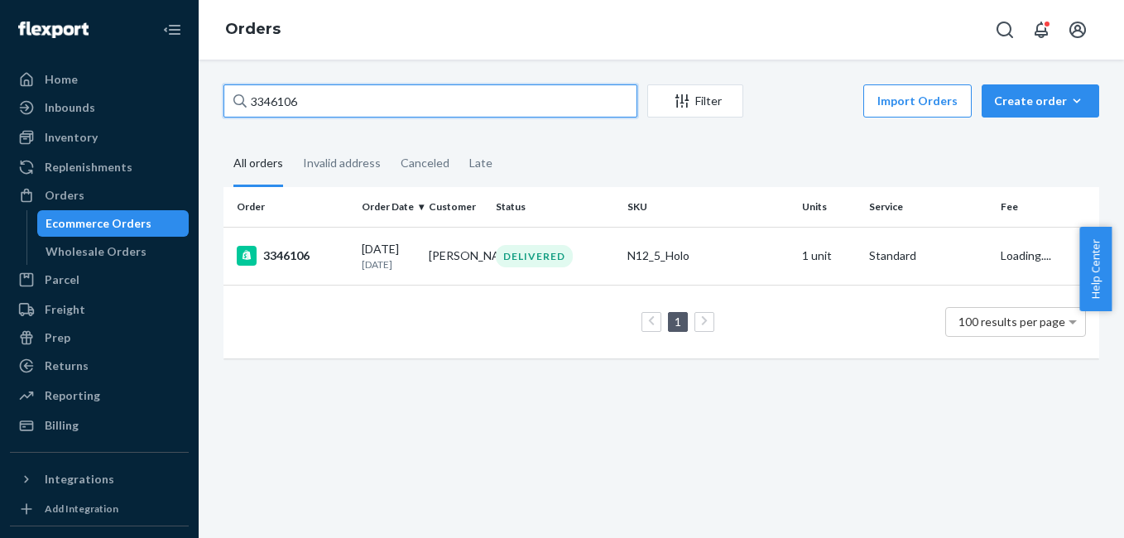
click at [306, 100] on input "3346106" at bounding box center [431, 100] width 414 height 33
paste input "373"
type input "3346373"
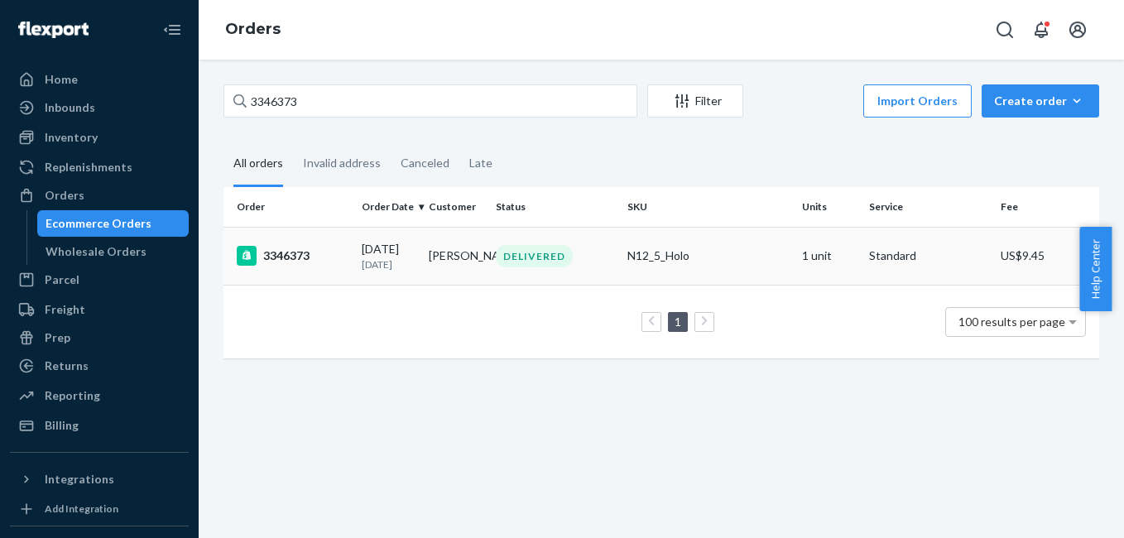
click at [304, 257] on div "3346373" at bounding box center [293, 256] width 112 height 20
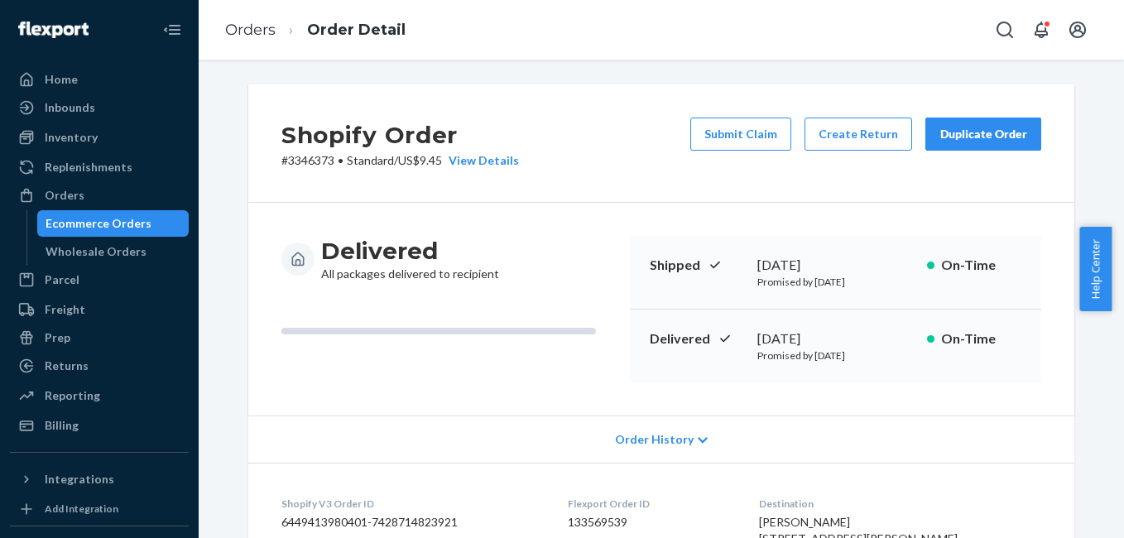
click at [993, 131] on div "Duplicate Order" at bounding box center [984, 134] width 88 height 17
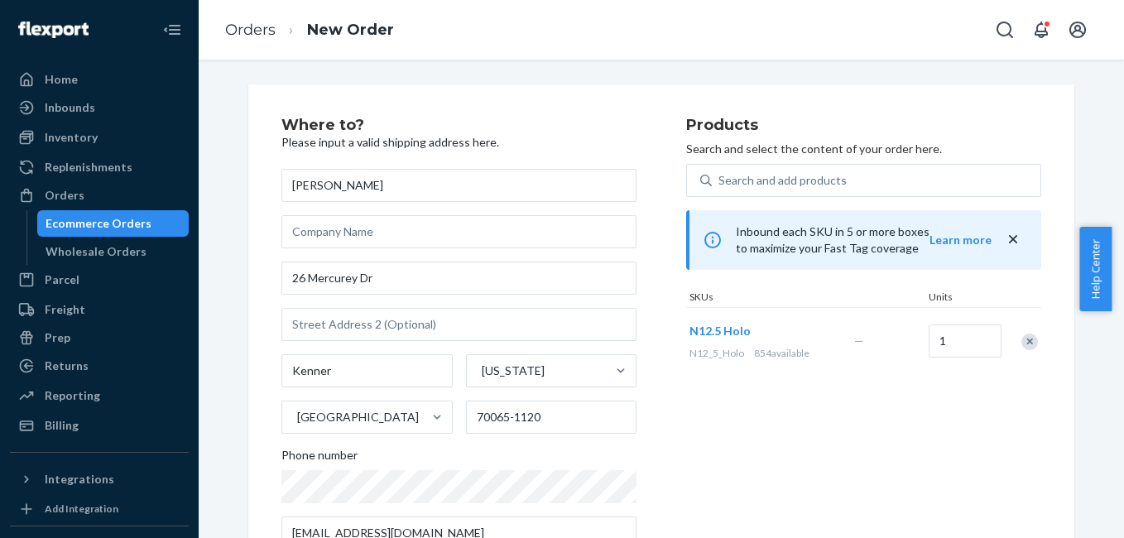
drag, startPoint x: 1028, startPoint y: 340, endPoint x: 1012, endPoint y: 320, distance: 26.0
click at [1027, 340] on div "Remove Item" at bounding box center [1030, 342] width 17 height 17
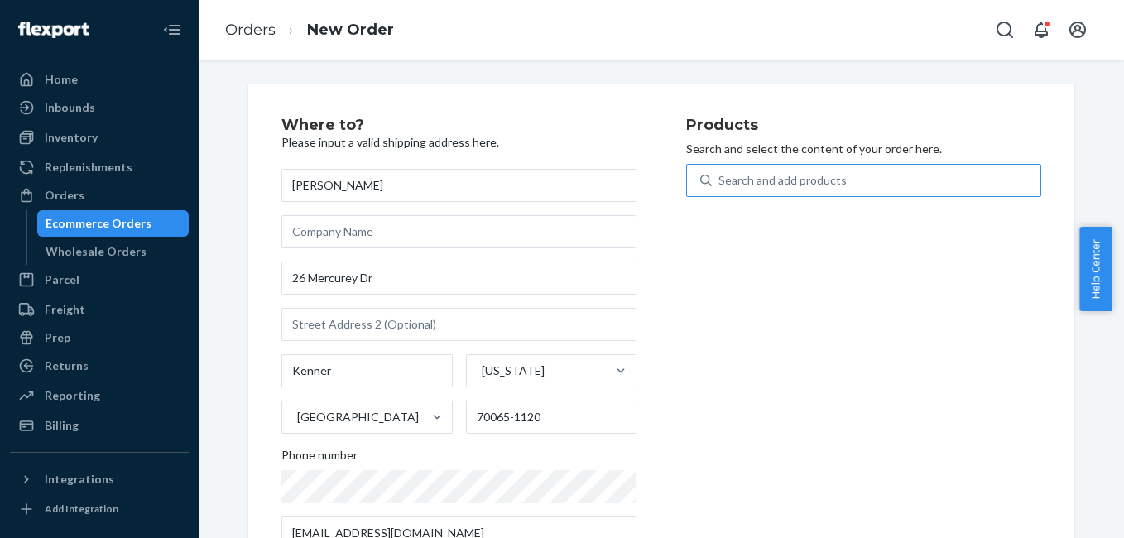
click at [813, 190] on div "Search and add products" at bounding box center [876, 181] width 329 height 30
click at [720, 189] on input "Search and add products" at bounding box center [720, 180] width 2 height 17
type input "4g"
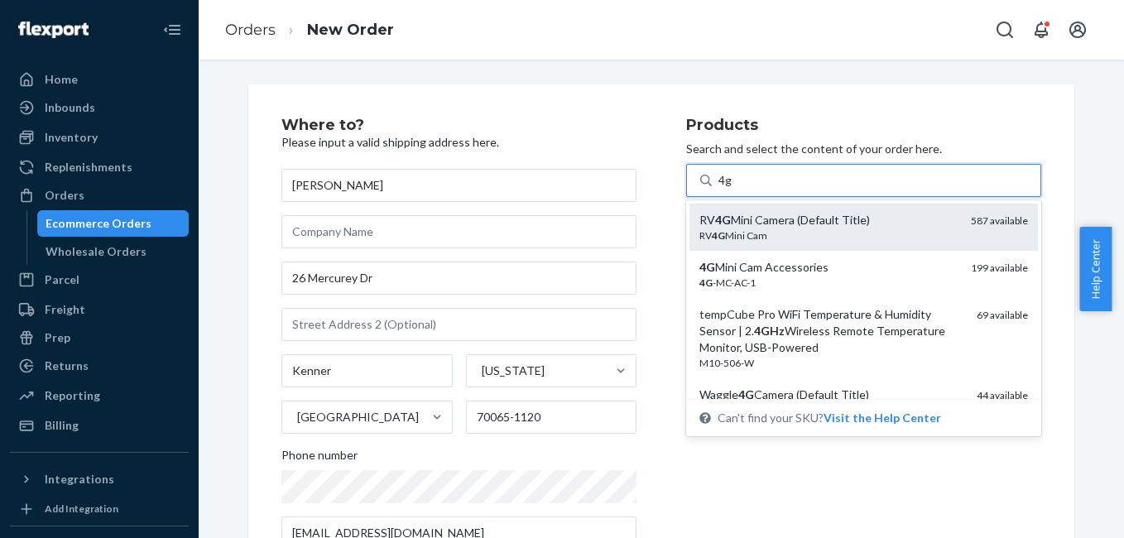
click at [807, 216] on div "RV 4G Mini Camera (Default Title)" at bounding box center [829, 220] width 258 height 17
click at [733, 189] on input "4g" at bounding box center [726, 180] width 14 height 17
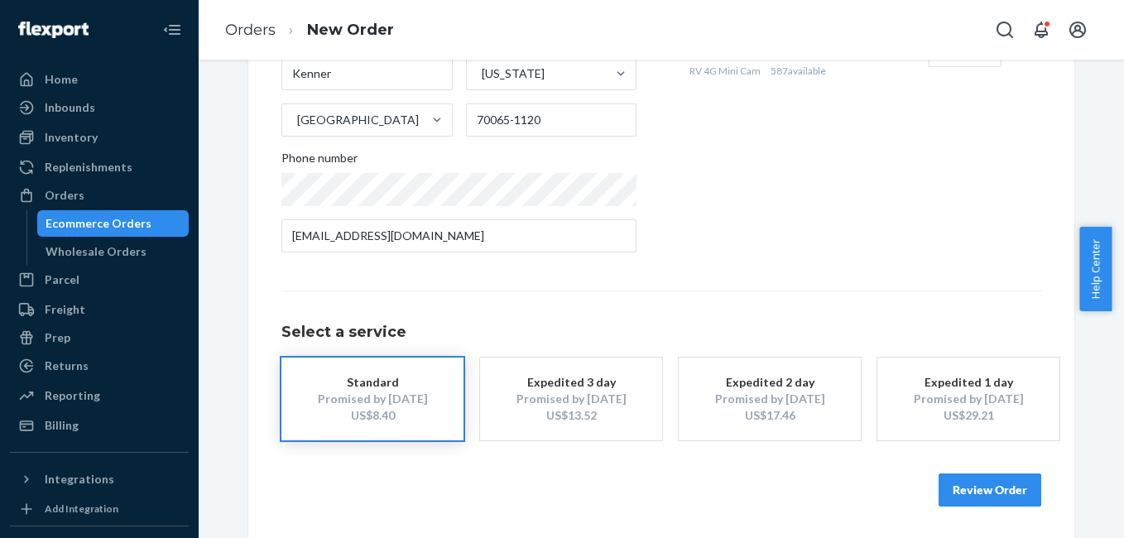
scroll to position [299, 0]
click at [557, 411] on div "US$13.52" at bounding box center [571, 414] width 132 height 17
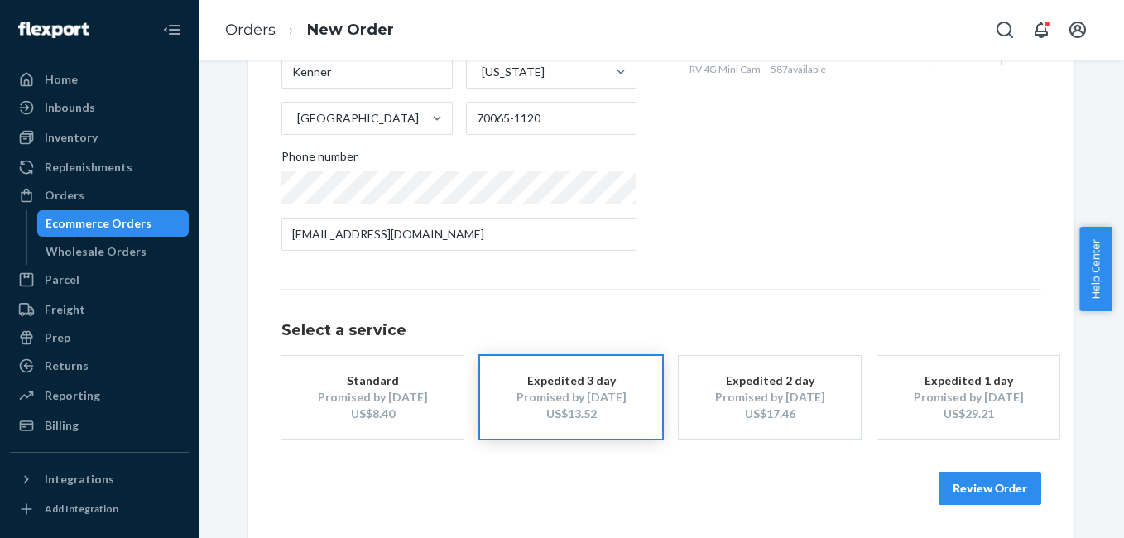
click at [994, 495] on button "Review Order" at bounding box center [990, 488] width 103 height 33
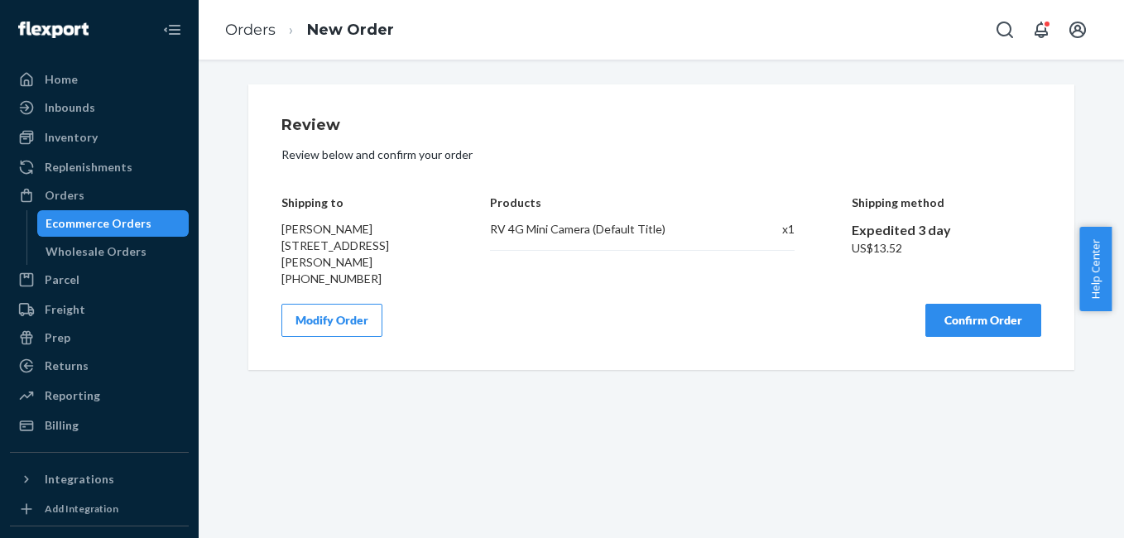
click at [971, 323] on button "Confirm Order" at bounding box center [984, 320] width 116 height 33
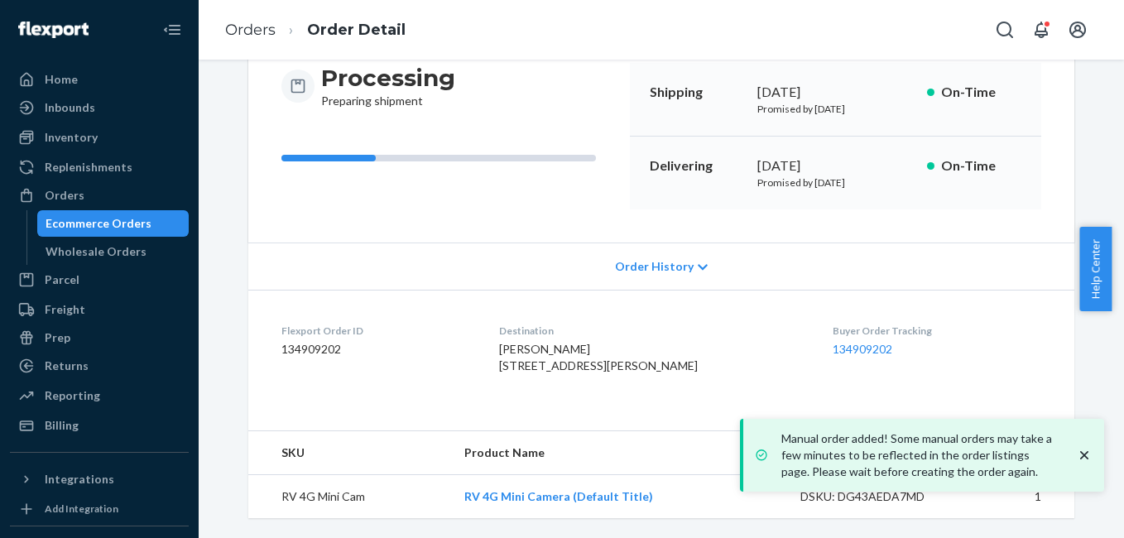
scroll to position [206, 0]
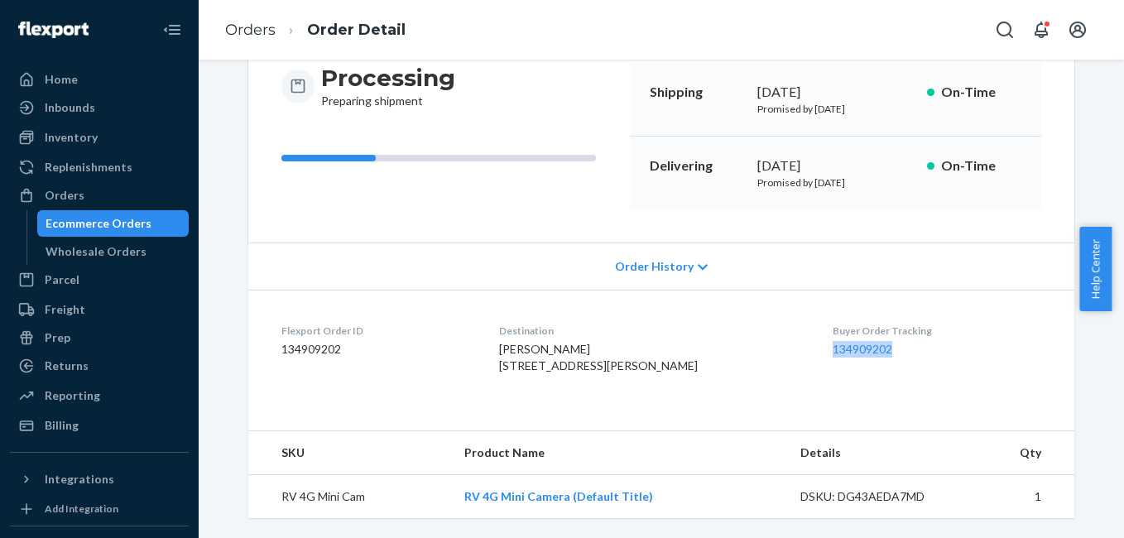
drag, startPoint x: 802, startPoint y: 330, endPoint x: 874, endPoint y: 323, distance: 72.4
click at [874, 324] on div "Buyer Order Tracking 134909202" at bounding box center [937, 352] width 209 height 57
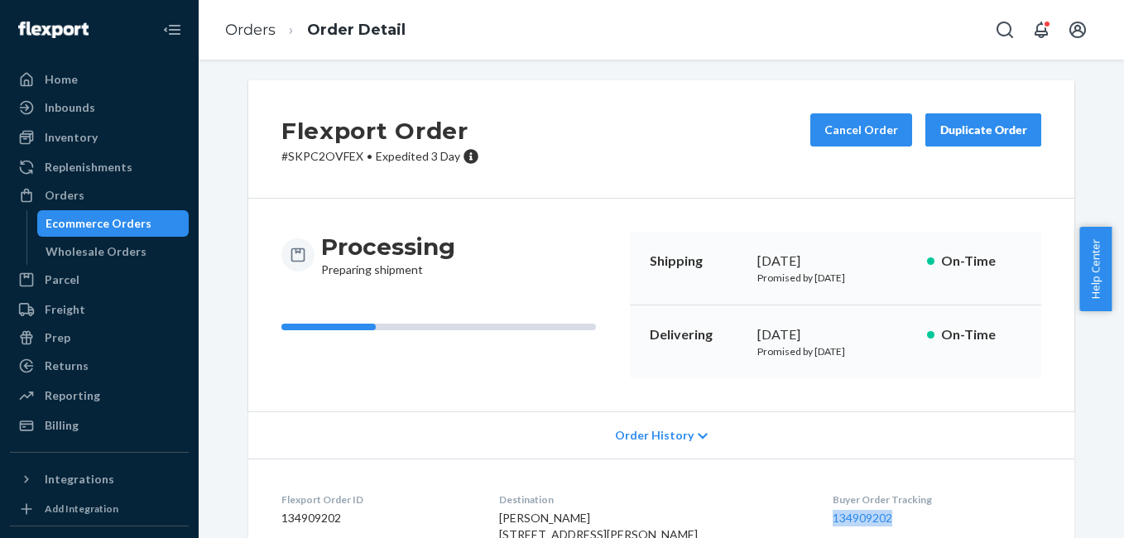
scroll to position [0, 0]
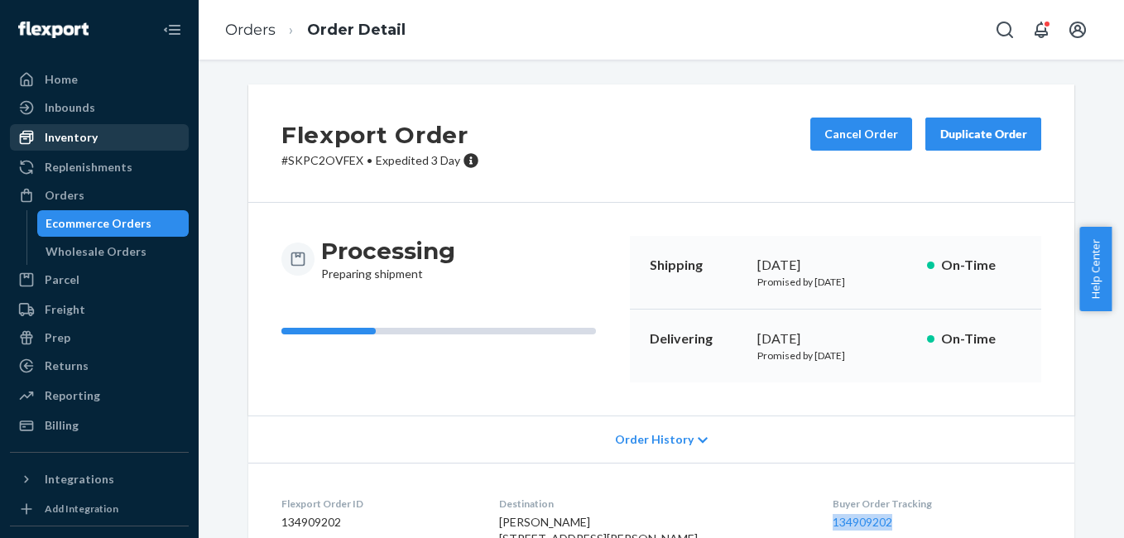
click at [79, 138] on div "Inventory" at bounding box center [71, 137] width 53 height 17
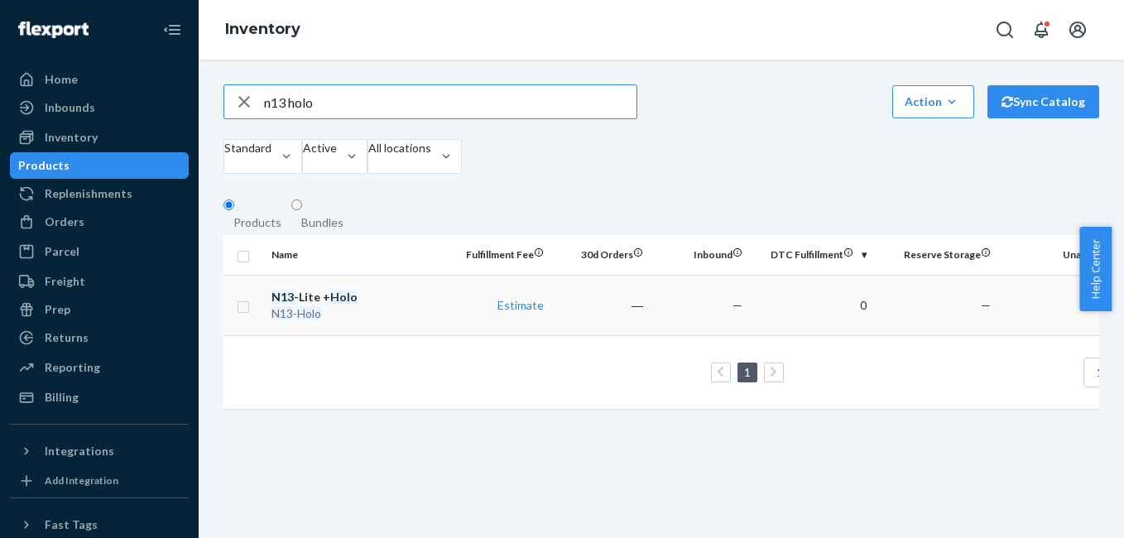
click at [348, 304] on em "Holo" at bounding box center [343, 297] width 27 height 14
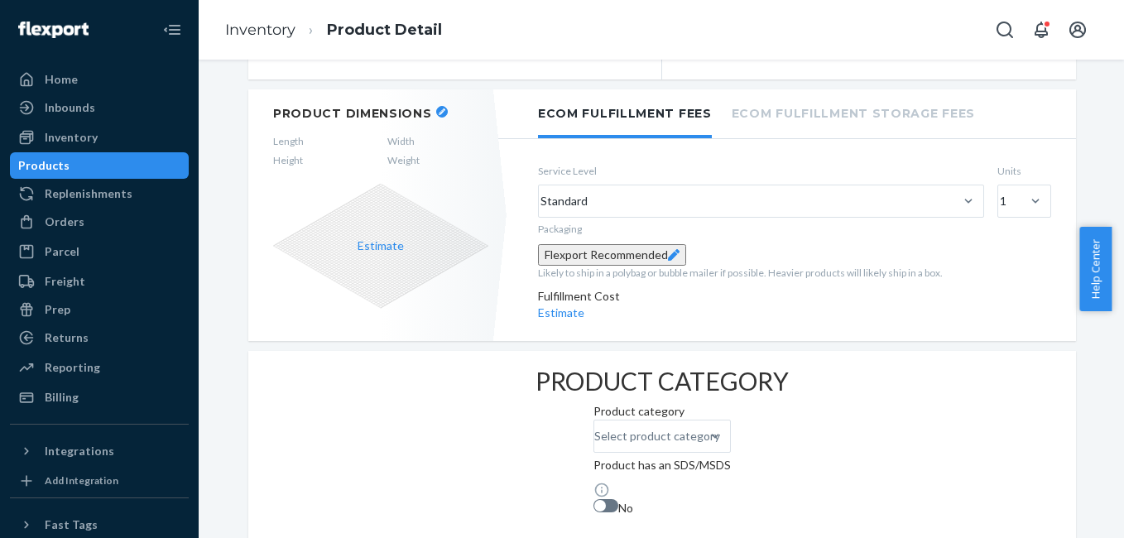
scroll to position [289, 0]
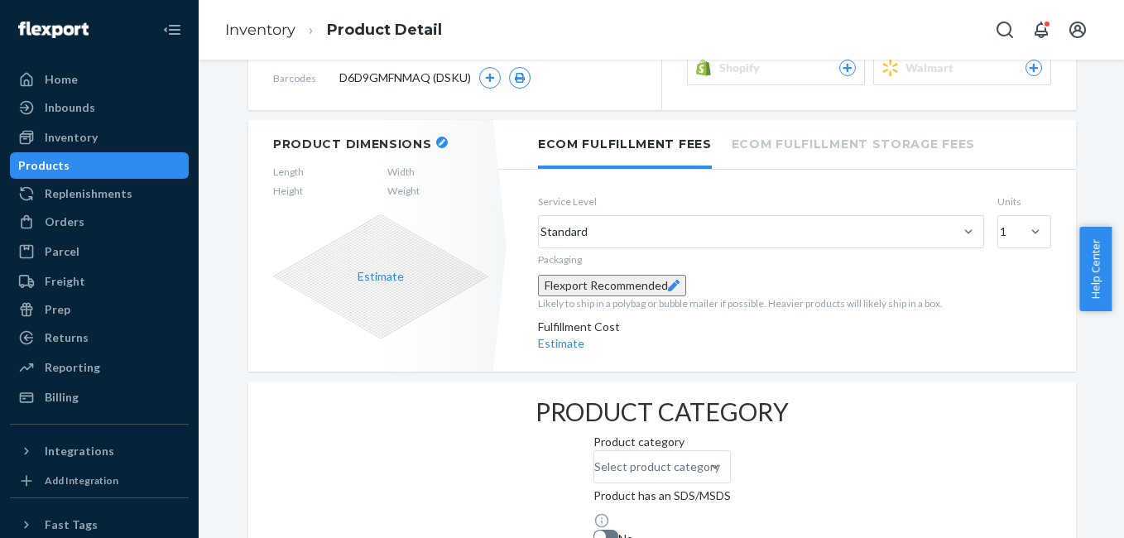
click at [439, 142] on icon "button" at bounding box center [442, 142] width 7 height 7
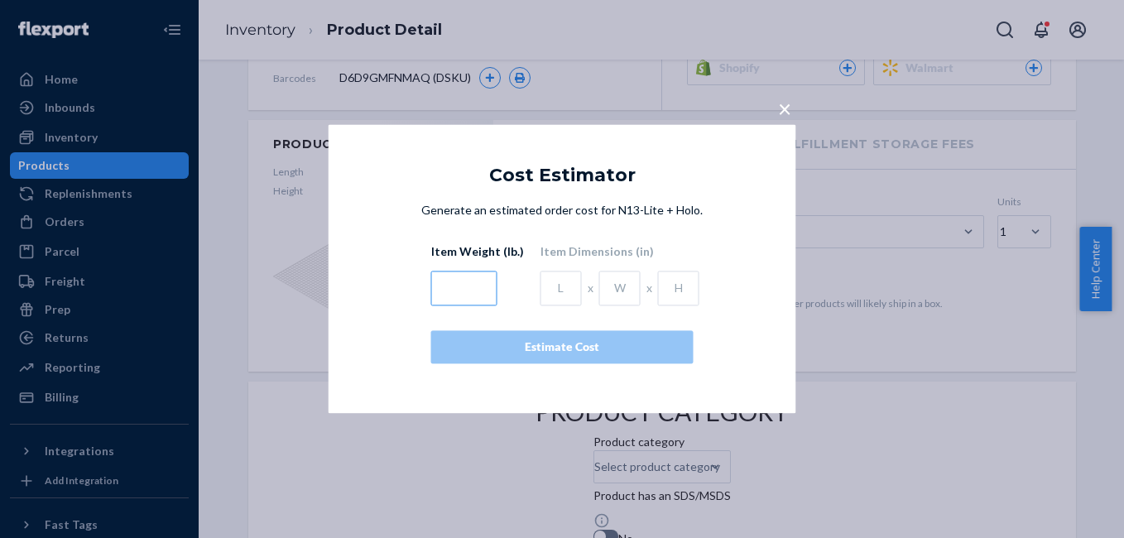
click at [469, 290] on input "text" at bounding box center [464, 289] width 66 height 35
paste input "0.58"
type input "0.58"
click at [556, 278] on input "text" at bounding box center [561, 289] width 41 height 35
paste input "5.43"
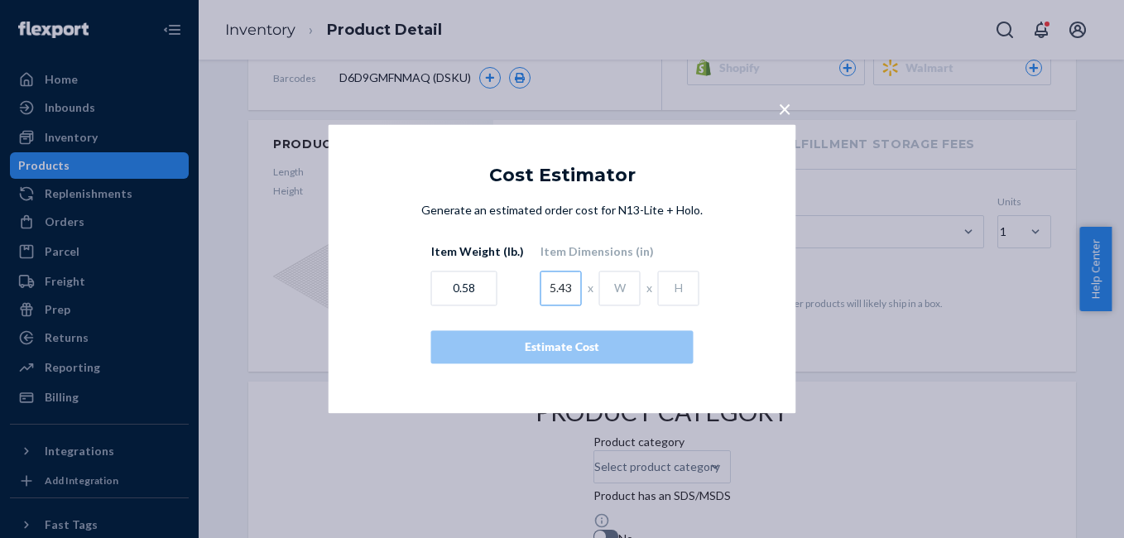
type input "5.43"
click at [611, 293] on input "text" at bounding box center [619, 289] width 41 height 35
paste input "1.50"
type input "1.50"
click at [662, 285] on input "text" at bounding box center [678, 289] width 41 height 35
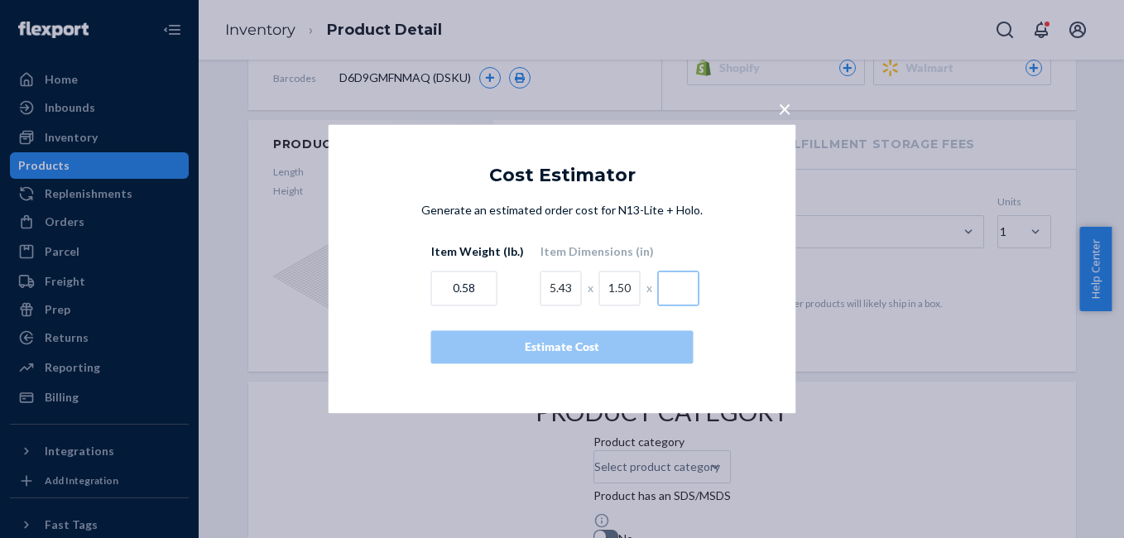
paste input "4.84"
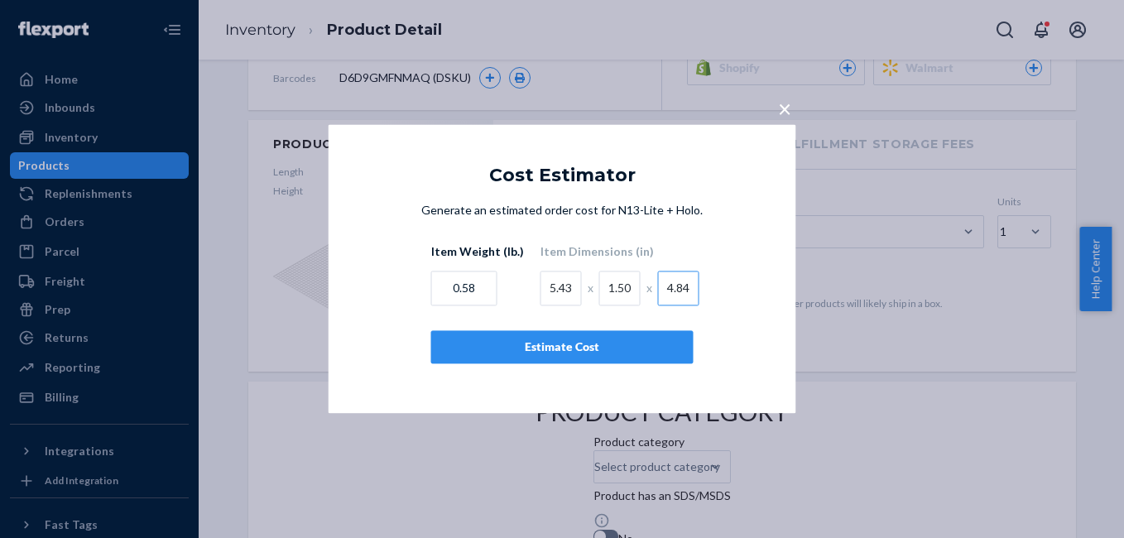
type input "4.84"
click at [608, 347] on div "Estimate Cost" at bounding box center [562, 347] width 234 height 17
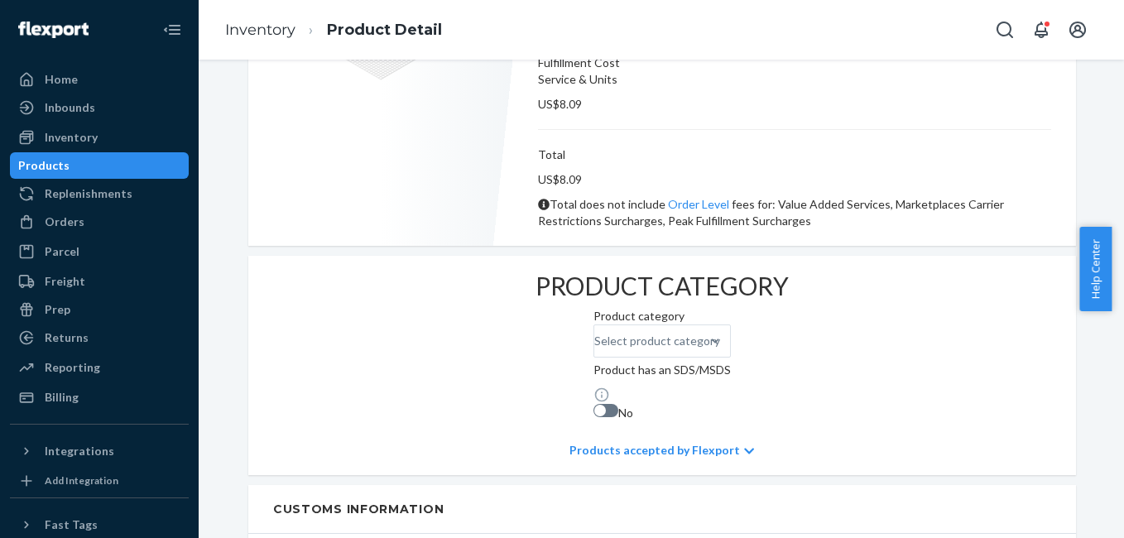
scroll to position [554, 0]
click at [700, 332] on div at bounding box center [715, 340] width 30 height 17
click at [594, 332] on input "Select product category" at bounding box center [595, 340] width 2 height 17
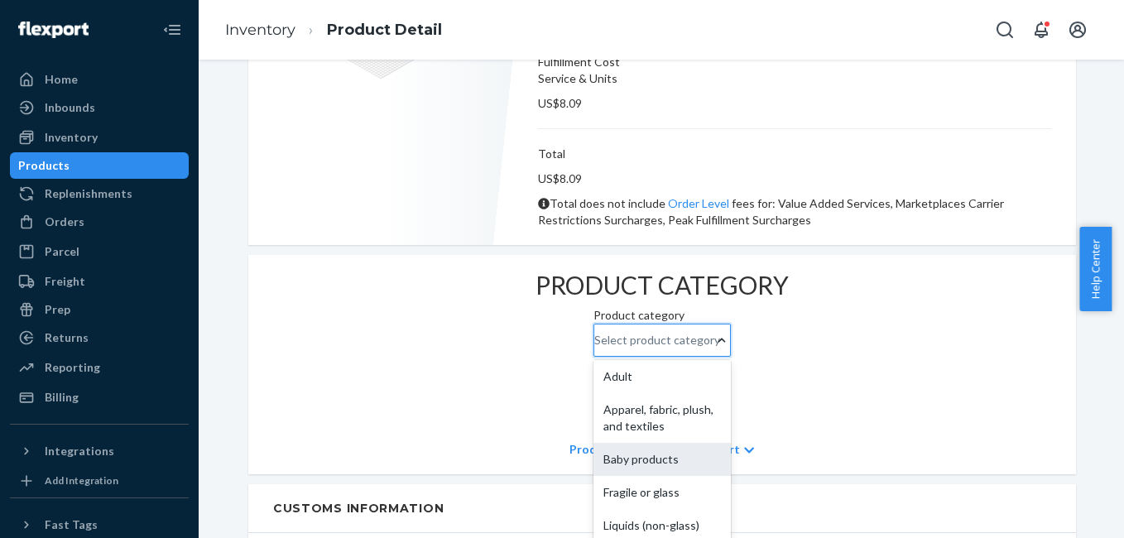
scroll to position [137, 0]
click at [594, 349] on input "option Other (no special packaging) focused, 10 of 10. 10 results available. Us…" at bounding box center [595, 340] width 2 height 17
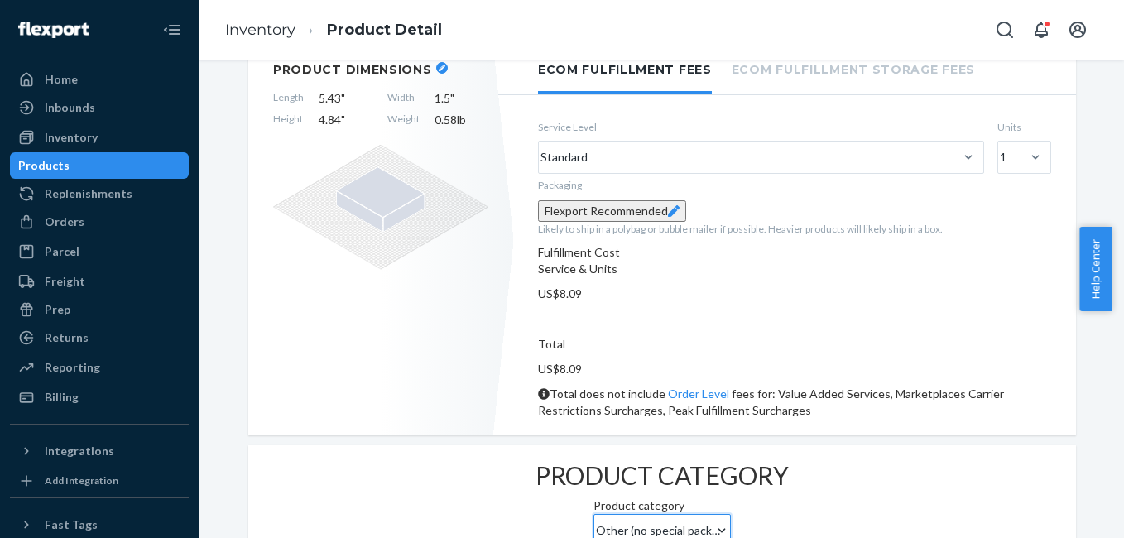
scroll to position [360, 0]
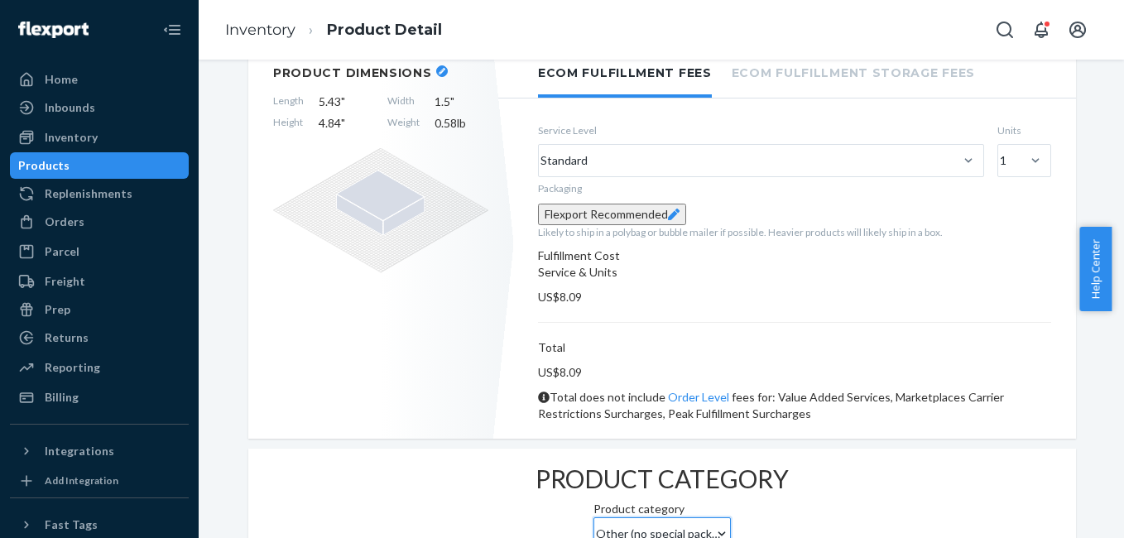
click at [686, 225] on button "Flexport Recommended" at bounding box center [612, 215] width 148 height 22
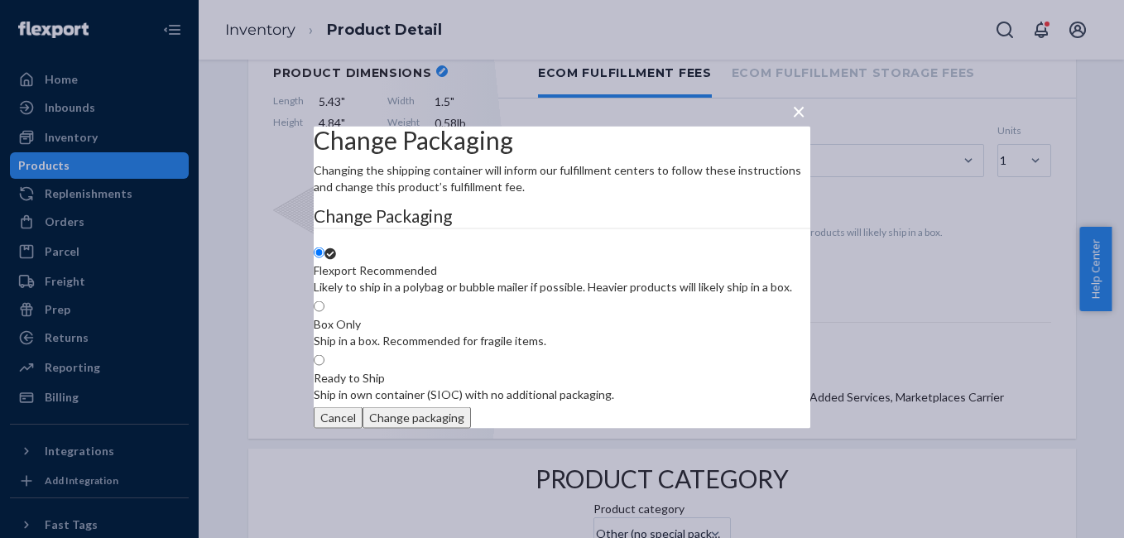
click at [325, 301] on span at bounding box center [325, 308] width 0 height 14
click at [325, 301] on input "Box Only Ship in a box. Recommended for fragile items." at bounding box center [319, 306] width 11 height 11
radio input "true"
click at [471, 429] on button "Change packaging" at bounding box center [417, 418] width 108 height 22
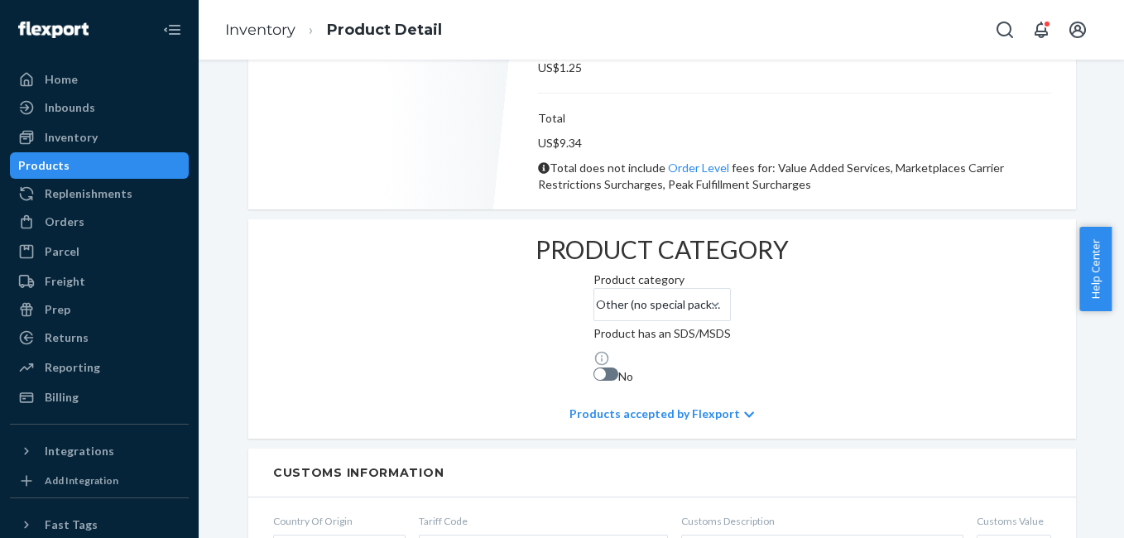
scroll to position [640, 0]
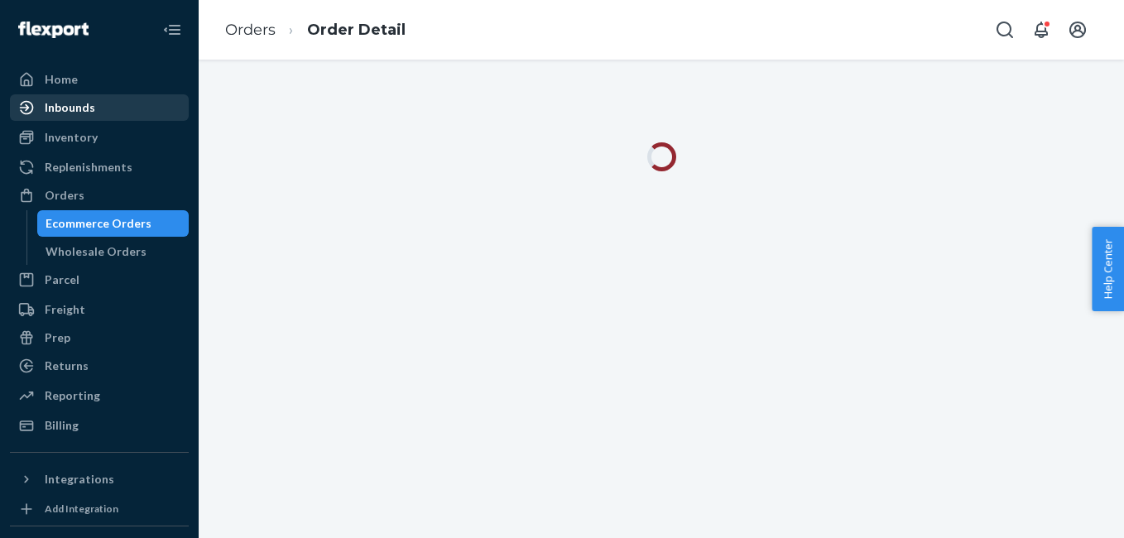
click at [84, 108] on div "Inbounds" at bounding box center [70, 107] width 51 height 17
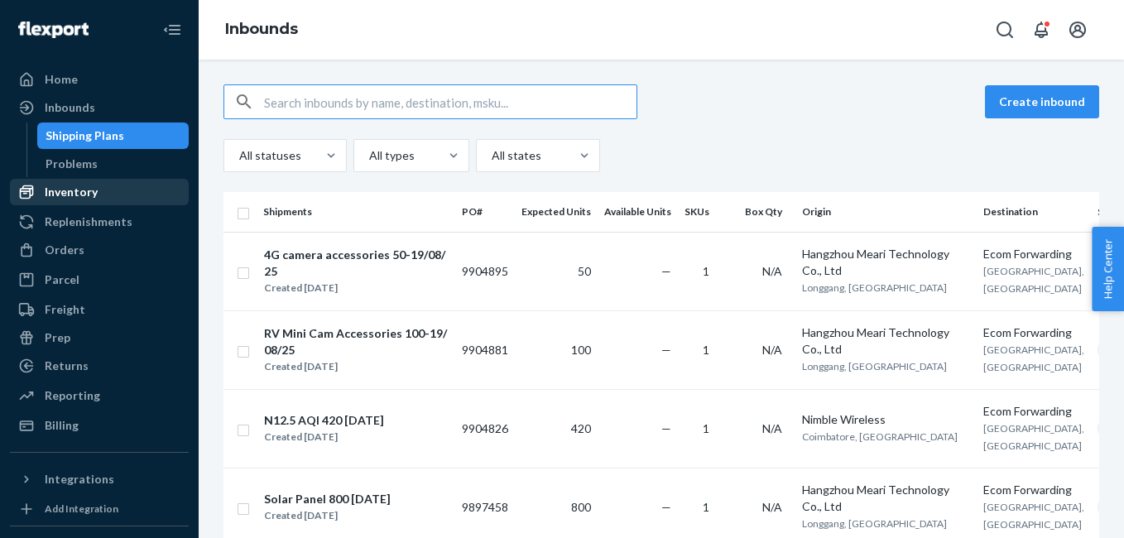
click at [74, 187] on div "Inventory" at bounding box center [71, 192] width 53 height 17
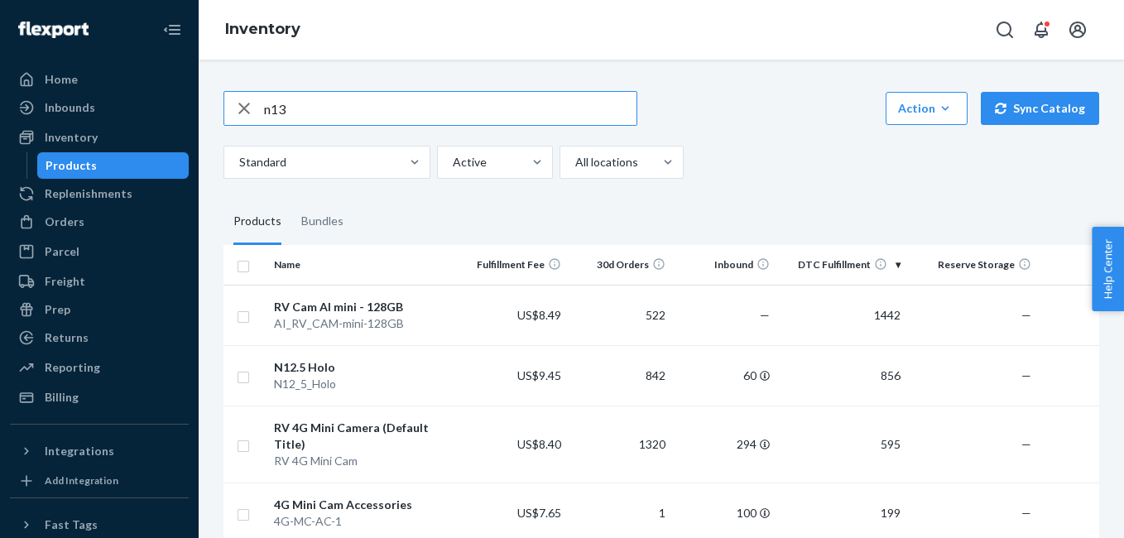
type input "n13"
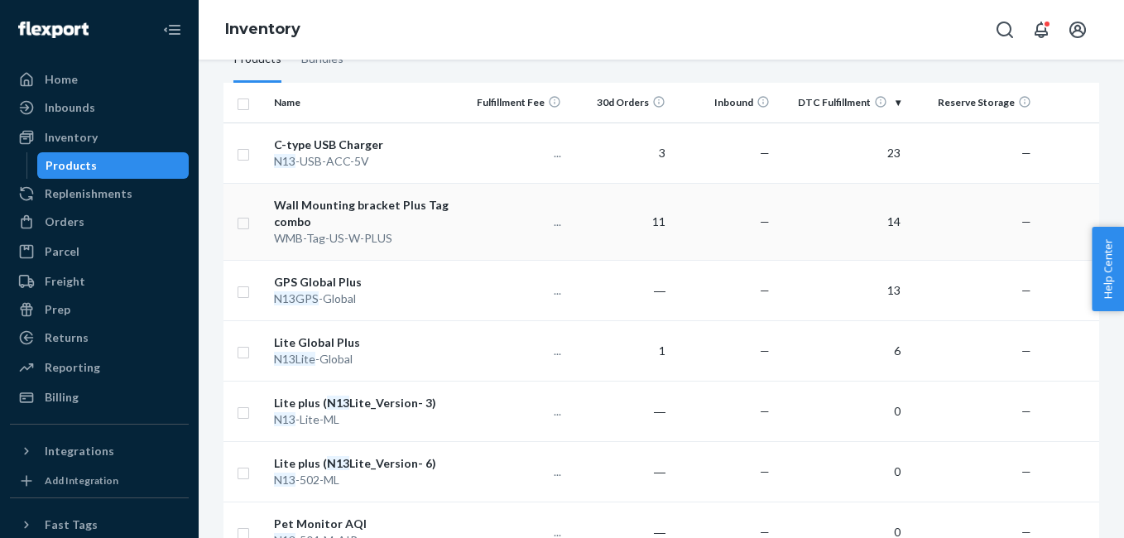
scroll to position [193, 0]
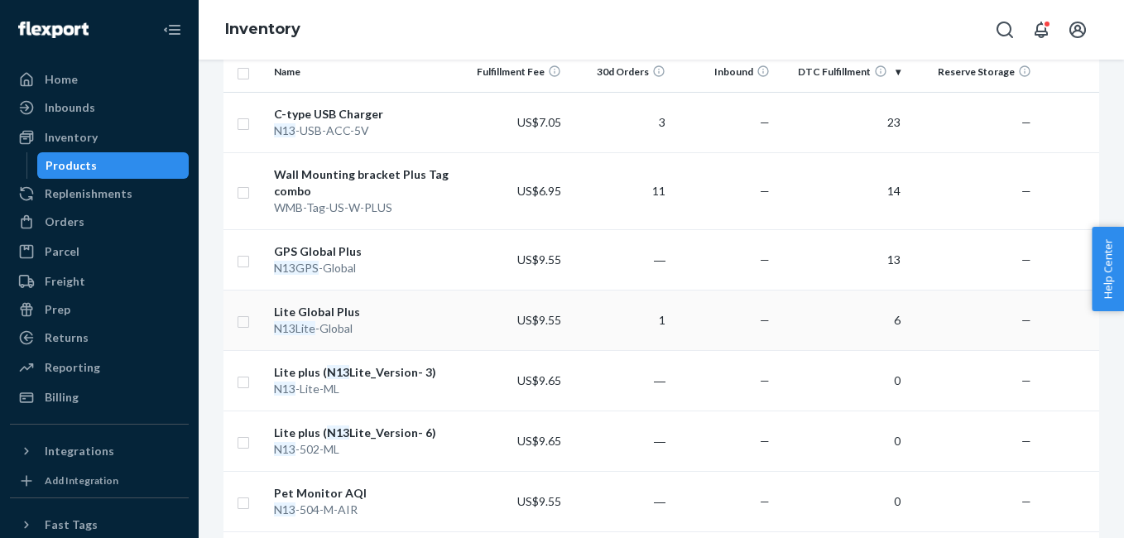
click at [325, 310] on div "Lite Global Plus" at bounding box center [365, 312] width 183 height 17
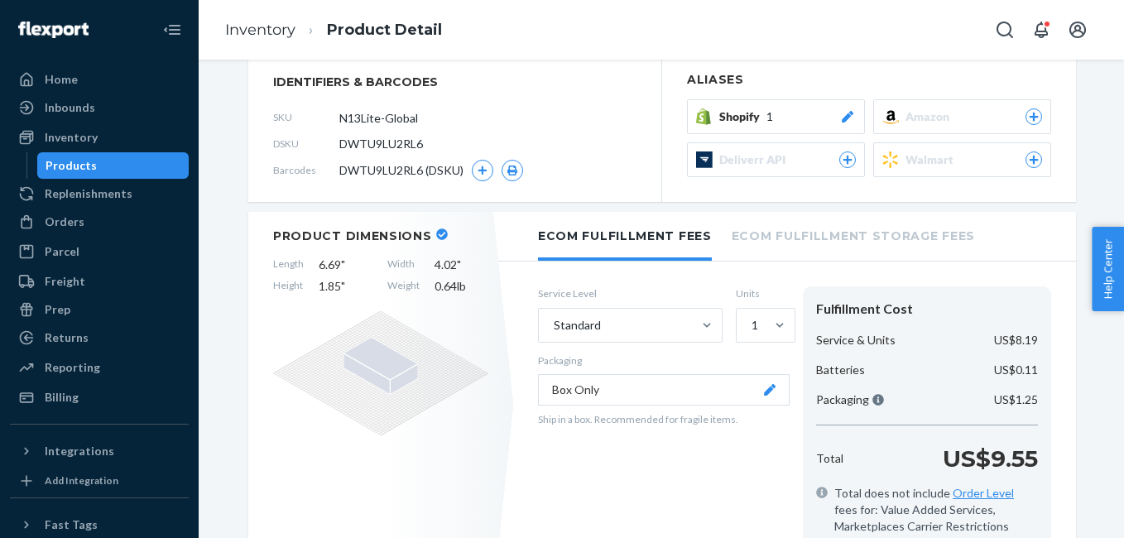
scroll to position [199, 0]
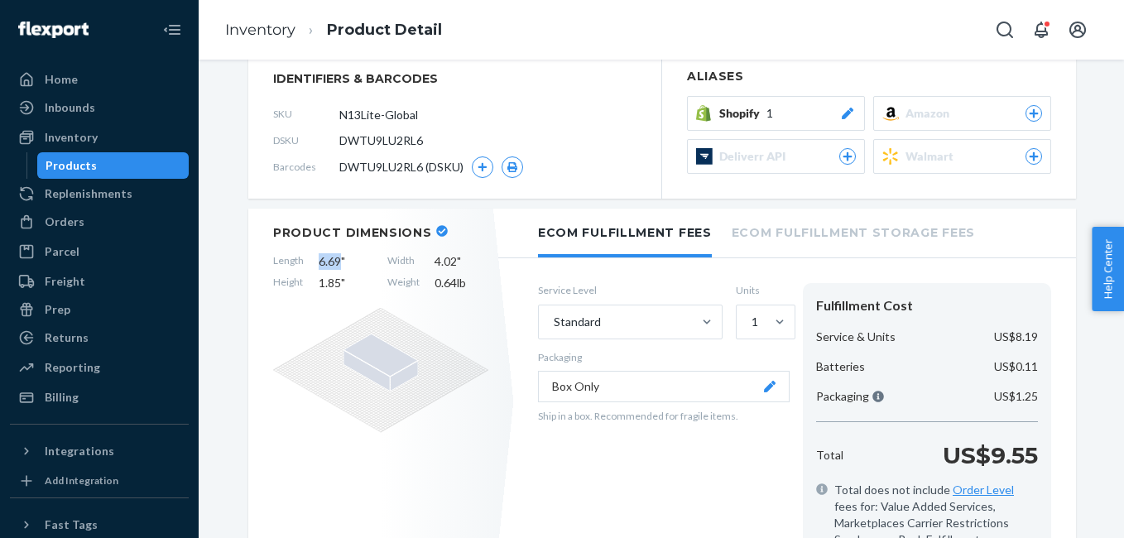
drag, startPoint x: 311, startPoint y: 260, endPoint x: 335, endPoint y: 259, distance: 23.2
click at [335, 259] on span "6.69 "" at bounding box center [346, 261] width 54 height 17
copy span "6.69"
drag, startPoint x: 428, startPoint y: 261, endPoint x: 450, endPoint y: 265, distance: 21.9
click at [450, 265] on span "4.02 "" at bounding box center [462, 261] width 54 height 17
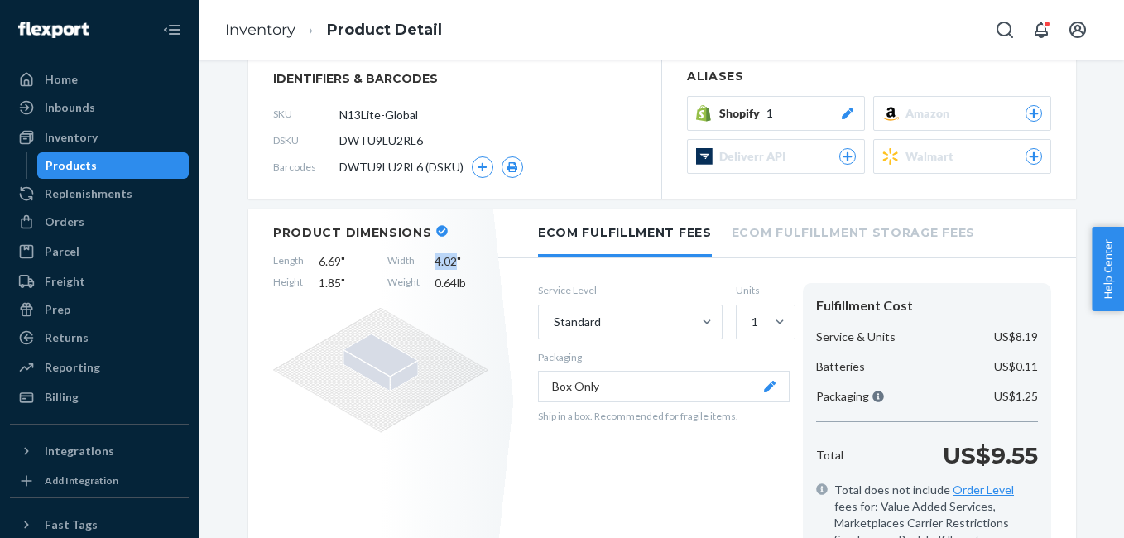
copy span "4.02"
drag, startPoint x: 315, startPoint y: 285, endPoint x: 334, endPoint y: 290, distance: 19.7
click at [334, 290] on span "1.85 "" at bounding box center [346, 283] width 54 height 17
copy span "1.85"
drag, startPoint x: 445, startPoint y: 285, endPoint x: 462, endPoint y: 289, distance: 17.1
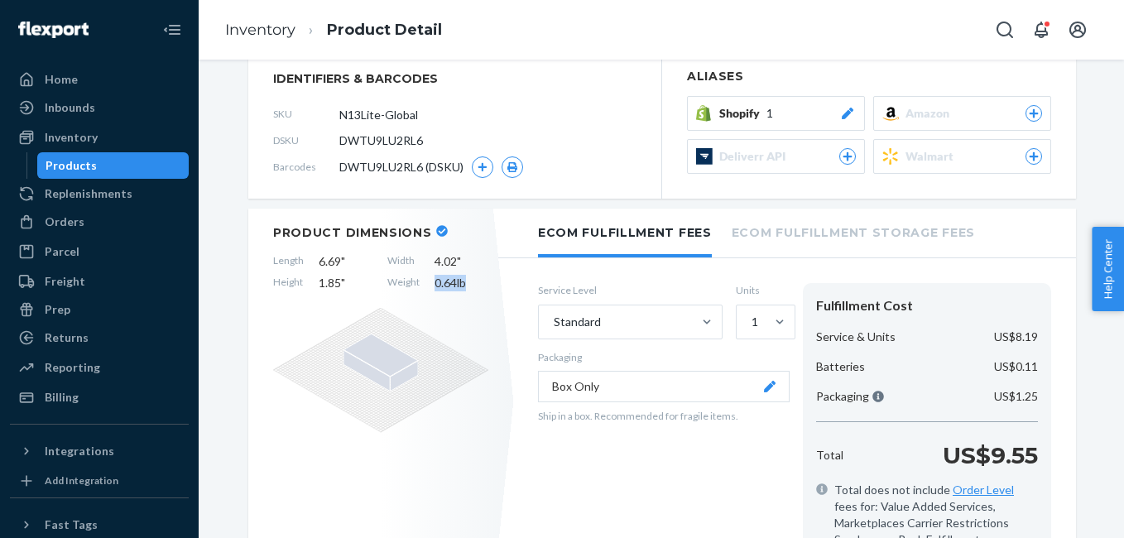
click at [462, 289] on span "0.64 lb" at bounding box center [462, 283] width 54 height 17
copy span "0.64 lb"
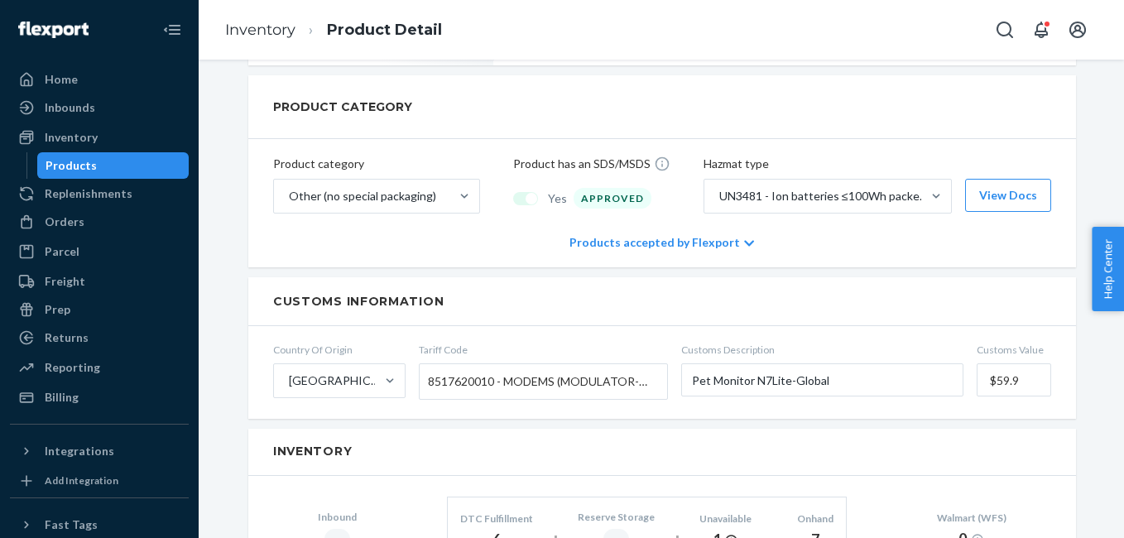
scroll to position [729, 0]
click at [984, 185] on button "View Docs" at bounding box center [1008, 194] width 86 height 33
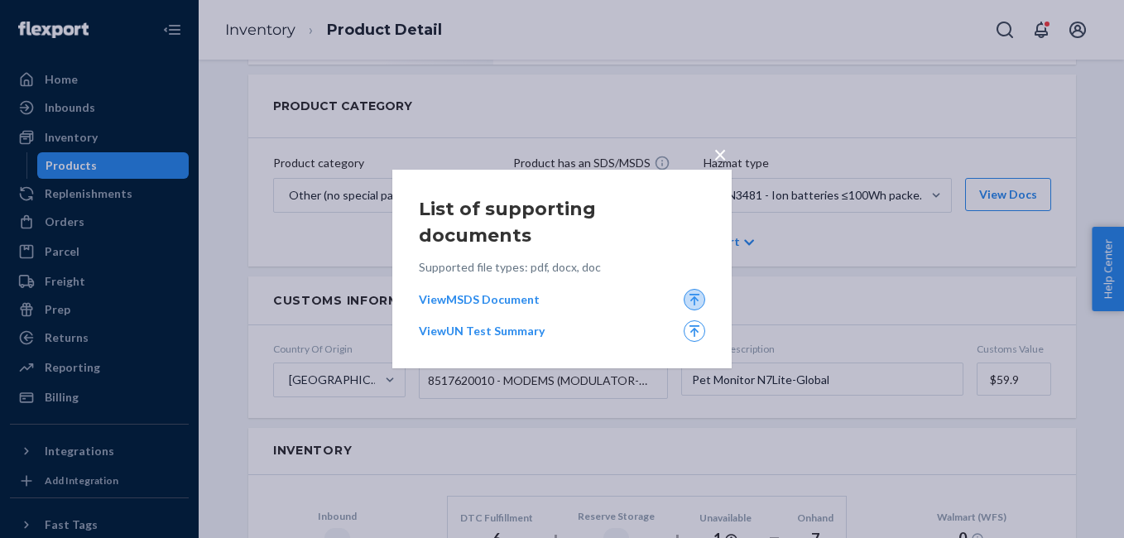
click at [696, 294] on icon "Upload ,[object Object]" at bounding box center [695, 300] width 10 height 12
click at [696, 291] on input "Upload ,[object Object]" at bounding box center [695, 299] width 1 height 17
click at [695, 323] on input "Upload ,[object Object]" at bounding box center [695, 331] width 1 height 17
click at [685, 320] on label "Upload ,[object Object]" at bounding box center [695, 331] width 22 height 22
click at [695, 323] on input "Upload ,[object Object]" at bounding box center [695, 331] width 1 height 17
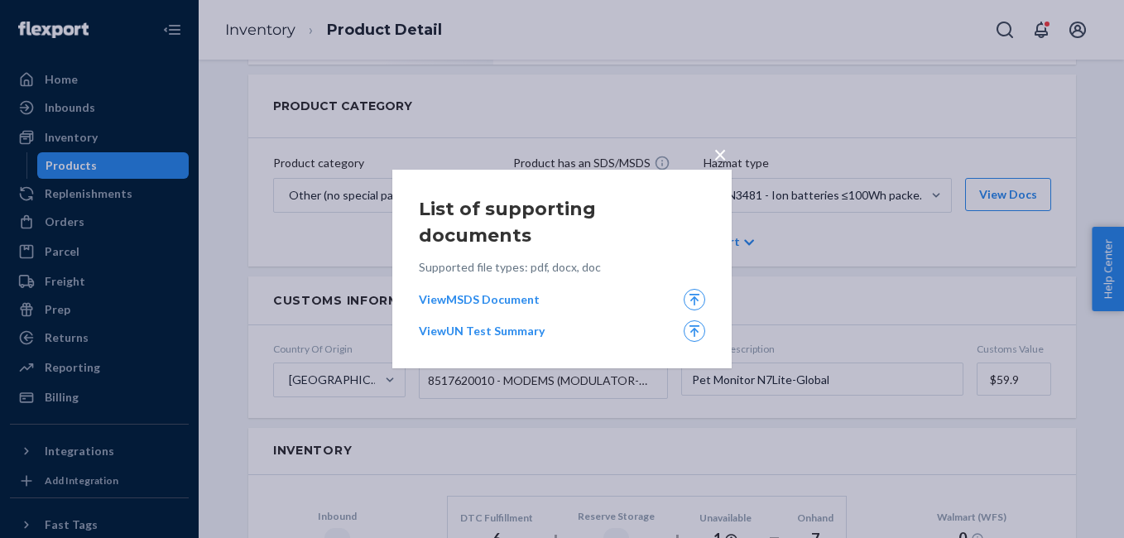
click at [725, 168] on span "×" at bounding box center [720, 154] width 13 height 28
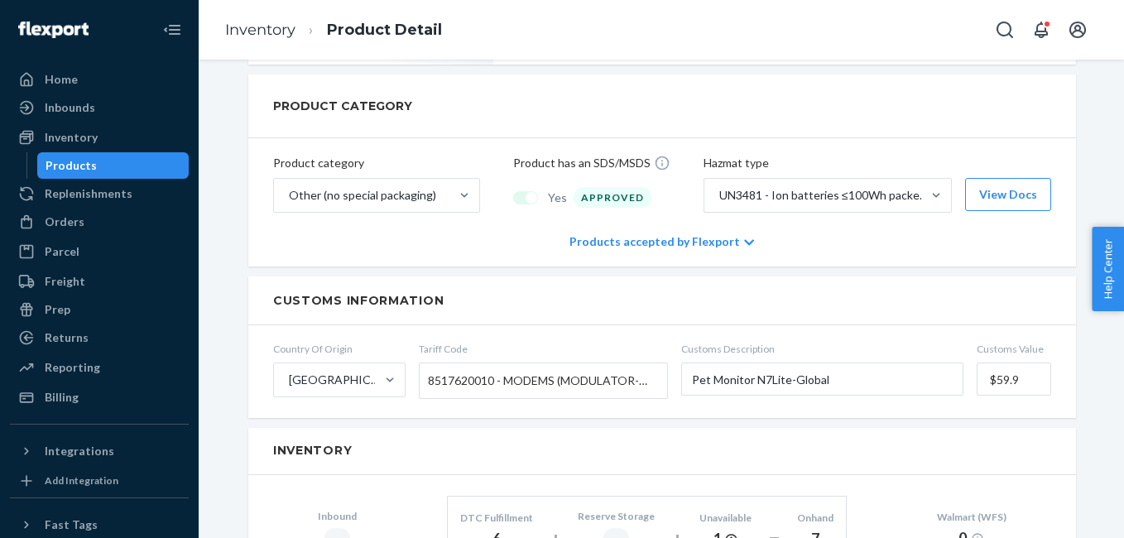
click at [744, 237] on icon at bounding box center [749, 243] width 10 height 12
